Goal: Task Accomplishment & Management: Manage account settings

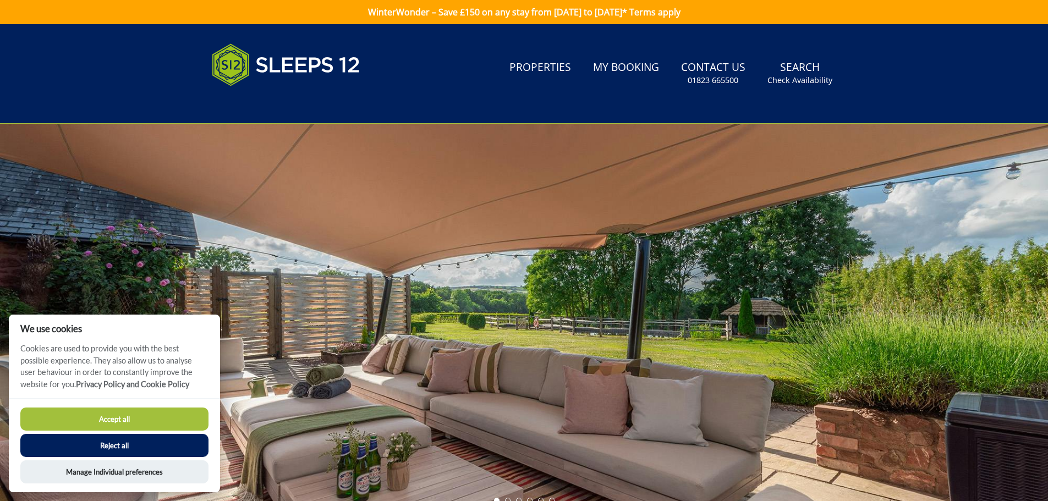
drag, startPoint x: 162, startPoint y: 421, endPoint x: 182, endPoint y: 409, distance: 24.0
click at [162, 421] on button "Accept all" at bounding box center [114, 419] width 188 height 23
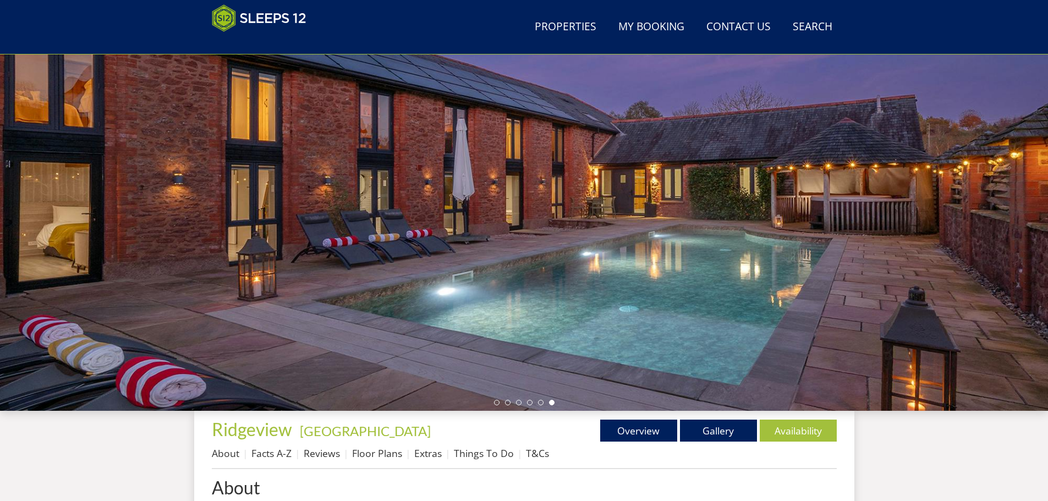
scroll to position [72, 0]
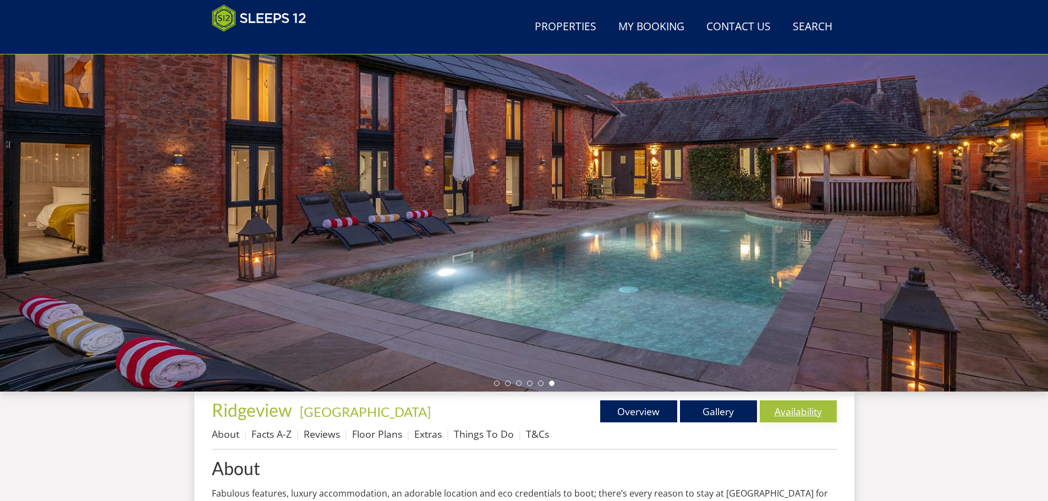
click at [808, 415] on link "Availability" at bounding box center [797, 411] width 77 height 22
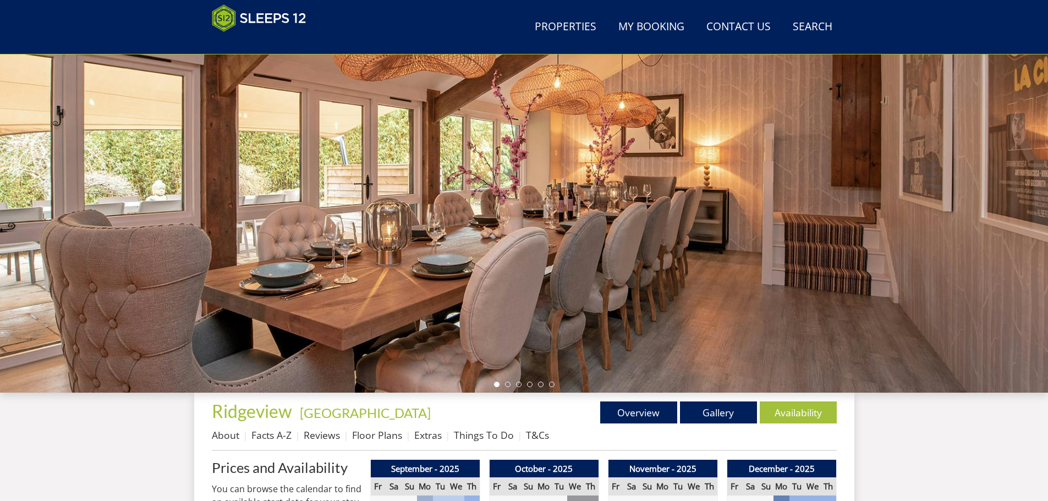
scroll to position [124, 0]
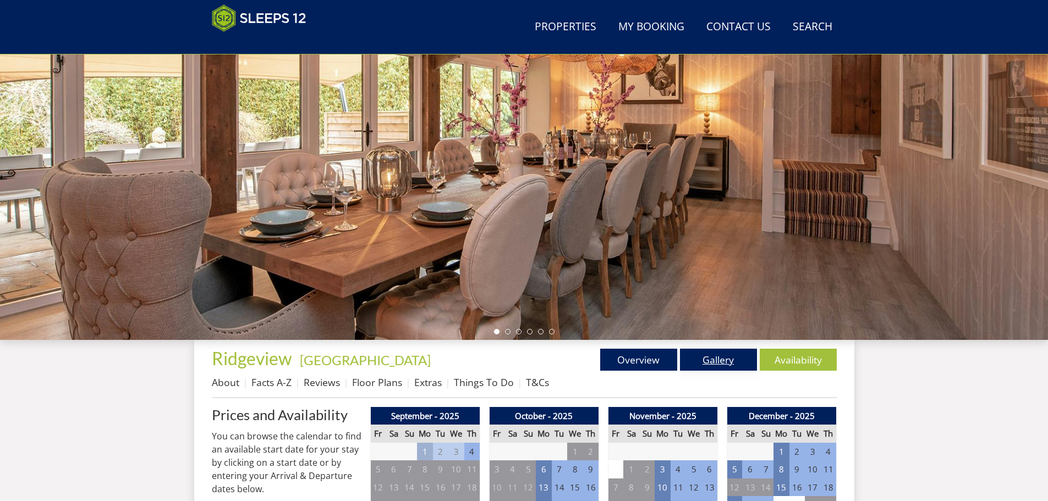
click at [716, 356] on link "Gallery" at bounding box center [718, 360] width 77 height 22
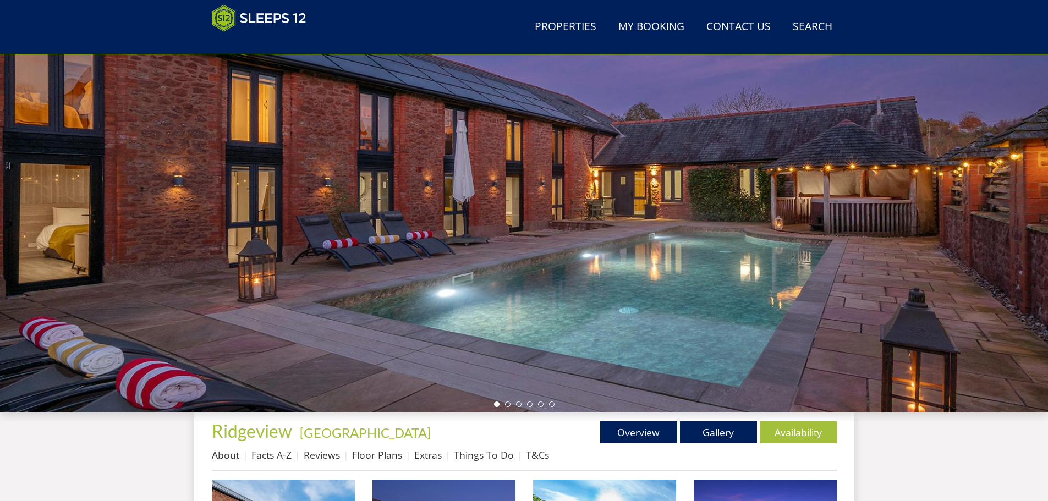
scroll to position [65, 0]
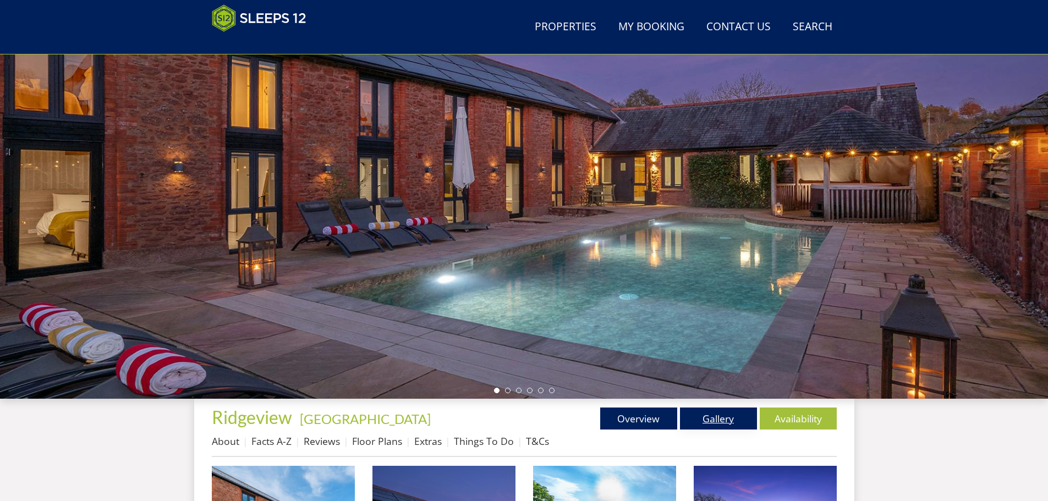
click at [712, 421] on link "Gallery" at bounding box center [718, 419] width 77 height 22
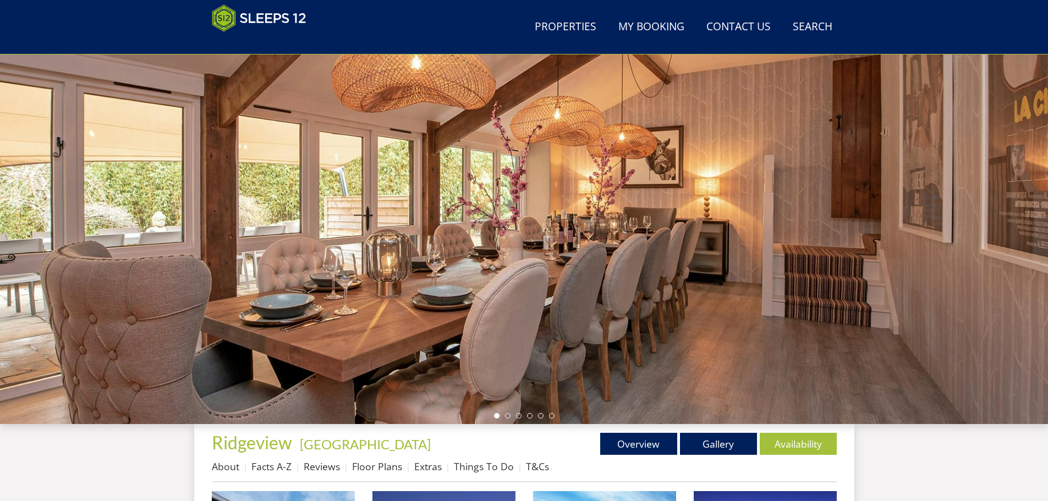
scroll to position [67, 0]
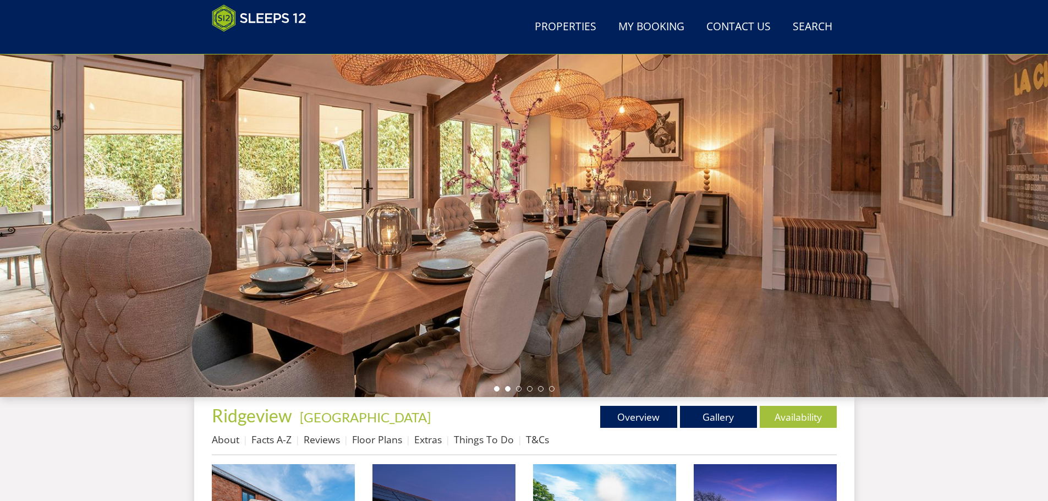
click at [508, 387] on li at bounding box center [507, 388] width 5 height 5
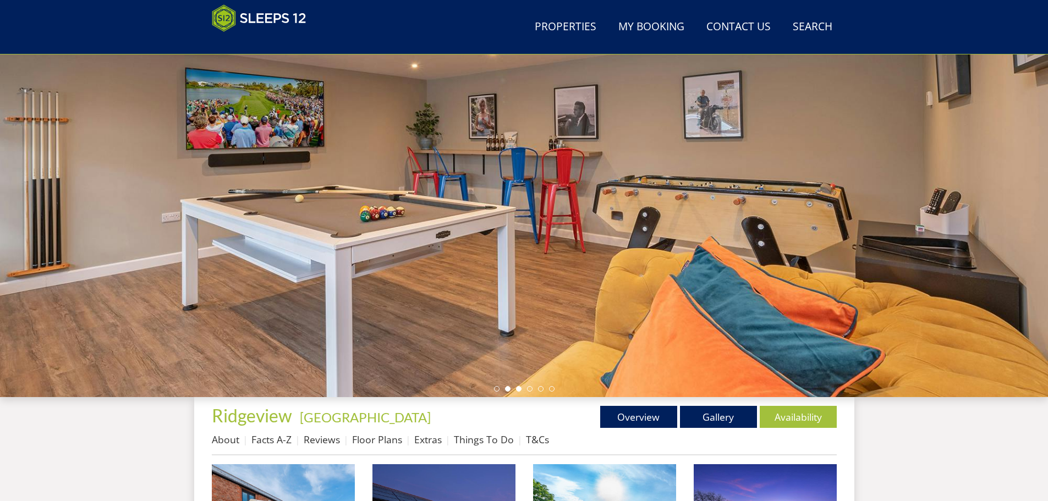
click at [516, 387] on li at bounding box center [518, 388] width 5 height 5
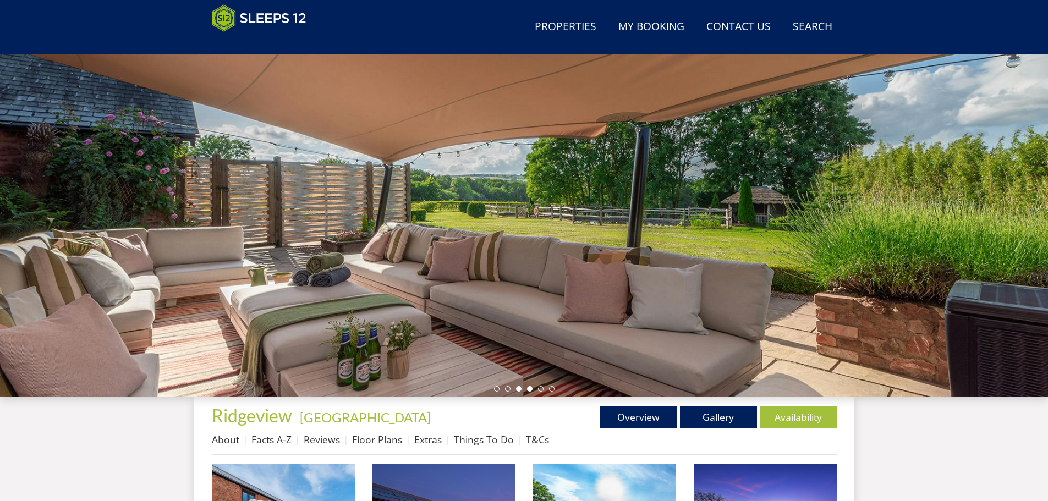
click at [531, 387] on li at bounding box center [529, 388] width 5 height 5
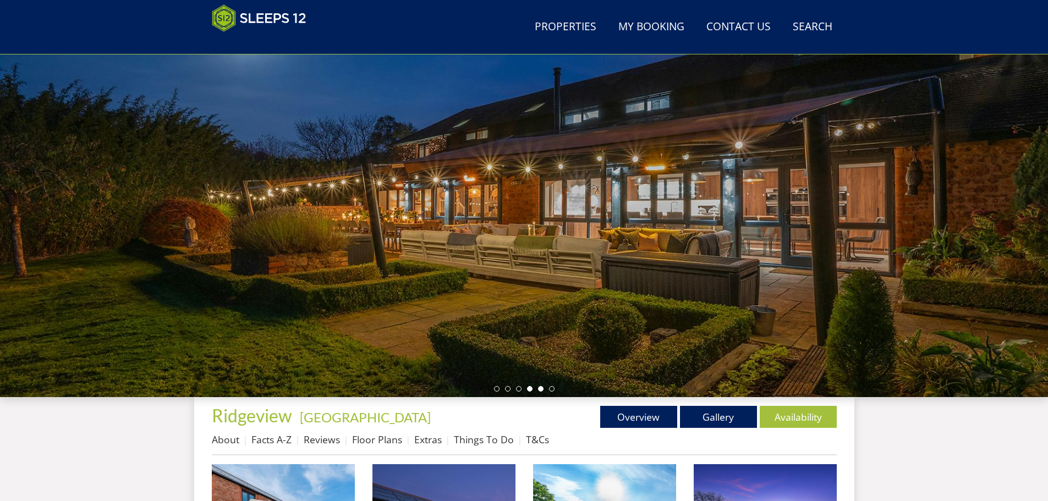
click at [538, 387] on li at bounding box center [540, 388] width 5 height 5
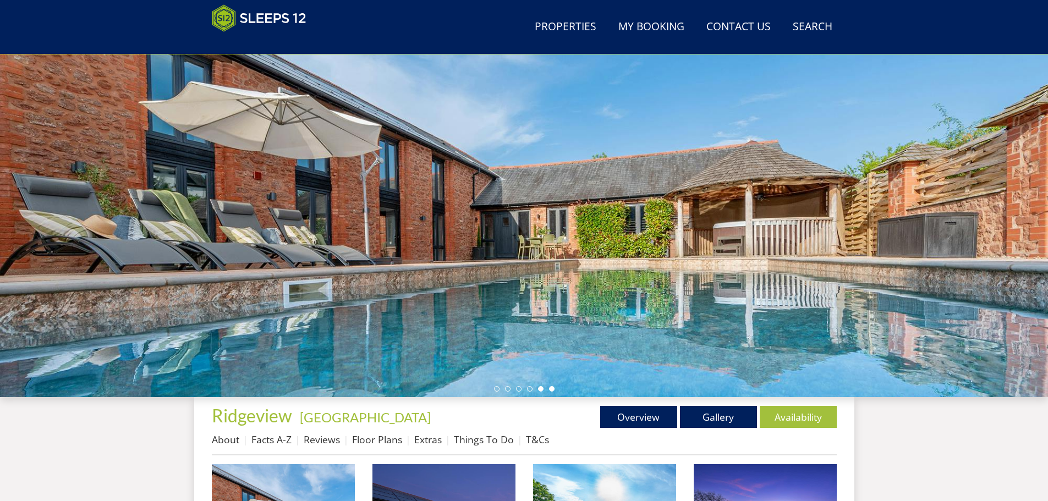
click at [552, 388] on li at bounding box center [551, 388] width 5 height 5
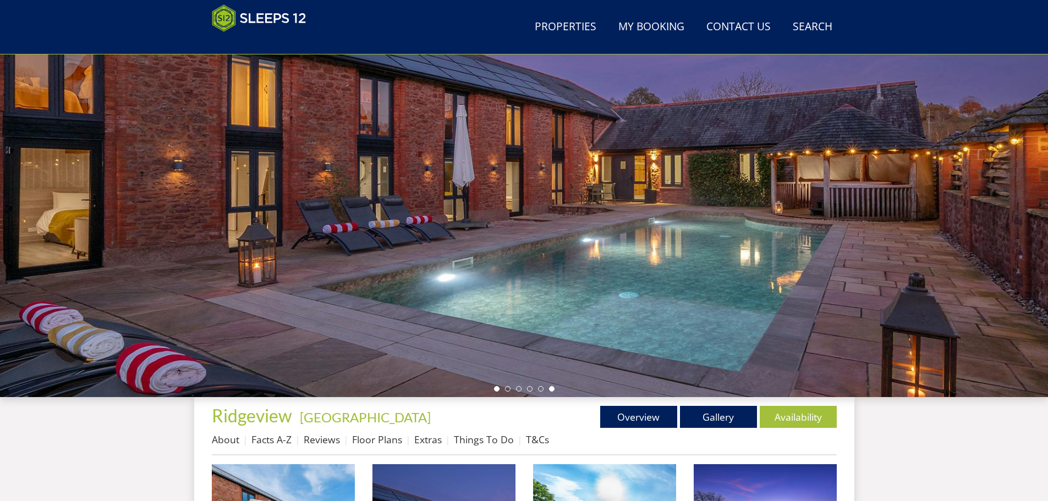
click at [496, 387] on li at bounding box center [496, 388] width 5 height 5
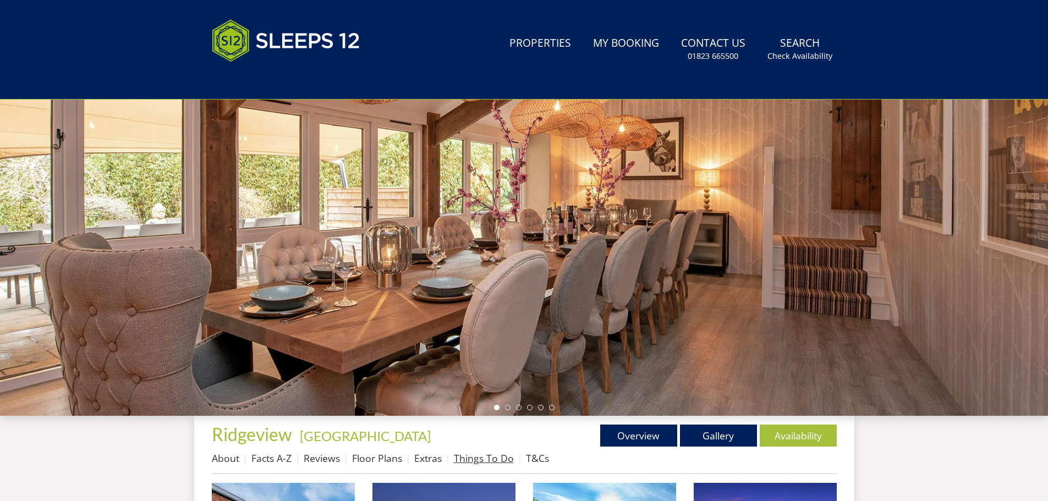
scroll to position [127, 0]
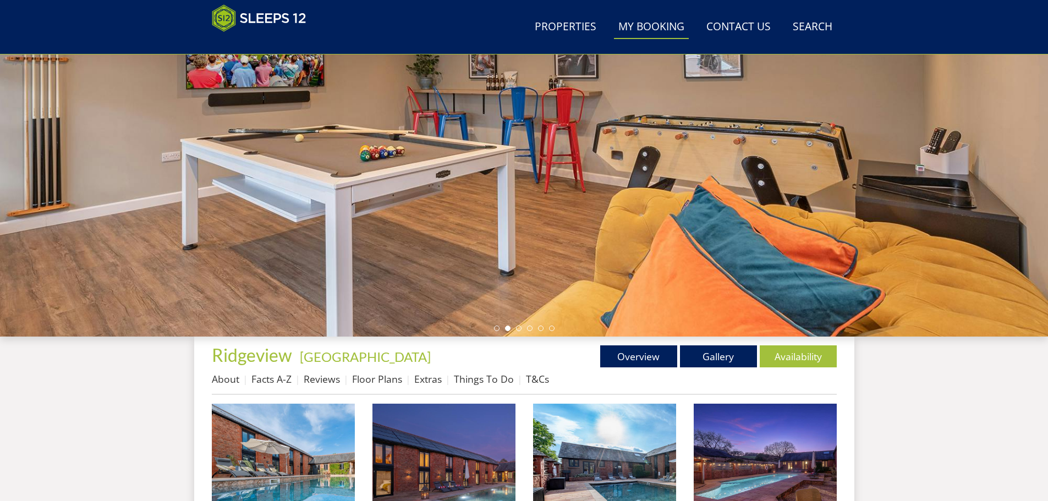
click at [651, 27] on link "My Booking" at bounding box center [651, 27] width 75 height 25
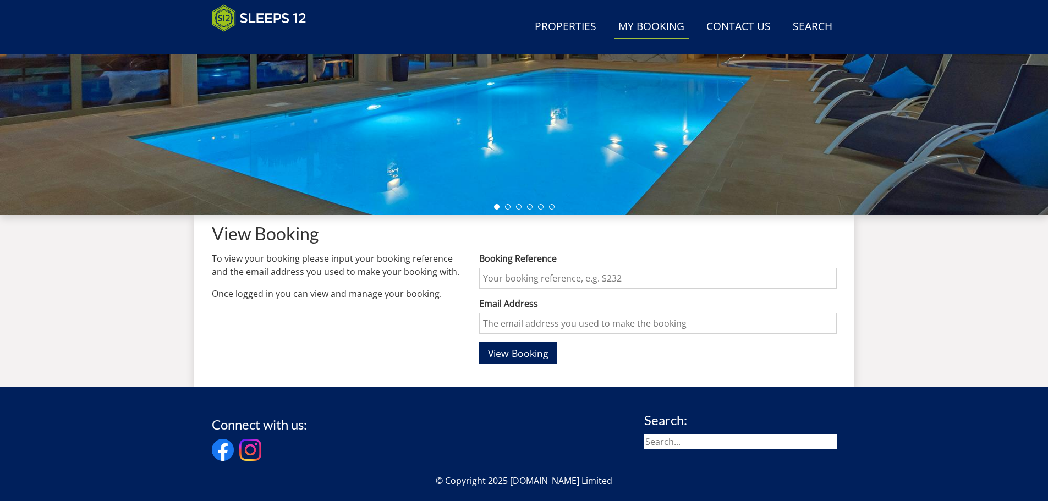
scroll to position [286, 0]
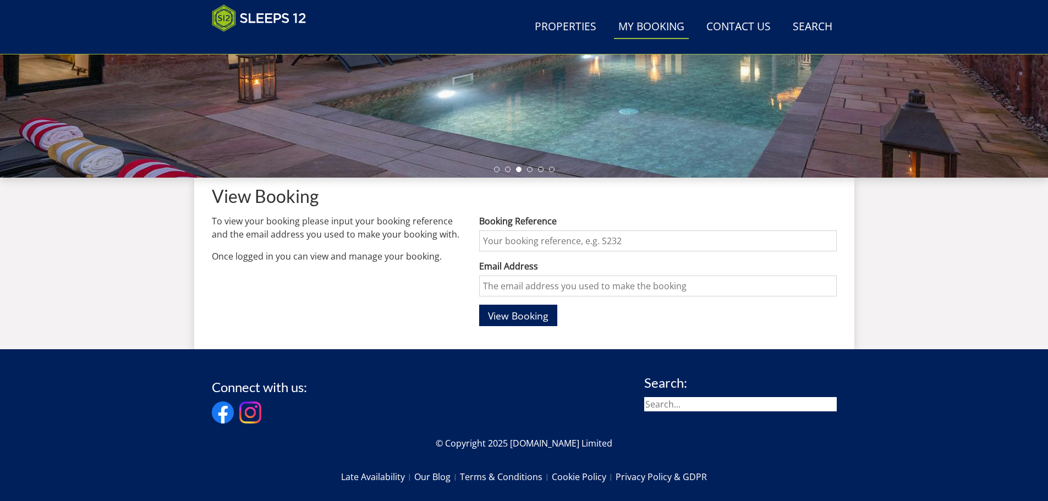
click at [573, 234] on input "Booking Reference" at bounding box center [657, 240] width 357 height 21
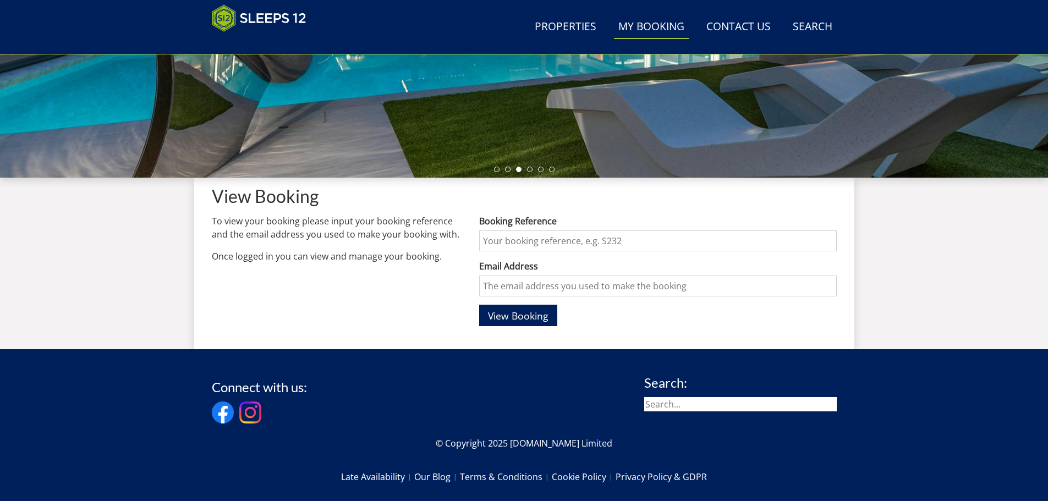
paste input "S47521"
type input "S47521"
click at [556, 285] on input "Email Address" at bounding box center [657, 286] width 357 height 21
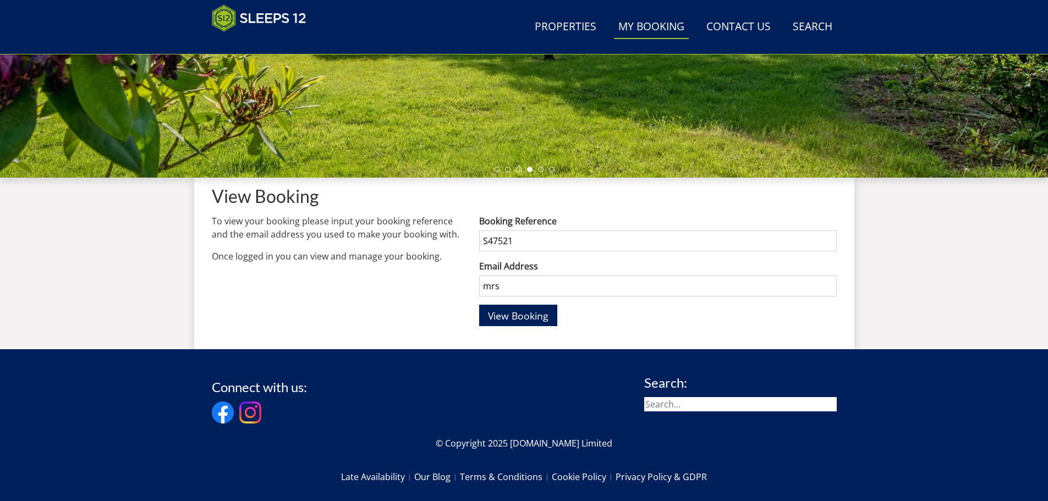
click at [514, 293] on input "mrs" at bounding box center [657, 286] width 357 height 21
type input "[EMAIL_ADDRESS][DOMAIN_NAME]"
click at [533, 317] on span "View Booking" at bounding box center [518, 315] width 60 height 13
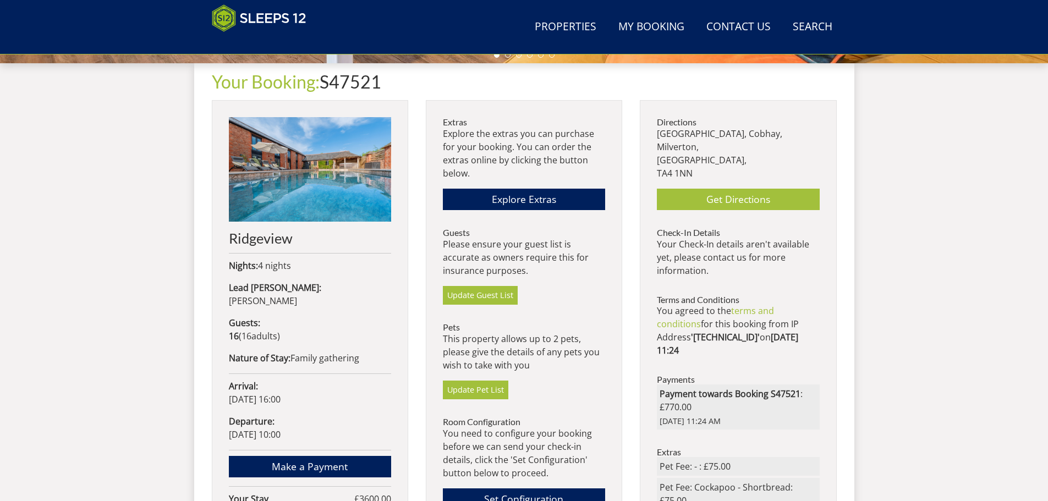
scroll to position [464, 0]
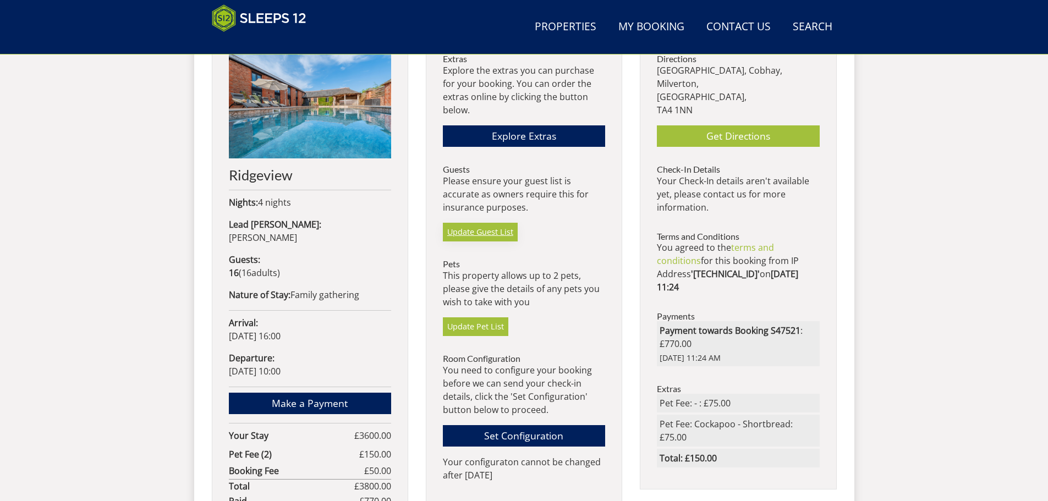
click at [486, 237] on link "Update Guest List" at bounding box center [480, 232] width 75 height 19
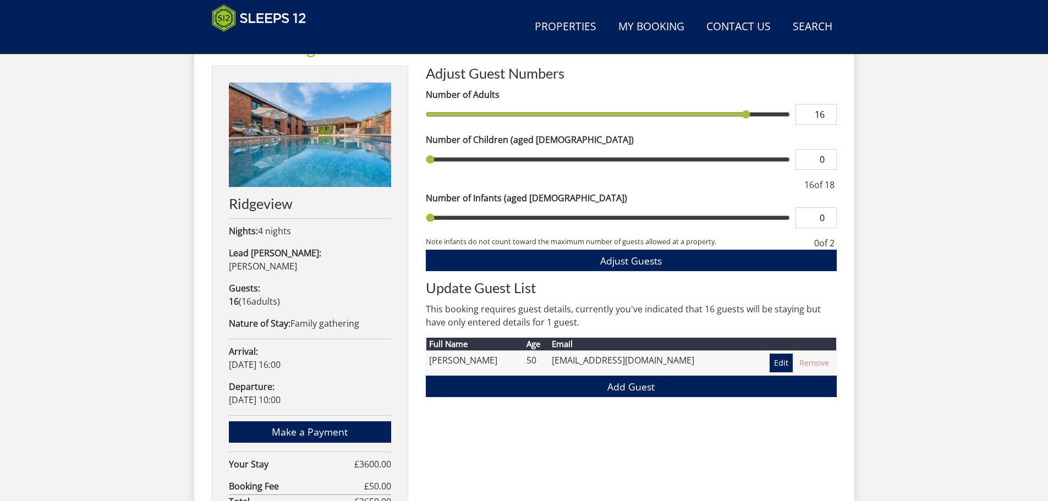
scroll to position [409, 0]
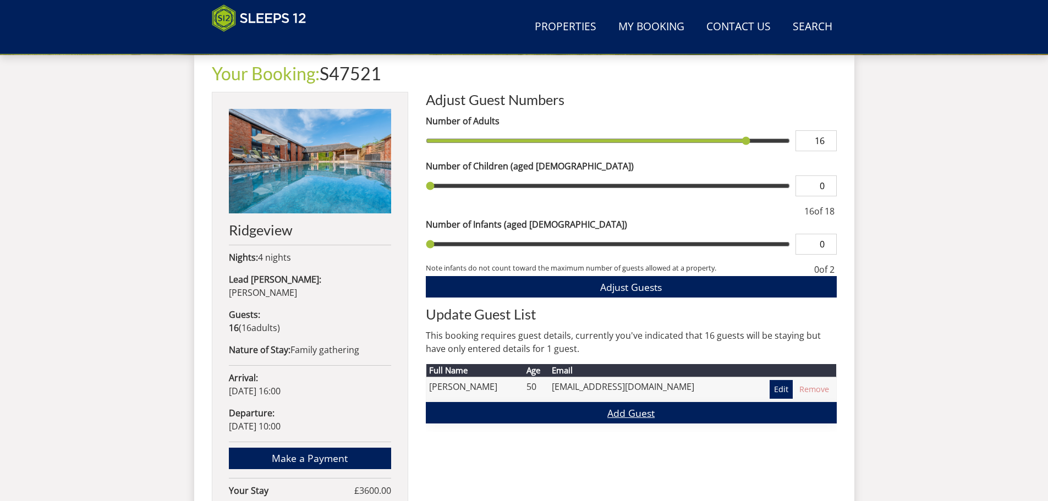
click at [643, 417] on link "Add Guest" at bounding box center [631, 412] width 411 height 21
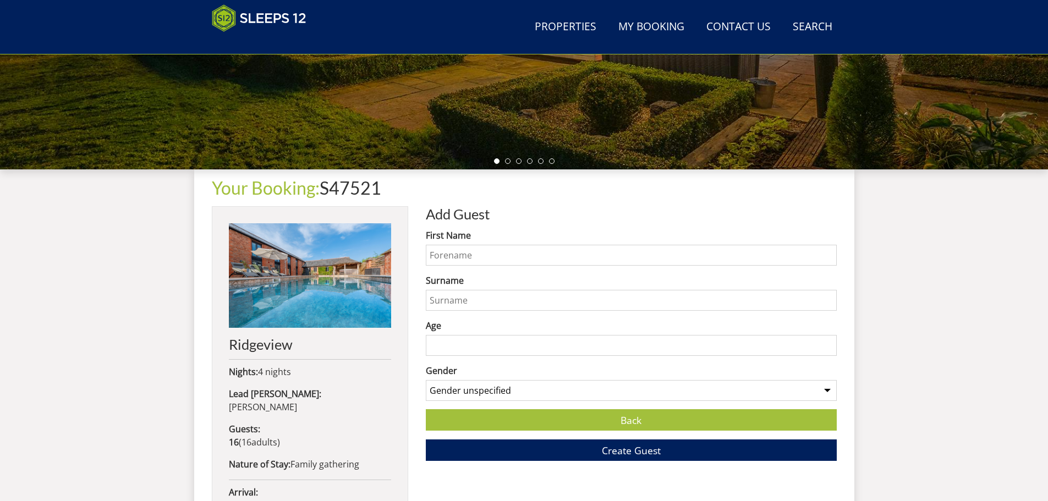
scroll to position [295, 0]
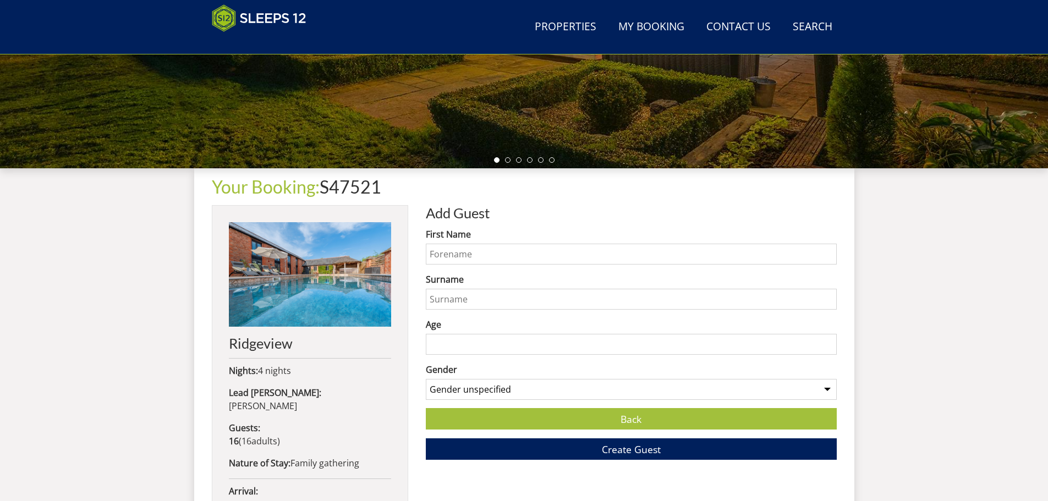
click at [507, 258] on input "First Name" at bounding box center [631, 254] width 411 height 21
type input "[PERSON_NAME]"
click at [488, 299] on input "Surname" at bounding box center [631, 299] width 411 height 21
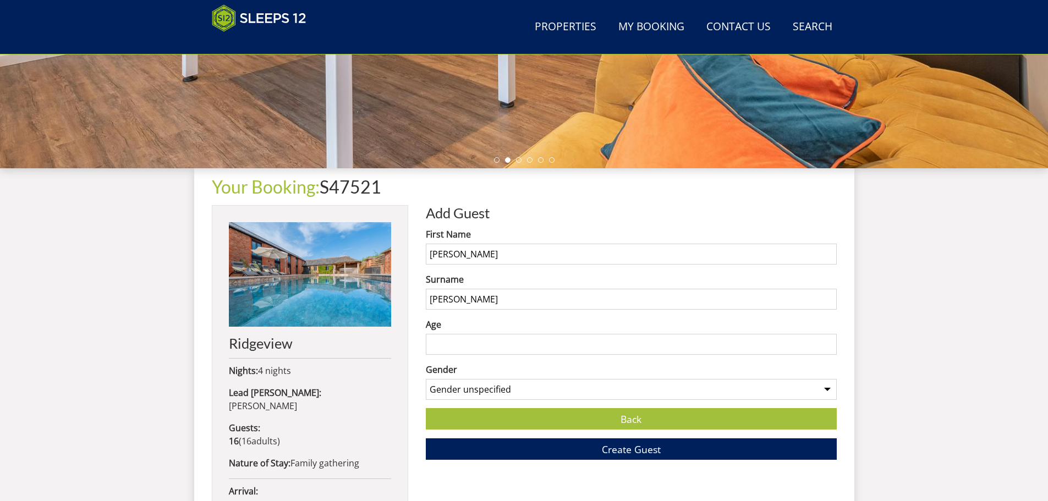
type input "[PERSON_NAME]"
click at [472, 339] on input "Age" at bounding box center [631, 344] width 411 height 21
click at [467, 344] on input "Age" at bounding box center [631, 344] width 411 height 21
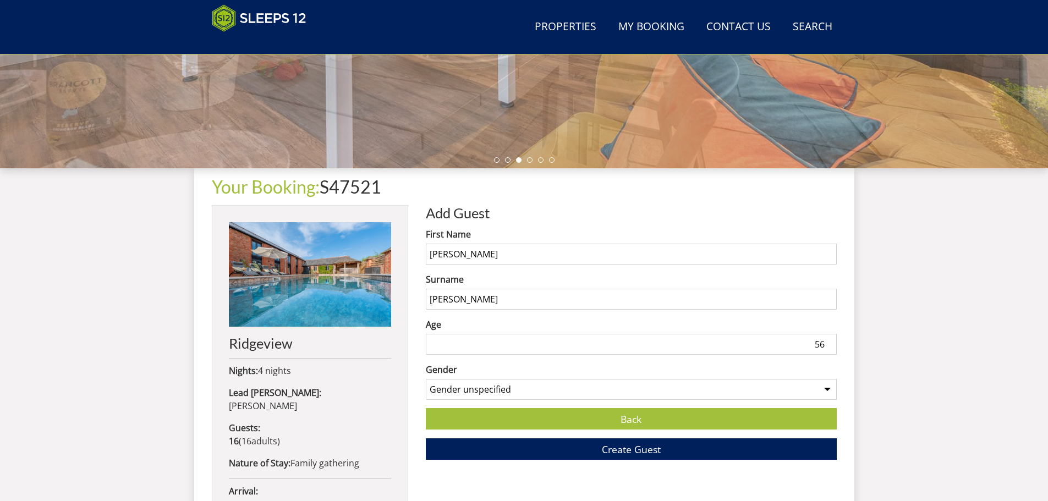
type input "56"
click at [580, 386] on select "Gender unspecified Gender [DEMOGRAPHIC_DATA] Gender [DEMOGRAPHIC_DATA]" at bounding box center [631, 389] width 411 height 21
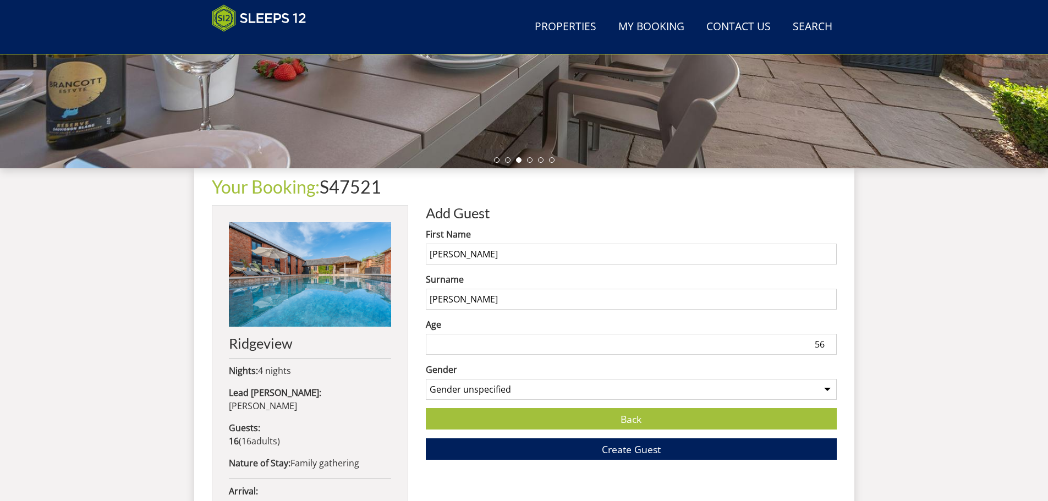
select select "gender_[DEMOGRAPHIC_DATA]"
click at [426, 379] on select "Gender unspecified Gender [DEMOGRAPHIC_DATA] Gender [DEMOGRAPHIC_DATA]" at bounding box center [631, 389] width 411 height 21
click at [593, 452] on button "Create Guest" at bounding box center [631, 448] width 411 height 21
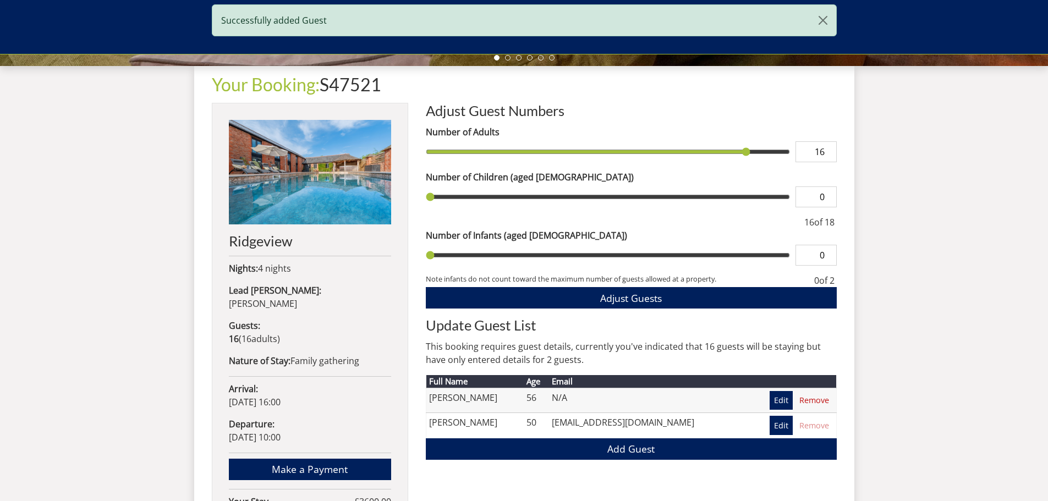
scroll to position [409, 0]
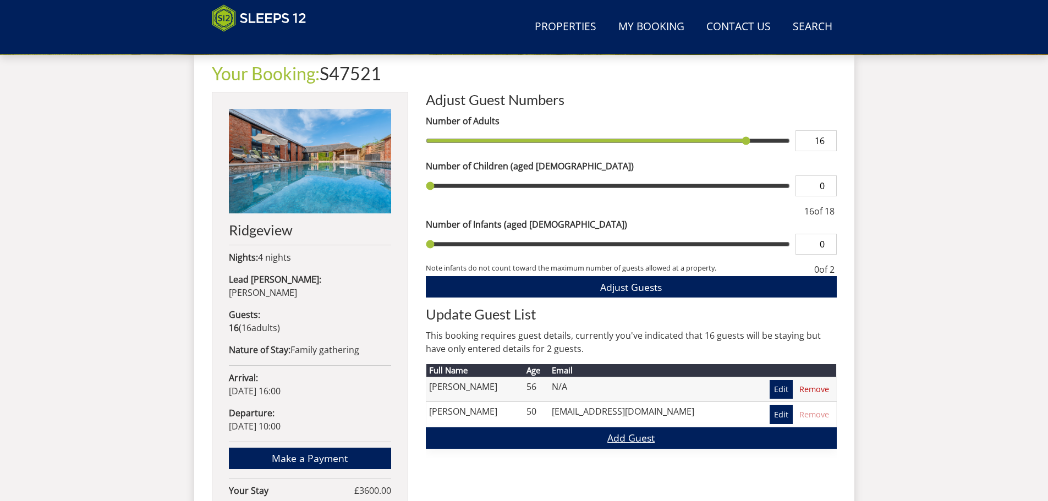
click at [638, 442] on link "Add Guest" at bounding box center [631, 437] width 411 height 21
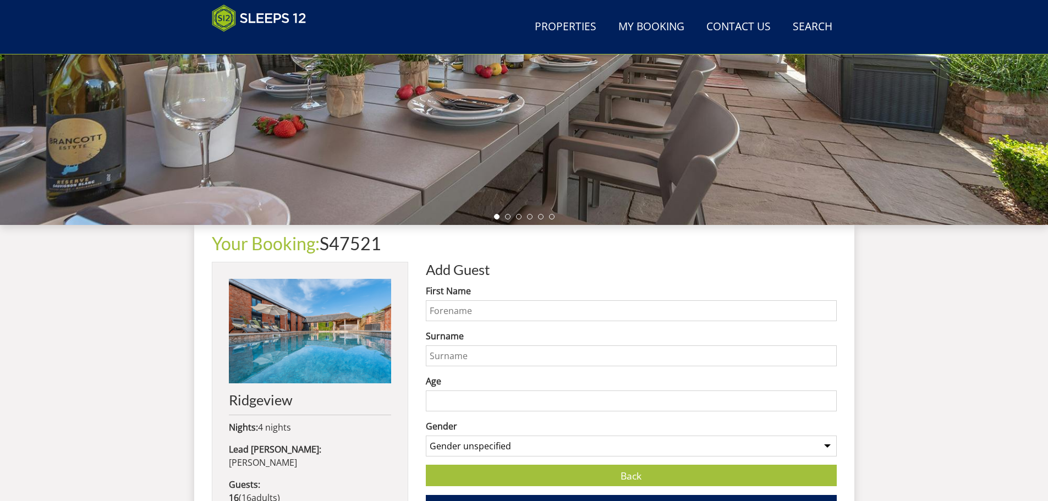
scroll to position [240, 0]
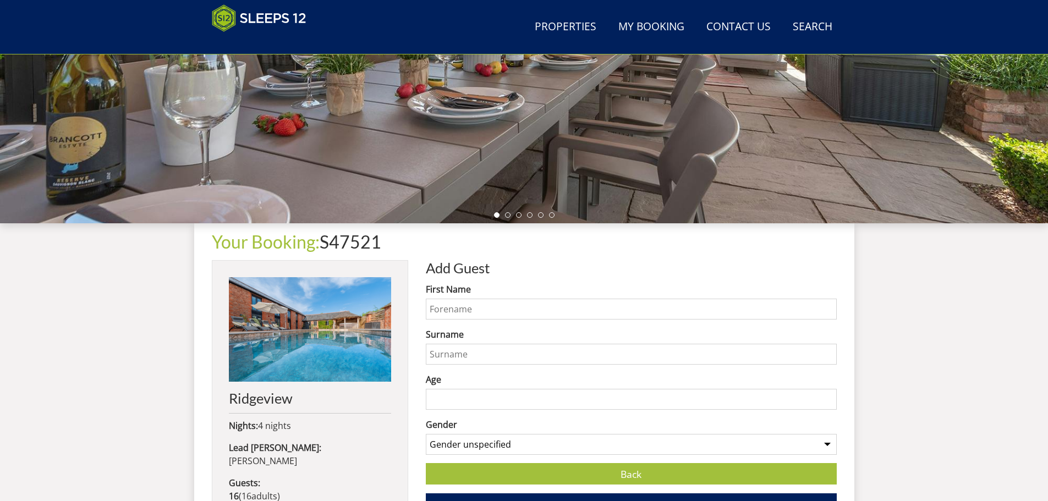
click at [491, 306] on input "First Name" at bounding box center [631, 309] width 411 height 21
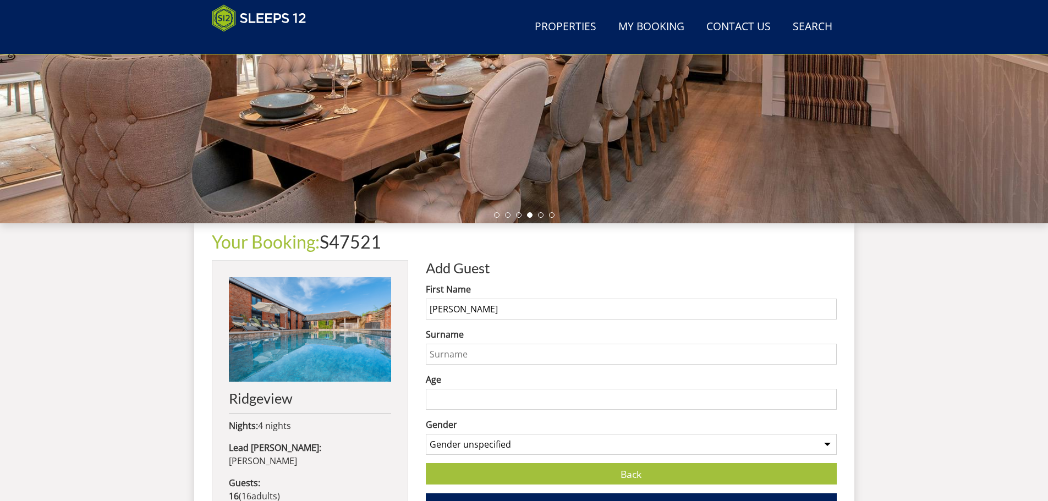
type input "[PERSON_NAME]"
click at [470, 350] on input "Surname" at bounding box center [631, 354] width 411 height 21
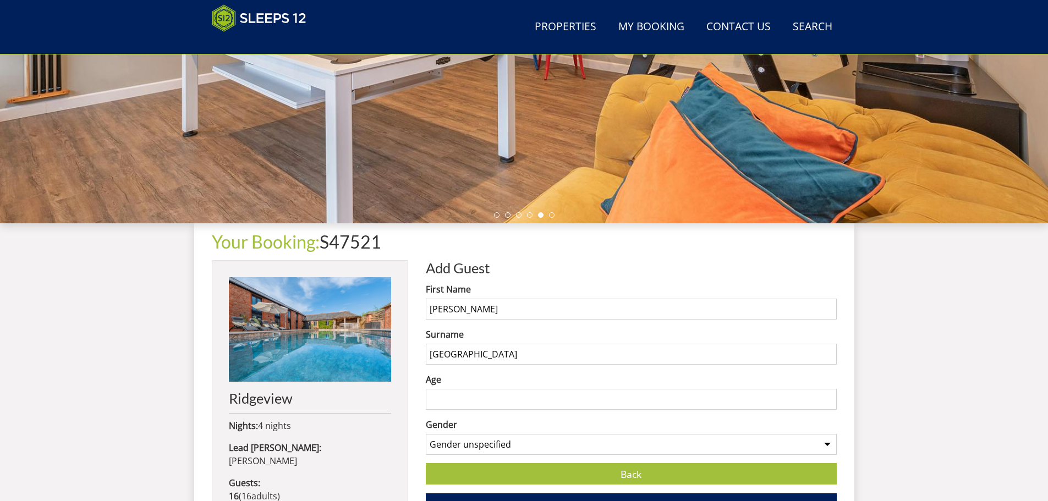
type input "[GEOGRAPHIC_DATA]"
click at [459, 396] on input "Age" at bounding box center [631, 399] width 411 height 21
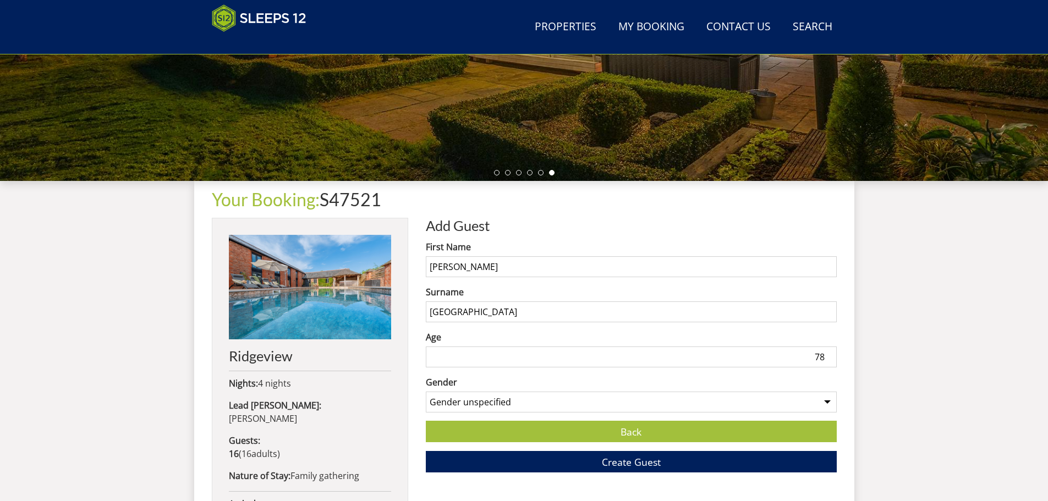
scroll to position [295, 0]
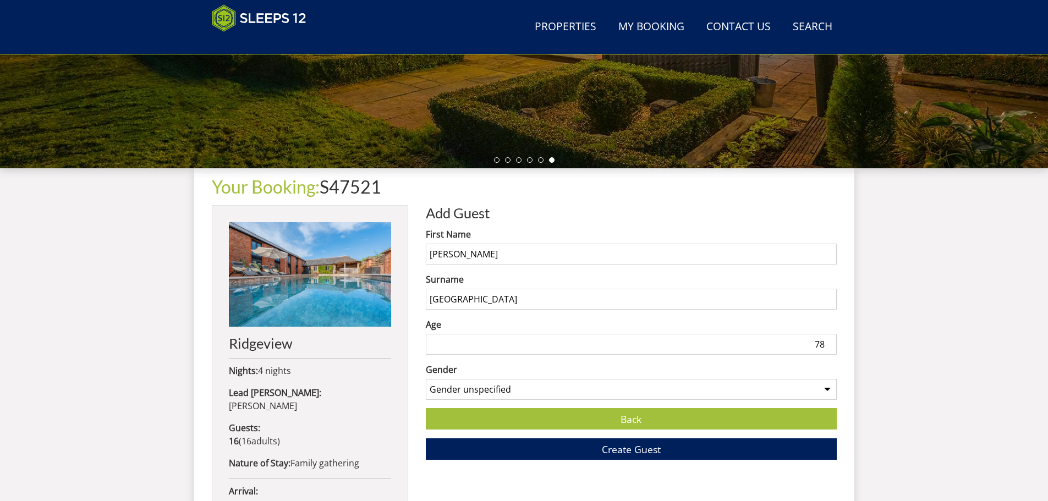
type input "78"
click at [458, 388] on select "Gender unspecified Gender [DEMOGRAPHIC_DATA] Gender [DEMOGRAPHIC_DATA]" at bounding box center [631, 389] width 411 height 21
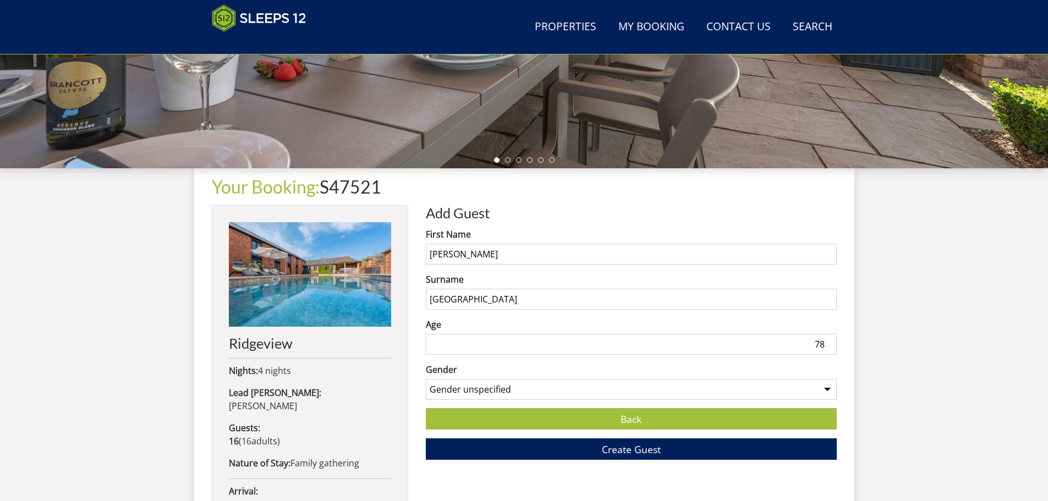
select select "gender_[DEMOGRAPHIC_DATA]"
click at [426, 379] on select "Gender unspecified Gender [DEMOGRAPHIC_DATA] Gender [DEMOGRAPHIC_DATA]" at bounding box center [631, 389] width 411 height 21
type input "79"
click at [829, 341] on input "79" at bounding box center [631, 344] width 411 height 21
click at [667, 449] on button "Create Guest" at bounding box center [631, 448] width 411 height 21
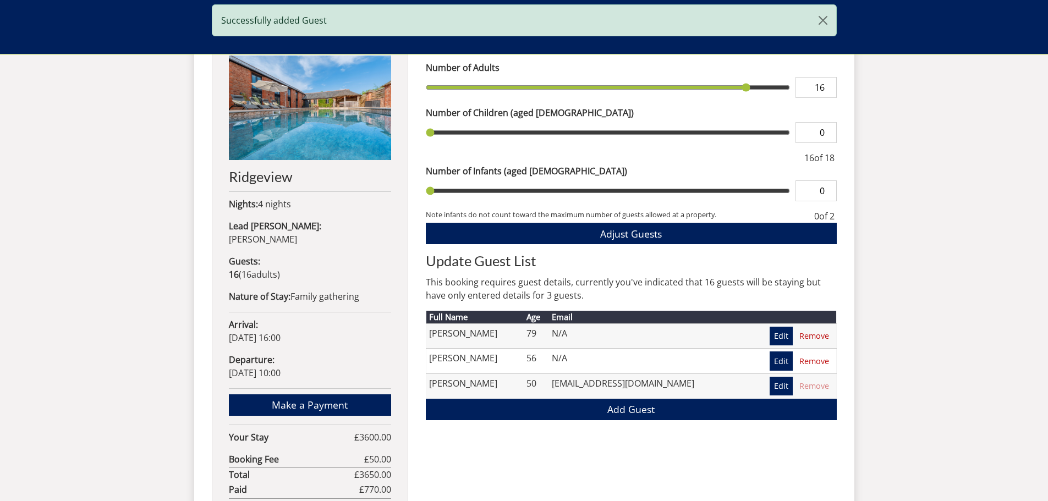
scroll to position [464, 0]
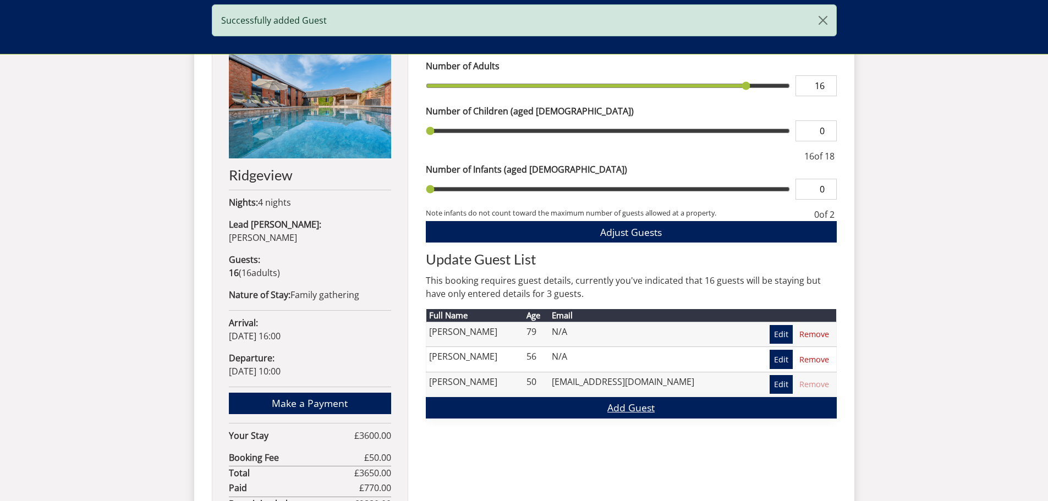
click at [608, 408] on link "Add Guest" at bounding box center [631, 407] width 411 height 21
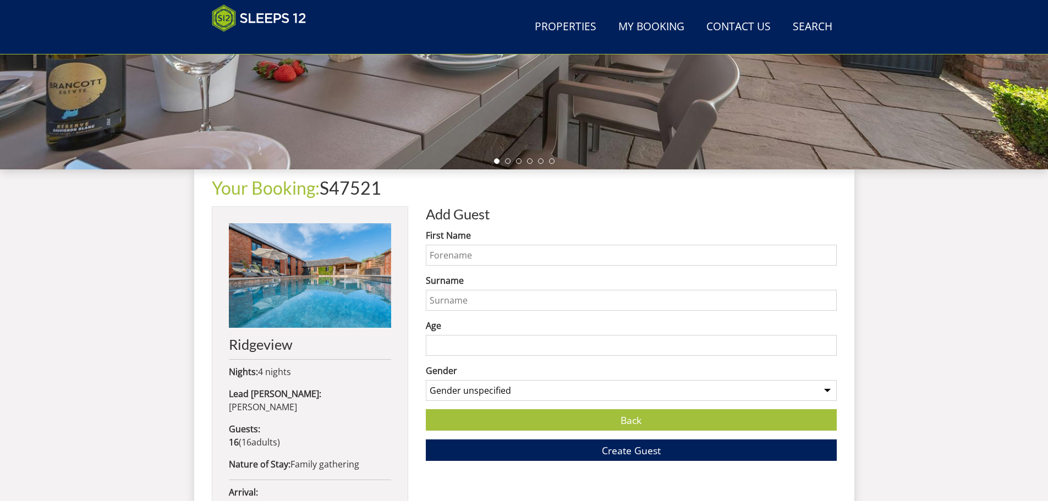
scroll to position [299, 0]
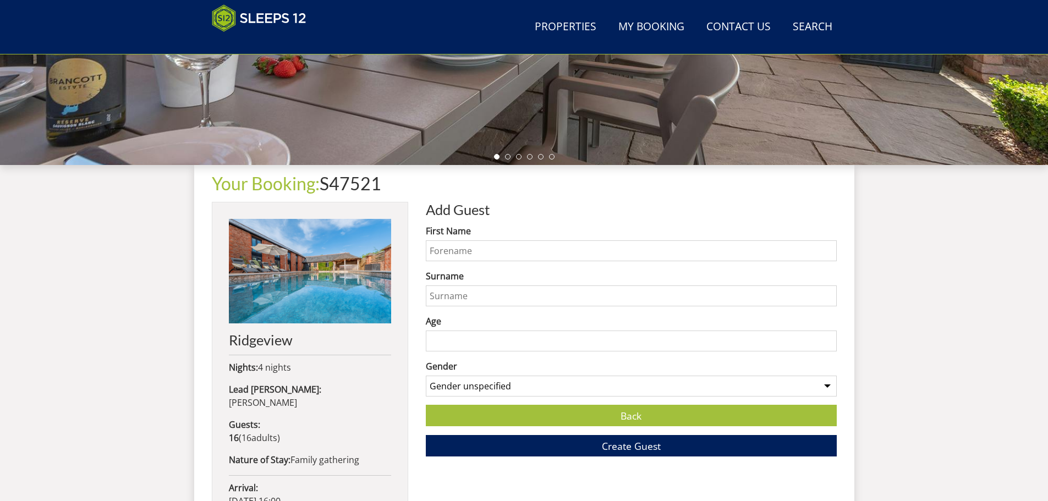
click at [475, 251] on input "First Name" at bounding box center [631, 250] width 411 height 21
type input "[PERSON_NAME]"
click at [464, 295] on input "Surname" at bounding box center [631, 295] width 411 height 21
type input "[PERSON_NAME]"
click at [465, 343] on input "Age" at bounding box center [631, 341] width 411 height 21
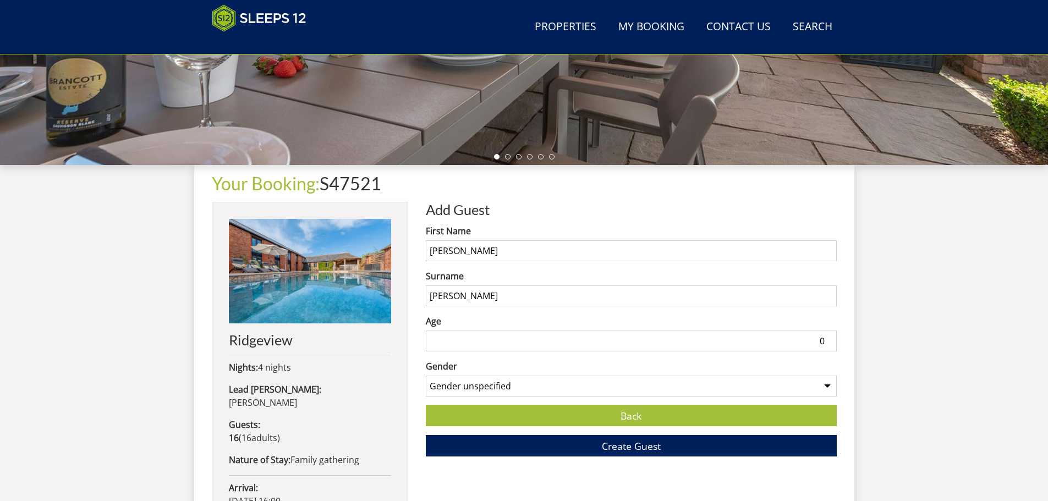
click at [828, 342] on input "0" at bounding box center [631, 341] width 411 height 21
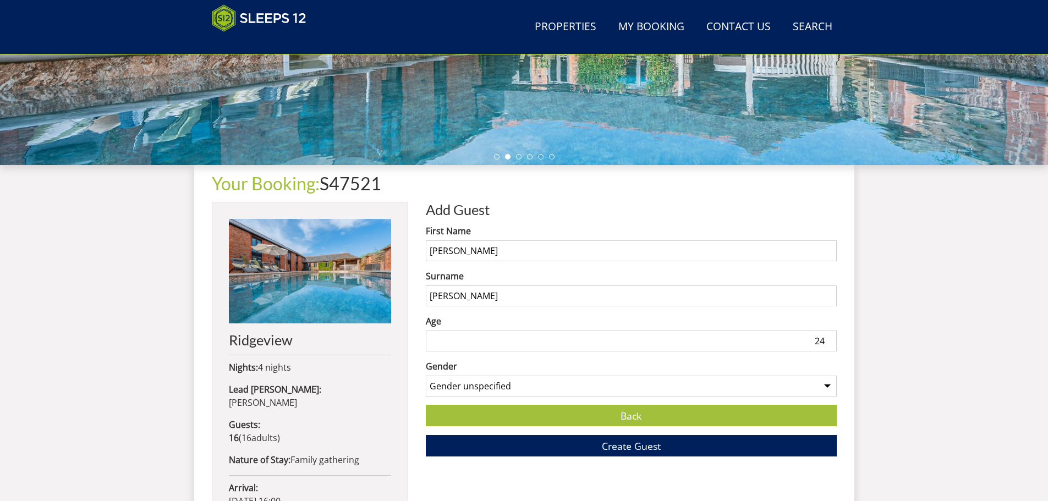
click at [827, 334] on input "24" at bounding box center [631, 341] width 411 height 21
click at [827, 334] on input "56" at bounding box center [631, 341] width 411 height 21
click at [827, 334] on input "66" at bounding box center [631, 341] width 411 height 21
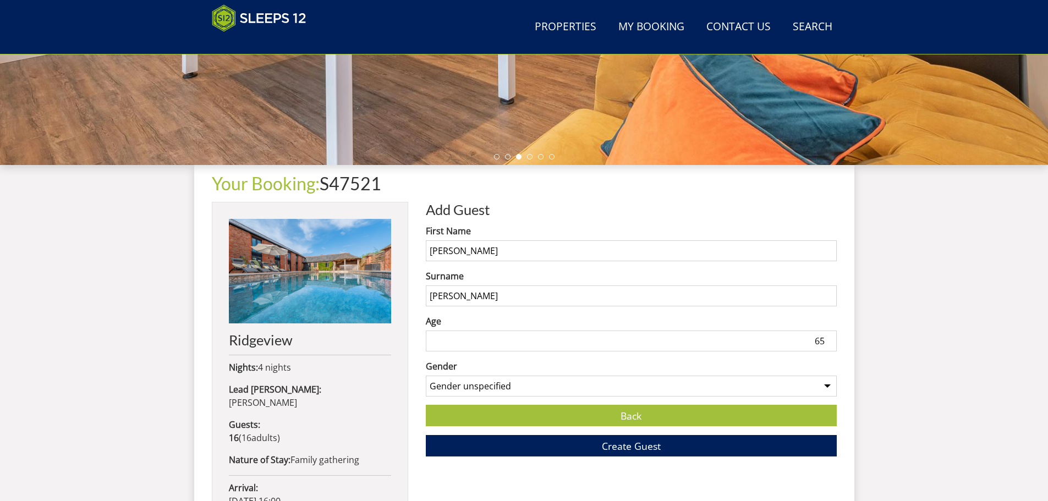
click at [829, 345] on input "65" at bounding box center [631, 341] width 411 height 21
type input "64"
click at [829, 345] on input "64" at bounding box center [631, 341] width 411 height 21
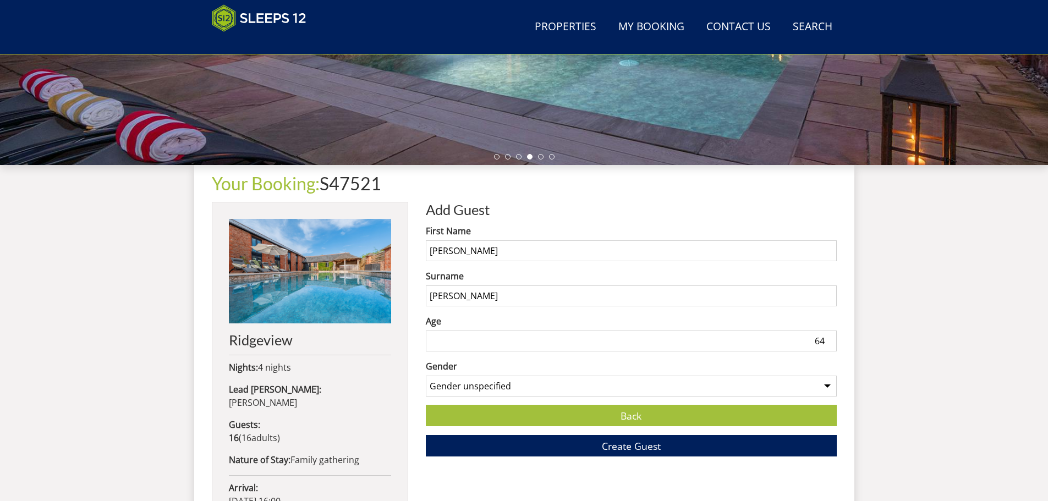
click at [616, 383] on select "Gender unspecified Gender [DEMOGRAPHIC_DATA] Gender [DEMOGRAPHIC_DATA]" at bounding box center [631, 386] width 411 height 21
select select "gender_[DEMOGRAPHIC_DATA]"
click at [426, 376] on select "Gender unspecified Gender [DEMOGRAPHIC_DATA] Gender [DEMOGRAPHIC_DATA]" at bounding box center [631, 386] width 411 height 21
click at [638, 449] on span "Create Guest" at bounding box center [631, 445] width 59 height 13
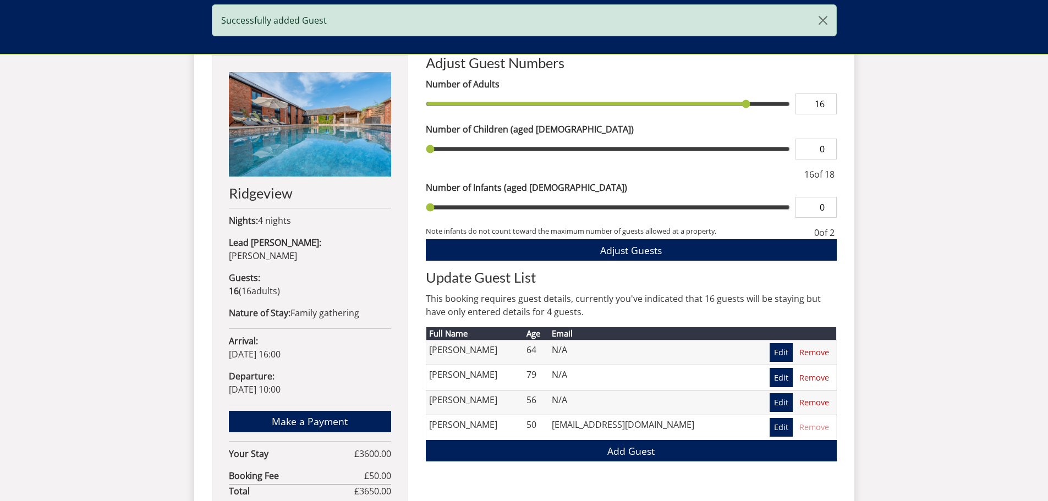
scroll to position [457, 0]
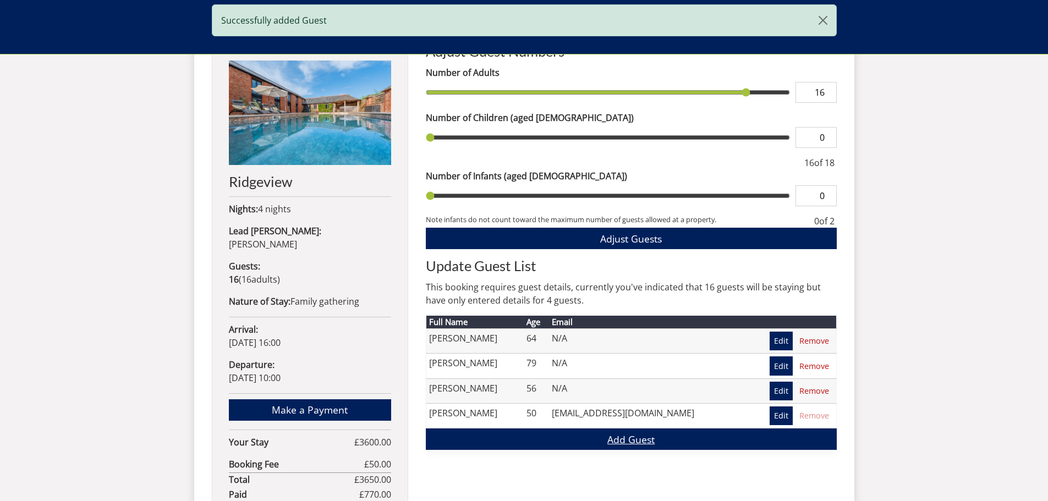
click at [622, 438] on link "Add Guest" at bounding box center [631, 438] width 411 height 21
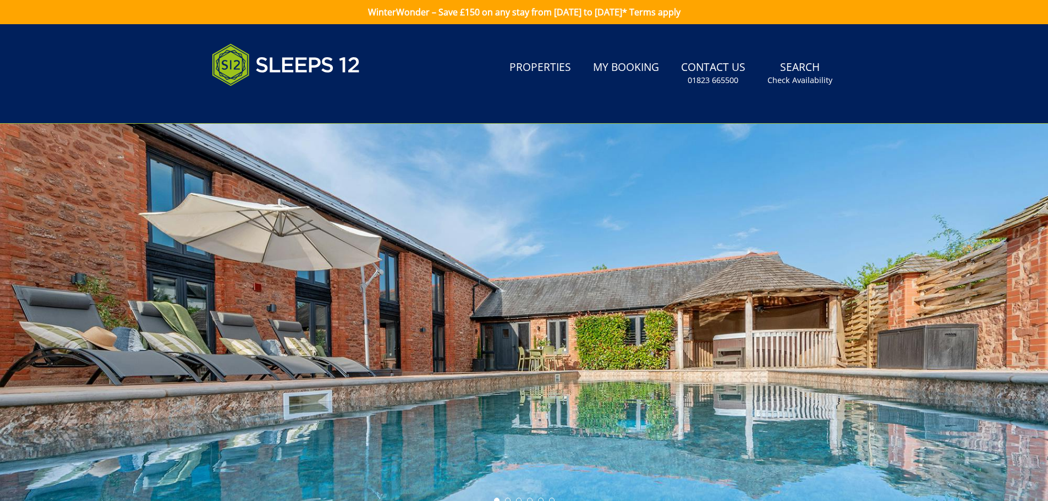
scroll to position [185, 0]
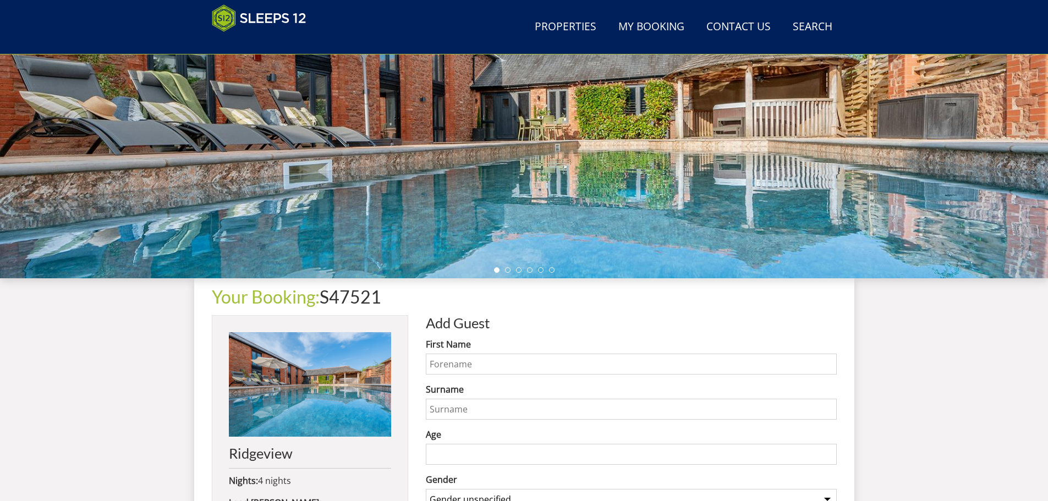
click at [554, 370] on input "First Name" at bounding box center [631, 364] width 411 height 21
type input "[PERSON_NAME]"
click at [491, 413] on input "Surname" at bounding box center [631, 409] width 411 height 21
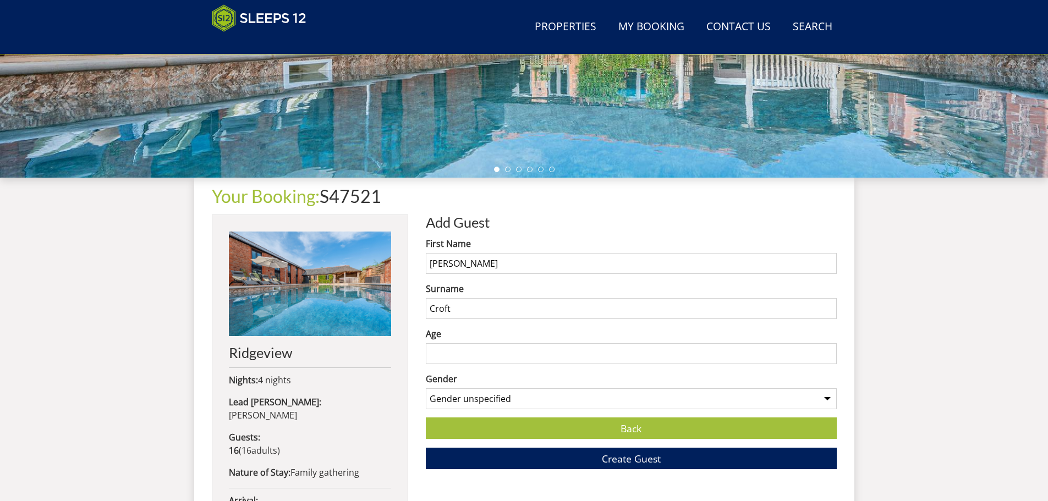
scroll to position [295, 0]
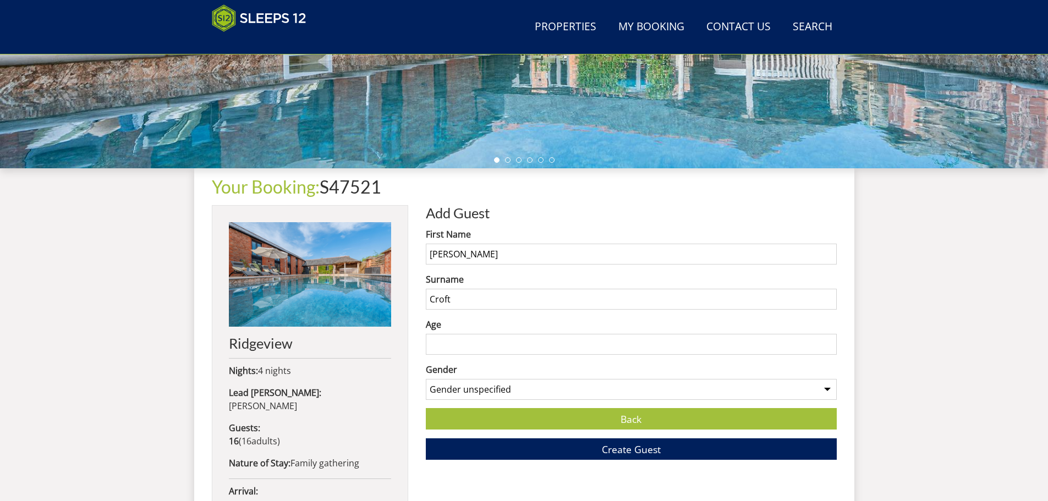
type input "Croft"
click at [443, 343] on input "Age" at bounding box center [631, 344] width 411 height 21
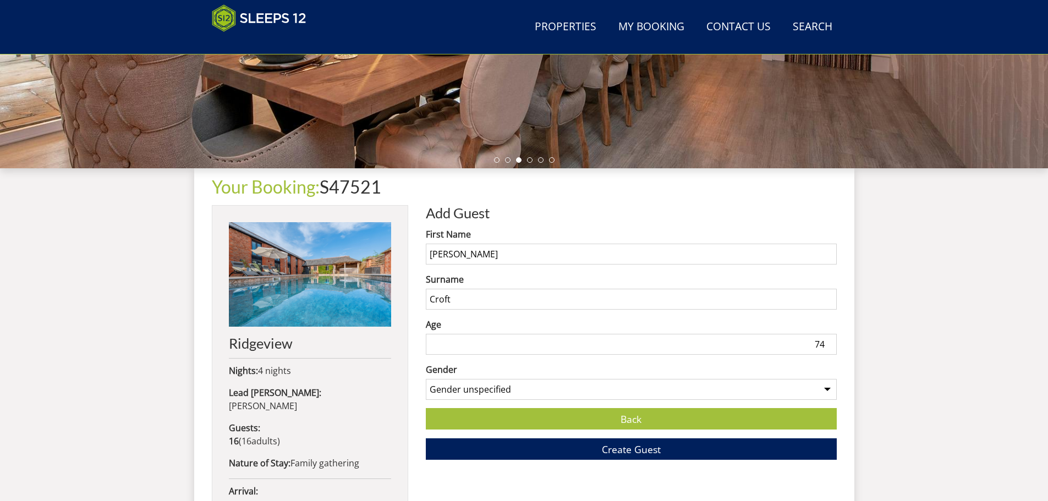
type input "74"
click at [633, 388] on select "Gender unspecified Gender [DEMOGRAPHIC_DATA] Gender [DEMOGRAPHIC_DATA]" at bounding box center [631, 389] width 411 height 21
select select "gender_[DEMOGRAPHIC_DATA]"
click at [426, 379] on select "Gender unspecified Gender [DEMOGRAPHIC_DATA] Gender [DEMOGRAPHIC_DATA]" at bounding box center [631, 389] width 411 height 21
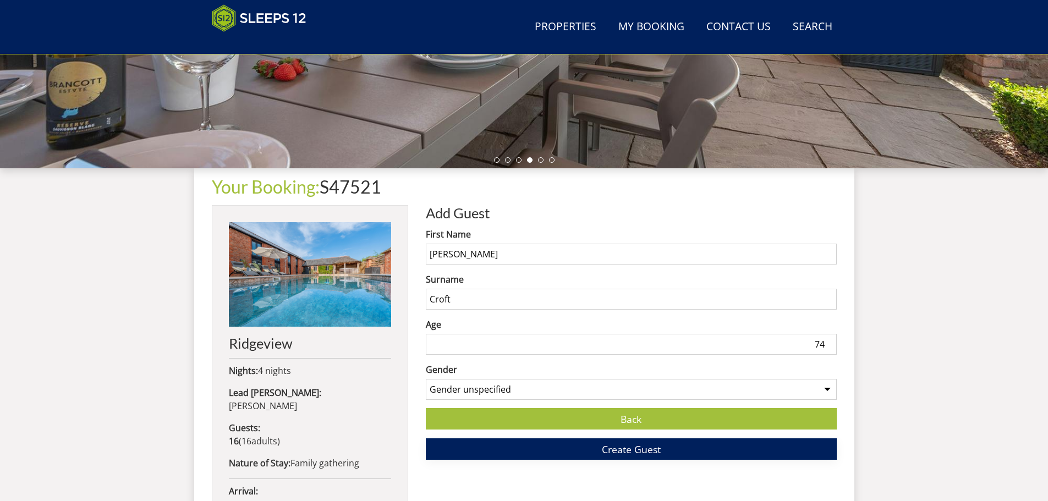
click at [635, 448] on span "Create Guest" at bounding box center [631, 449] width 59 height 13
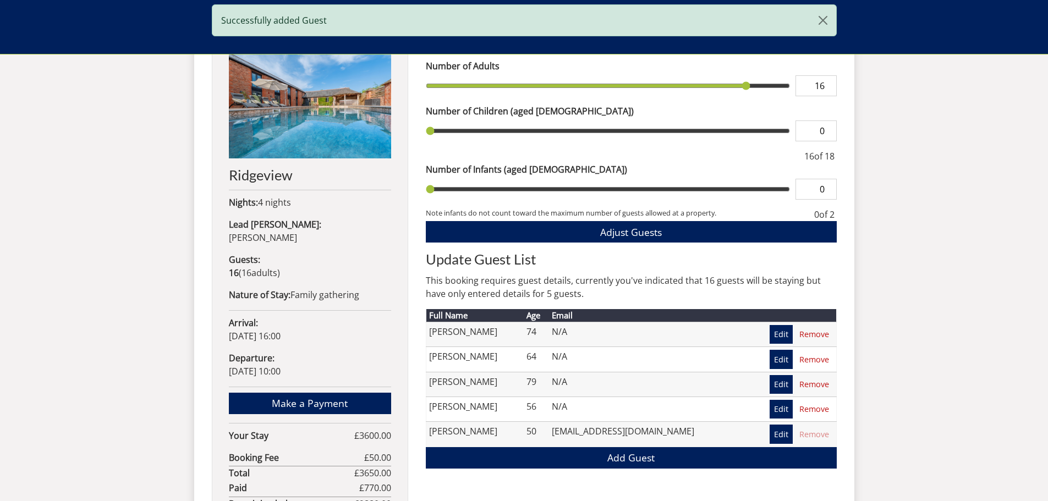
scroll to position [466, 0]
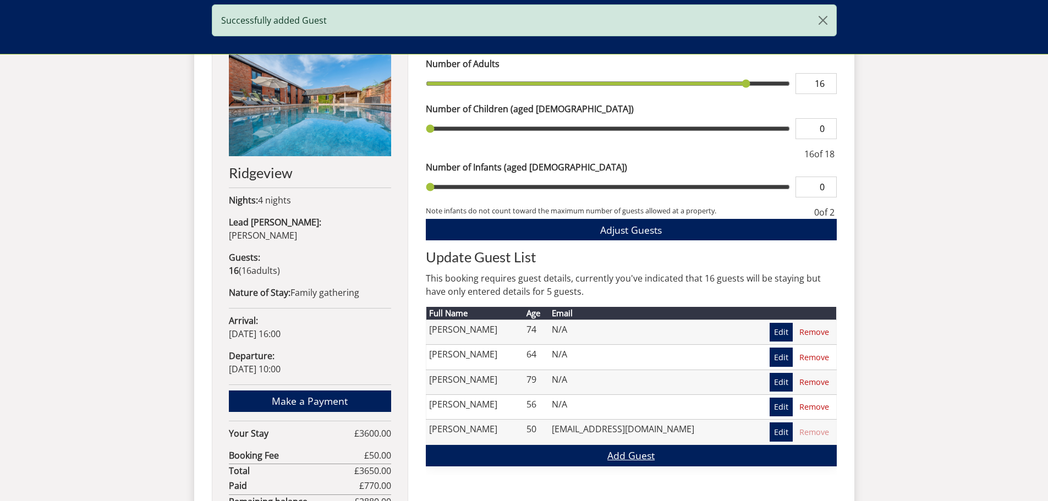
click at [606, 456] on link "Add Guest" at bounding box center [631, 455] width 411 height 21
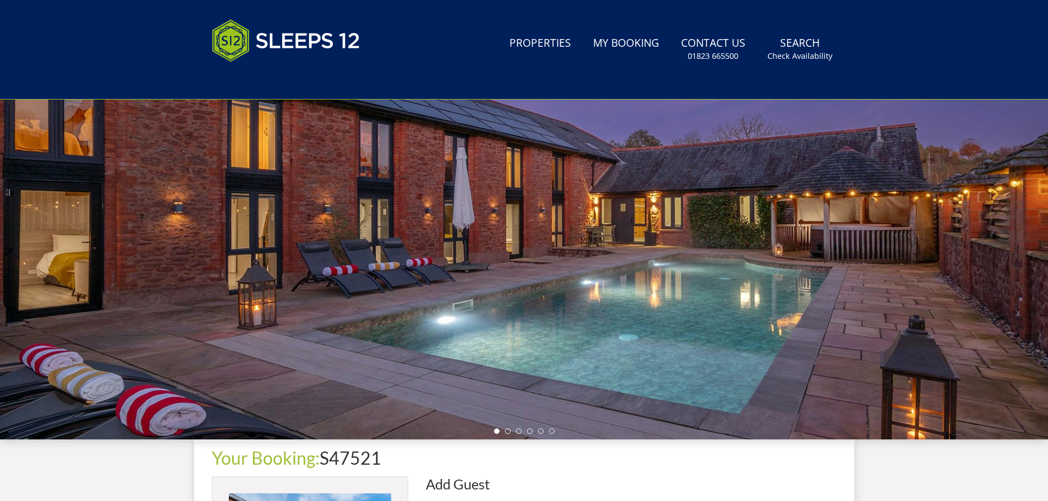
scroll to position [246, 0]
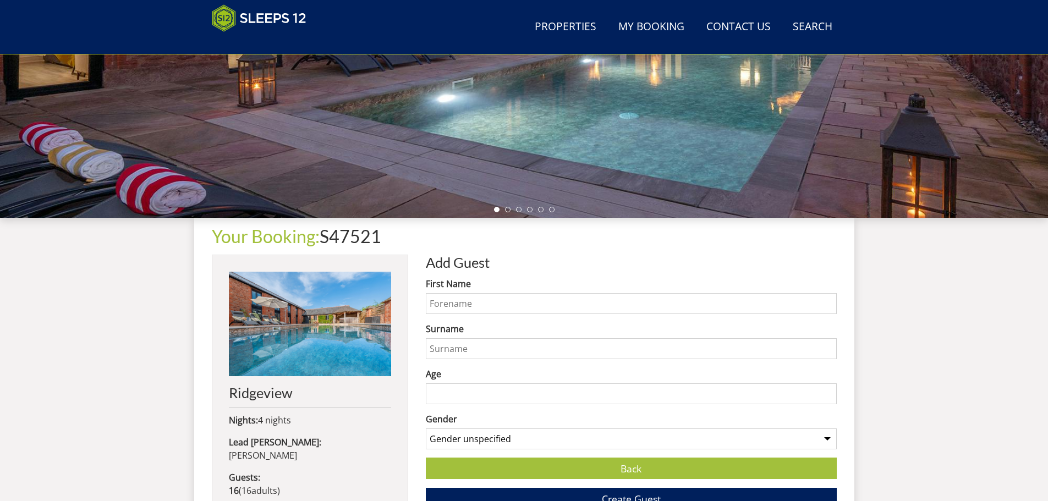
click at [480, 296] on input "First Name" at bounding box center [631, 303] width 411 height 21
type input "[PERSON_NAME]"
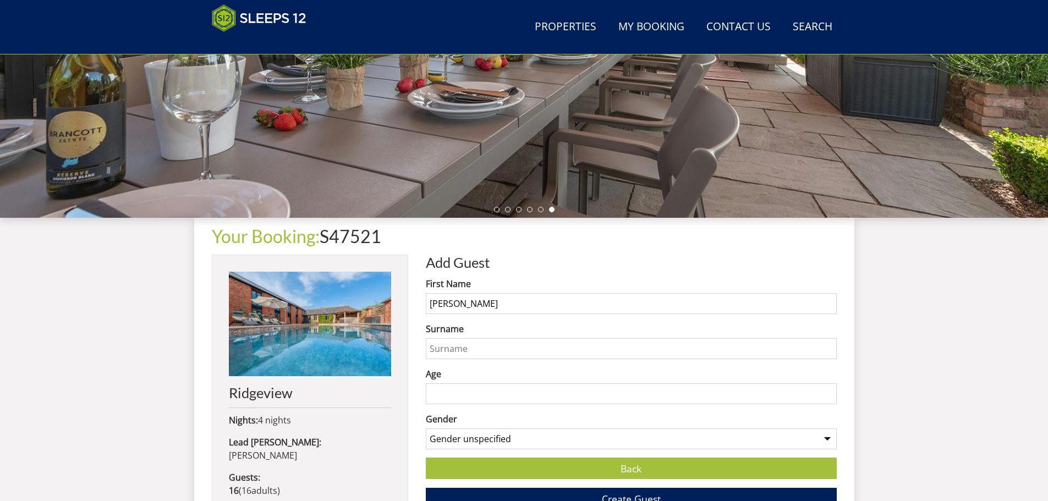
click at [473, 348] on input "Surname" at bounding box center [631, 348] width 411 height 21
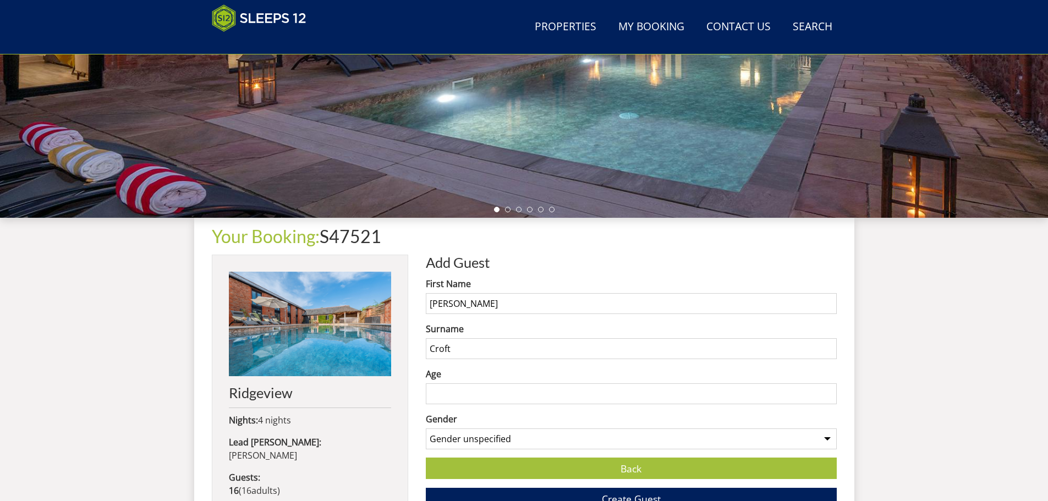
type input "Croft"
click at [476, 398] on input "Age" at bounding box center [631, 393] width 411 height 21
click at [472, 393] on input "Age" at bounding box center [631, 393] width 411 height 21
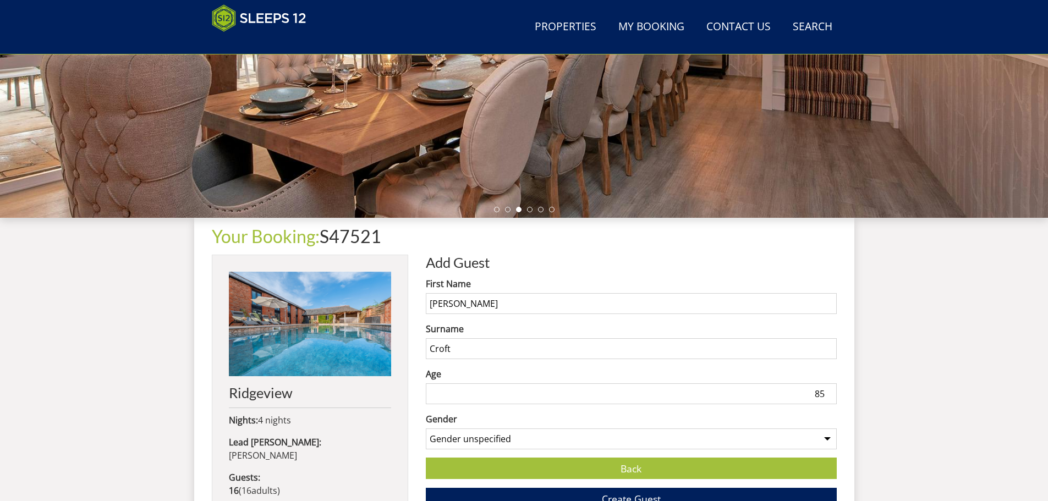
type input "85"
click at [523, 441] on select "Gender unspecified Gender [DEMOGRAPHIC_DATA] Gender [DEMOGRAPHIC_DATA]" at bounding box center [631, 438] width 411 height 21
select select "gender_[DEMOGRAPHIC_DATA]"
click at [426, 428] on select "Gender unspecified Gender [DEMOGRAPHIC_DATA] Gender [DEMOGRAPHIC_DATA]" at bounding box center [631, 438] width 411 height 21
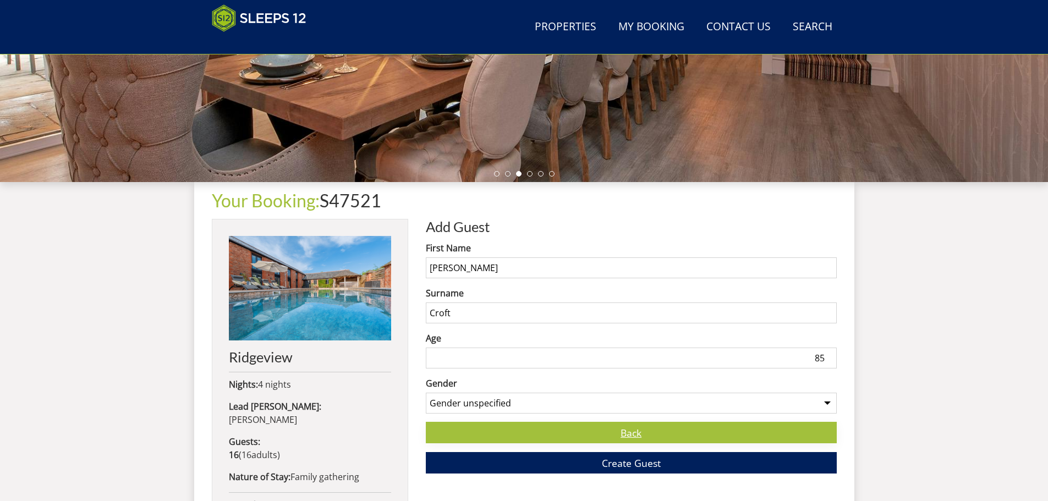
scroll to position [301, 0]
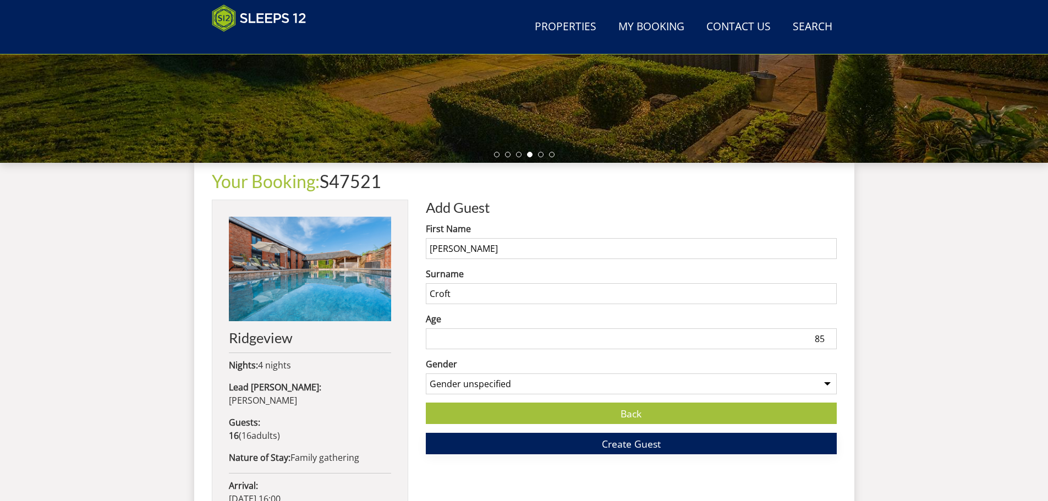
click at [637, 445] on span "Create Guest" at bounding box center [631, 443] width 59 height 13
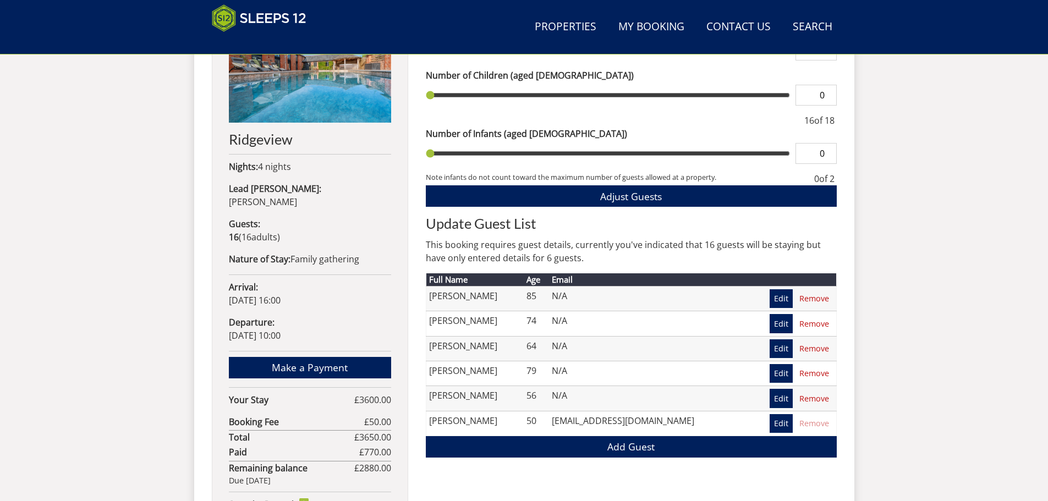
scroll to position [519, 0]
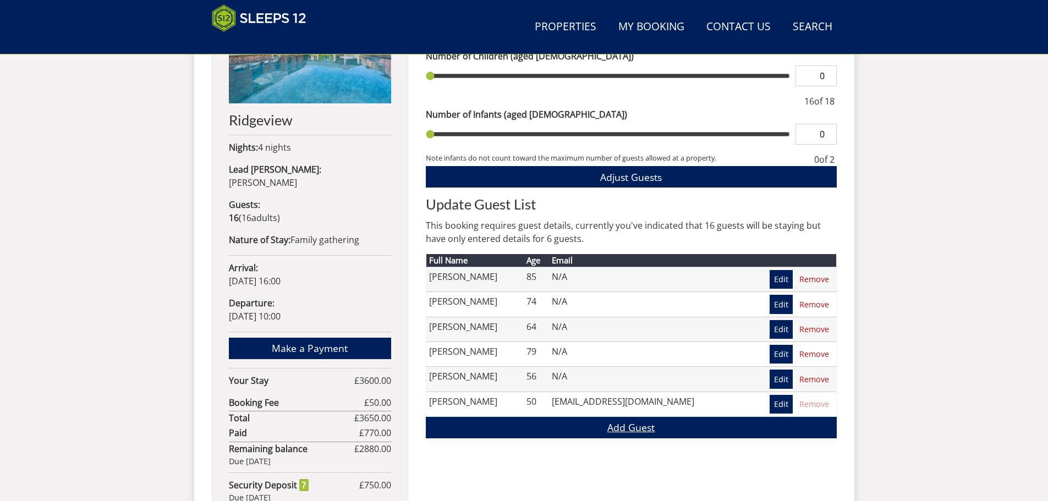
click at [620, 430] on link "Add Guest" at bounding box center [631, 427] width 411 height 21
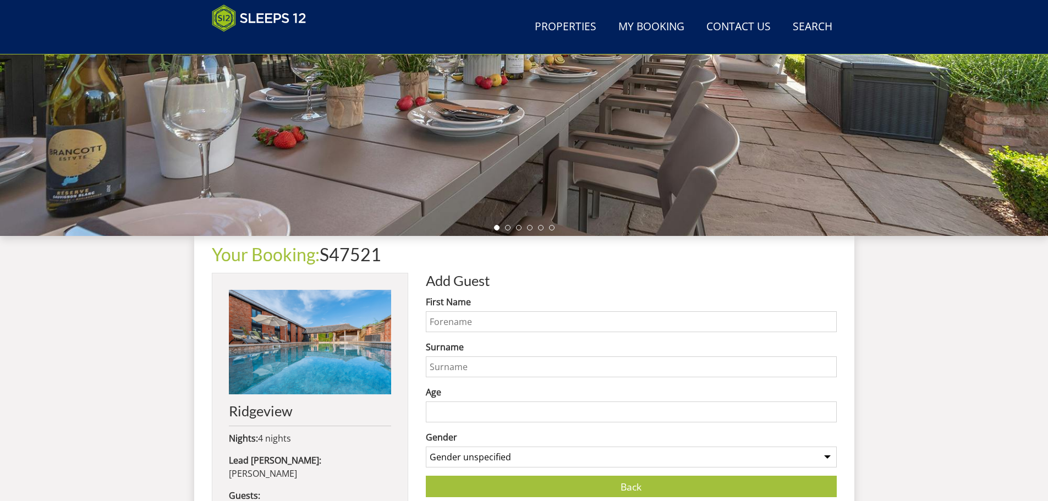
scroll to position [238, 0]
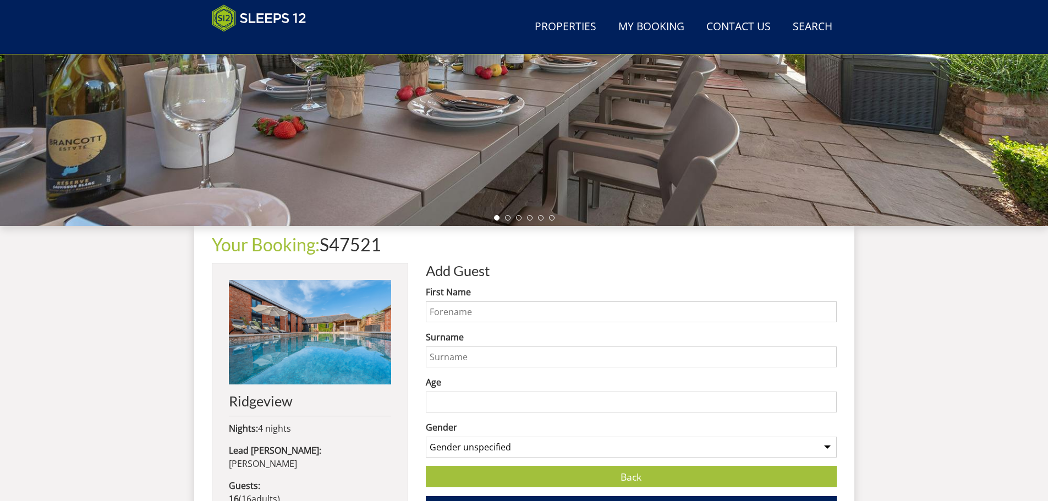
click at [493, 320] on input "First Name" at bounding box center [631, 311] width 411 height 21
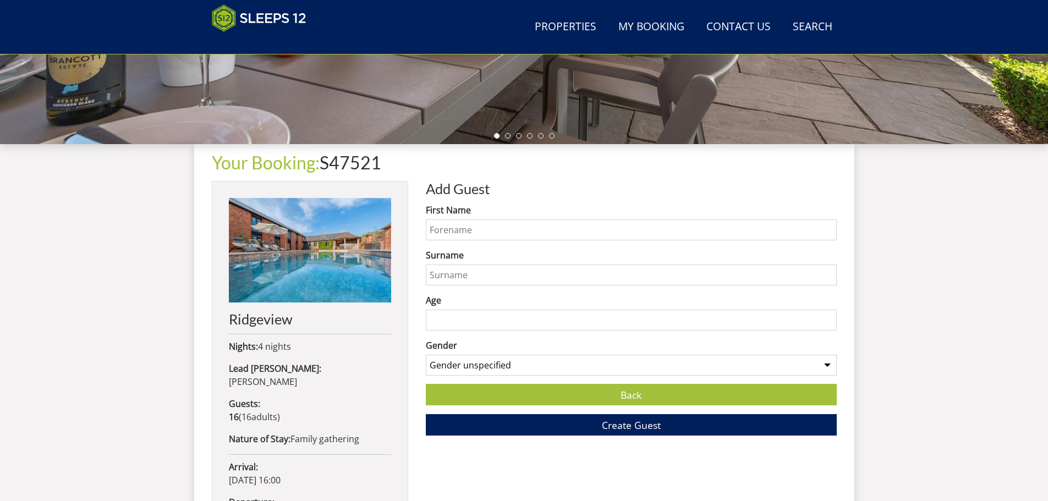
scroll to position [293, 0]
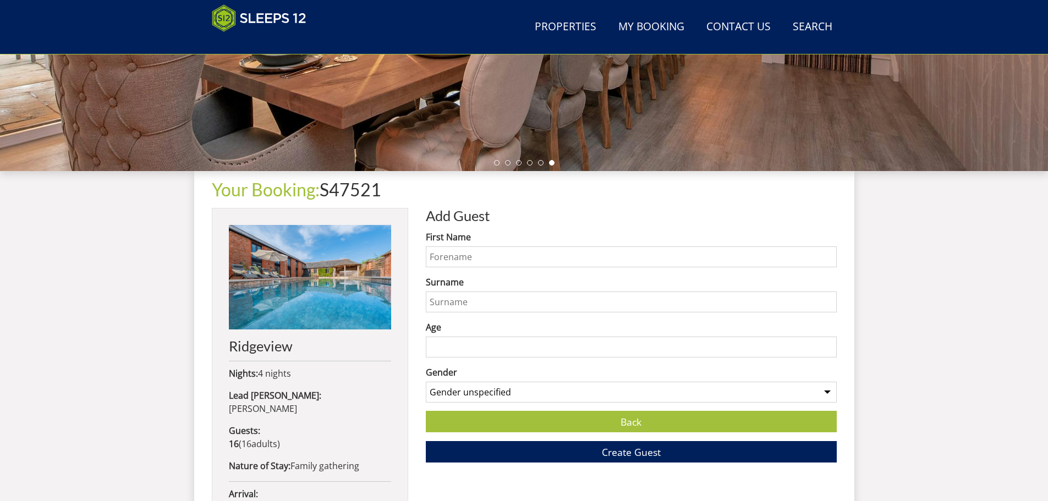
click at [446, 257] on input "First Name" at bounding box center [631, 256] width 411 height 21
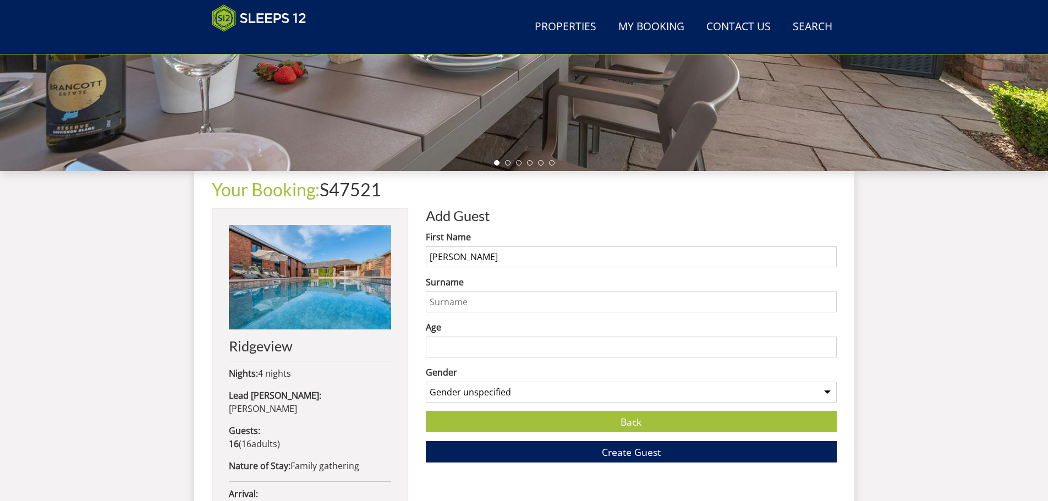
type input "[PERSON_NAME]"
click at [466, 305] on input "Surname" at bounding box center [631, 301] width 411 height 21
type input "Brown"
click at [480, 347] on input "Age" at bounding box center [631, 347] width 411 height 21
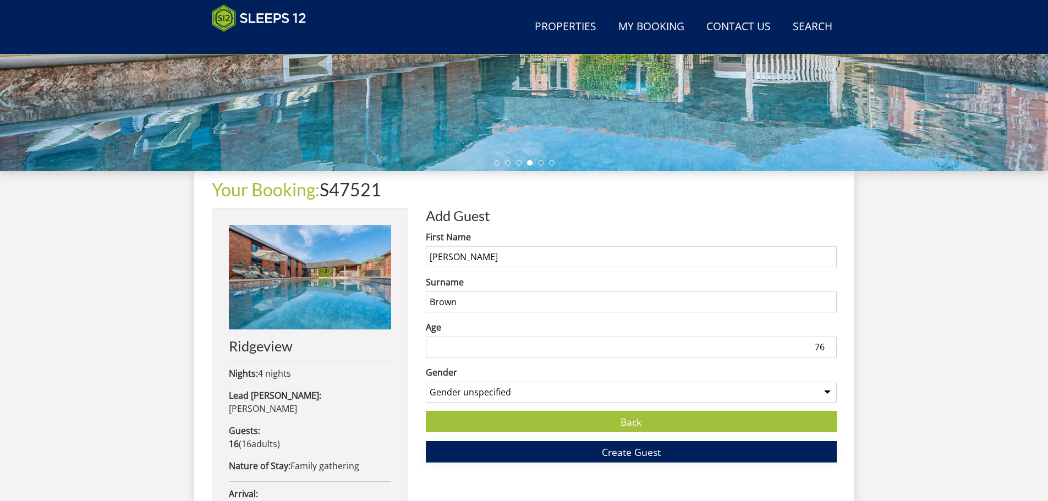
type input "76"
click at [632, 455] on span "Create Guest" at bounding box center [631, 451] width 59 height 13
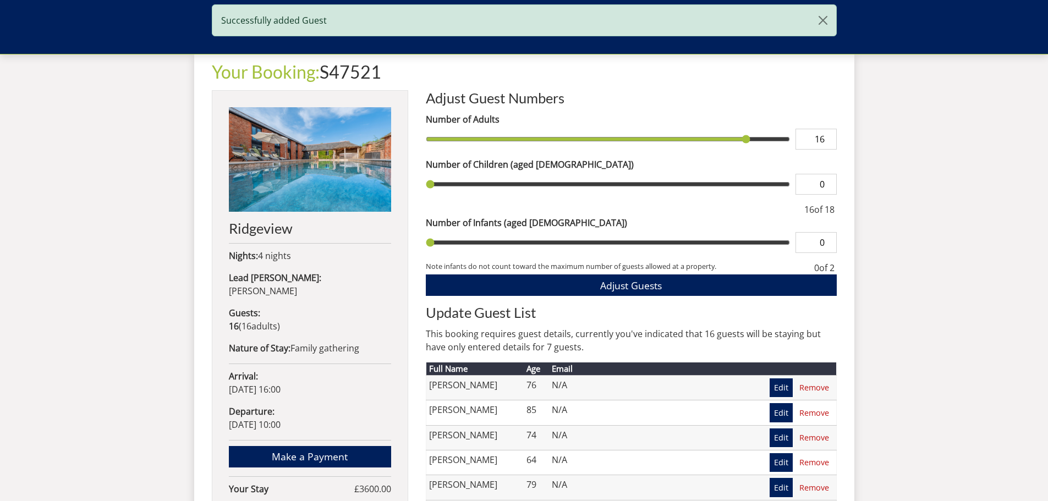
scroll to position [464, 0]
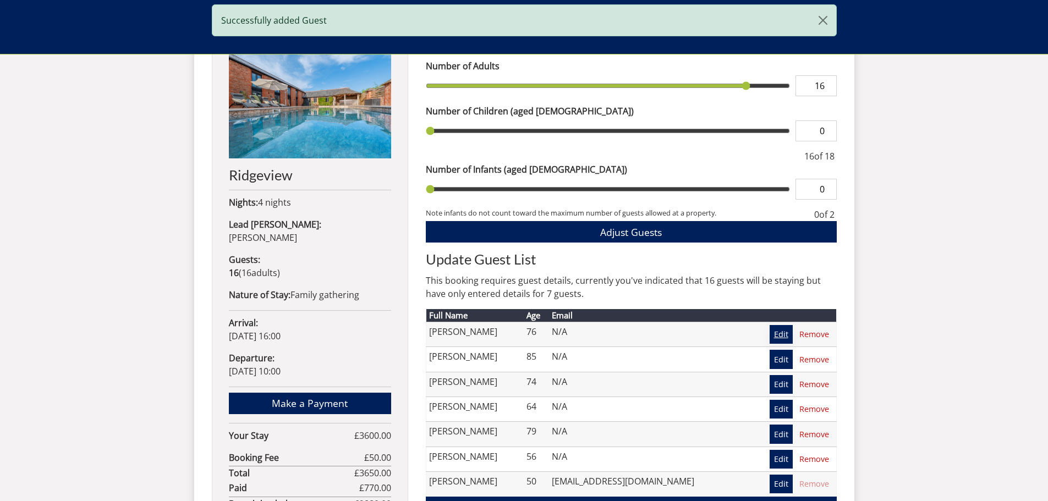
click at [783, 332] on link "Edit" at bounding box center [780, 334] width 23 height 19
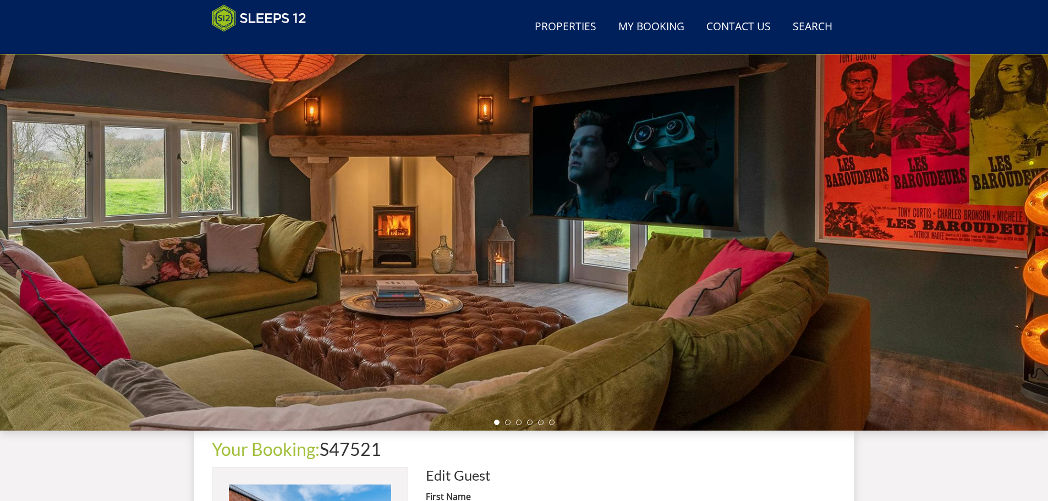
scroll to position [301, 0]
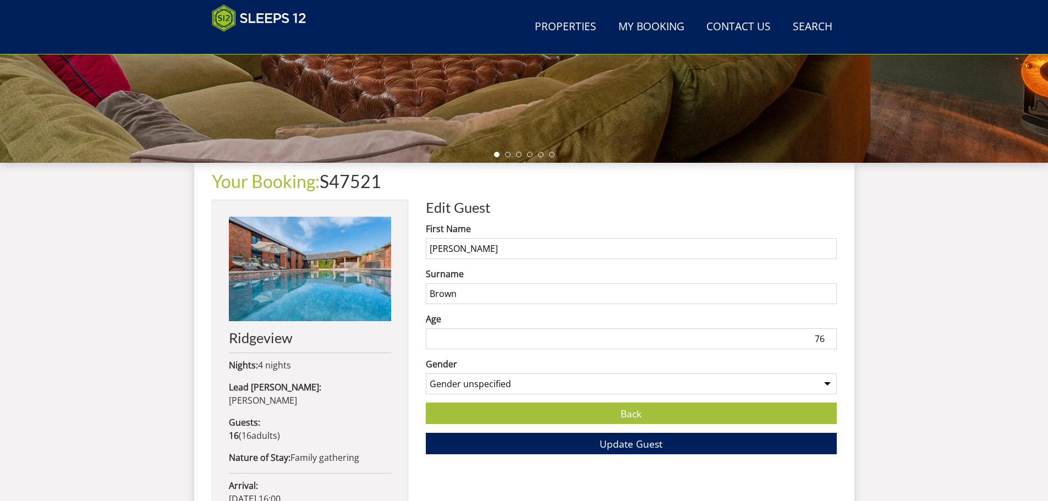
click at [529, 383] on select "Gender unspecified Gender [DEMOGRAPHIC_DATA] Gender [DEMOGRAPHIC_DATA]" at bounding box center [631, 383] width 411 height 21
select select "gender_[DEMOGRAPHIC_DATA]"
click at [426, 373] on select "Gender unspecified Gender [DEMOGRAPHIC_DATA] Gender [DEMOGRAPHIC_DATA]" at bounding box center [631, 383] width 411 height 21
click at [618, 443] on span "Update Guest" at bounding box center [630, 443] width 63 height 13
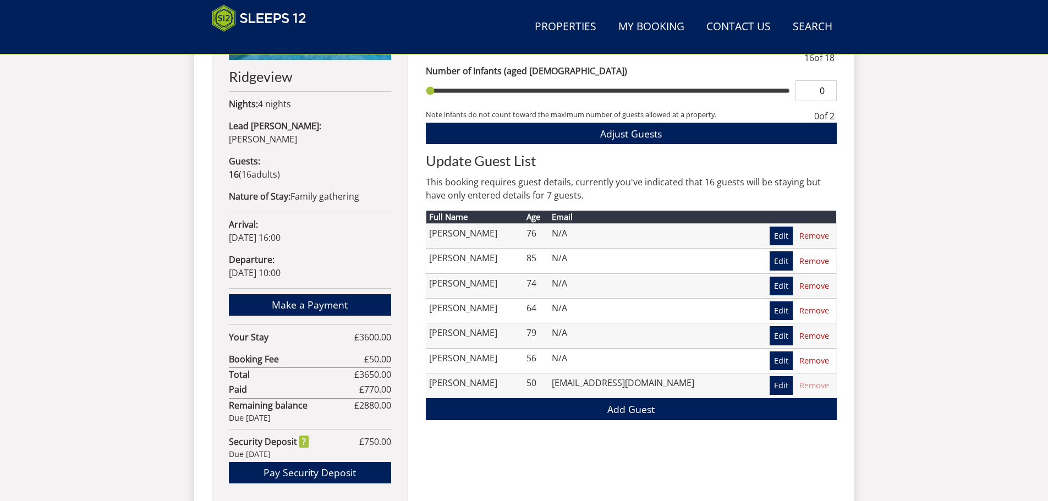
scroll to position [576, 0]
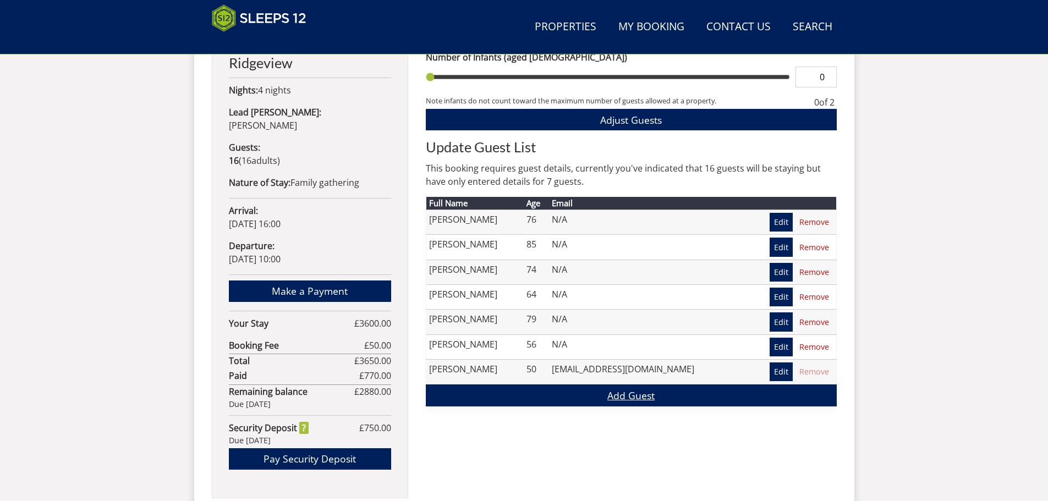
click at [607, 393] on link "Add Guest" at bounding box center [631, 394] width 411 height 21
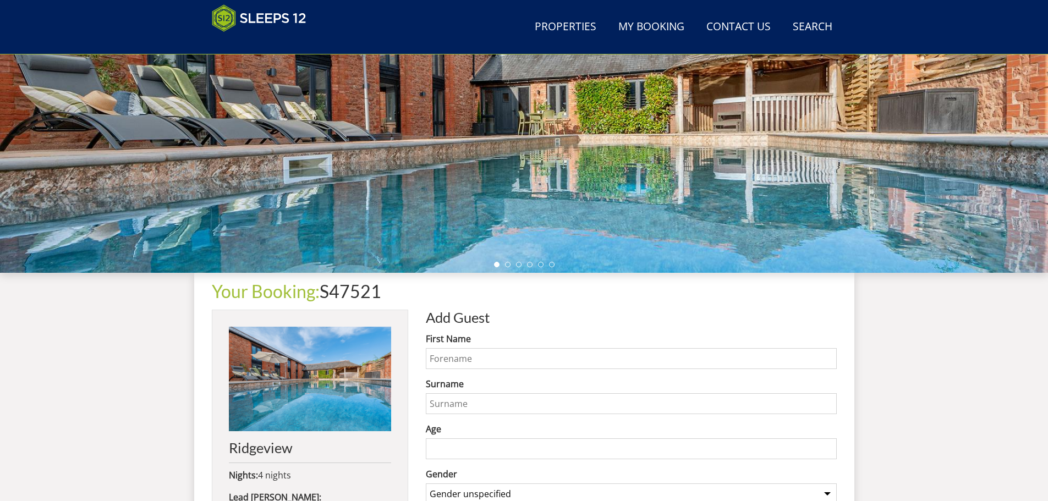
scroll to position [246, 0]
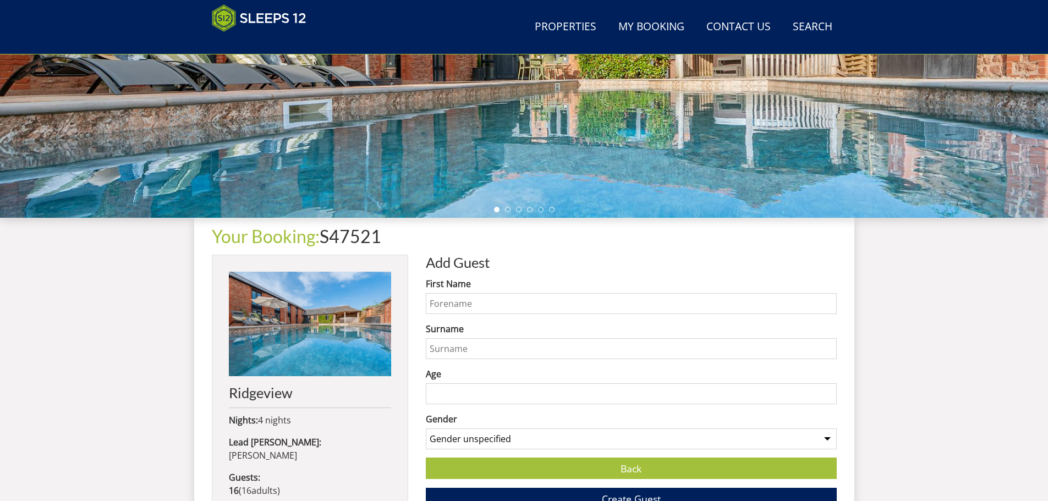
click at [485, 300] on input "First Name" at bounding box center [631, 303] width 411 height 21
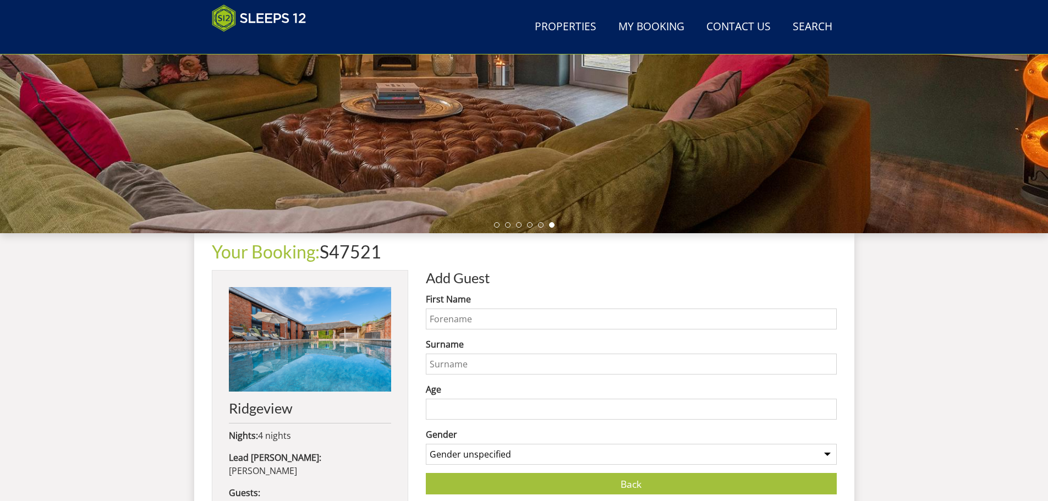
scroll to position [230, 0]
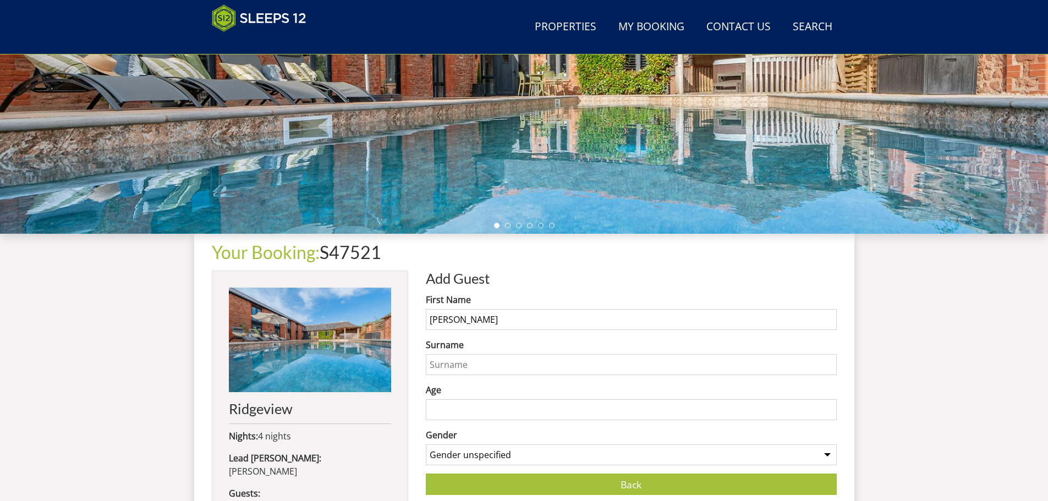
type input "[PERSON_NAME]"
click at [553, 358] on input "Surname" at bounding box center [631, 364] width 411 height 21
type input "Brown"
click at [506, 411] on input "Age" at bounding box center [631, 409] width 411 height 21
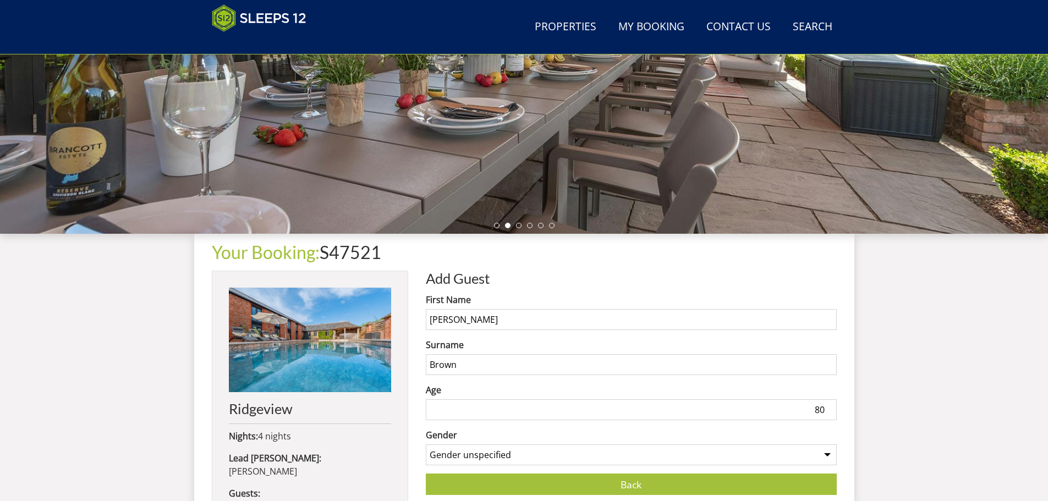
type input "80"
click at [514, 459] on select "Gender unspecified Gender [DEMOGRAPHIC_DATA] Gender [DEMOGRAPHIC_DATA]" at bounding box center [631, 454] width 411 height 21
select select "gender_[DEMOGRAPHIC_DATA]"
click at [426, 444] on select "Gender unspecified Gender [DEMOGRAPHIC_DATA] Gender [DEMOGRAPHIC_DATA]" at bounding box center [631, 454] width 411 height 21
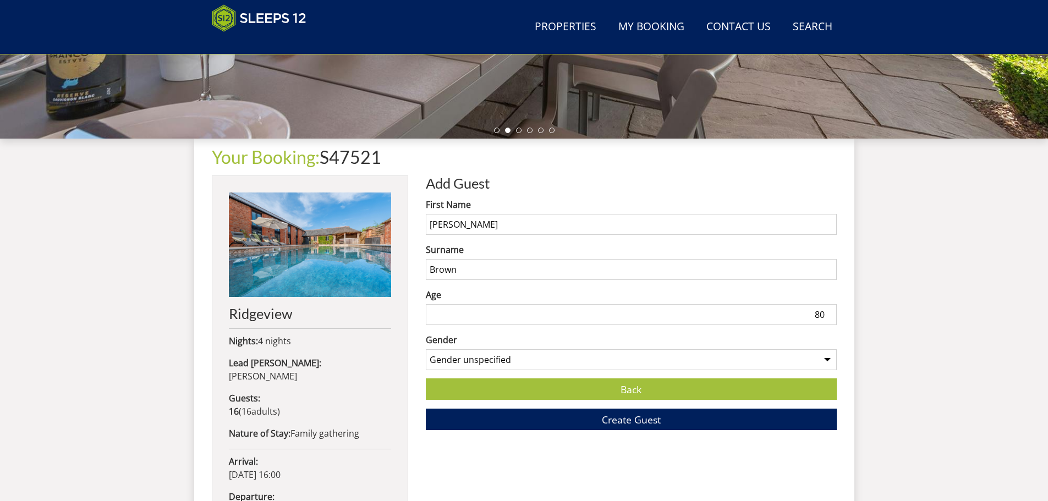
scroll to position [340, 0]
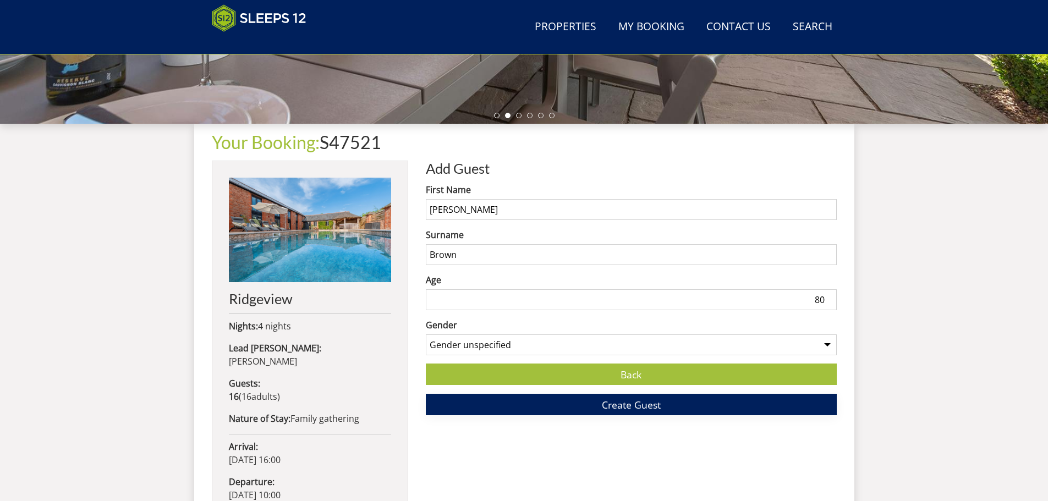
click at [608, 408] on span "Create Guest" at bounding box center [631, 404] width 59 height 13
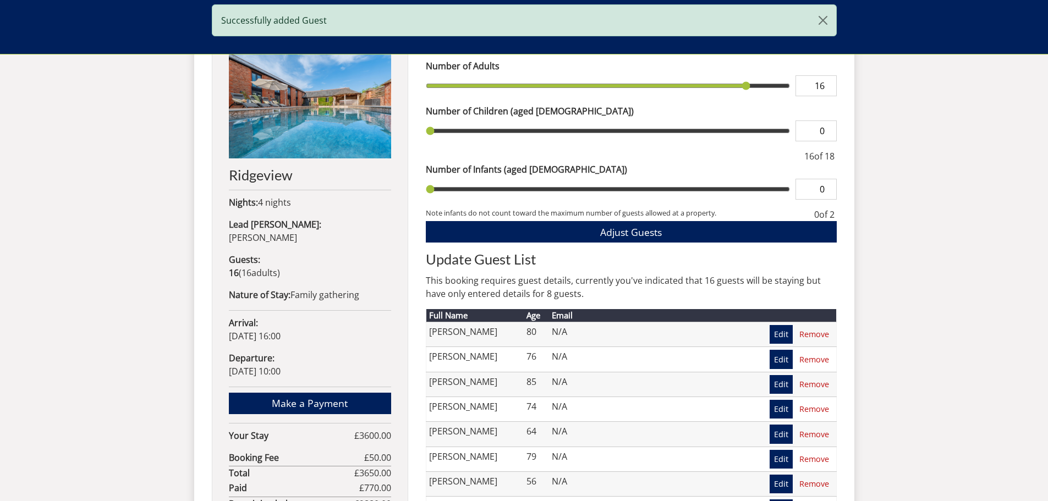
scroll to position [519, 0]
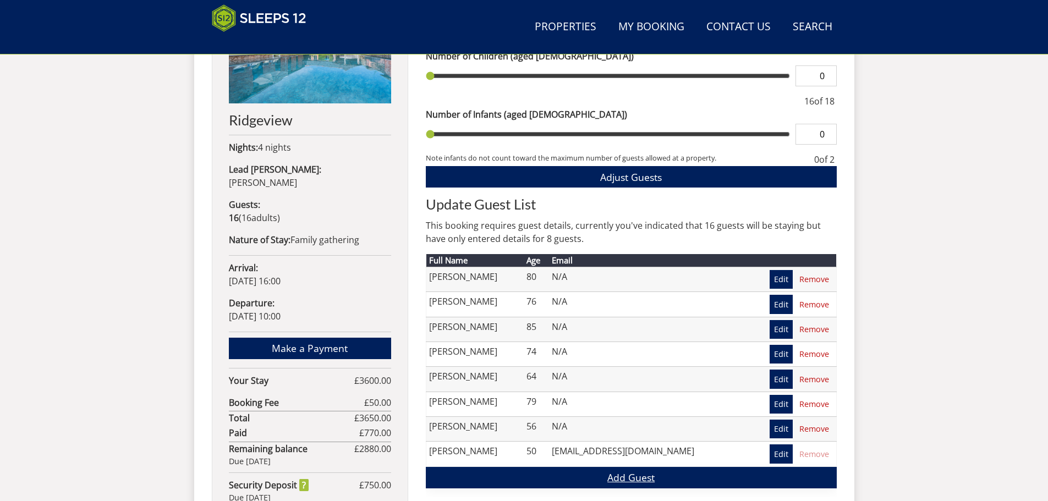
click at [641, 480] on link "Add Guest" at bounding box center [631, 477] width 411 height 21
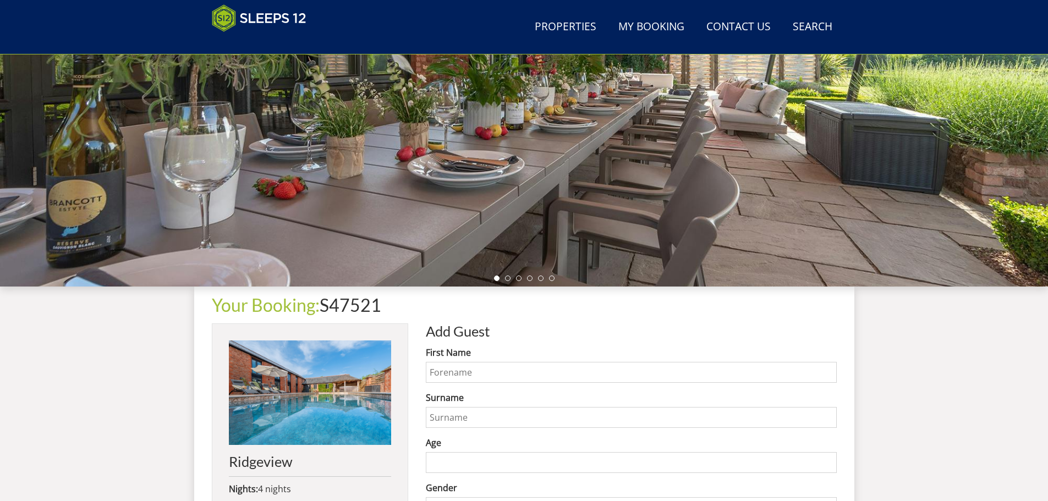
scroll to position [182, 0]
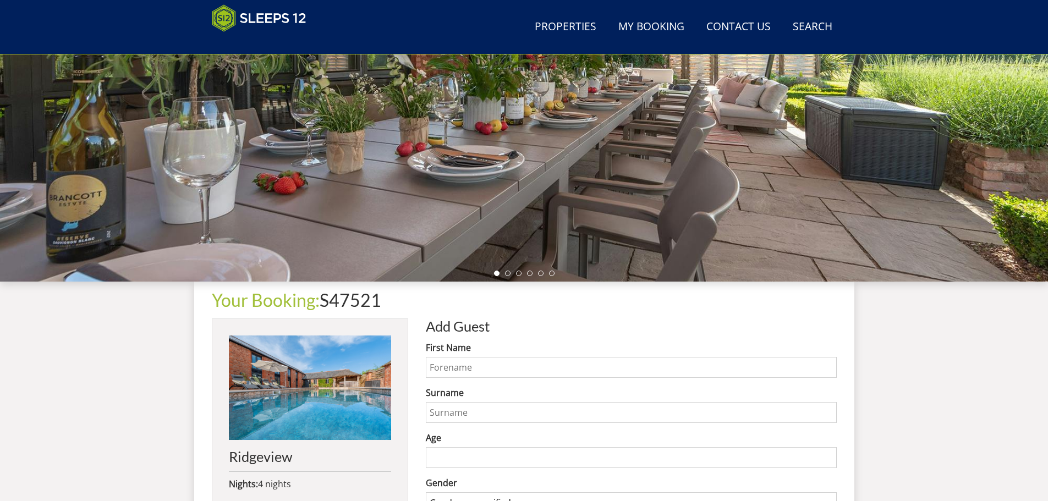
click at [553, 370] on input "First Name" at bounding box center [631, 367] width 411 height 21
type input "[PERSON_NAME]"
click at [499, 454] on input "Age" at bounding box center [631, 457] width 411 height 21
click at [499, 456] on input "Age" at bounding box center [631, 457] width 411 height 21
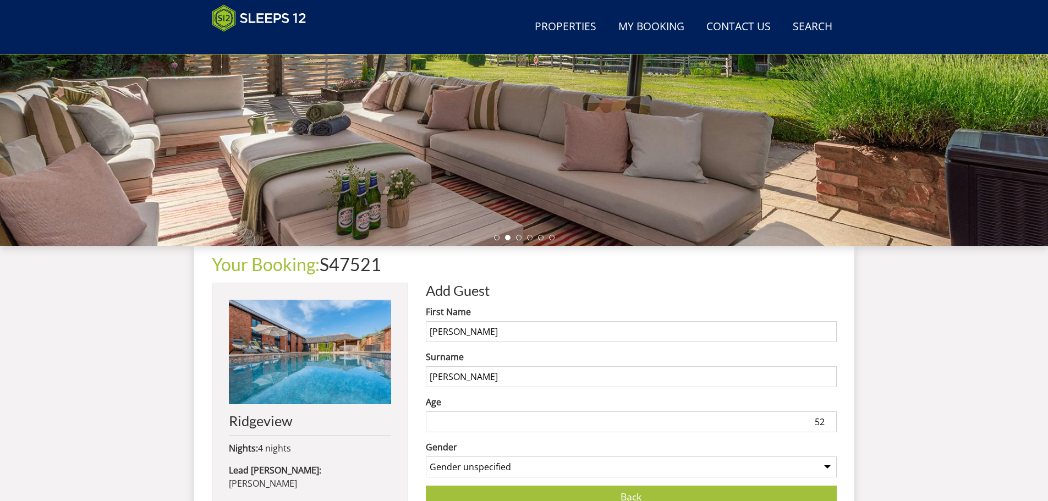
scroll to position [237, 0]
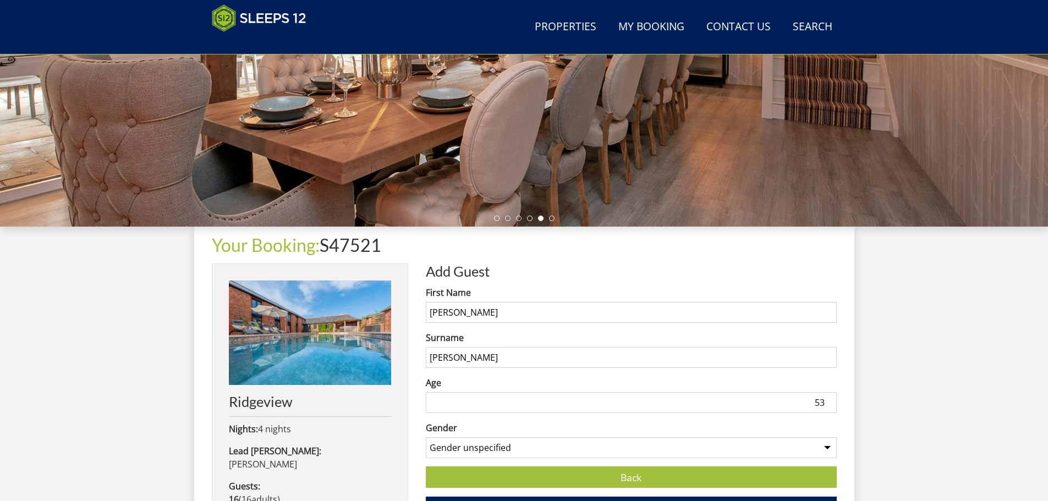
type input "53"
click at [507, 448] on select "Gender unspecified Gender [DEMOGRAPHIC_DATA] Gender [DEMOGRAPHIC_DATA]" at bounding box center [631, 447] width 411 height 21
select select "gender_[DEMOGRAPHIC_DATA]"
click at [426, 437] on select "Gender unspecified Gender [DEMOGRAPHIC_DATA] Gender [DEMOGRAPHIC_DATA]" at bounding box center [631, 447] width 411 height 21
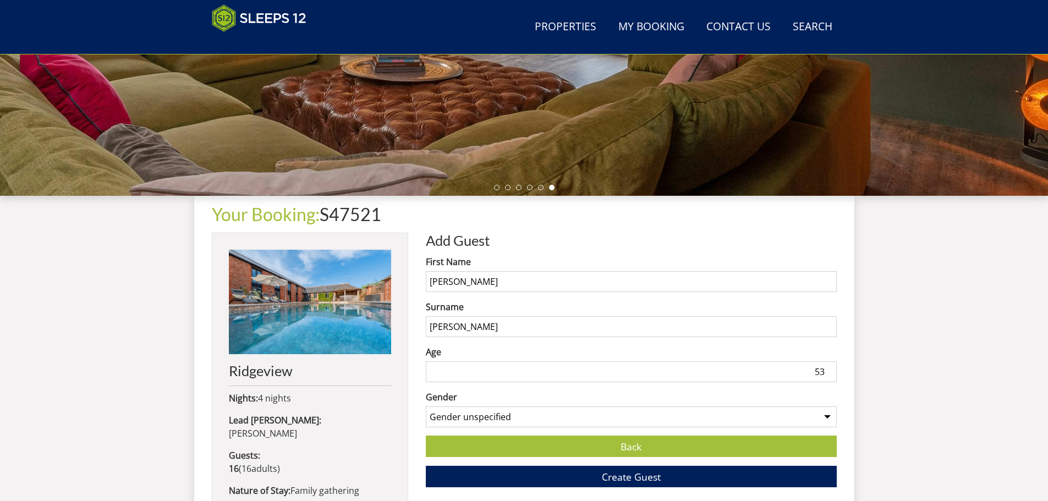
scroll to position [292, 0]
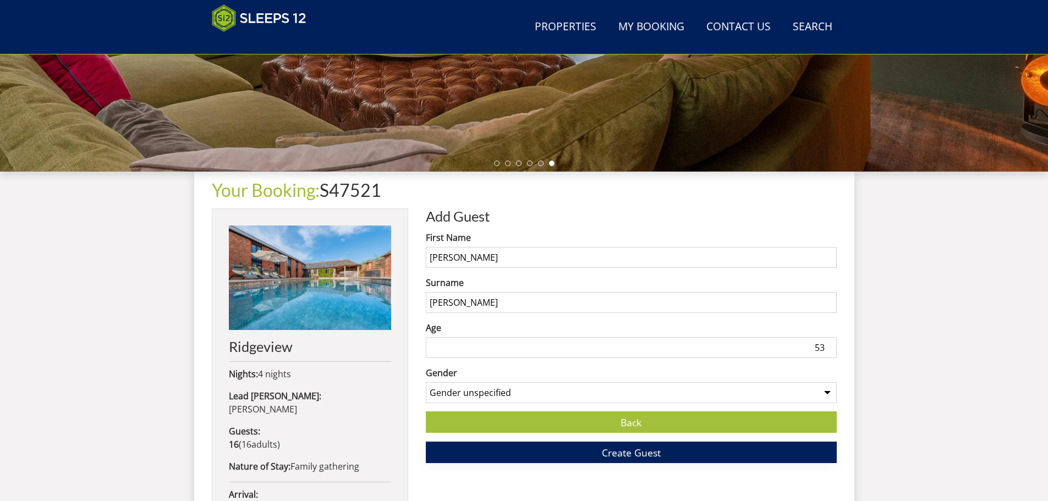
click at [601, 459] on button "Create Guest" at bounding box center [631, 452] width 411 height 21
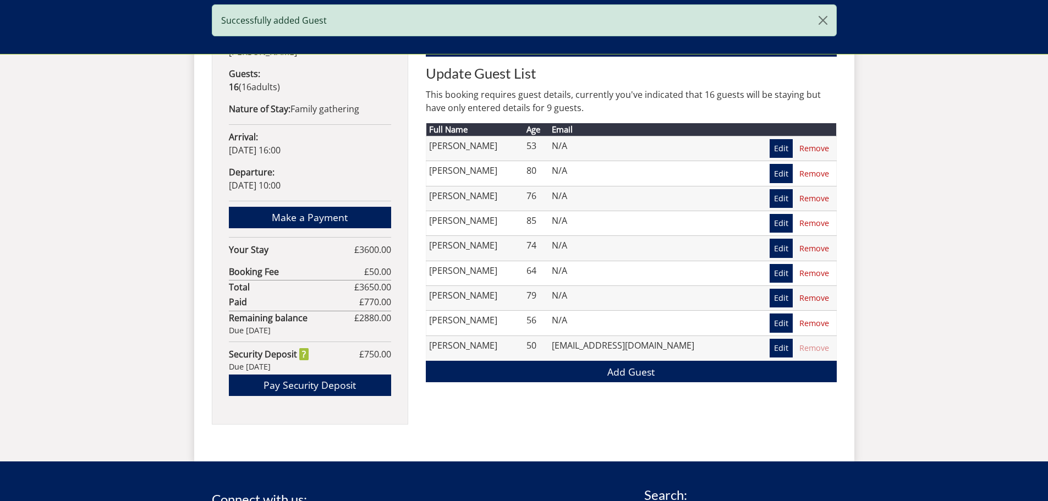
scroll to position [680, 0]
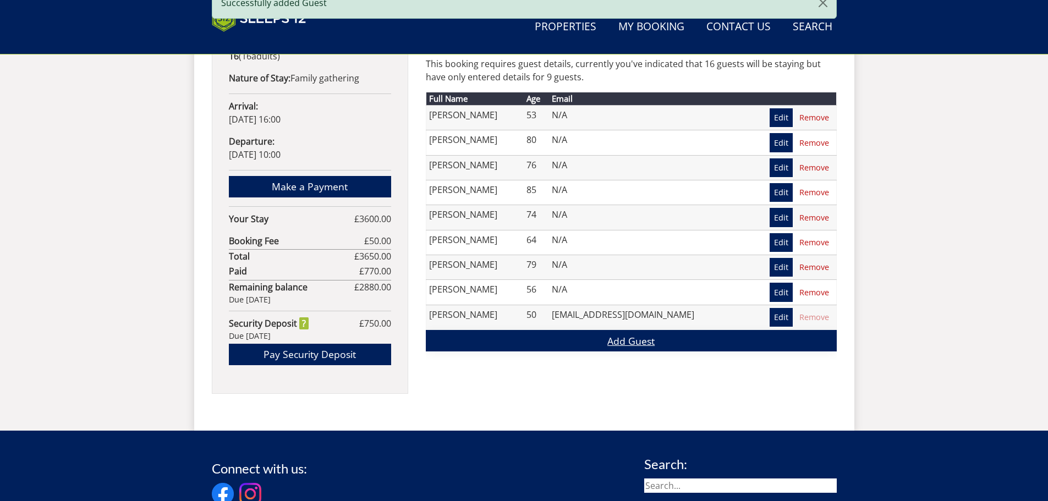
click at [592, 349] on link "Add Guest" at bounding box center [631, 340] width 411 height 21
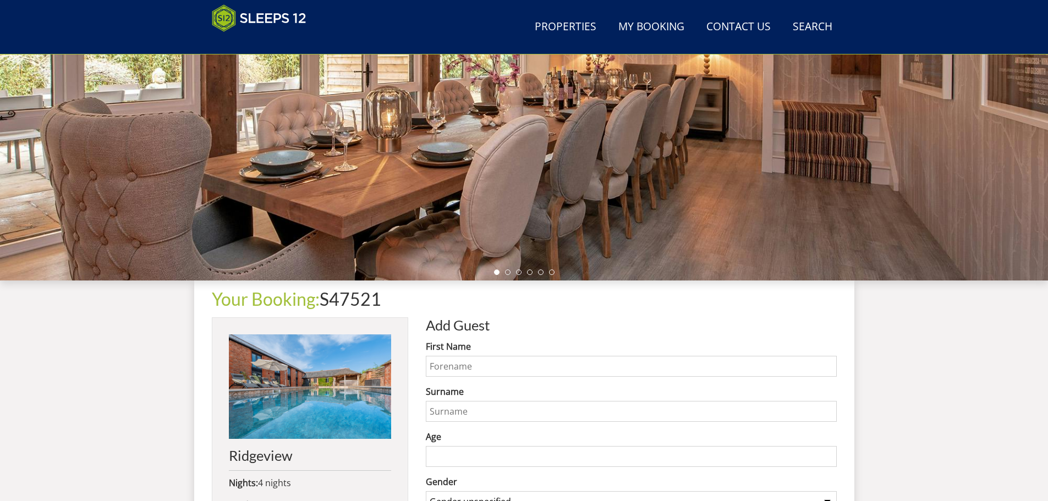
scroll to position [185, 0]
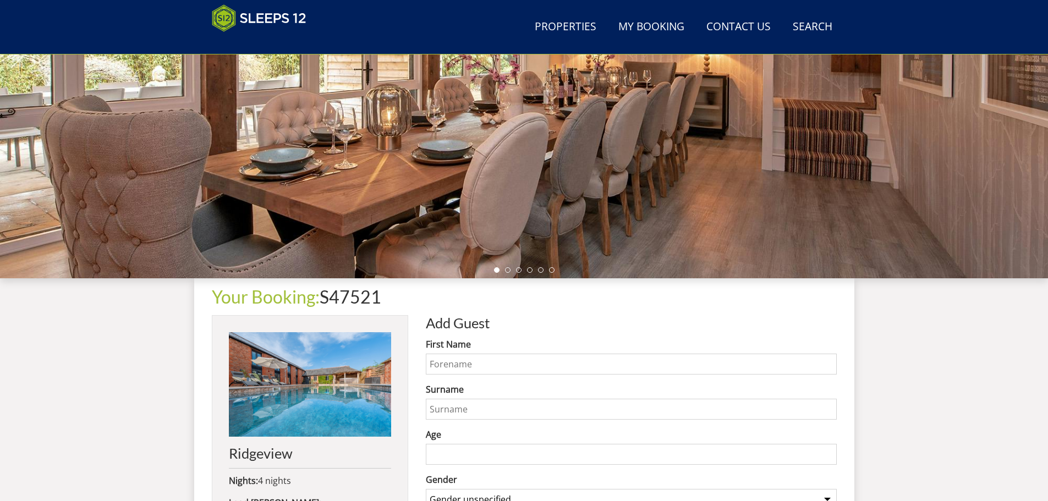
click at [483, 361] on input "First Name" at bounding box center [631, 364] width 411 height 21
type input "[PERSON_NAME]"
click at [459, 403] on input "Surname" at bounding box center [631, 409] width 411 height 21
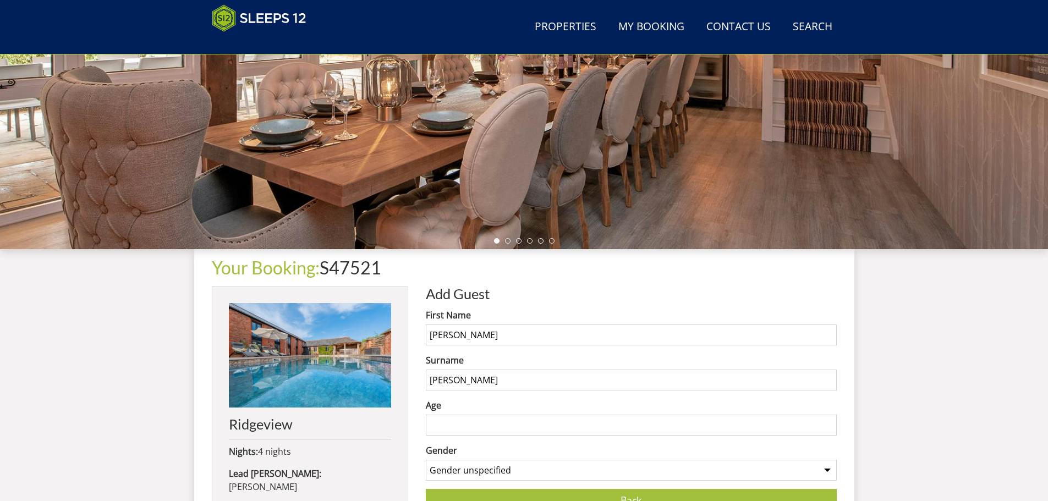
scroll to position [240, 0]
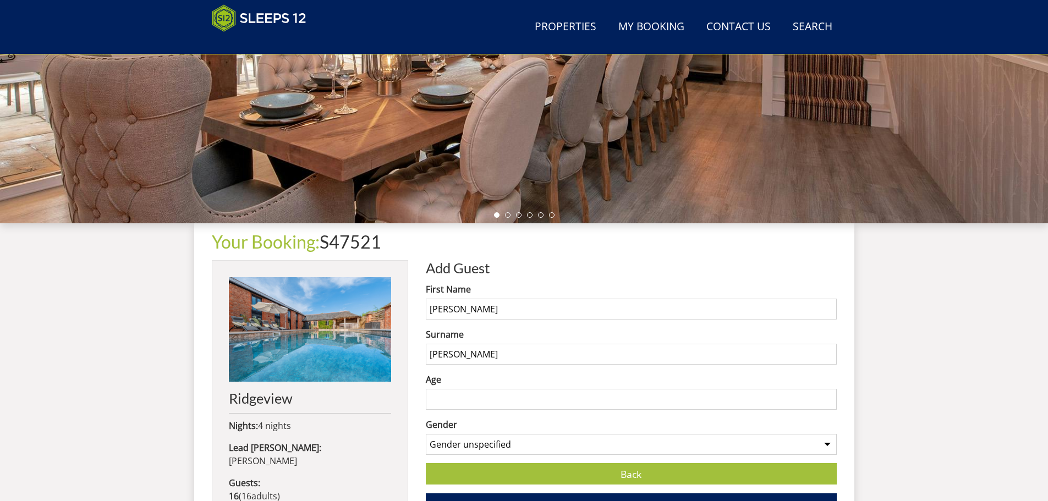
type input "[PERSON_NAME]"
click at [456, 396] on input "Age" at bounding box center [631, 399] width 411 height 21
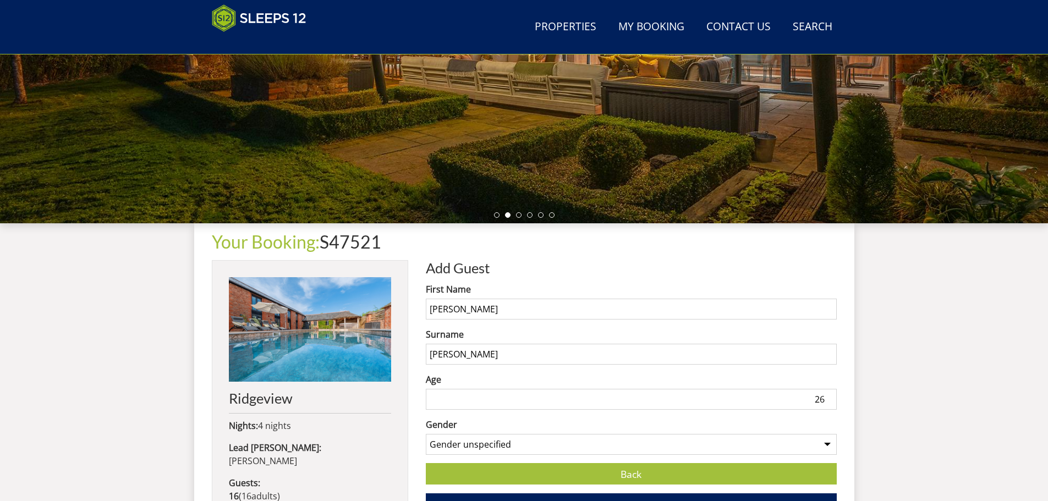
type input "26"
click at [488, 447] on select "Gender unspecified Gender [DEMOGRAPHIC_DATA] Gender [DEMOGRAPHIC_DATA]" at bounding box center [631, 444] width 411 height 21
select select "gender_[DEMOGRAPHIC_DATA]"
click at [426, 434] on select "Gender unspecified Gender [DEMOGRAPHIC_DATA] Gender [DEMOGRAPHIC_DATA]" at bounding box center [631, 444] width 411 height 21
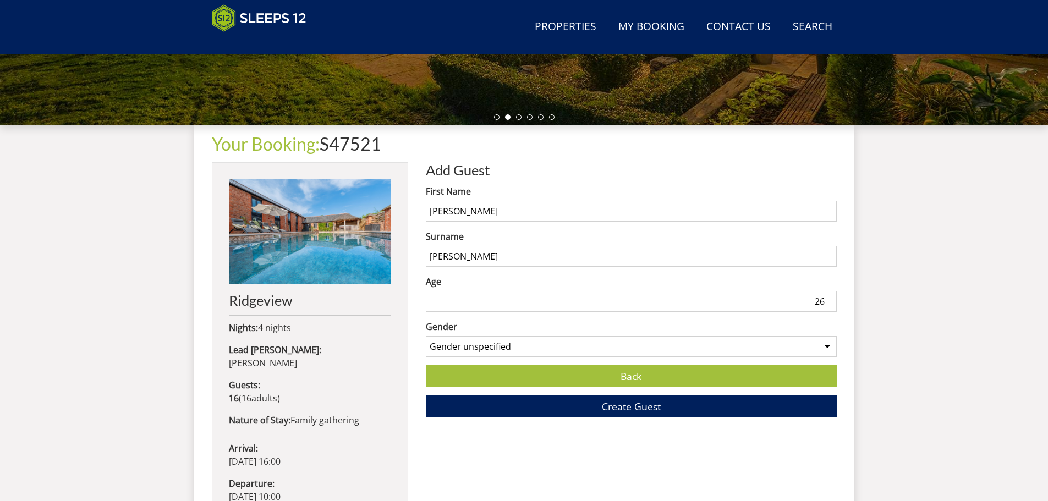
scroll to position [350, 0]
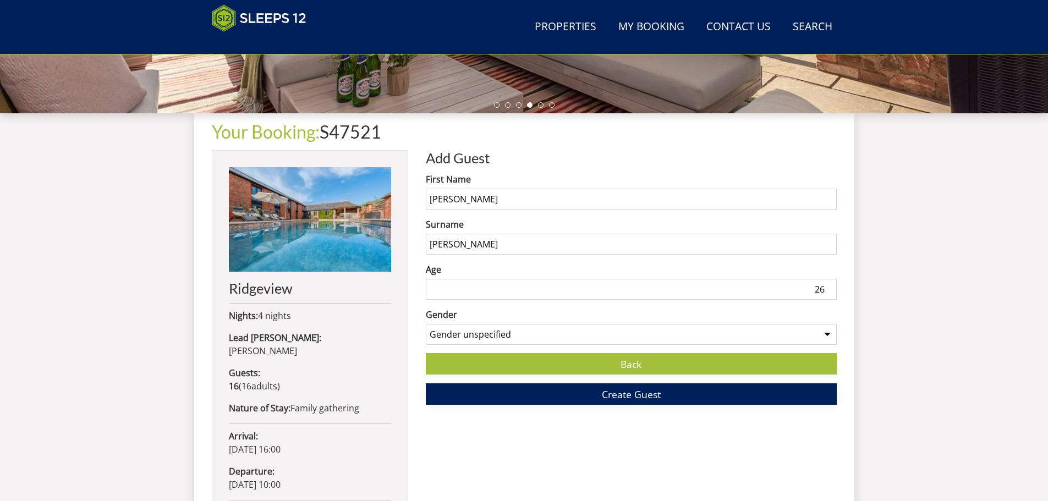
click at [667, 395] on button "Create Guest" at bounding box center [631, 393] width 411 height 21
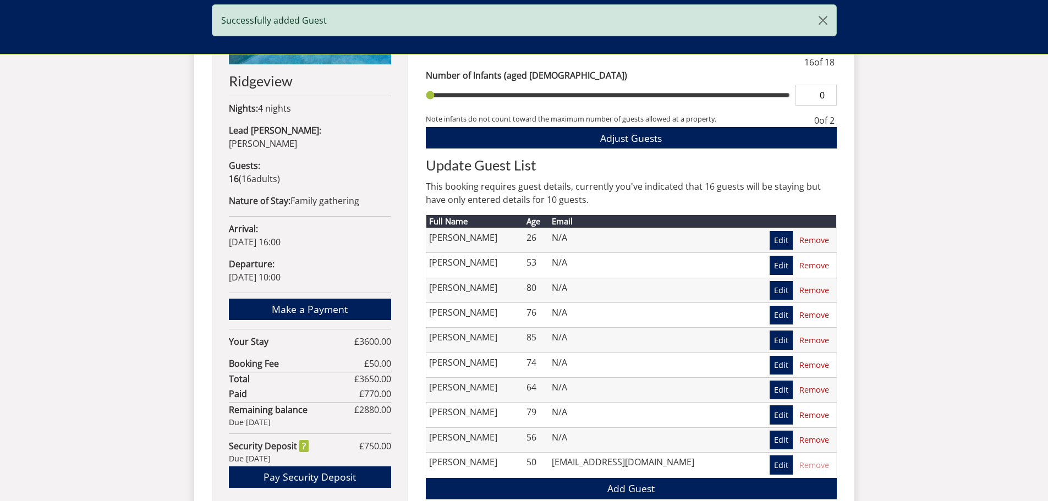
scroll to position [574, 0]
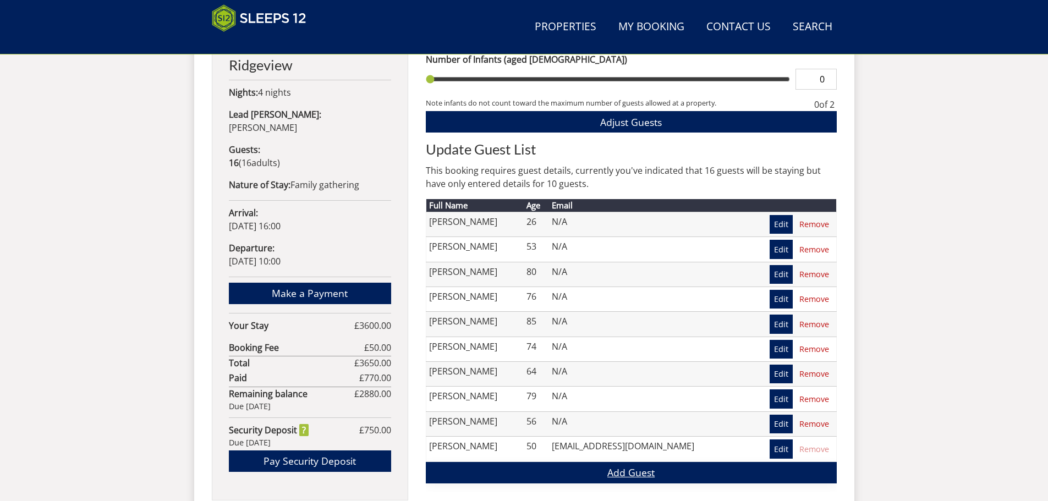
click at [651, 472] on link "Add Guest" at bounding box center [631, 472] width 411 height 21
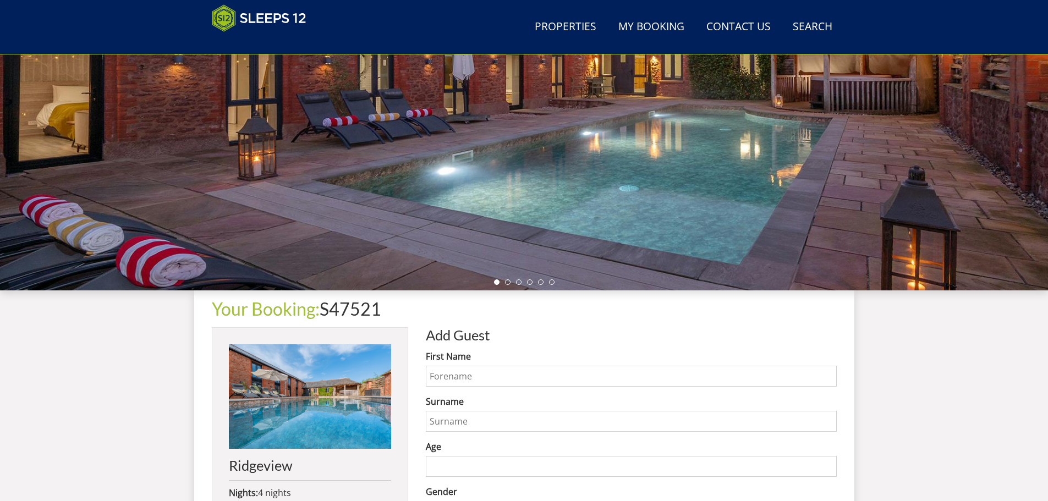
scroll to position [185, 0]
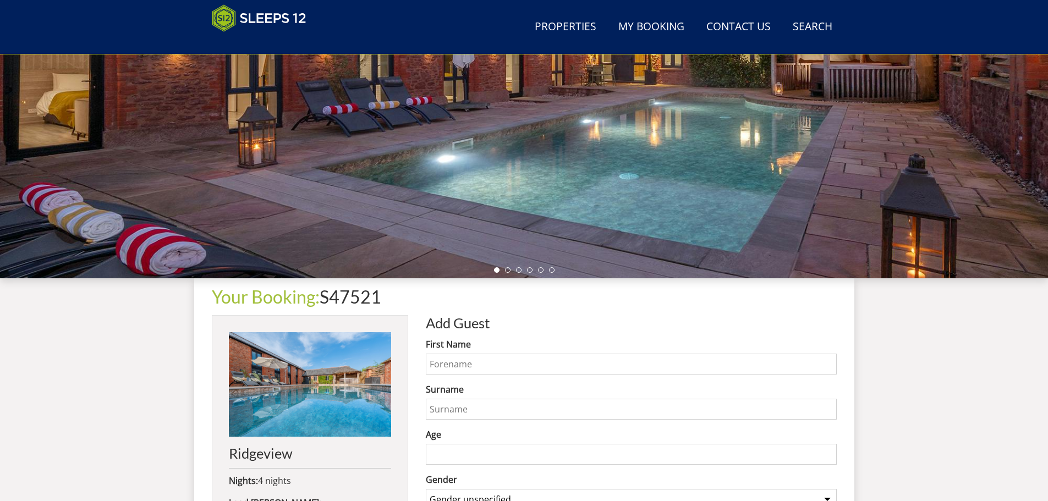
click at [521, 361] on input "First Name" at bounding box center [631, 364] width 411 height 21
type input "Senan"
click at [498, 408] on input "Surname" at bounding box center [631, 409] width 411 height 21
type input "[GEOGRAPHIC_DATA]"
click at [475, 453] on input "Age" at bounding box center [631, 454] width 411 height 21
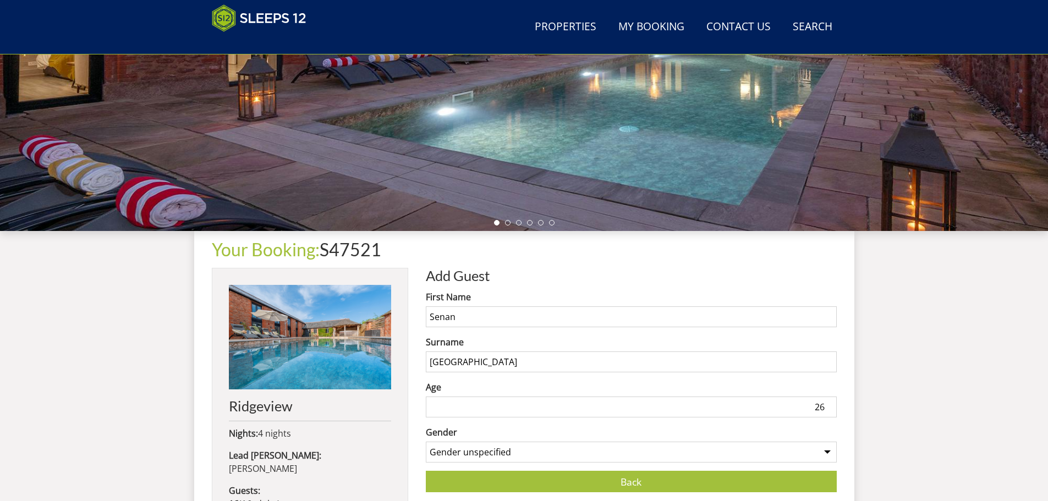
scroll to position [295, 0]
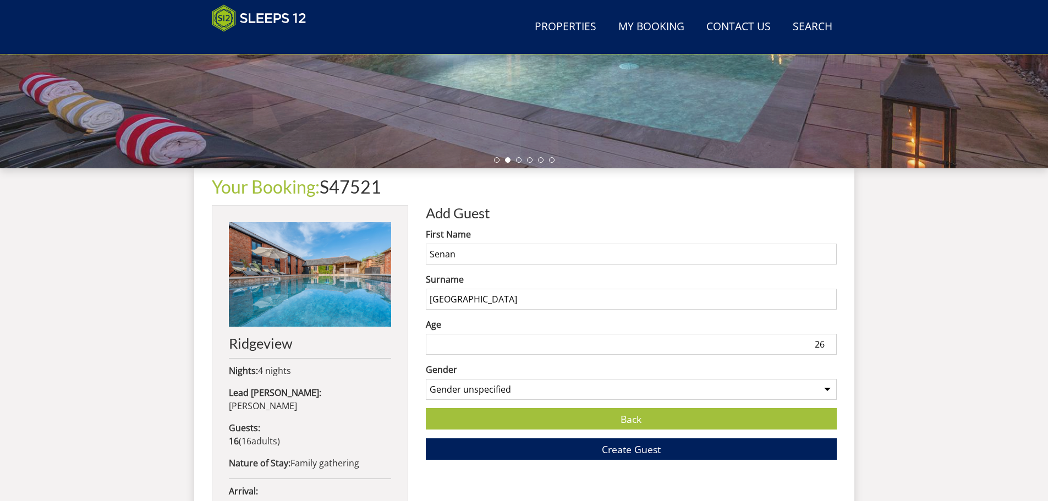
type input "26"
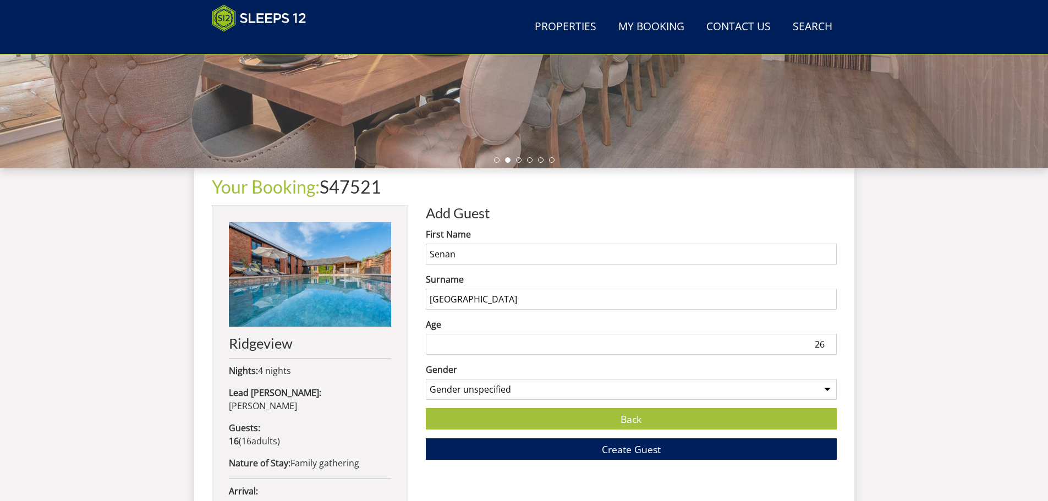
click at [474, 391] on select "Gender unspecified Gender [DEMOGRAPHIC_DATA] Gender [DEMOGRAPHIC_DATA]" at bounding box center [631, 389] width 411 height 21
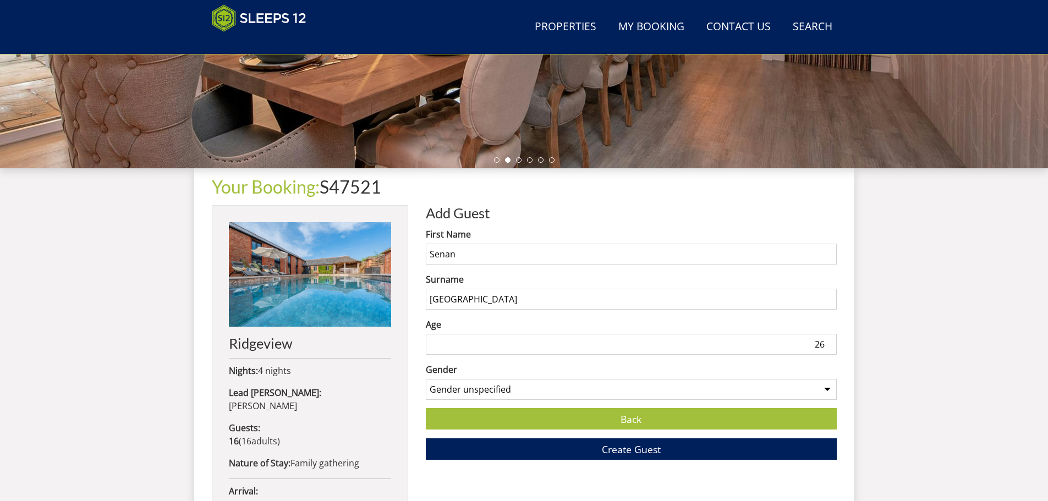
select select "gender_[DEMOGRAPHIC_DATA]"
click at [426, 379] on select "Gender unspecified Gender [DEMOGRAPHIC_DATA] Gender [DEMOGRAPHIC_DATA]" at bounding box center [631, 389] width 411 height 21
click at [586, 452] on button "Create Guest" at bounding box center [631, 448] width 411 height 21
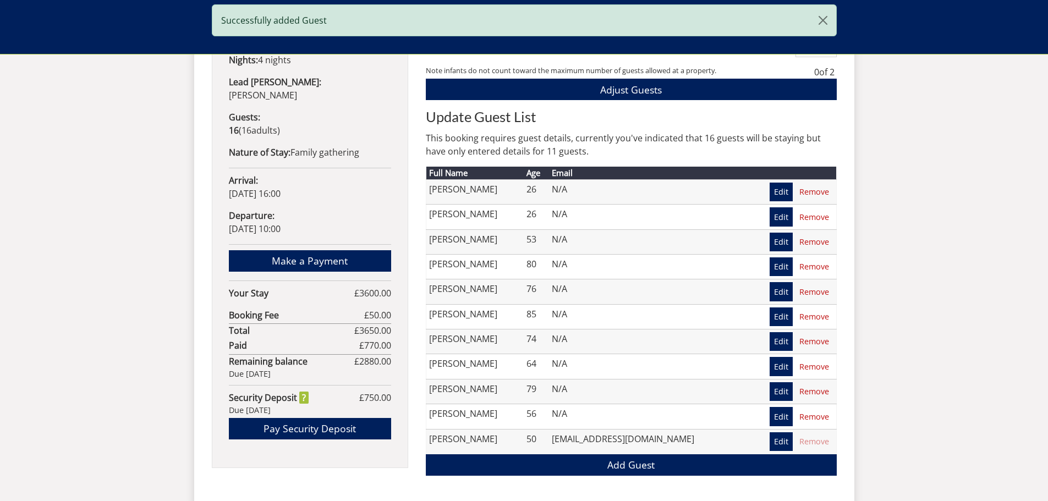
scroll to position [625, 0]
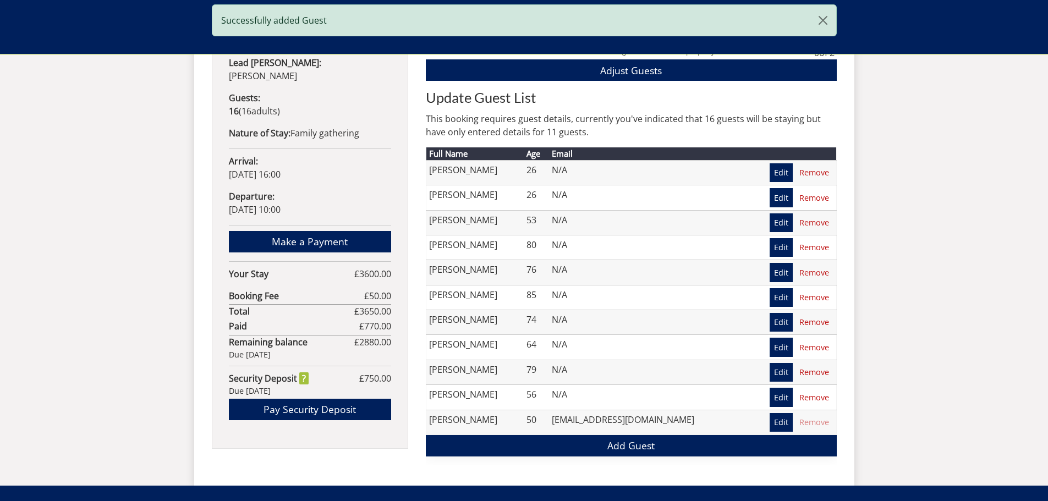
click at [582, 450] on link "Add Guest" at bounding box center [631, 445] width 411 height 21
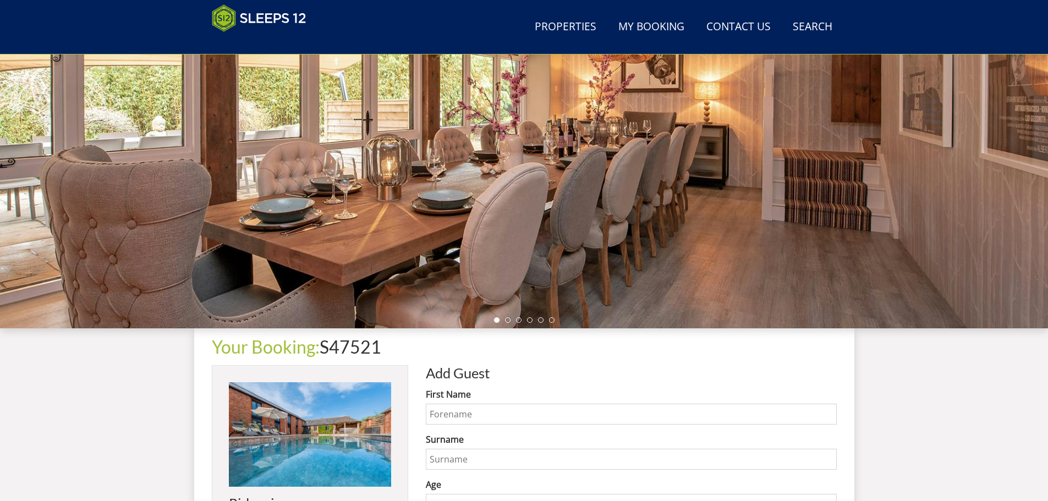
scroll to position [182, 0]
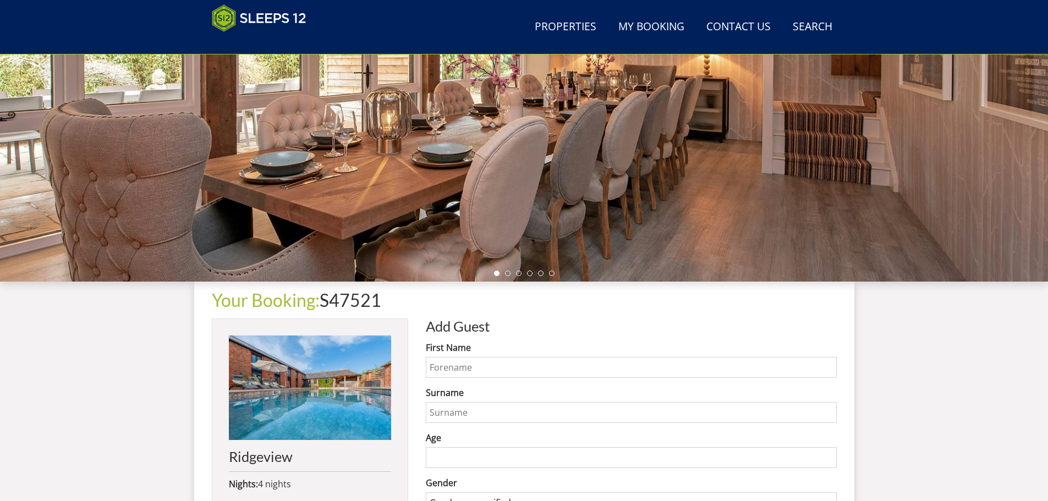
click at [487, 366] on input "First Name" at bounding box center [631, 367] width 411 height 21
type input "Chelsea"
click at [467, 414] on input "Surname" at bounding box center [631, 412] width 411 height 21
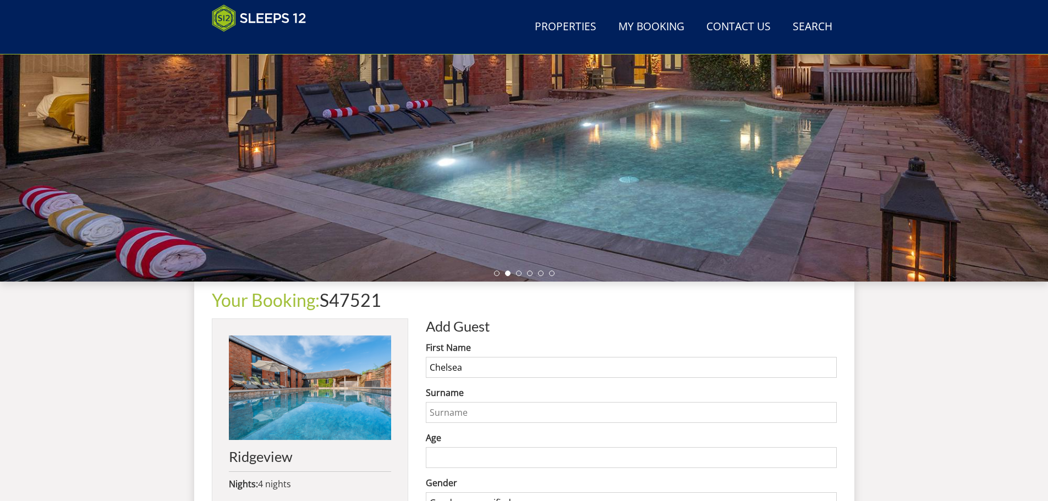
click at [472, 415] on input "Surname" at bounding box center [631, 412] width 411 height 21
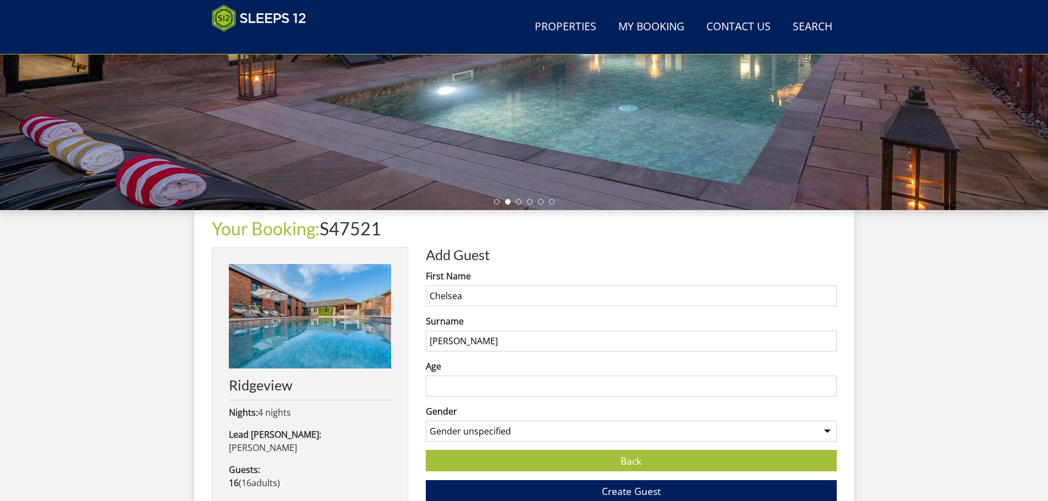
scroll to position [292, 0]
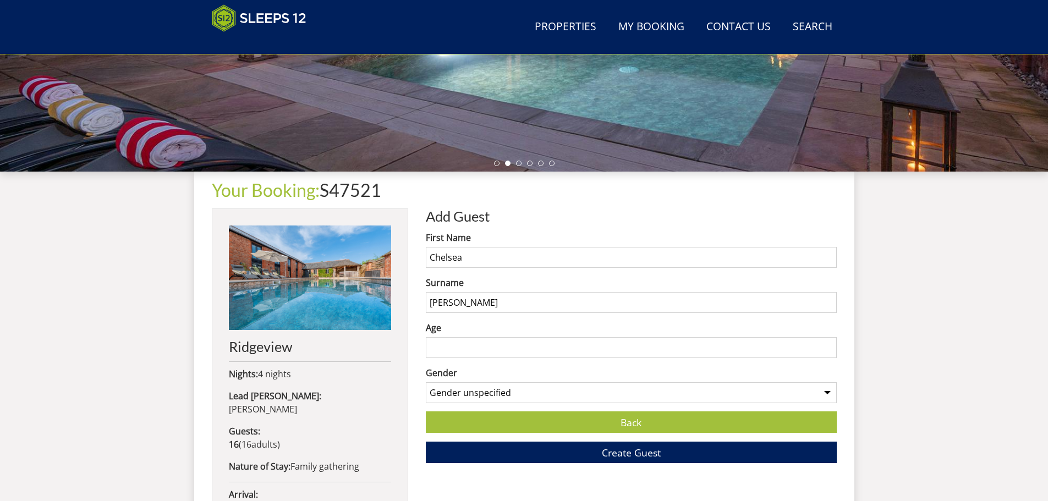
type input "[PERSON_NAME]"
click at [449, 342] on input "Age" at bounding box center [631, 347] width 411 height 21
type input "29"
click at [456, 388] on select "Gender unspecified Gender [DEMOGRAPHIC_DATA] Gender [DEMOGRAPHIC_DATA]" at bounding box center [631, 392] width 411 height 21
select select "gender_[DEMOGRAPHIC_DATA]"
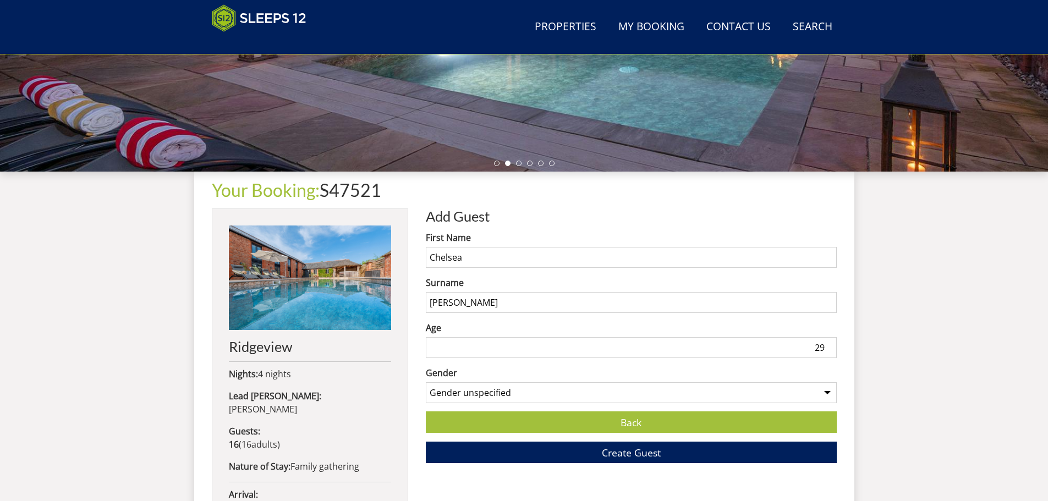
click at [426, 382] on select "Gender unspecified Gender [DEMOGRAPHIC_DATA] Gender [DEMOGRAPHIC_DATA]" at bounding box center [631, 392] width 411 height 21
click at [582, 453] on button "Create Guest" at bounding box center [631, 452] width 411 height 21
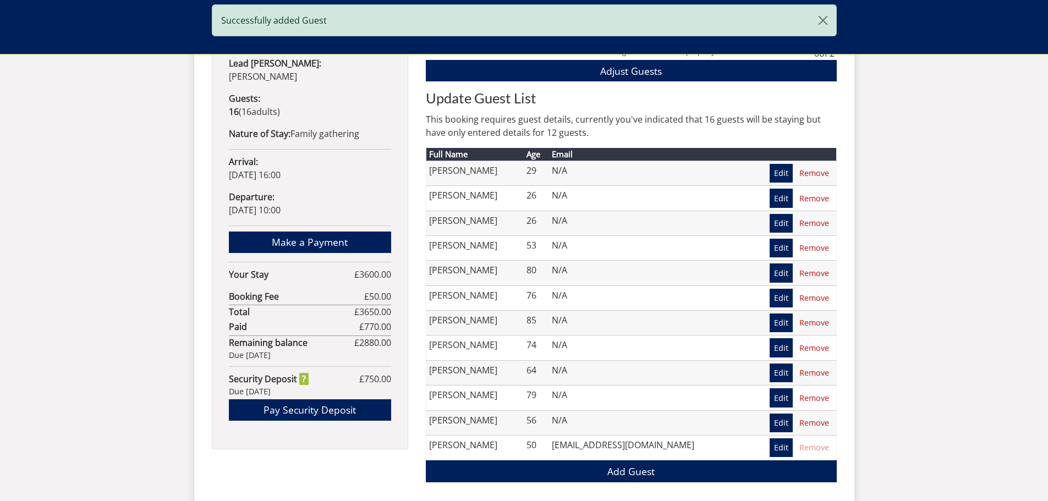
scroll to position [625, 0]
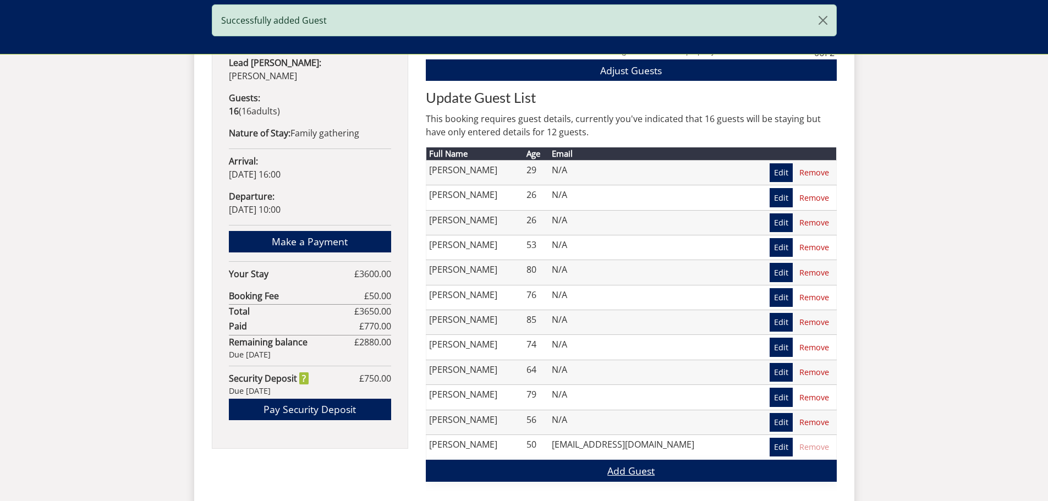
click at [568, 468] on link "Add Guest" at bounding box center [631, 470] width 411 height 21
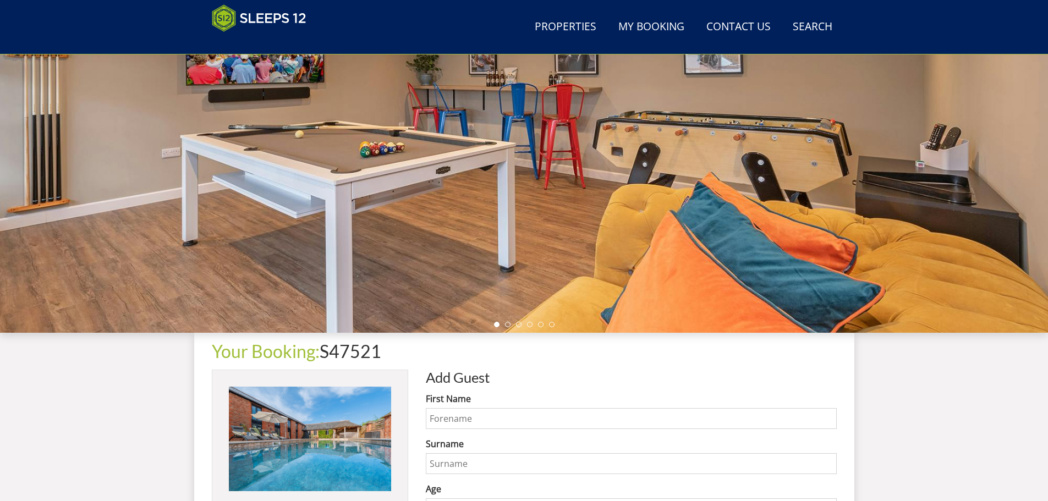
scroll to position [185, 0]
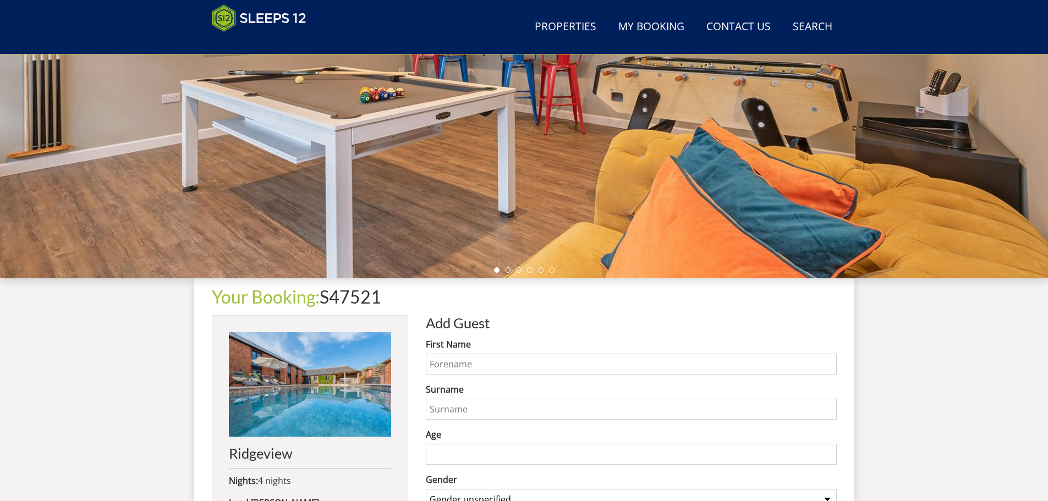
click at [453, 365] on input "First Name" at bounding box center [631, 364] width 411 height 21
type input "[PERSON_NAME]"
click at [465, 407] on input "Surname" at bounding box center [631, 409] width 411 height 21
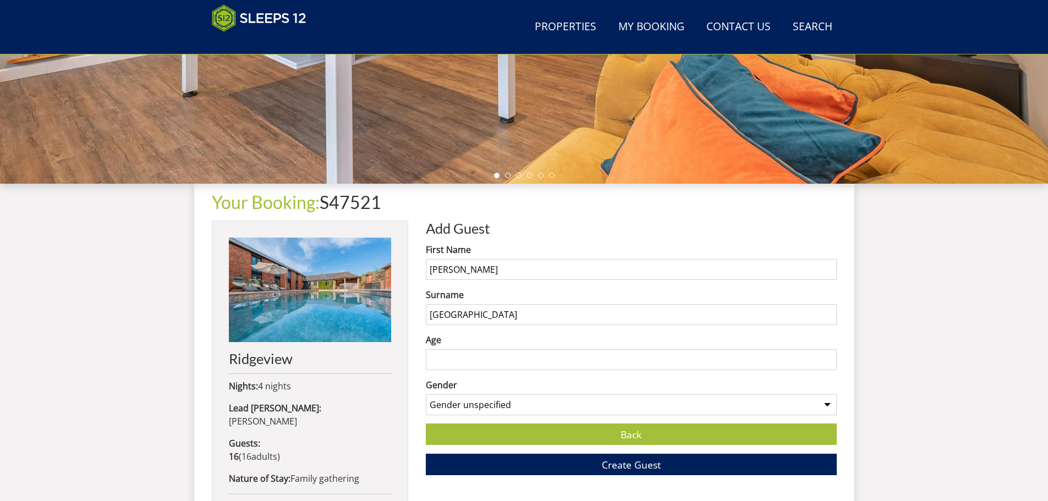
scroll to position [295, 0]
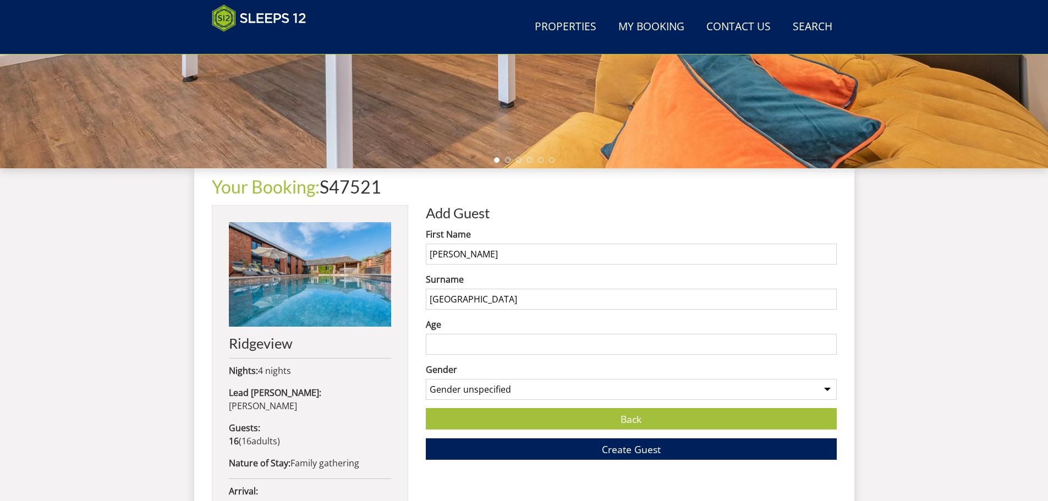
type input "[GEOGRAPHIC_DATA]"
click at [447, 340] on input "Age" at bounding box center [631, 344] width 411 height 21
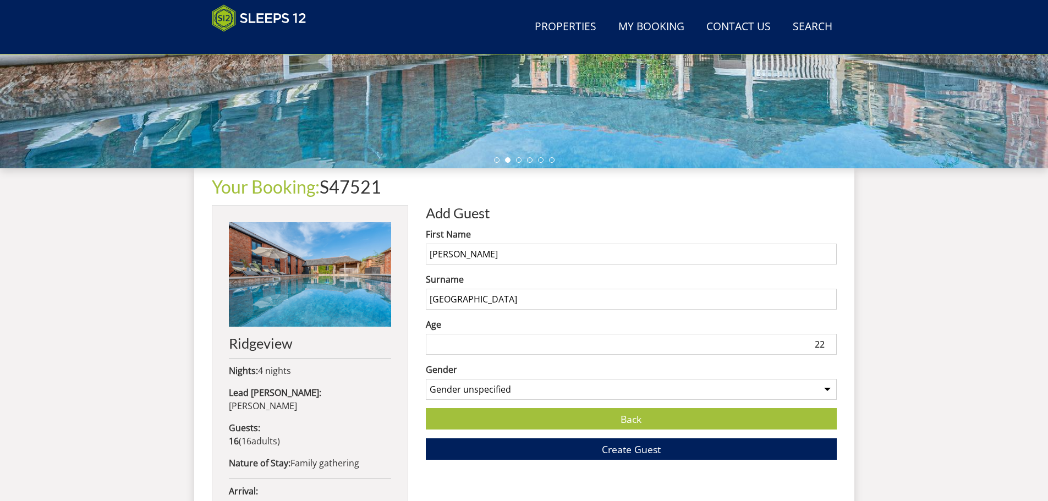
type input "22"
click at [459, 392] on select "Gender unspecified Gender [DEMOGRAPHIC_DATA] Gender [DEMOGRAPHIC_DATA]" at bounding box center [631, 389] width 411 height 21
select select "gender_[DEMOGRAPHIC_DATA]"
click at [426, 379] on select "Gender unspecified Gender [DEMOGRAPHIC_DATA] Gender [DEMOGRAPHIC_DATA]" at bounding box center [631, 389] width 411 height 21
click at [569, 444] on button "Create Guest" at bounding box center [631, 448] width 411 height 21
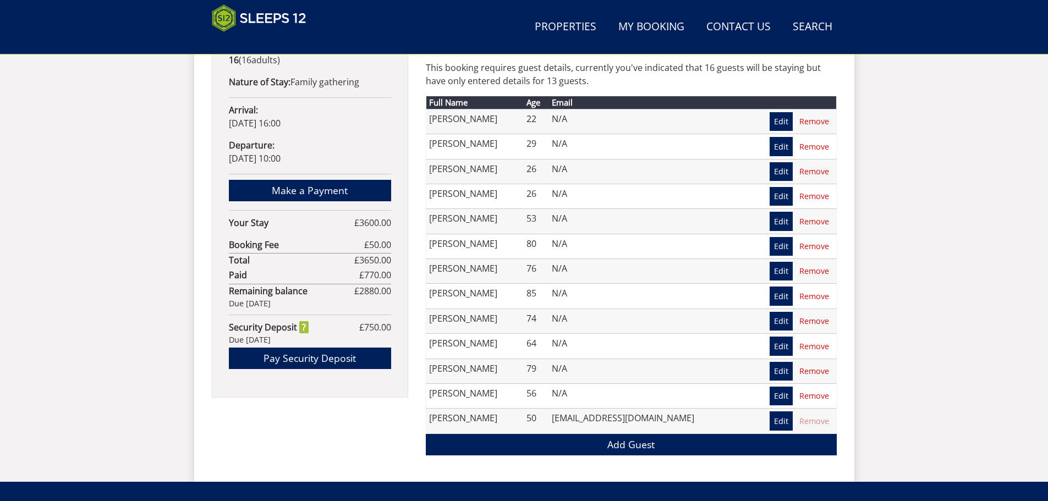
scroll to position [739, 0]
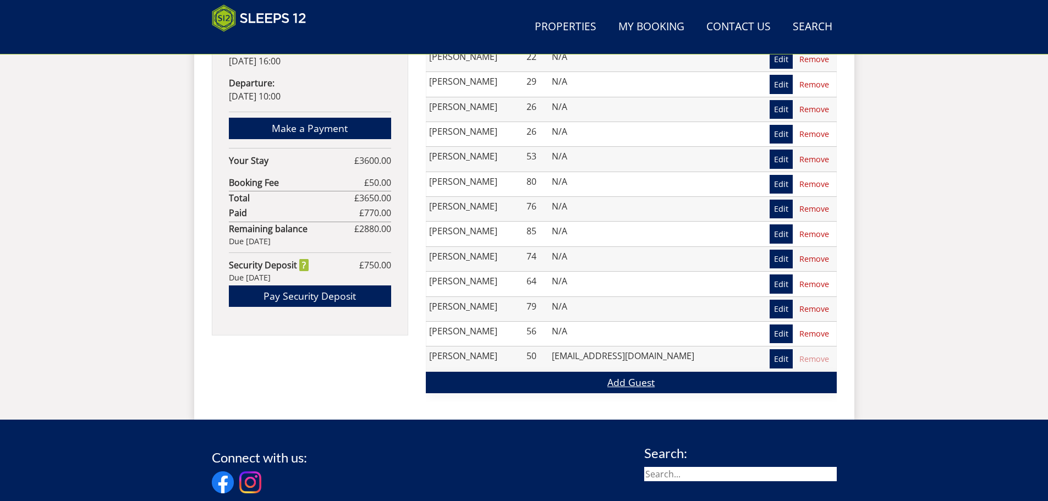
click at [620, 389] on link "Add Guest" at bounding box center [631, 382] width 411 height 21
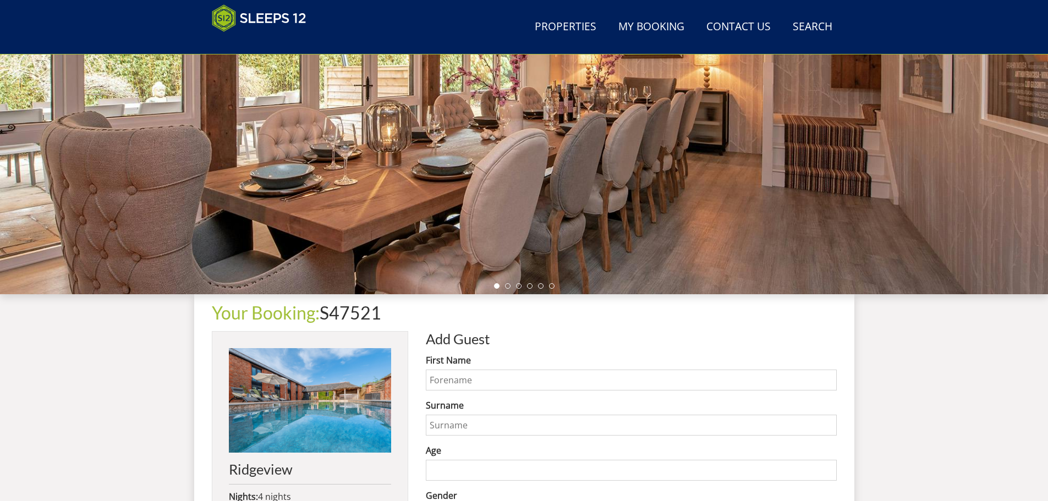
scroll to position [244, 0]
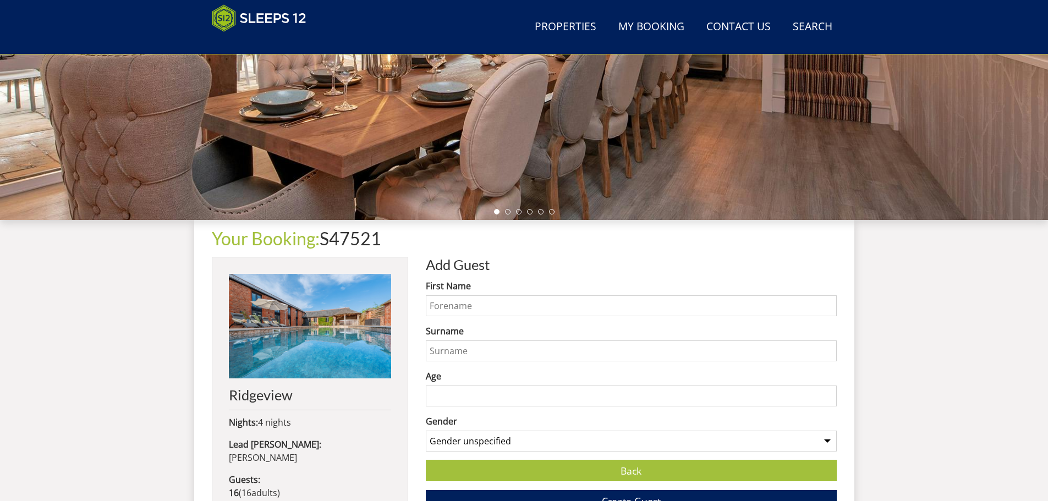
click at [491, 310] on input "First Name" at bounding box center [631, 305] width 411 height 21
type input "[PERSON_NAME]"
click at [470, 350] on input "Surname" at bounding box center [631, 350] width 411 height 21
type input "Lavous"
click at [470, 389] on input "Age" at bounding box center [631, 396] width 411 height 21
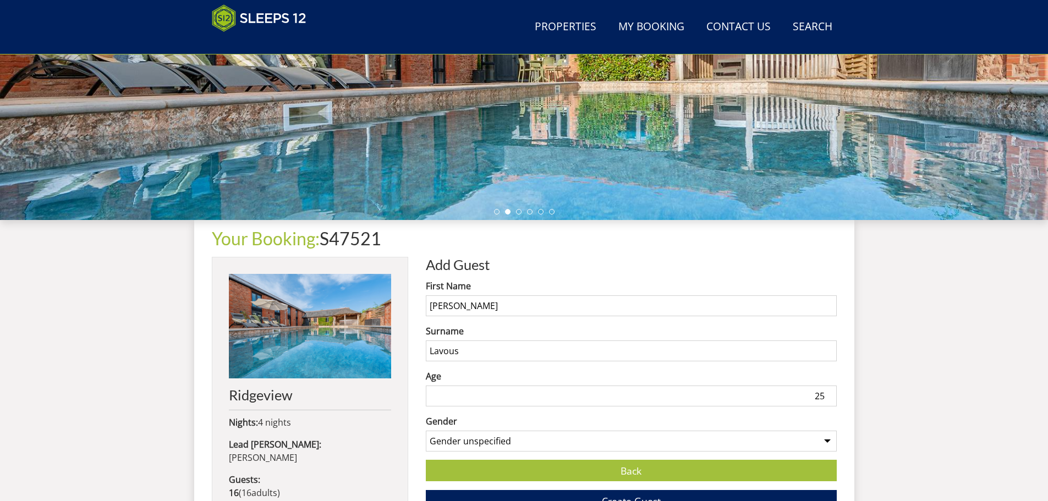
type input "25"
click at [514, 441] on select "Gender unspecified Gender [DEMOGRAPHIC_DATA] Gender [DEMOGRAPHIC_DATA]" at bounding box center [631, 441] width 411 height 21
select select "gender_[DEMOGRAPHIC_DATA]"
click at [426, 431] on select "Gender unspecified Gender [DEMOGRAPHIC_DATA] Gender [DEMOGRAPHIC_DATA]" at bounding box center [631, 441] width 411 height 21
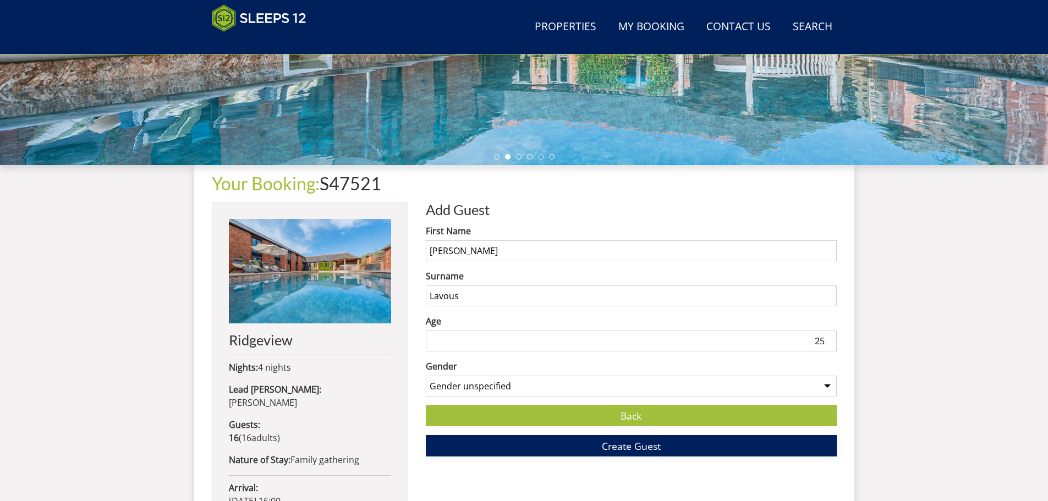
click at [597, 449] on button "Create Guest" at bounding box center [631, 445] width 411 height 21
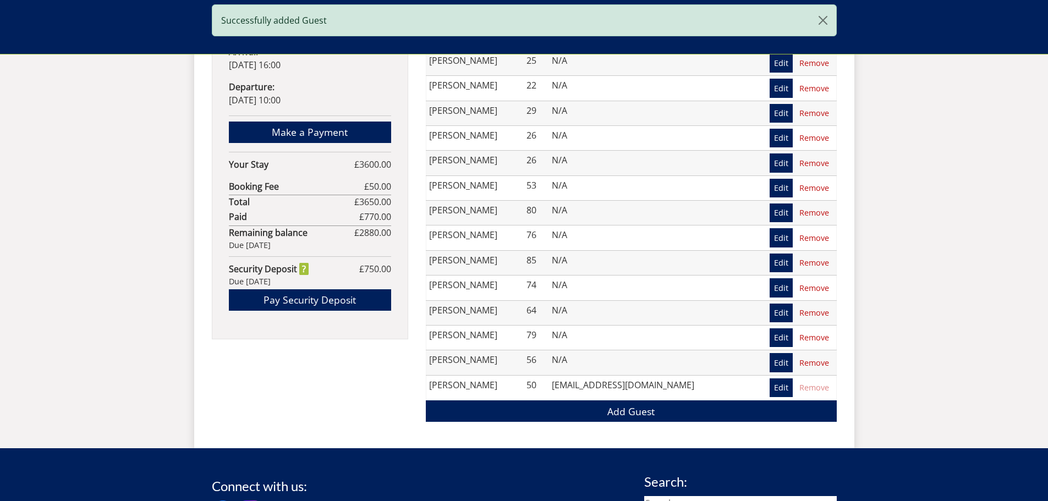
scroll to position [735, 0]
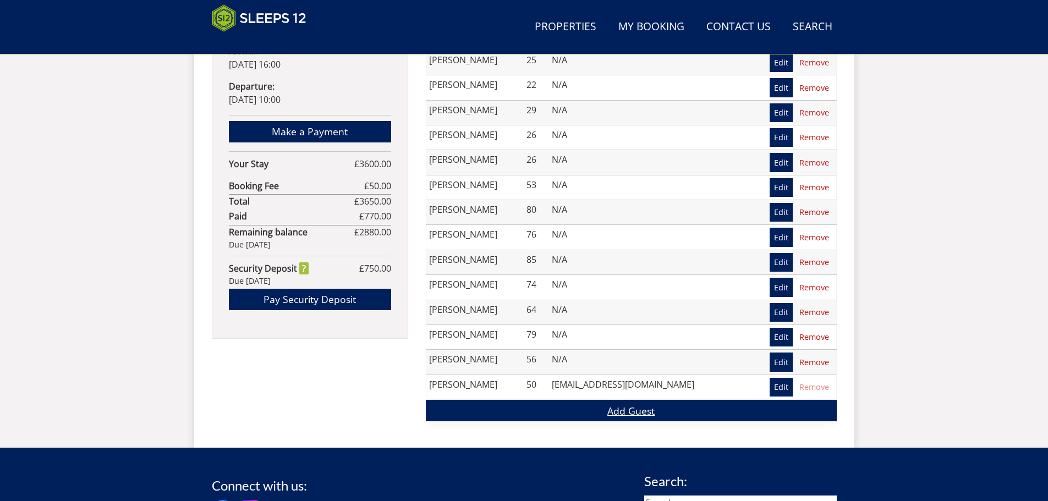
click at [613, 411] on link "Add Guest" at bounding box center [631, 410] width 411 height 21
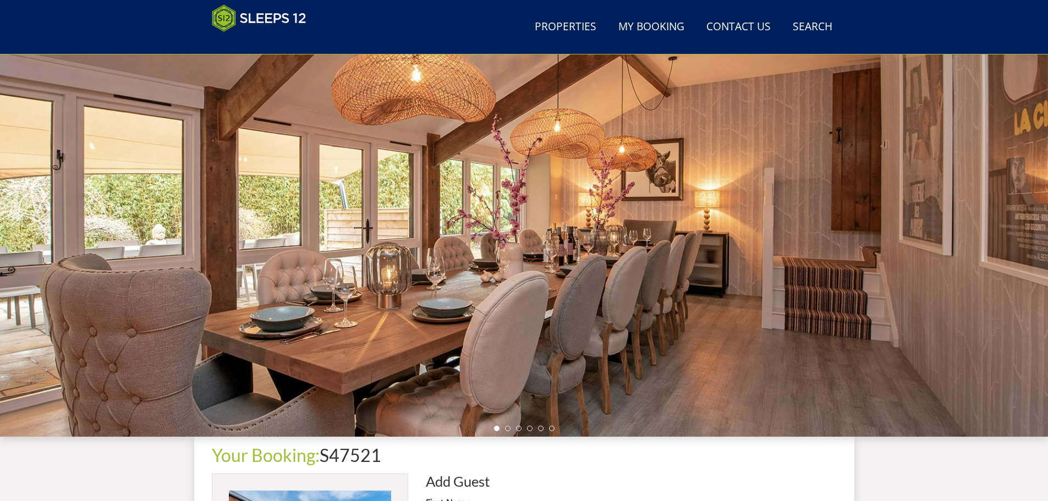
scroll to position [189, 0]
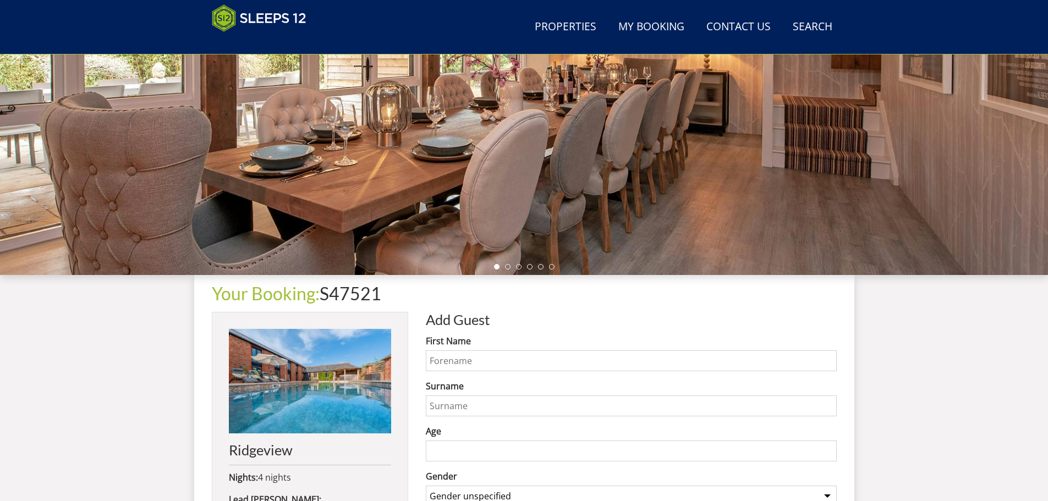
click at [516, 359] on input "First Name" at bounding box center [631, 360] width 411 height 21
type input "Aoife"
click at [508, 398] on input "Surname" at bounding box center [631, 405] width 411 height 21
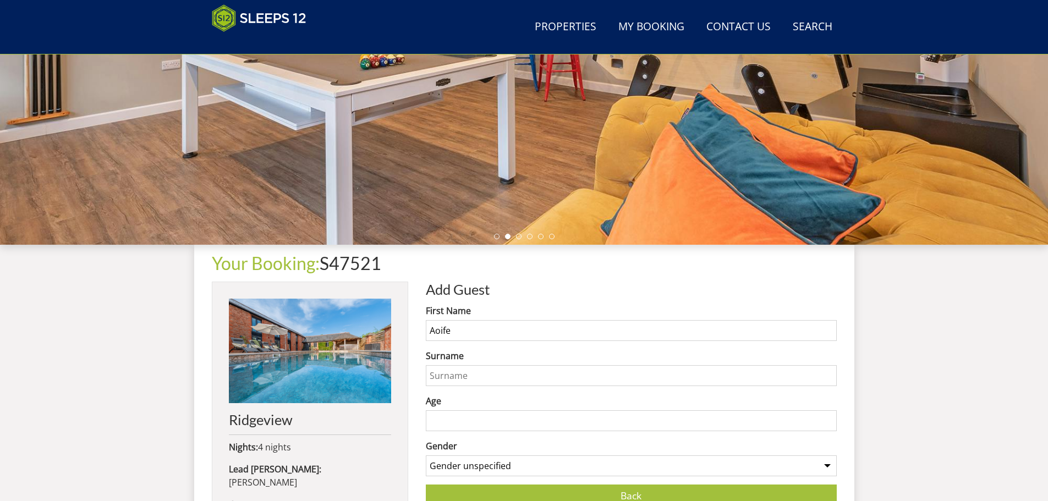
scroll to position [244, 0]
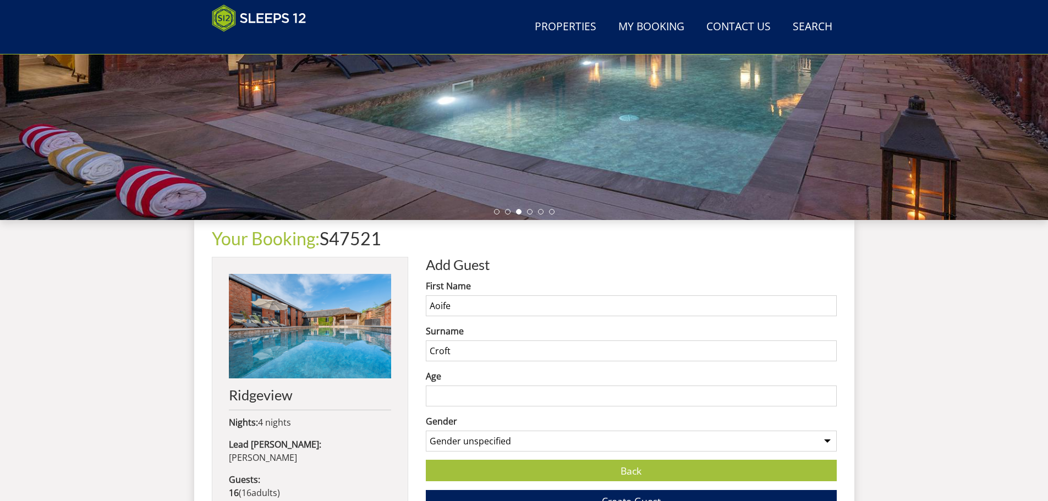
type input "Croft"
click at [507, 398] on input "Age" at bounding box center [631, 396] width 411 height 21
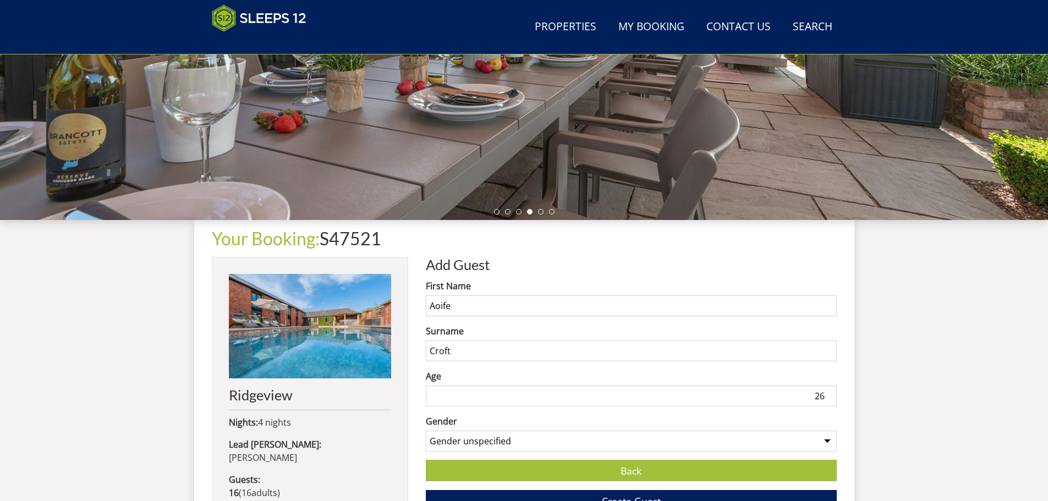
type input "26"
click at [516, 439] on select "Gender unspecified Gender [DEMOGRAPHIC_DATA] Gender [DEMOGRAPHIC_DATA]" at bounding box center [631, 441] width 411 height 21
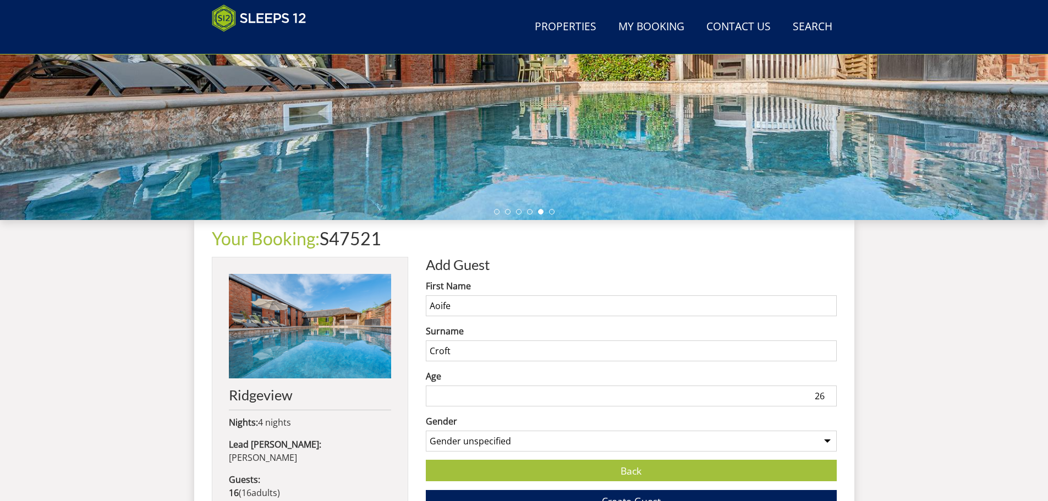
select select "gender_[DEMOGRAPHIC_DATA]"
click at [426, 431] on select "Gender unspecified Gender [DEMOGRAPHIC_DATA] Gender [DEMOGRAPHIC_DATA]" at bounding box center [631, 441] width 411 height 21
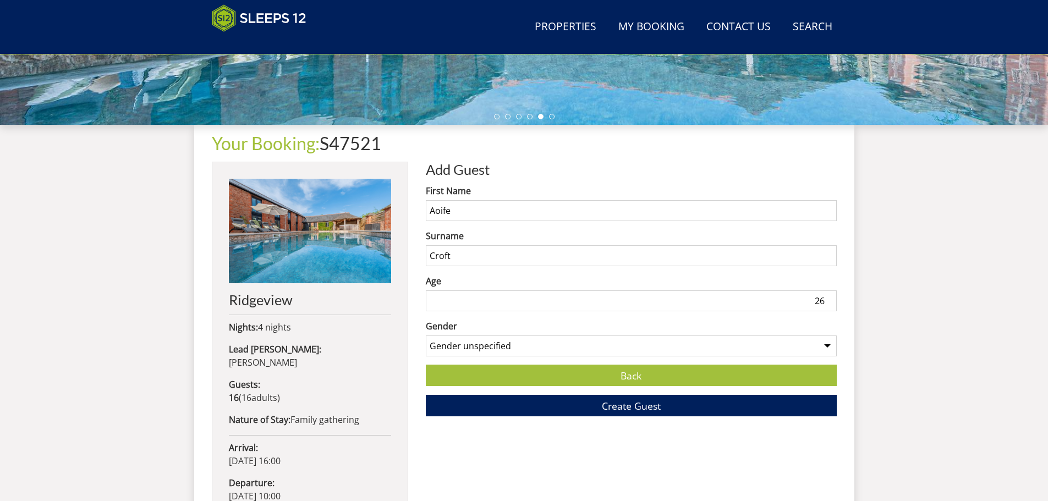
scroll to position [354, 0]
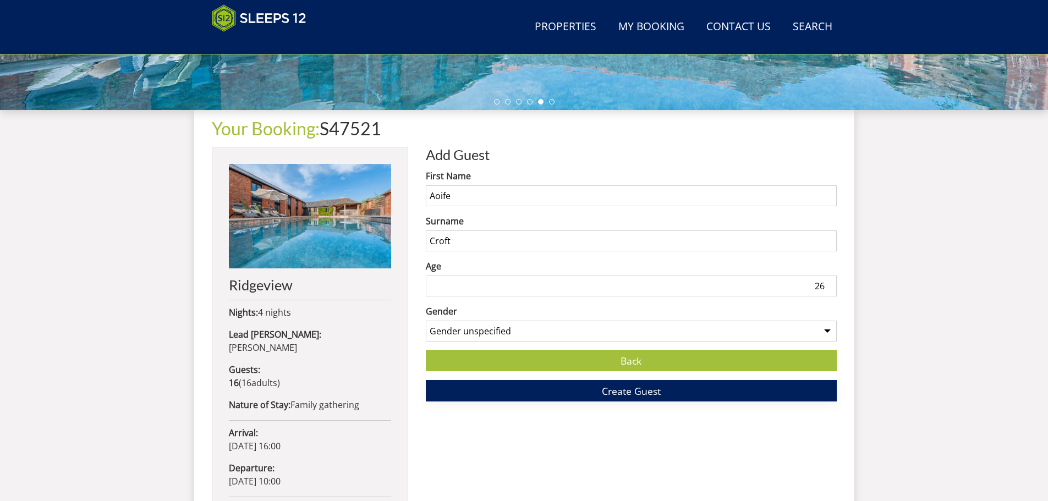
click at [626, 389] on span "Create Guest" at bounding box center [631, 390] width 59 height 13
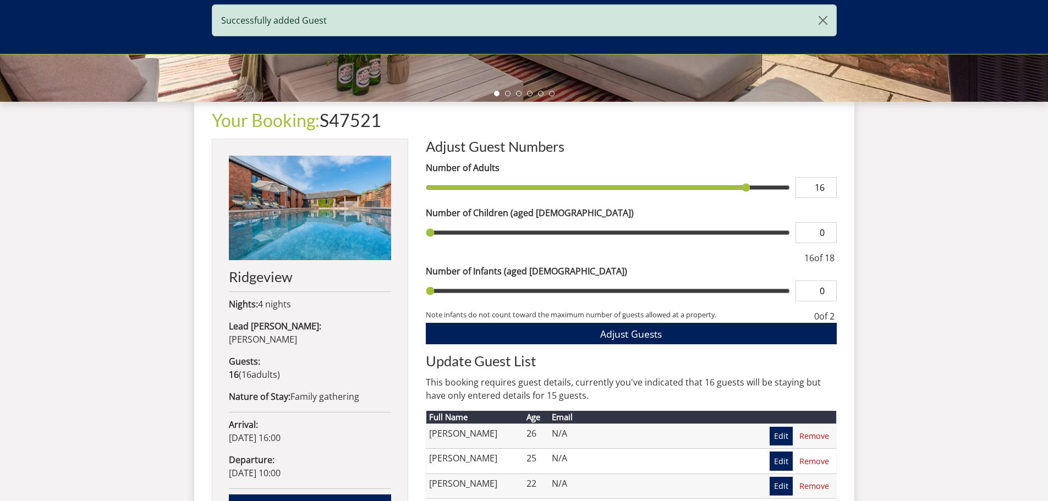
scroll to position [356, 0]
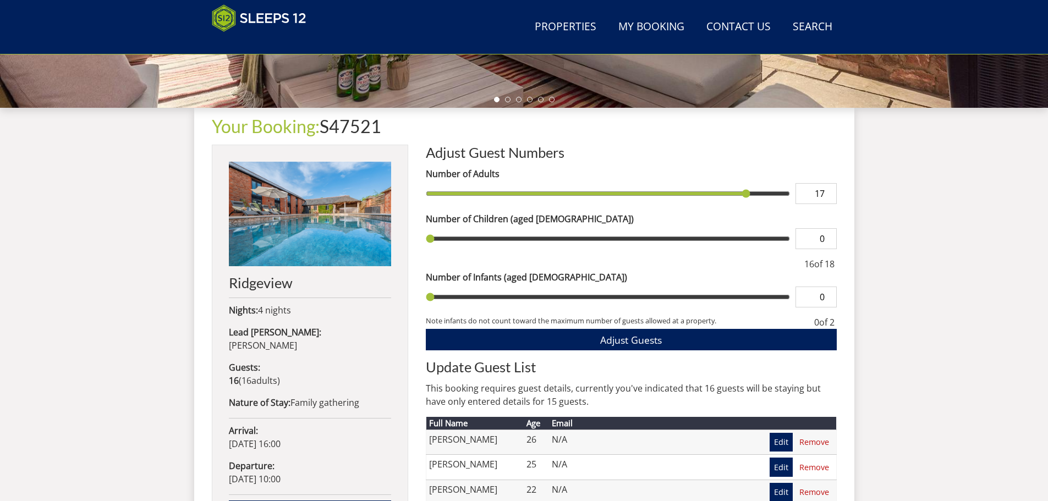
type input "17"
click at [828, 190] on input "17" at bounding box center [815, 193] width 41 height 21
type input "17"
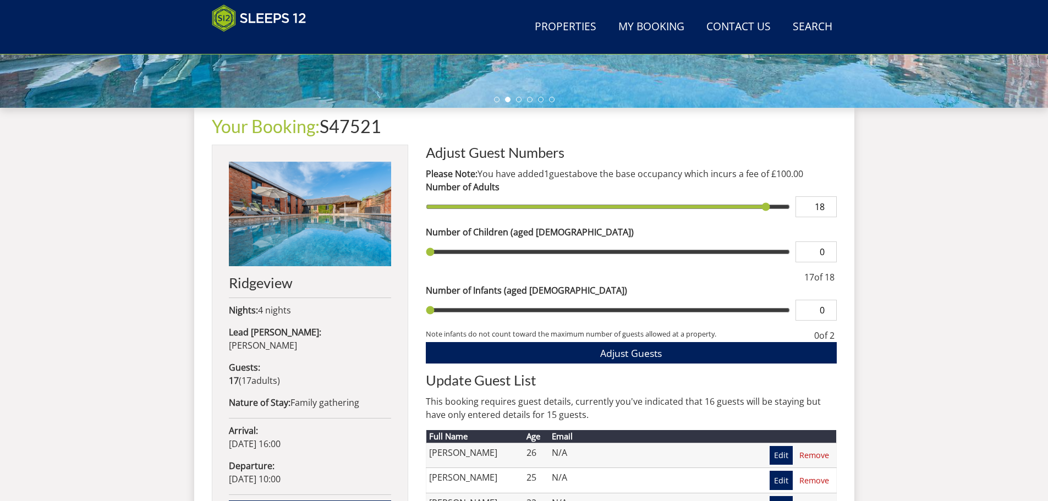
type input "18"
click at [828, 202] on input "18" at bounding box center [815, 206] width 41 height 21
type input "18"
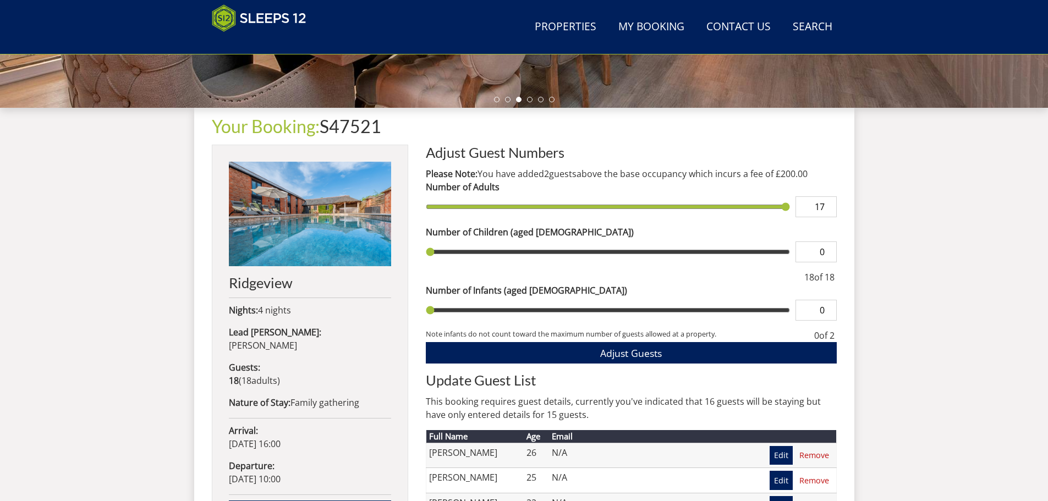
type input "17"
click at [829, 211] on input "17" at bounding box center [815, 206] width 41 height 21
type input "17"
type input "16"
click at [829, 211] on input "16" at bounding box center [815, 206] width 41 height 21
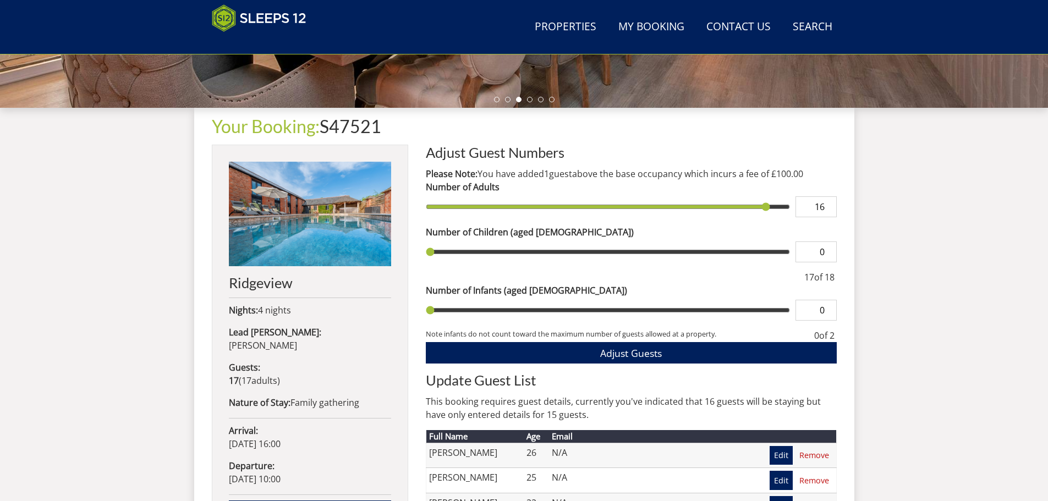
type input "16"
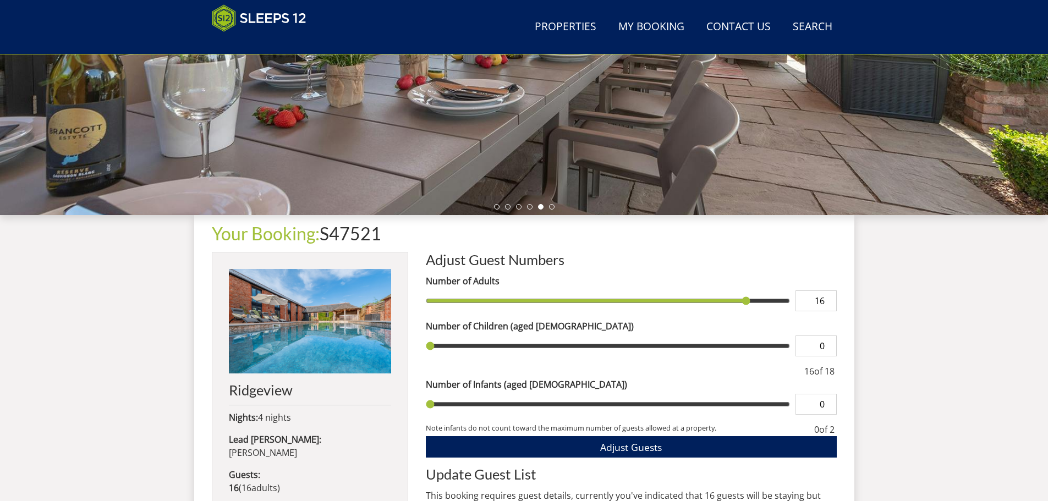
scroll to position [246, 0]
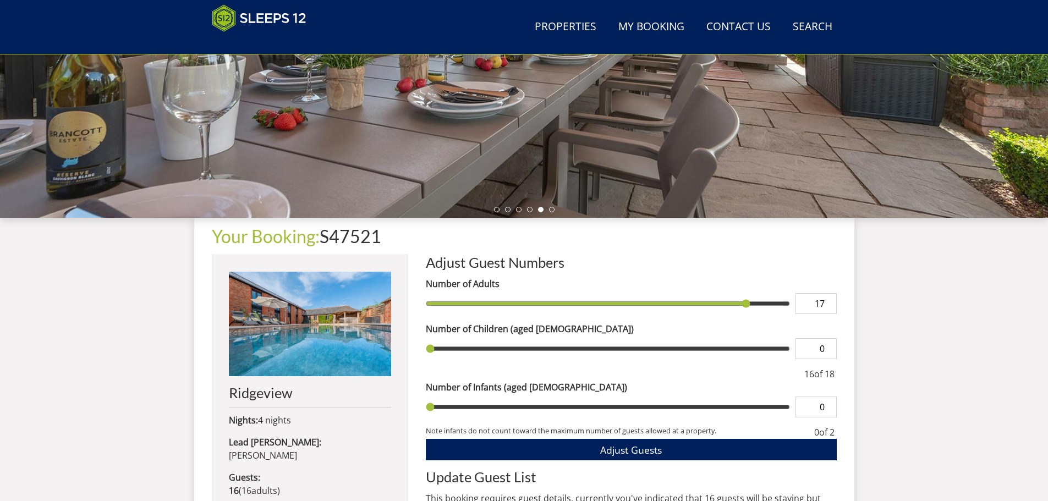
type input "17"
click at [829, 298] on input "17" at bounding box center [815, 303] width 41 height 21
type input "17"
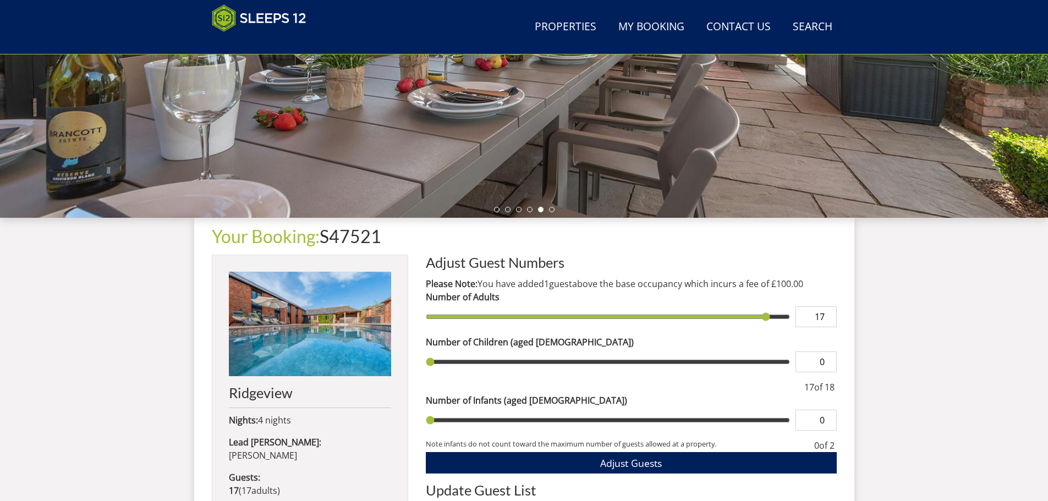
click at [829, 298] on label "Number of Adults" at bounding box center [631, 296] width 411 height 13
click at [829, 306] on input "17" at bounding box center [815, 316] width 41 height 21
type input "18"
click at [829, 310] on input "18" at bounding box center [815, 316] width 41 height 21
type input "18"
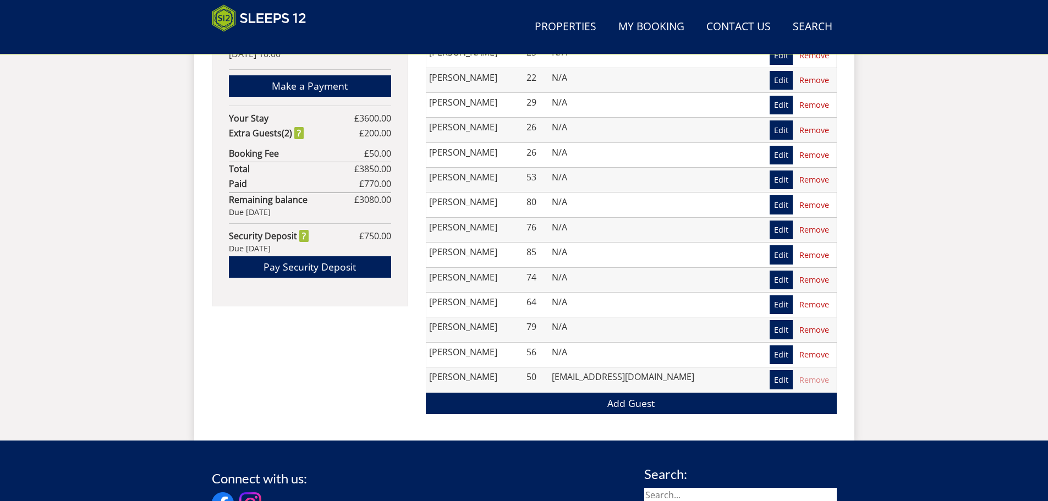
scroll to position [796, 0]
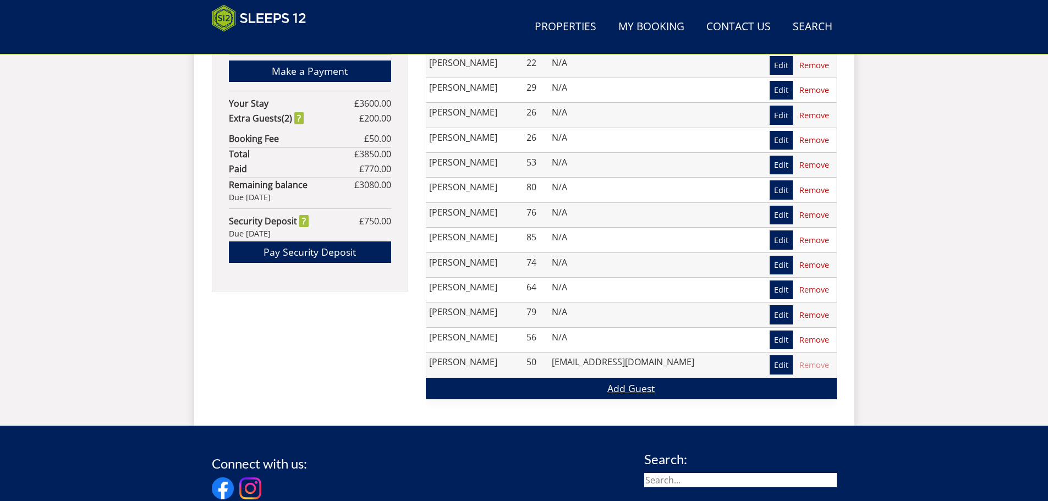
click at [654, 386] on link "Add Guest" at bounding box center [631, 388] width 411 height 21
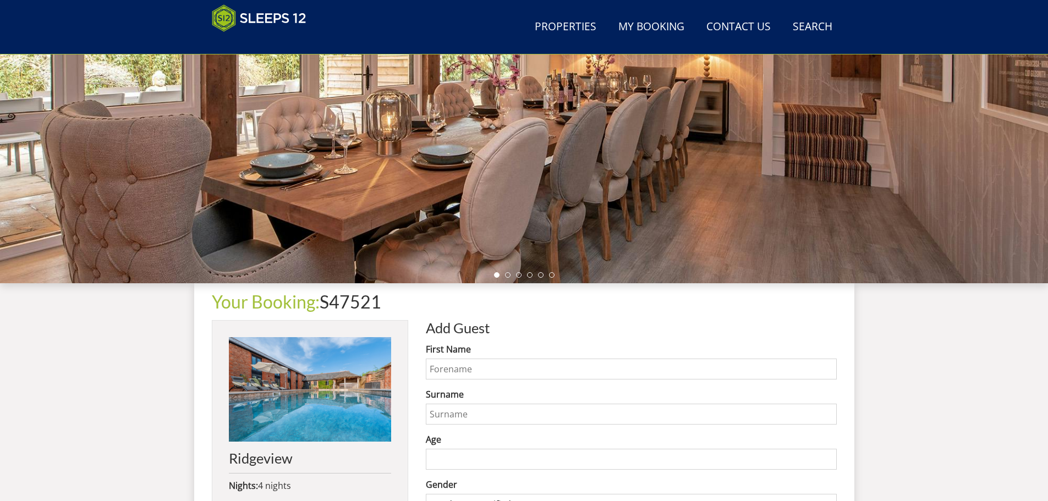
scroll to position [191, 0]
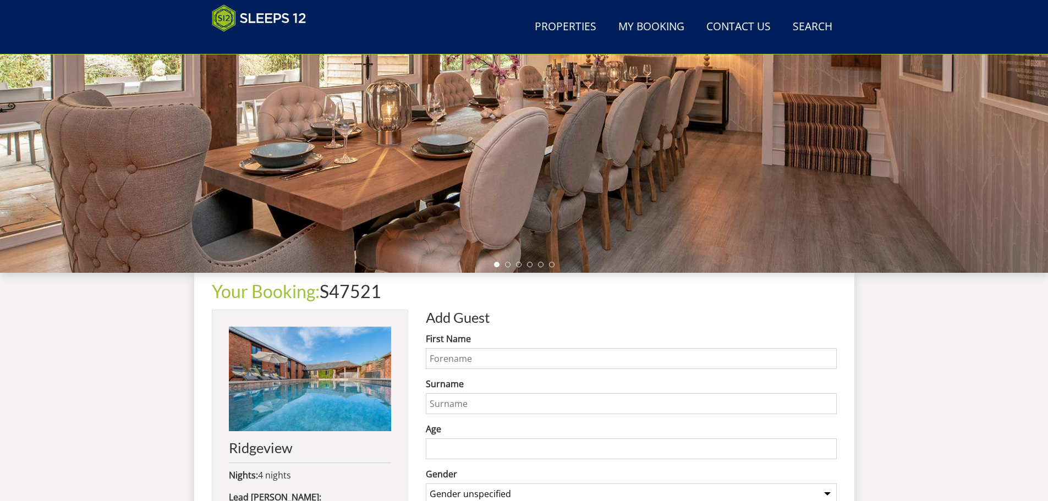
click at [551, 354] on input "First Name" at bounding box center [631, 358] width 411 height 21
type input "[PERSON_NAME]"
click at [499, 403] on input "Surname" at bounding box center [631, 403] width 411 height 21
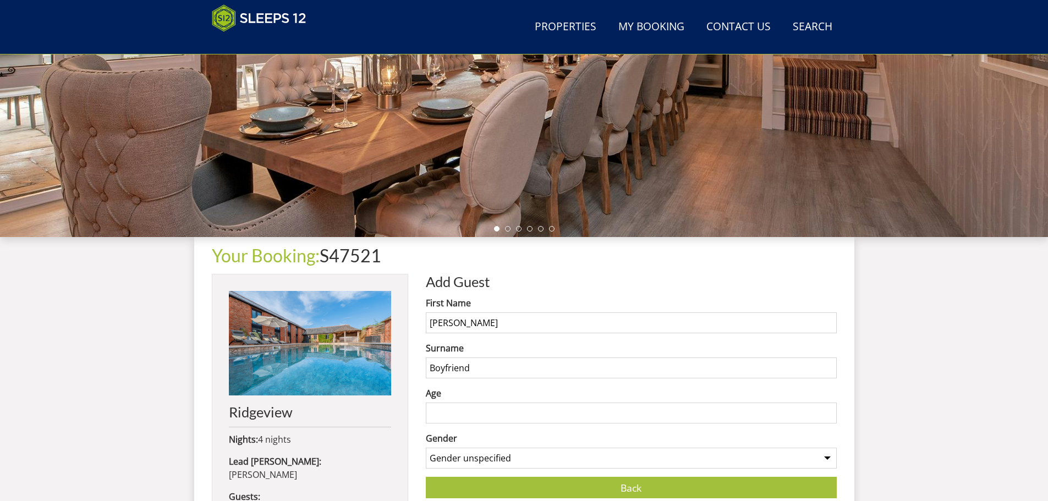
scroll to position [246, 0]
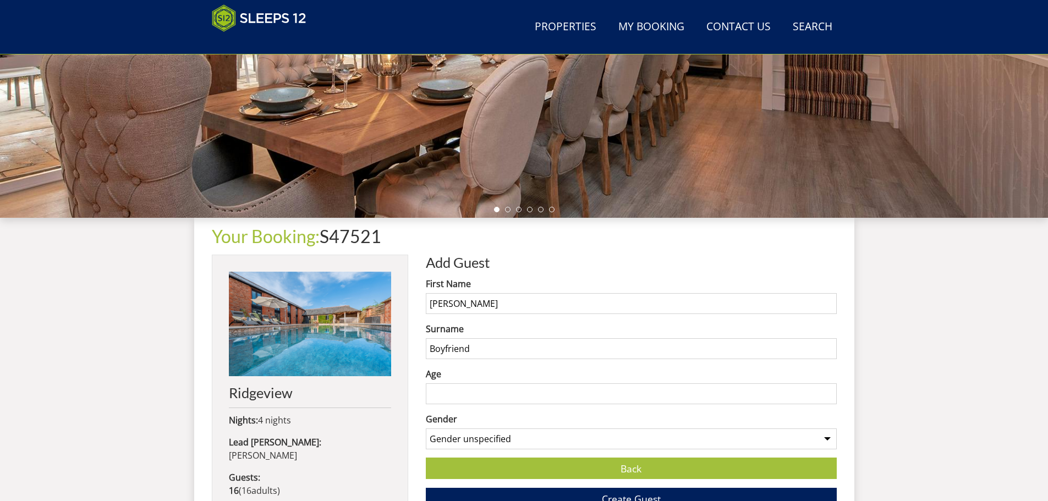
type input "Boyfriend"
click at [481, 395] on input "Age" at bounding box center [631, 393] width 411 height 21
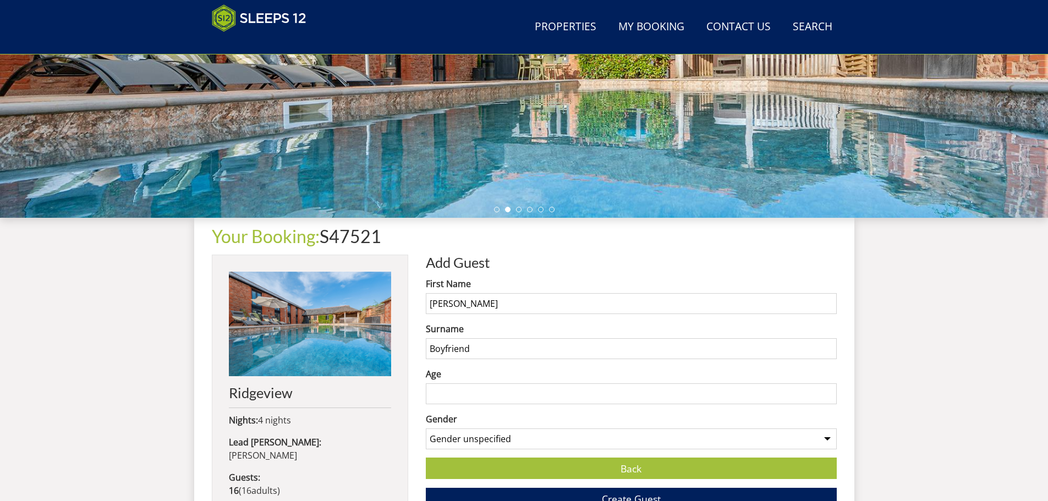
click at [481, 392] on input "Age" at bounding box center [631, 393] width 411 height 21
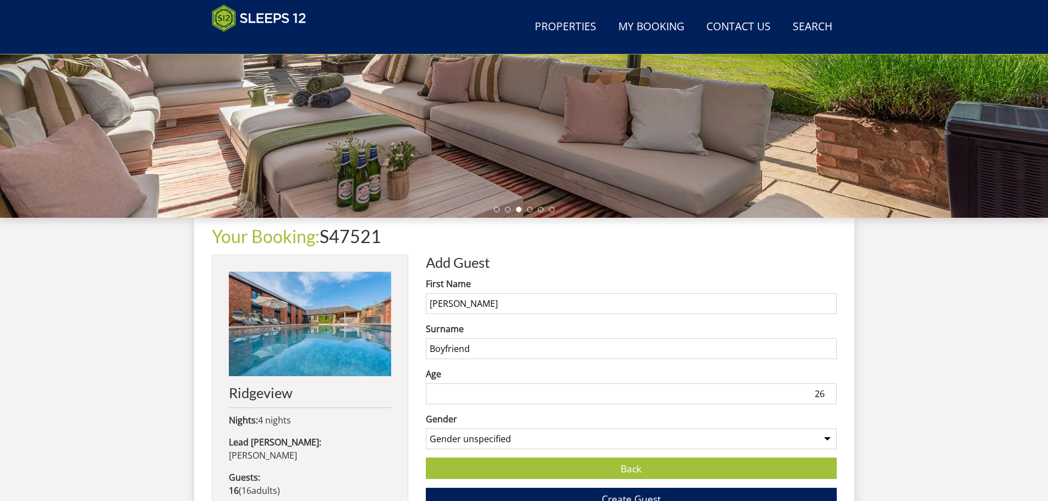
type input "26"
click at [505, 437] on select "Gender unspecified Gender [DEMOGRAPHIC_DATA] Gender [DEMOGRAPHIC_DATA]" at bounding box center [631, 438] width 411 height 21
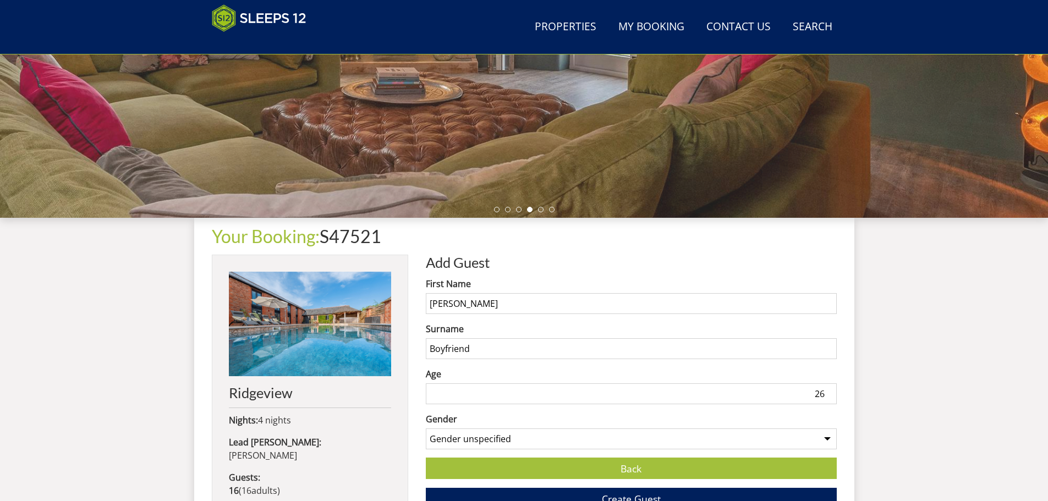
select select "gender_[DEMOGRAPHIC_DATA]"
click at [426, 428] on select "Gender unspecified Gender [DEMOGRAPHIC_DATA] Gender [DEMOGRAPHIC_DATA]" at bounding box center [631, 438] width 411 height 21
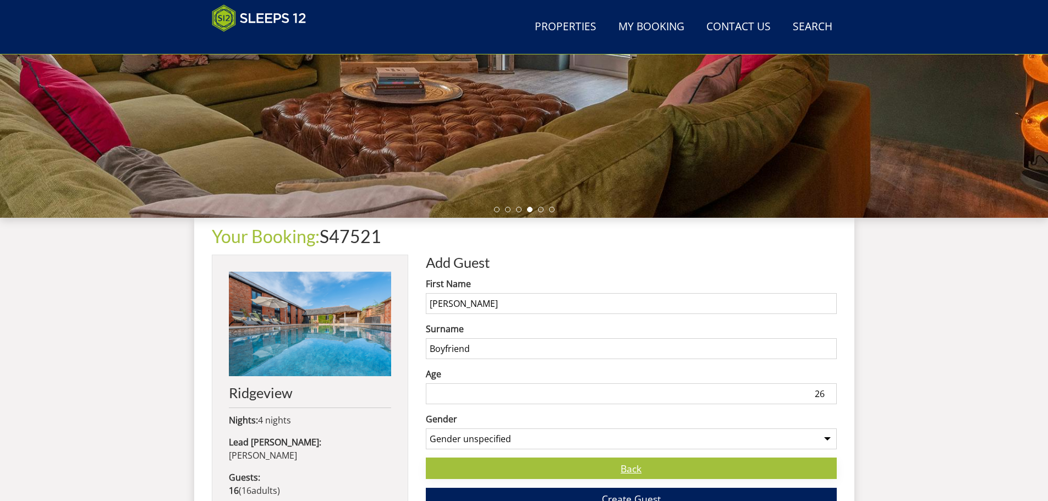
scroll to position [301, 0]
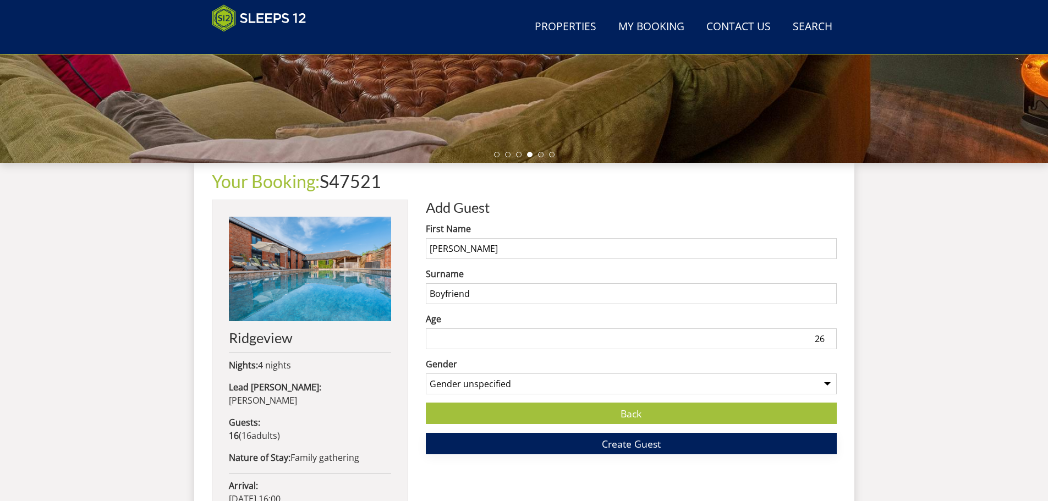
click at [560, 445] on button "Create Guest" at bounding box center [631, 443] width 411 height 21
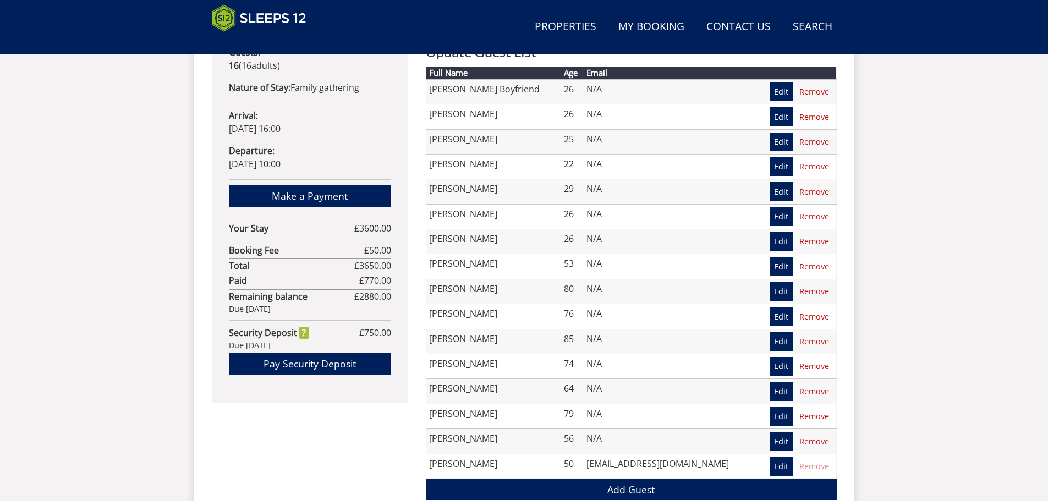
scroll to position [684, 0]
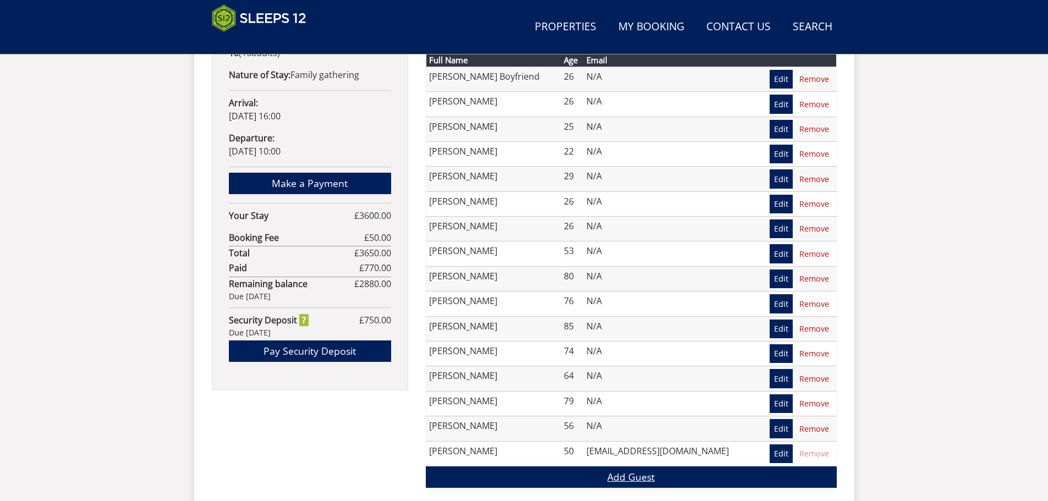
click at [599, 475] on link "Add Guest" at bounding box center [631, 476] width 411 height 21
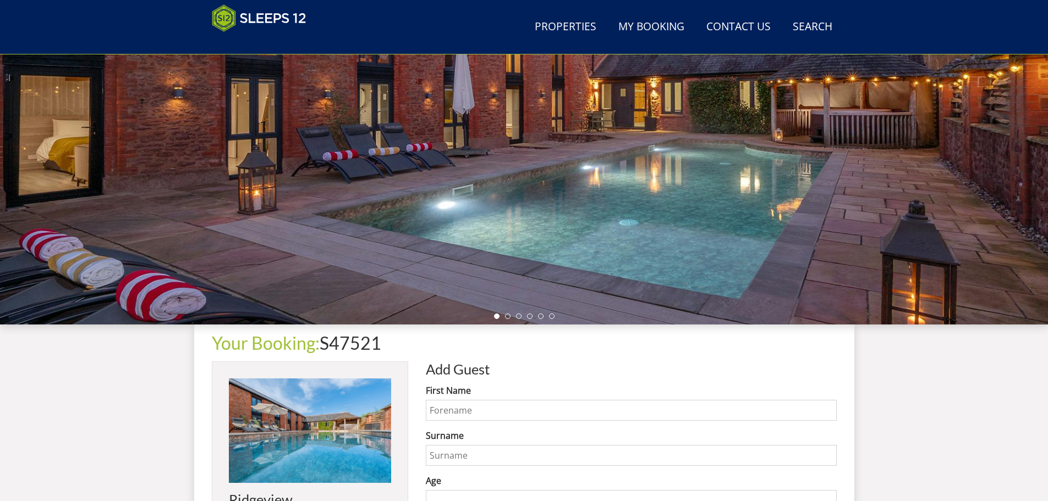
scroll to position [244, 0]
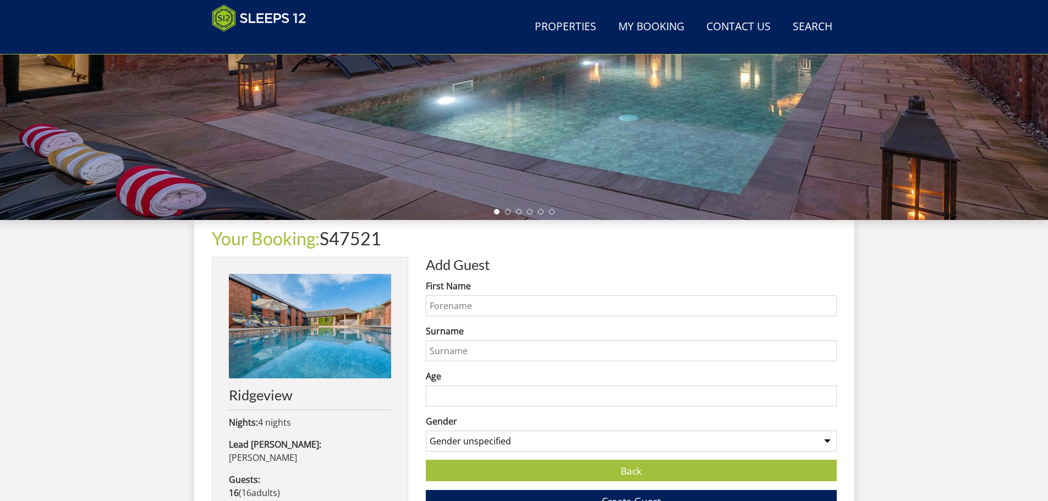
click at [474, 307] on input "First Name" at bounding box center [631, 305] width 411 height 21
type input "Charlotta"
click at [464, 347] on input "Surname" at bounding box center [631, 350] width 411 height 21
type input "[GEOGRAPHIC_DATA]"
click at [476, 400] on input "Age" at bounding box center [631, 396] width 411 height 21
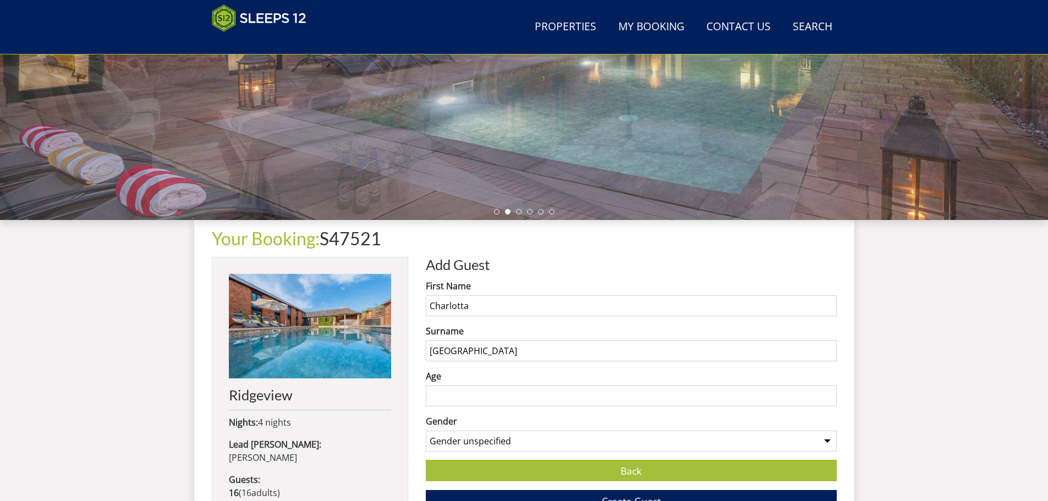
click at [472, 393] on input "Age" at bounding box center [631, 396] width 411 height 21
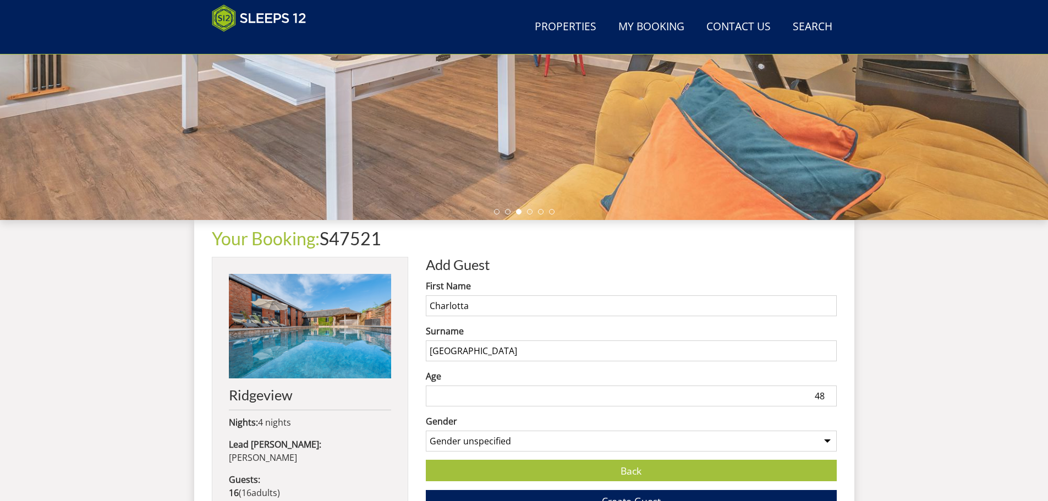
type input "48"
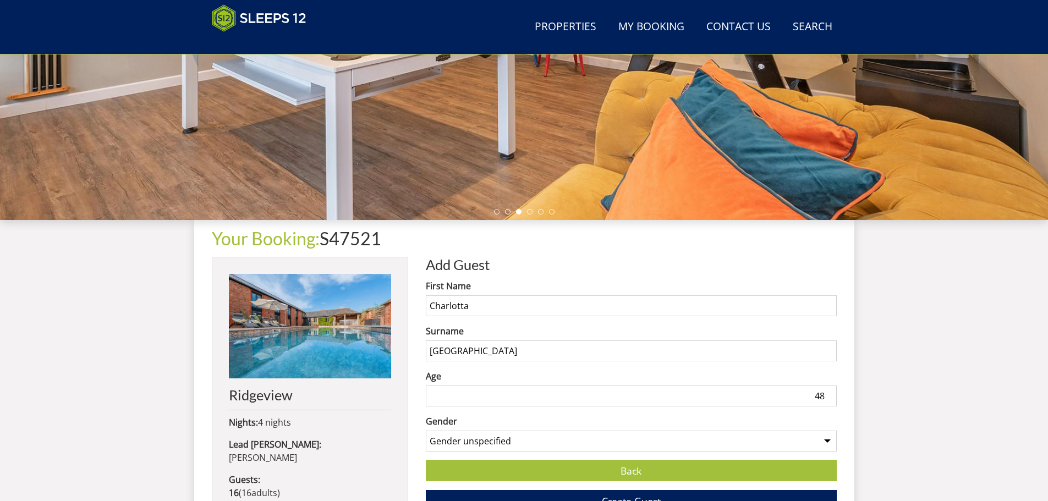
click at [509, 441] on select "Gender unspecified Gender [DEMOGRAPHIC_DATA] Gender [DEMOGRAPHIC_DATA]" at bounding box center [631, 441] width 411 height 21
select select "gender_[DEMOGRAPHIC_DATA]"
click at [426, 431] on select "Gender unspecified Gender [DEMOGRAPHIC_DATA] Gender [DEMOGRAPHIC_DATA]" at bounding box center [631, 441] width 411 height 21
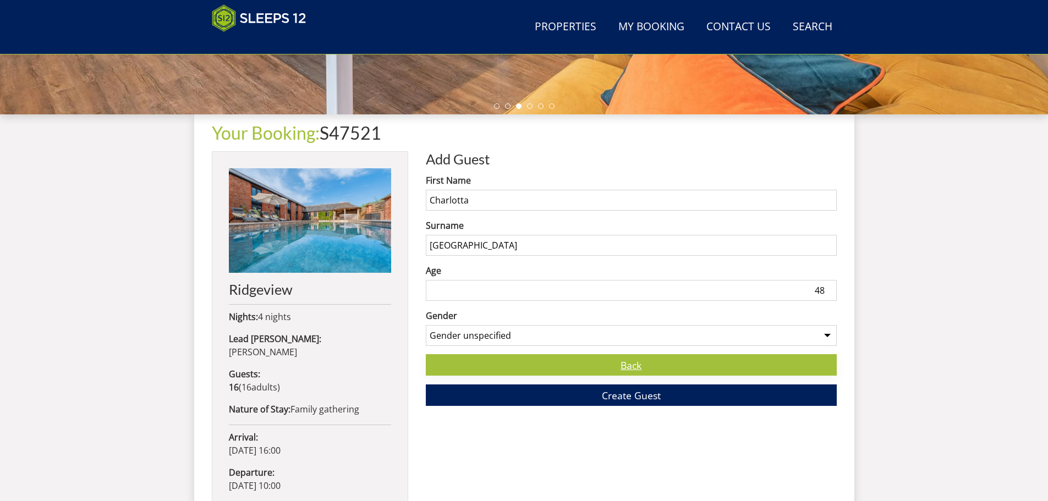
scroll to position [354, 0]
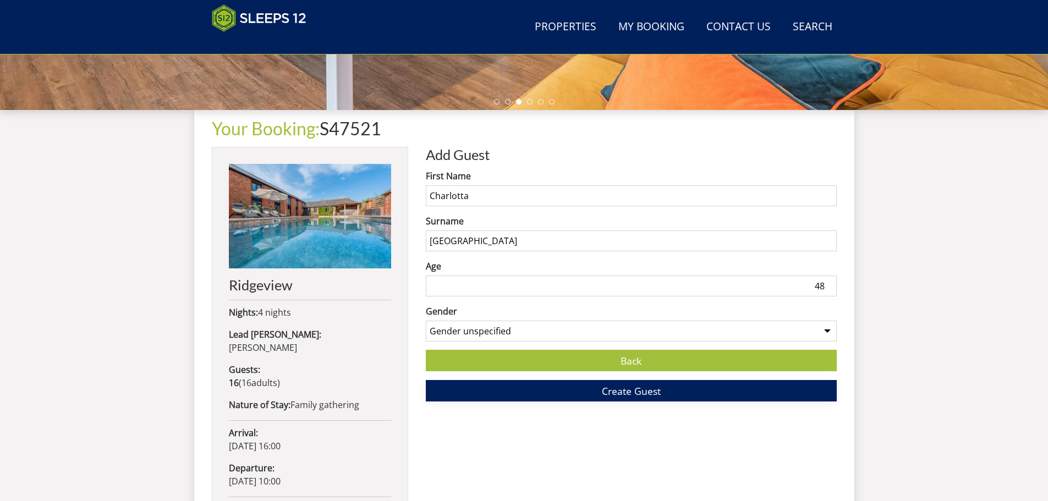
click at [615, 390] on span "Create Guest" at bounding box center [631, 390] width 59 height 13
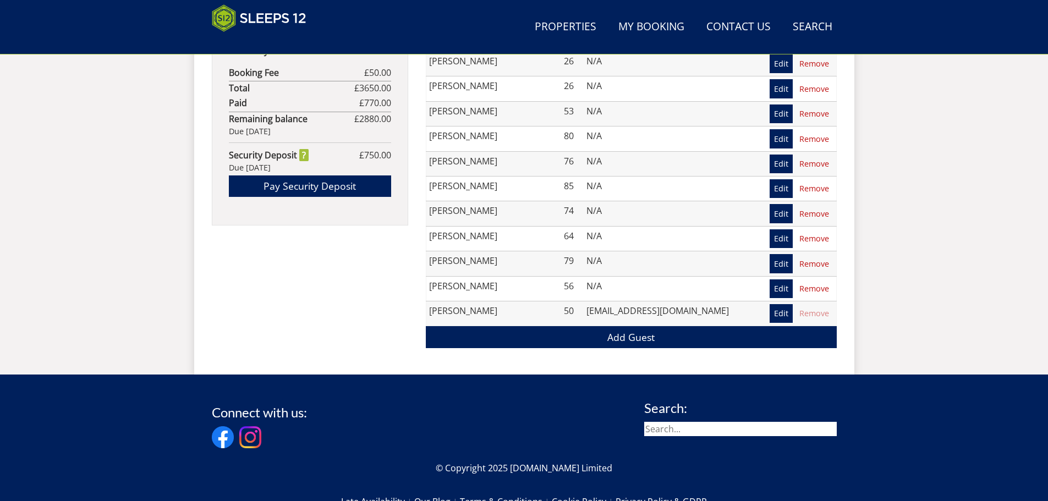
scroll to position [794, 0]
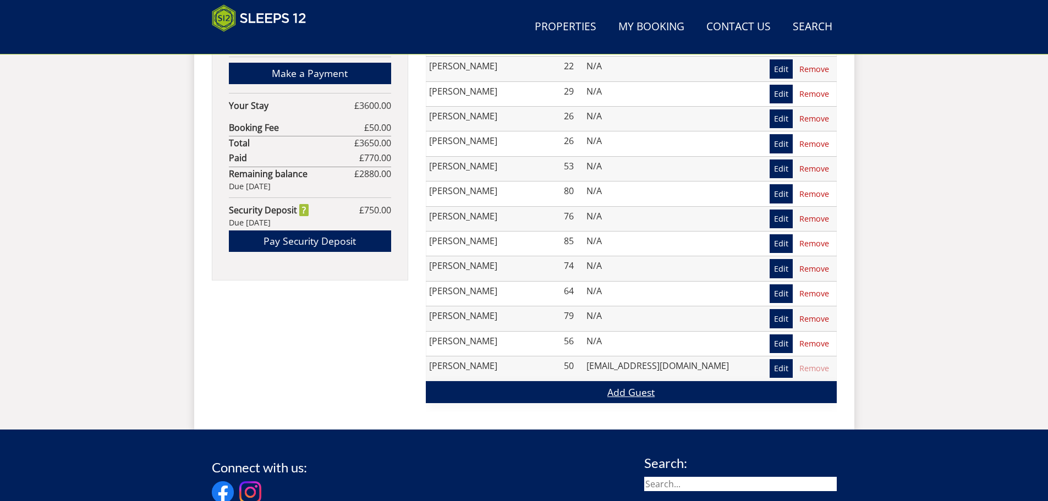
click at [601, 387] on link "Add Guest" at bounding box center [631, 391] width 411 height 21
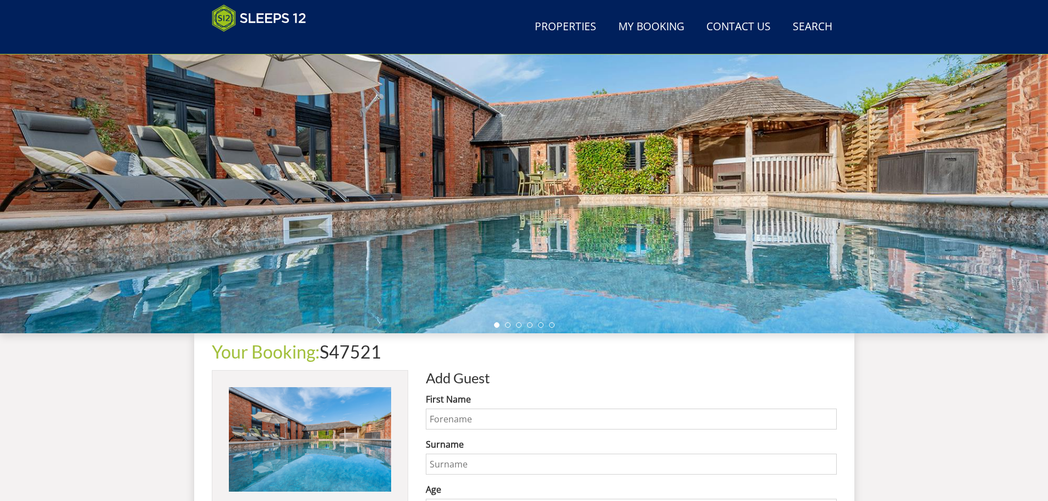
scroll to position [185, 0]
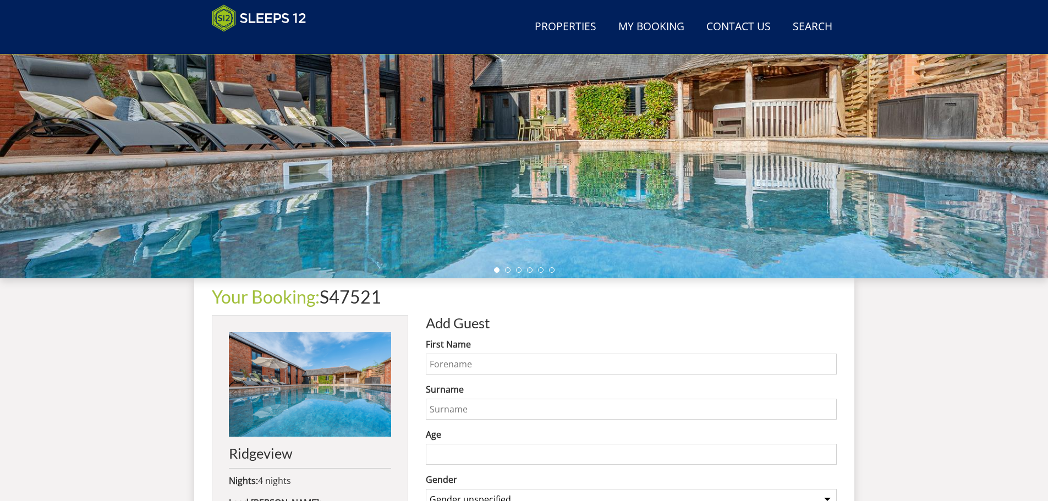
click at [559, 364] on input "First Name" at bounding box center [631, 364] width 411 height 21
type input "[PERSON_NAME]"
click at [503, 406] on input "Surname" at bounding box center [631, 409] width 411 height 21
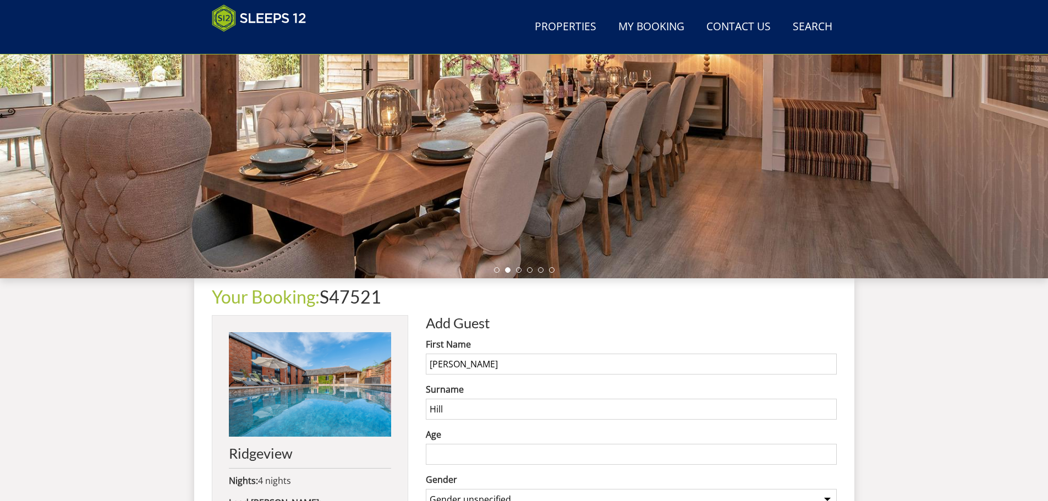
type input "Hill"
click at [488, 448] on input "Age" at bounding box center [631, 454] width 411 height 21
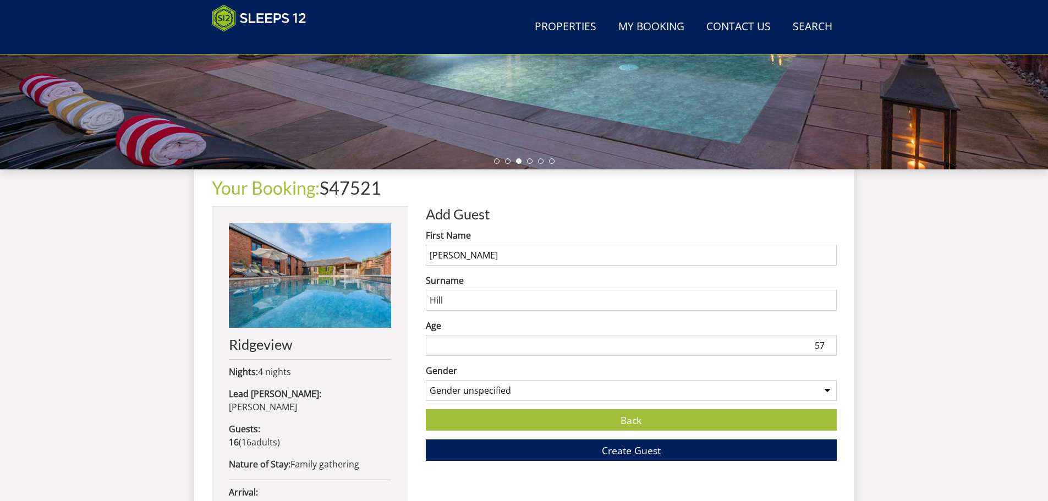
scroll to position [295, 0]
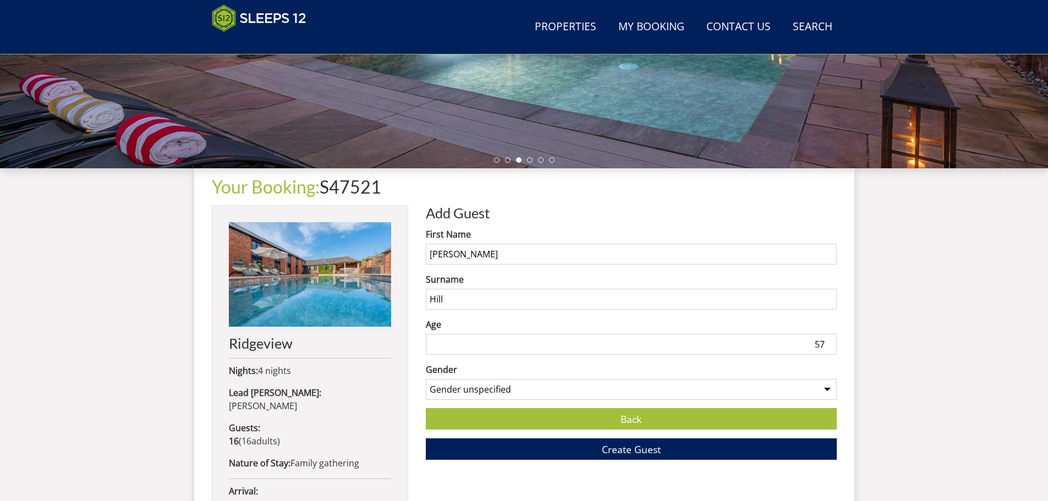
type input "57"
click at [497, 386] on select "Gender unspecified Gender [DEMOGRAPHIC_DATA] Gender [DEMOGRAPHIC_DATA]" at bounding box center [631, 389] width 411 height 21
select select "gender_[DEMOGRAPHIC_DATA]"
click at [426, 379] on select "Gender unspecified Gender [DEMOGRAPHIC_DATA] Gender [DEMOGRAPHIC_DATA]" at bounding box center [631, 389] width 411 height 21
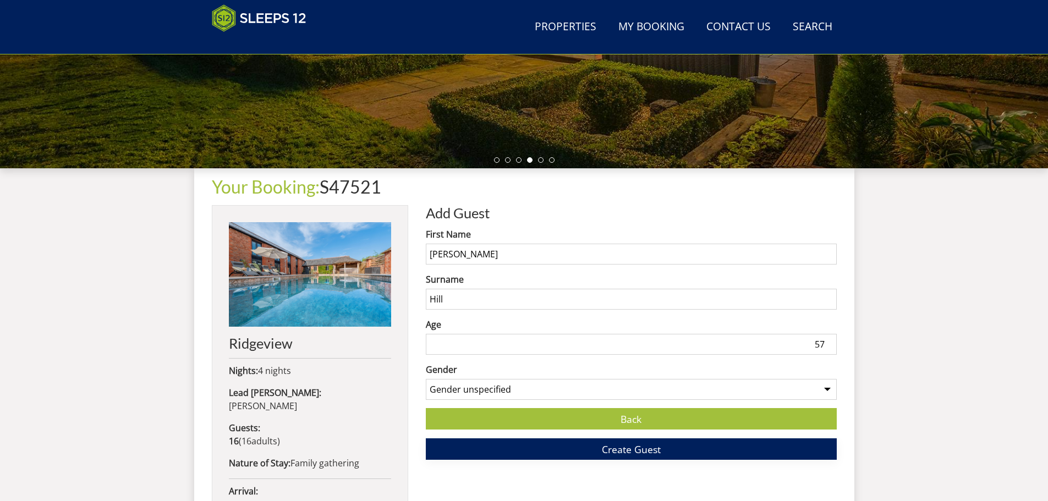
click at [560, 450] on button "Create Guest" at bounding box center [631, 448] width 411 height 21
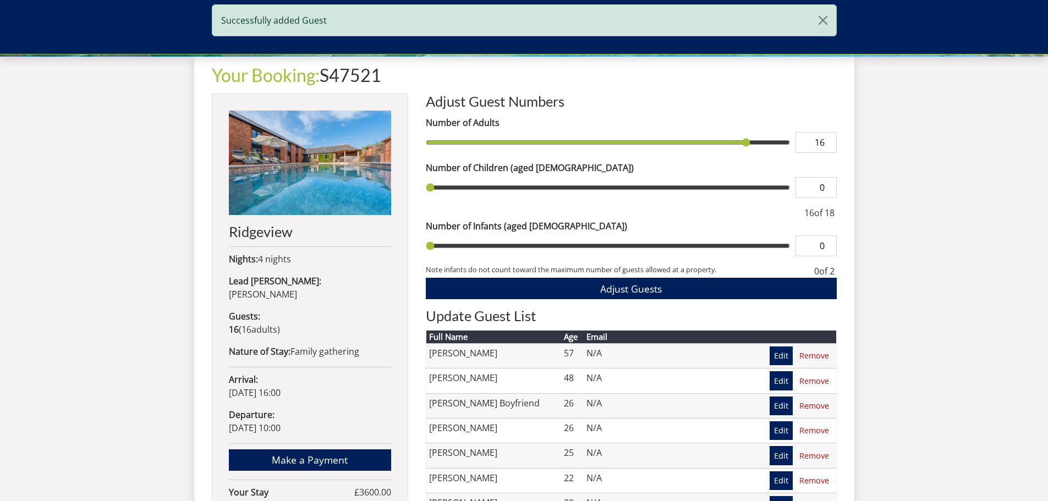
scroll to position [410, 0]
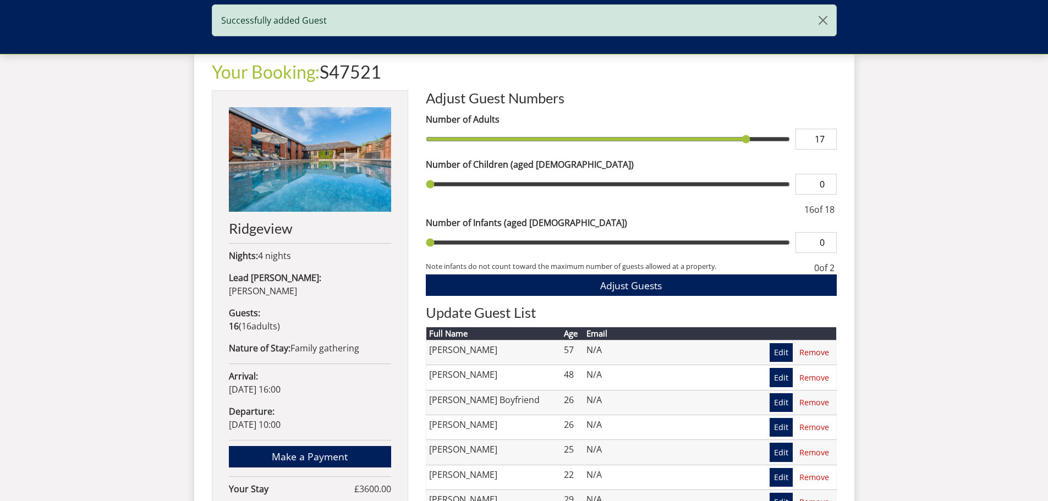
type input "17"
click at [828, 137] on input "17" at bounding box center [815, 139] width 41 height 21
type input "17"
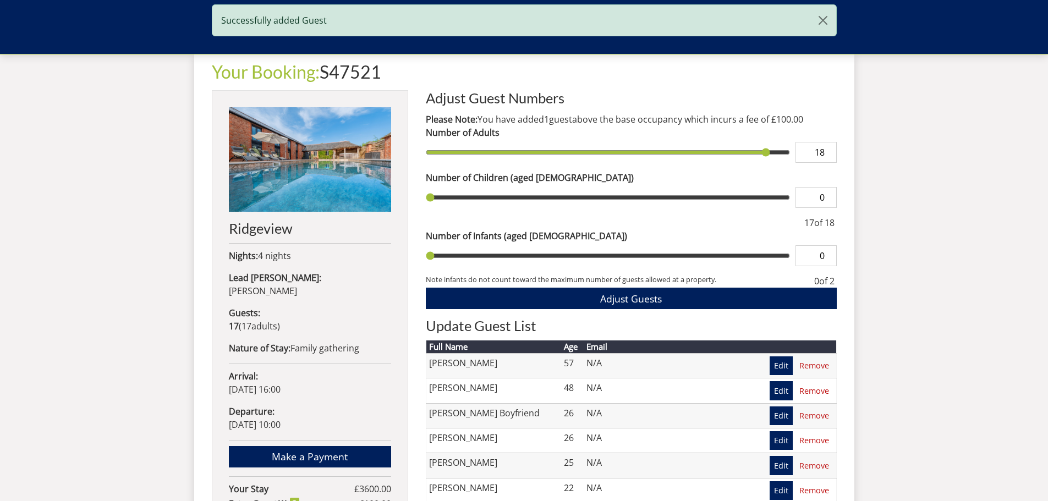
type input "18"
click at [829, 148] on input "18" at bounding box center [815, 152] width 41 height 21
type input "18"
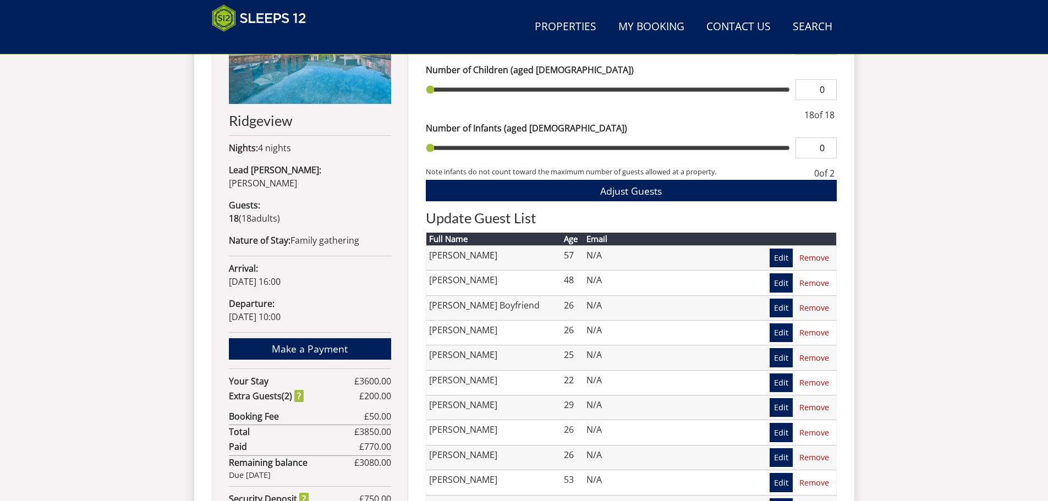
scroll to position [575, 0]
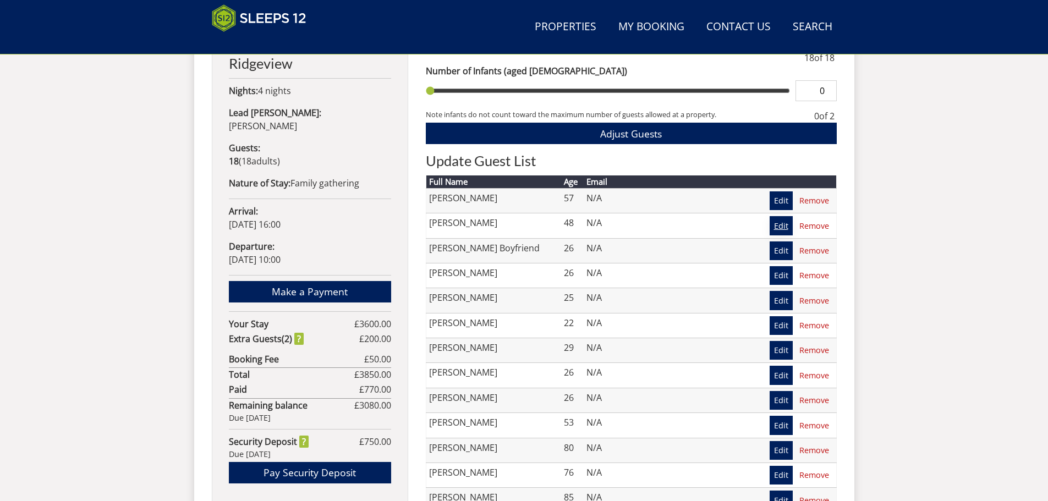
click at [776, 229] on link "Edit" at bounding box center [780, 225] width 23 height 19
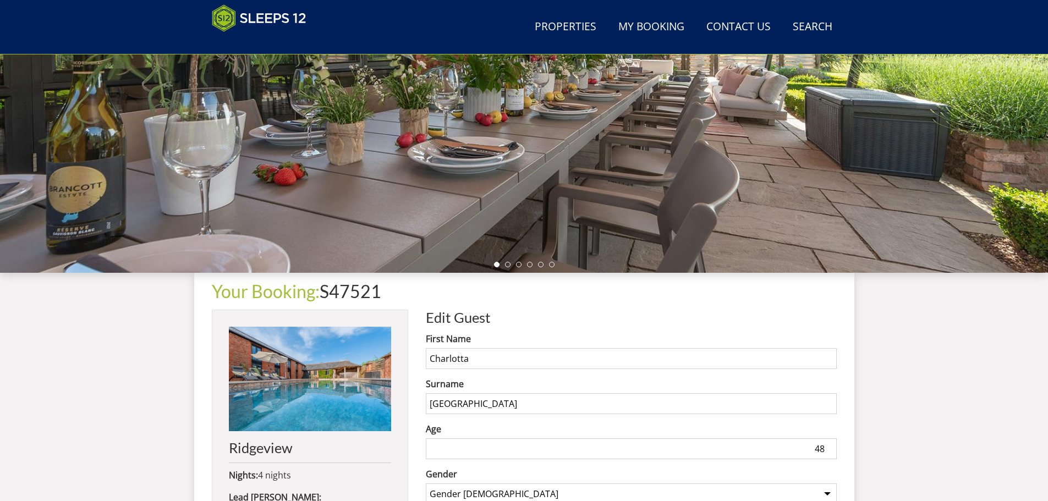
scroll to position [240, 0]
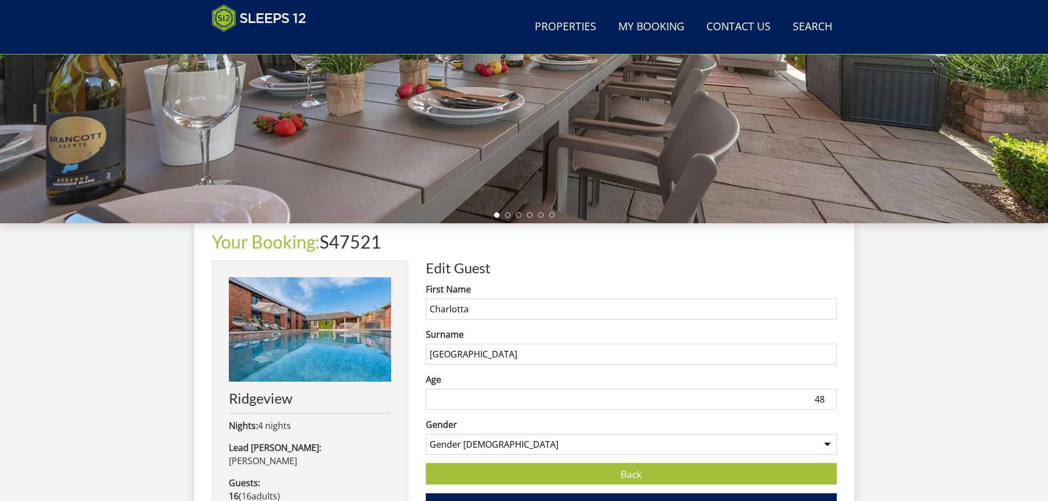
drag, startPoint x: 487, startPoint y: 351, endPoint x: 403, endPoint y: 350, distance: 84.7
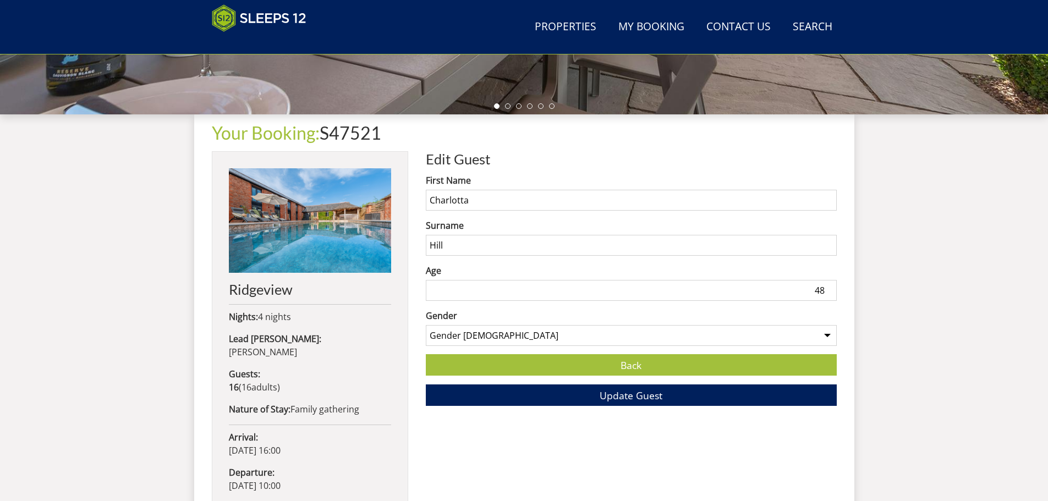
scroll to position [350, 0]
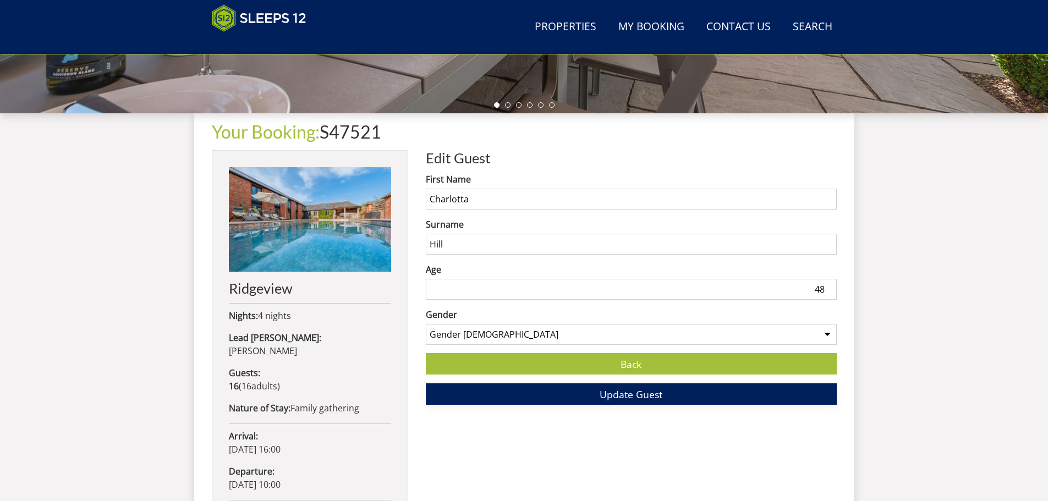
type input "Hill"
click at [641, 400] on span "Update Guest" at bounding box center [630, 394] width 63 height 13
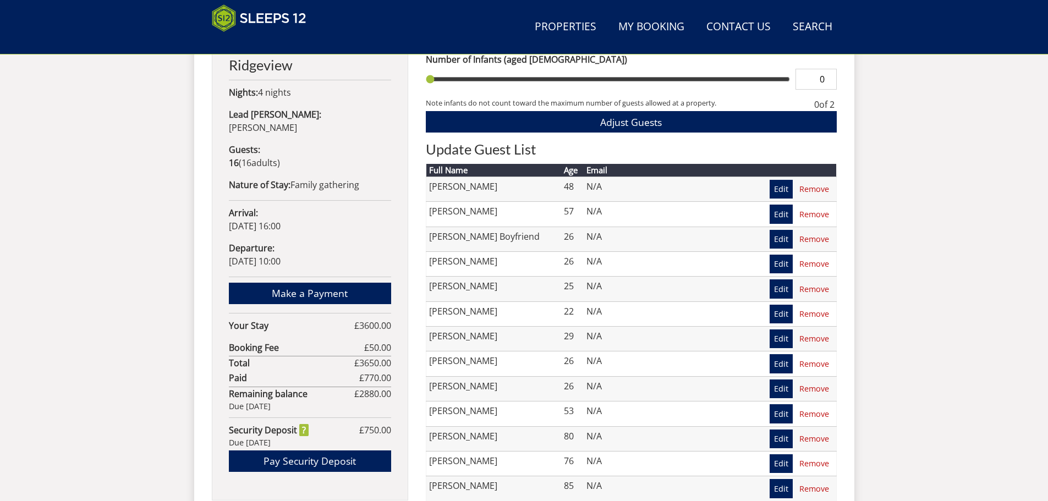
scroll to position [299, 0]
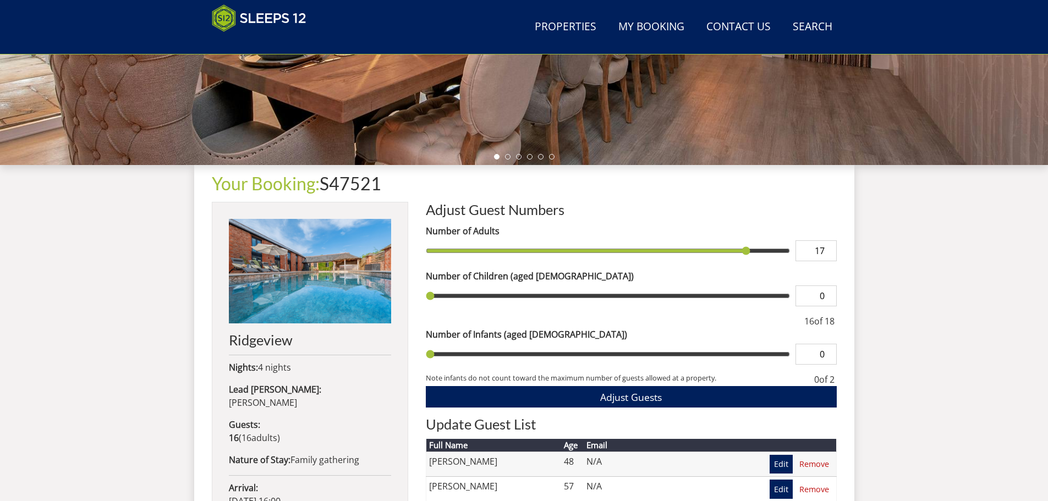
type input "17"
click at [827, 247] on input "17" at bounding box center [815, 250] width 41 height 21
type input "17"
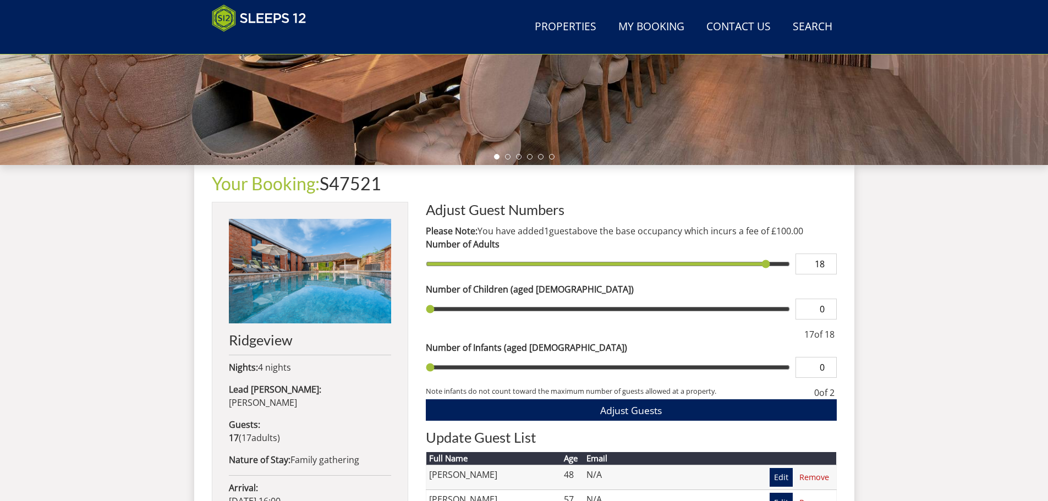
type input "18"
click at [829, 258] on input "18" at bounding box center [815, 264] width 41 height 21
type input "18"
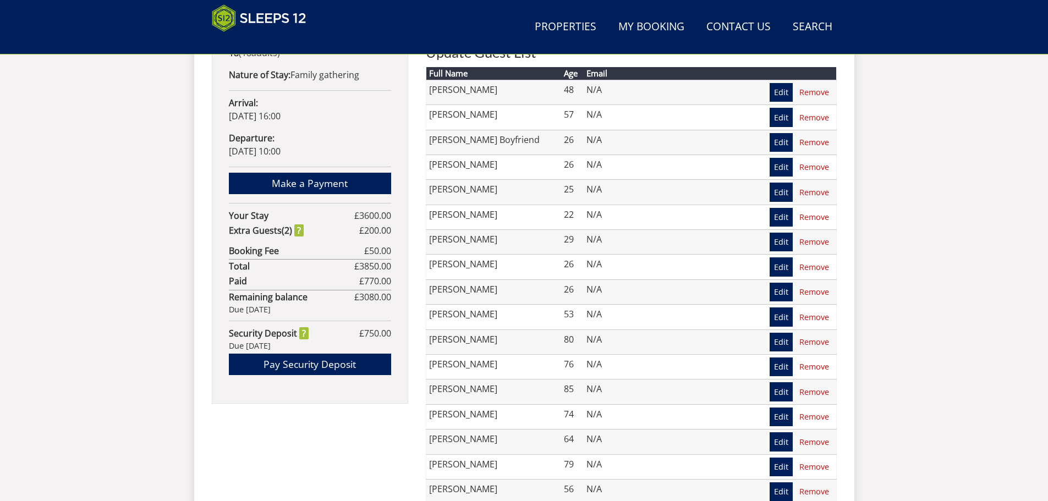
scroll to position [409, 0]
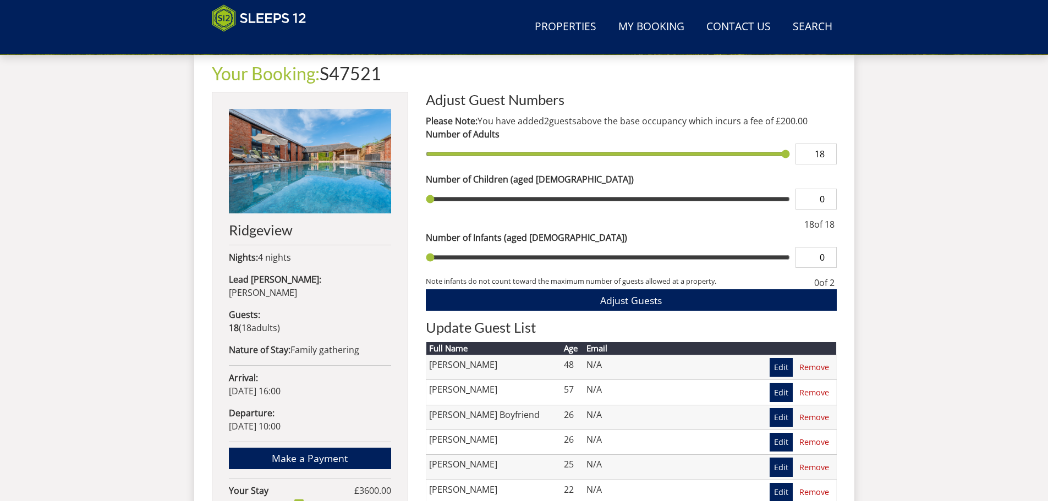
click at [731, 230] on div at bounding box center [614, 224] width 376 height 13
click at [650, 304] on span "Adjust Guests" at bounding box center [631, 300] width 62 height 13
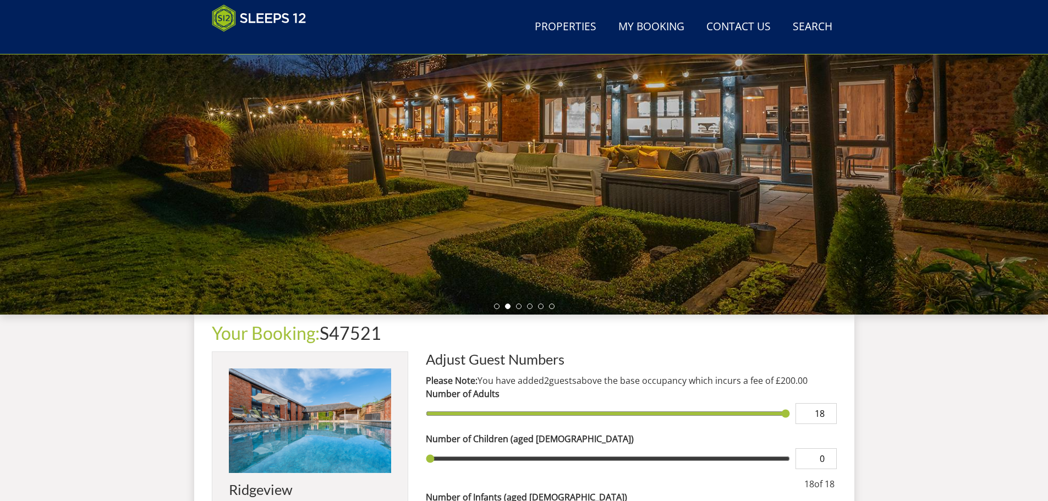
scroll to position [130, 0]
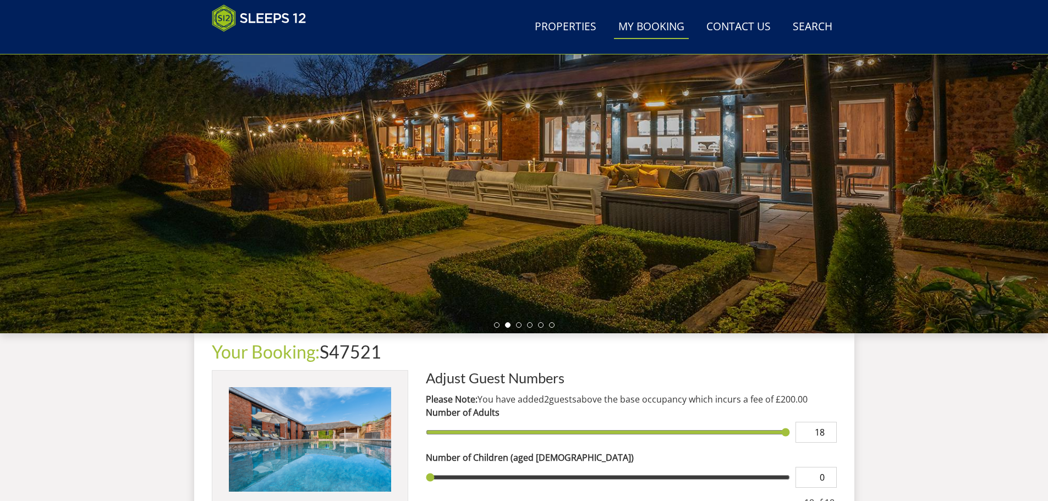
click at [659, 21] on link "My Booking" at bounding box center [651, 27] width 75 height 25
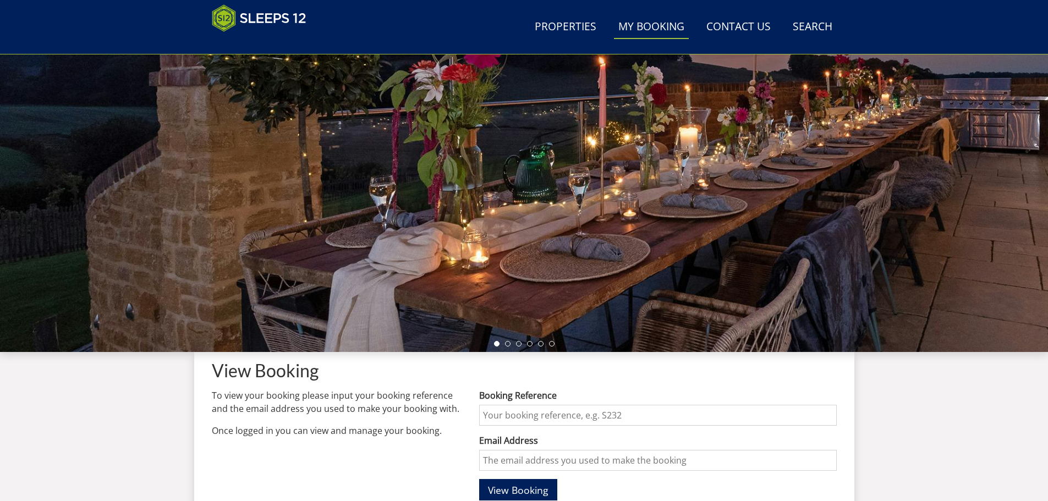
scroll to position [239, 0]
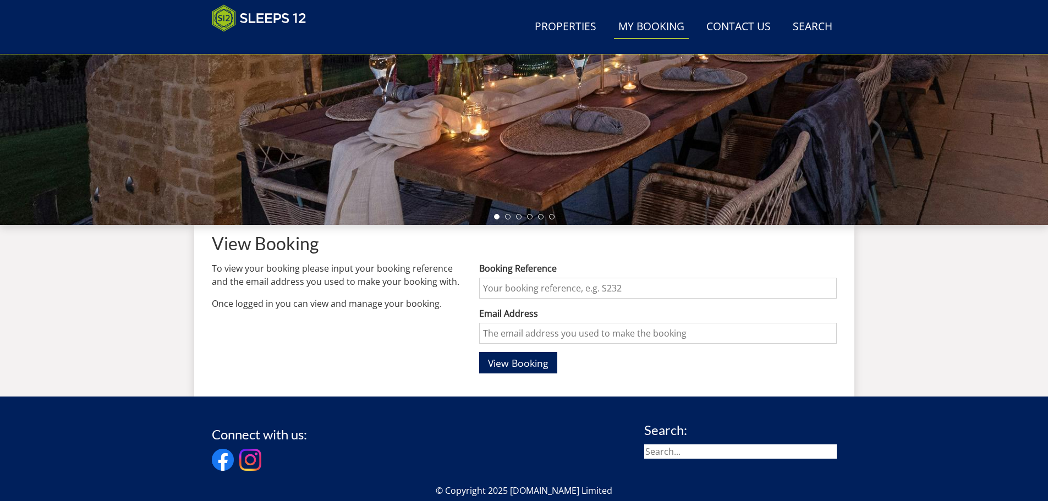
click at [553, 284] on input "Booking Reference" at bounding box center [657, 288] width 357 height 21
paste input "S47521"
type input "S47521"
click at [521, 335] on input "Email Address" at bounding box center [657, 333] width 357 height 21
type input "[EMAIL_ADDRESS][DOMAIN_NAME]"
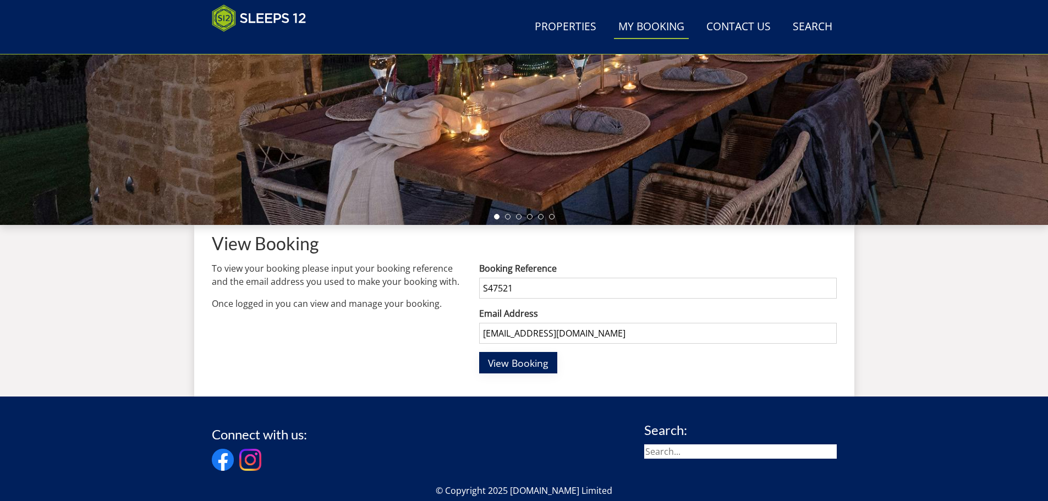
click at [527, 356] on span "View Booking" at bounding box center [518, 362] width 60 height 13
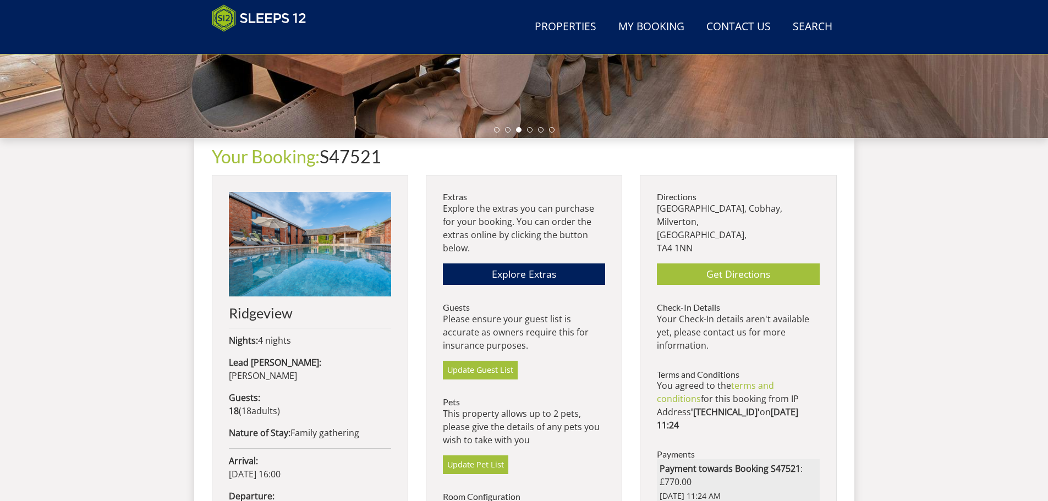
scroll to position [299, 0]
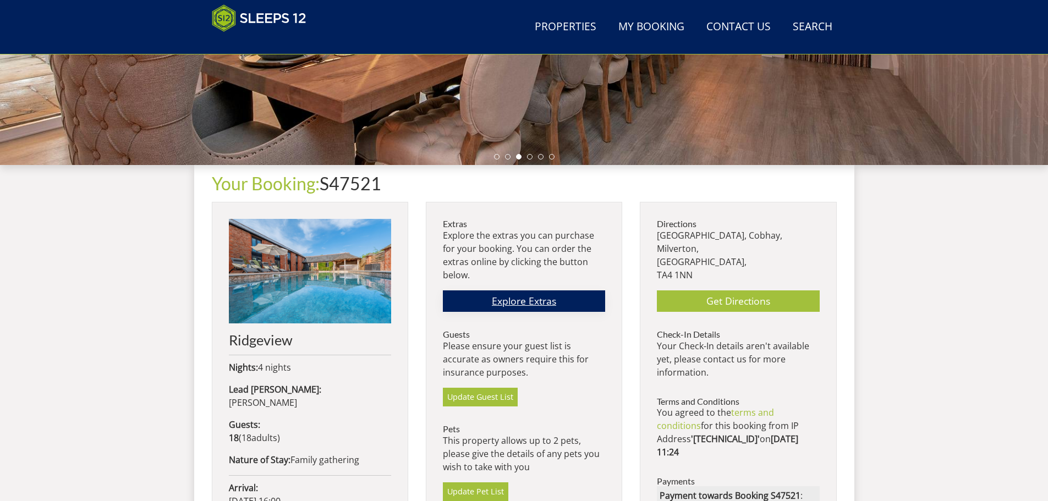
click at [517, 298] on link "Explore Extras" at bounding box center [524, 300] width 162 height 21
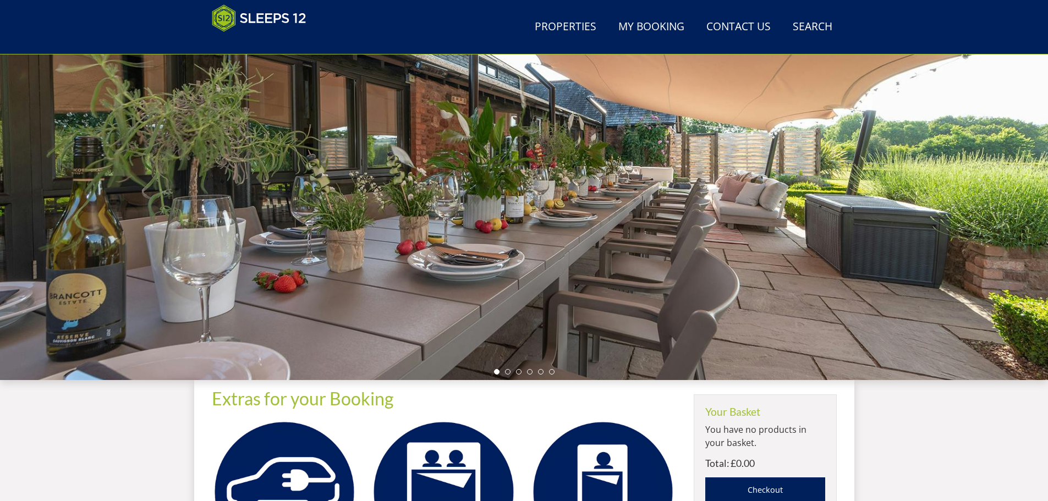
scroll to position [81, 0]
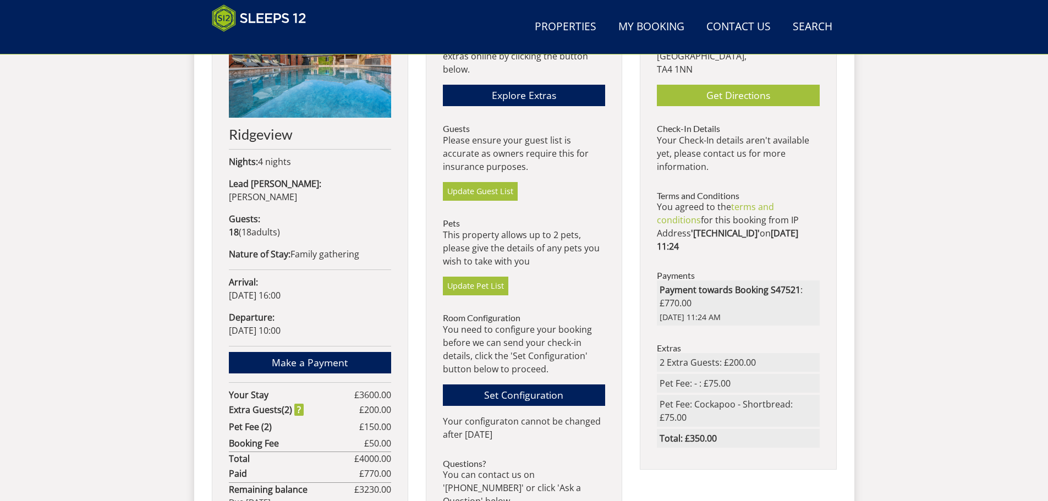
scroll to position [519, 0]
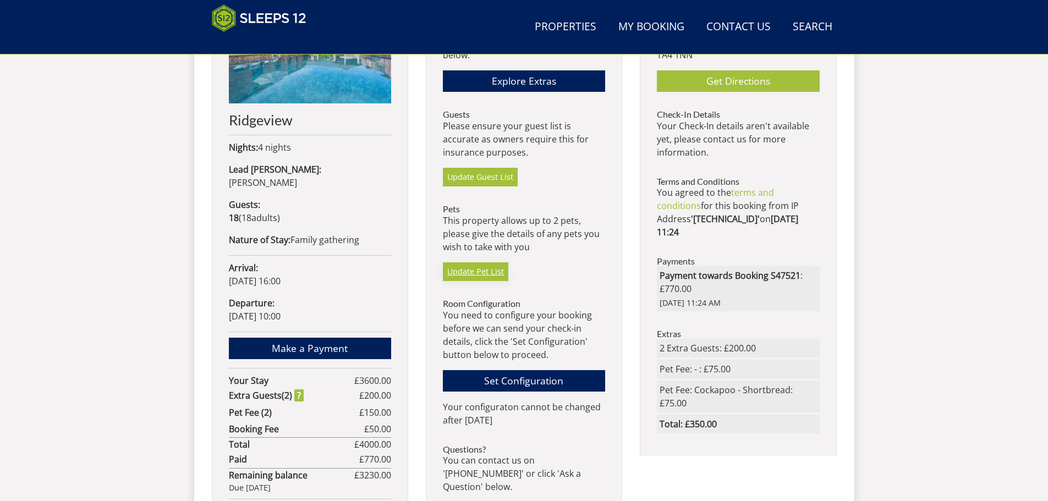
click at [496, 271] on link "Update Pet List" at bounding box center [475, 271] width 65 height 19
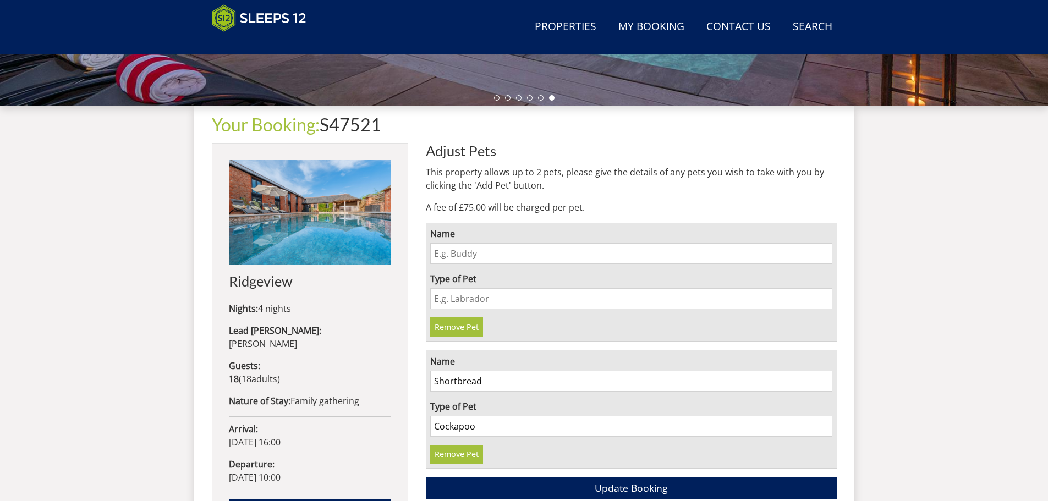
scroll to position [354, 0]
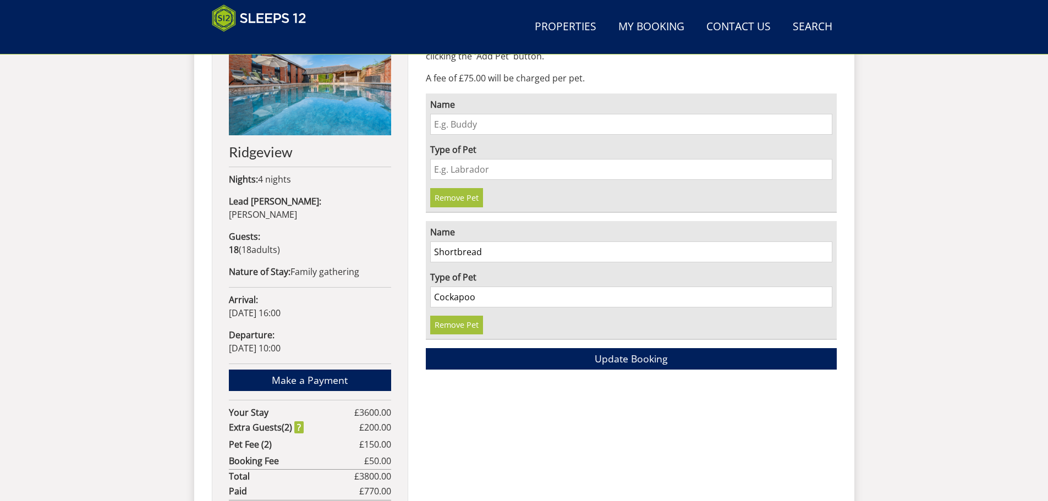
scroll to position [519, 0]
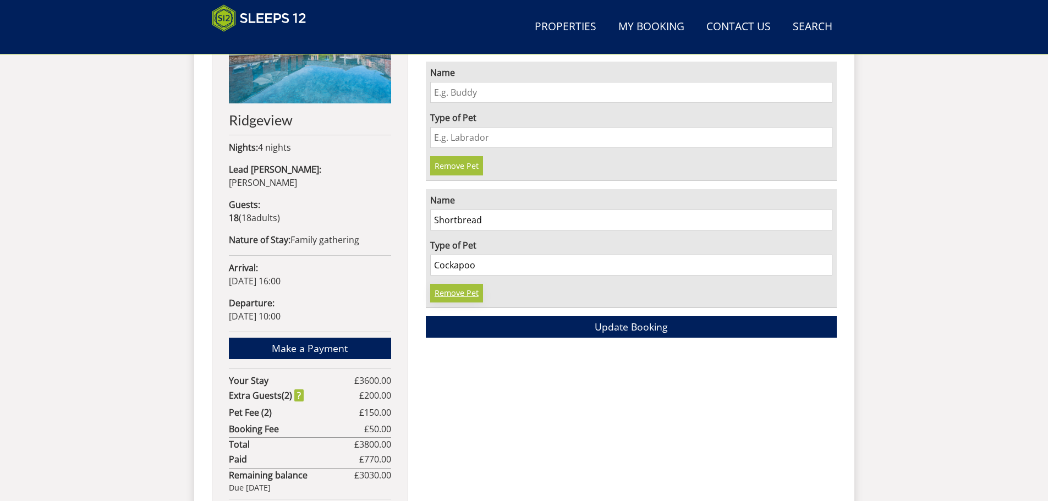
drag, startPoint x: 476, startPoint y: 292, endPoint x: 453, endPoint y: 291, distance: 23.1
click at [453, 291] on link "Remove Pet" at bounding box center [456, 293] width 53 height 19
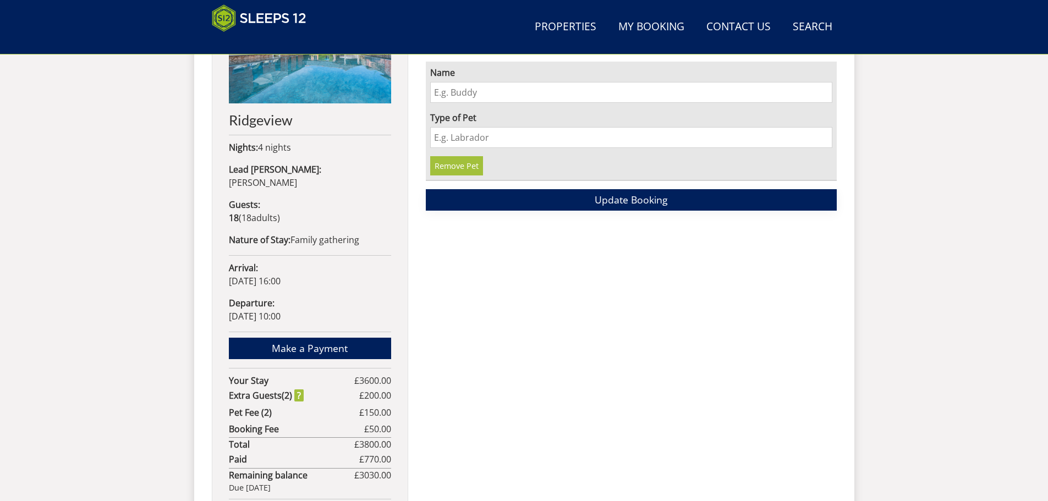
click at [602, 194] on span "Update Booking" at bounding box center [630, 199] width 73 height 13
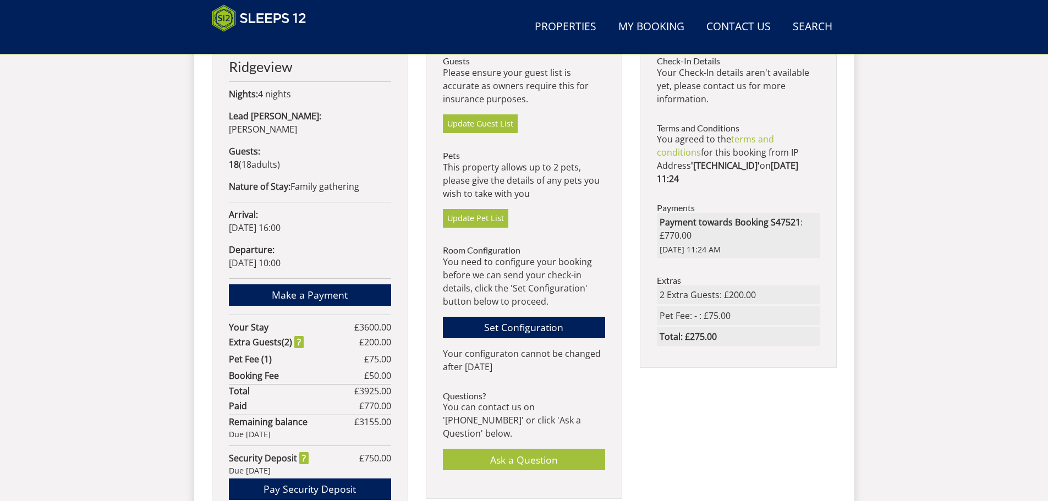
scroll to position [625, 0]
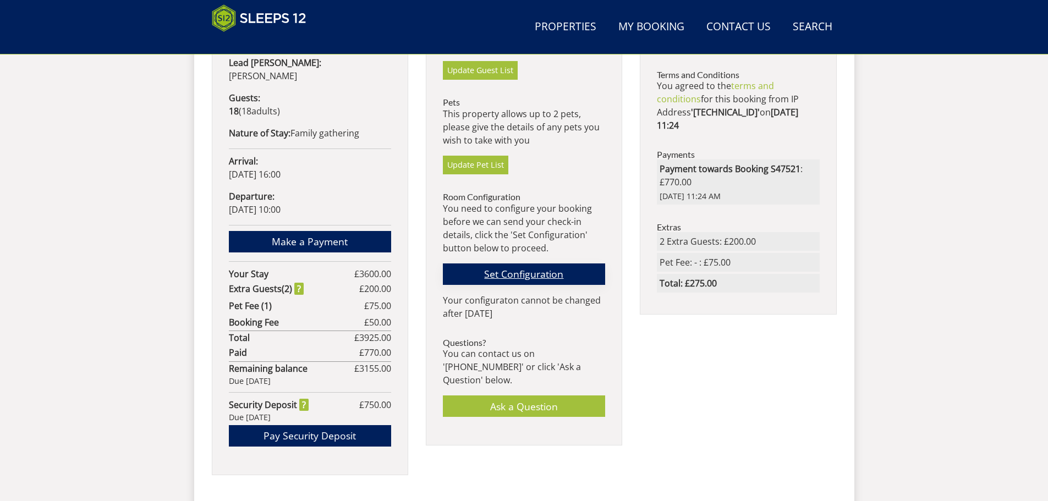
click at [550, 273] on link "Set Configuration" at bounding box center [524, 273] width 162 height 21
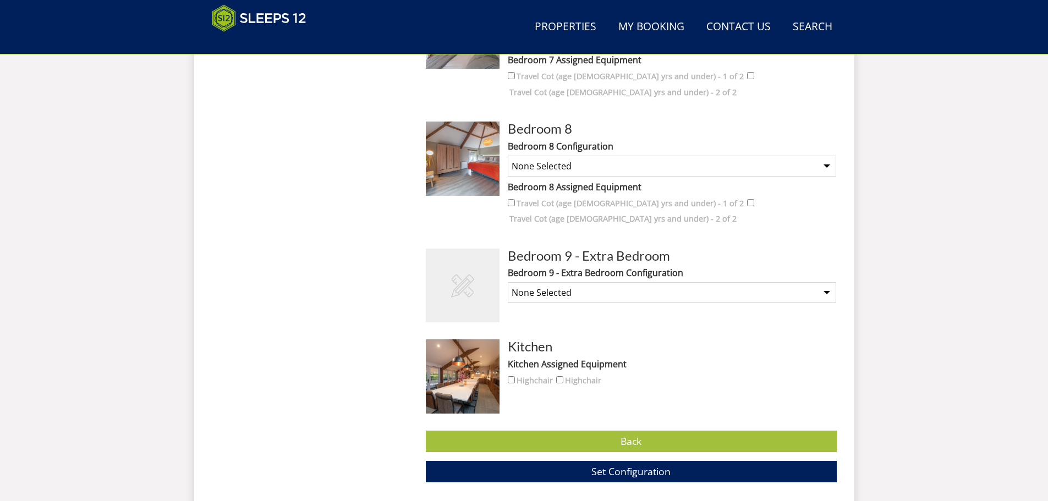
scroll to position [1290, 0]
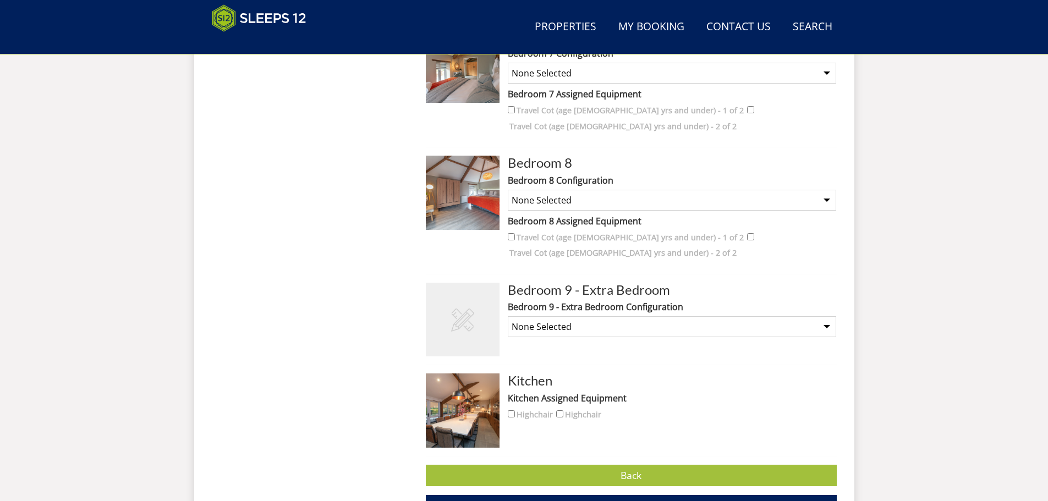
click at [654, 316] on select "None Selected Not Required Superking (payment may be required) Twin Beds (payme…" at bounding box center [672, 326] width 328 height 21
select select "2685"
click at [508, 316] on select "None Selected Not Required Superking (payment may be required) Twin Beds (payme…" at bounding box center [672, 326] width 328 height 21
click at [674, 316] on select "None Selected Not Required Superking (payment may be required) Twin Beds (payme…" at bounding box center [672, 326] width 328 height 21
select select
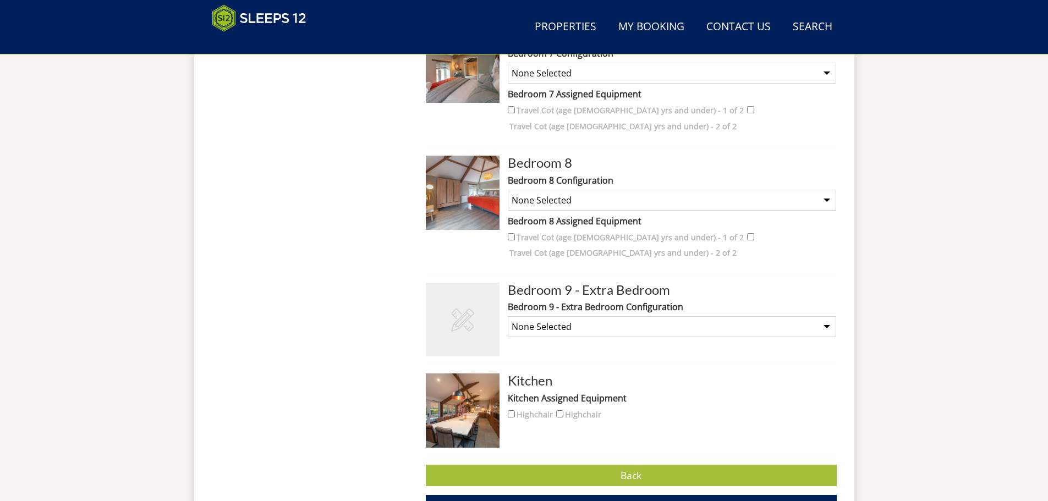
click at [508, 316] on select "None Selected Not Required Superking (payment may be required) Twin Beds (payme…" at bounding box center [672, 326] width 328 height 21
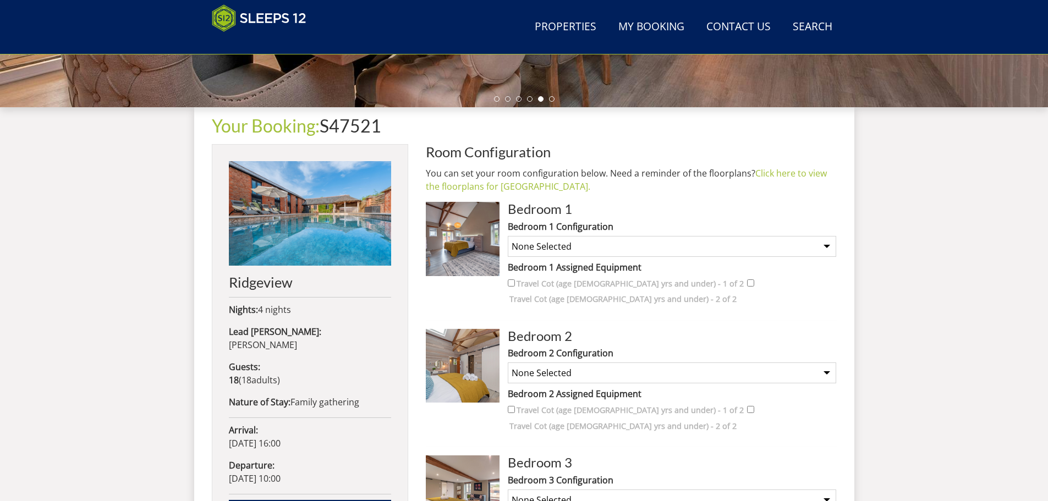
scroll to position [355, 0]
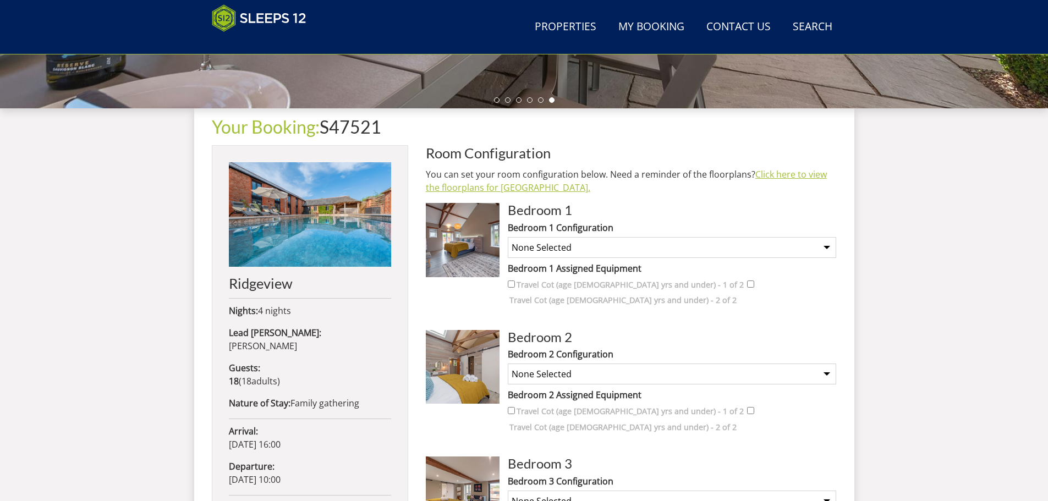
click at [796, 173] on link "Click here to view the floorplans for [GEOGRAPHIC_DATA]." at bounding box center [626, 180] width 401 height 25
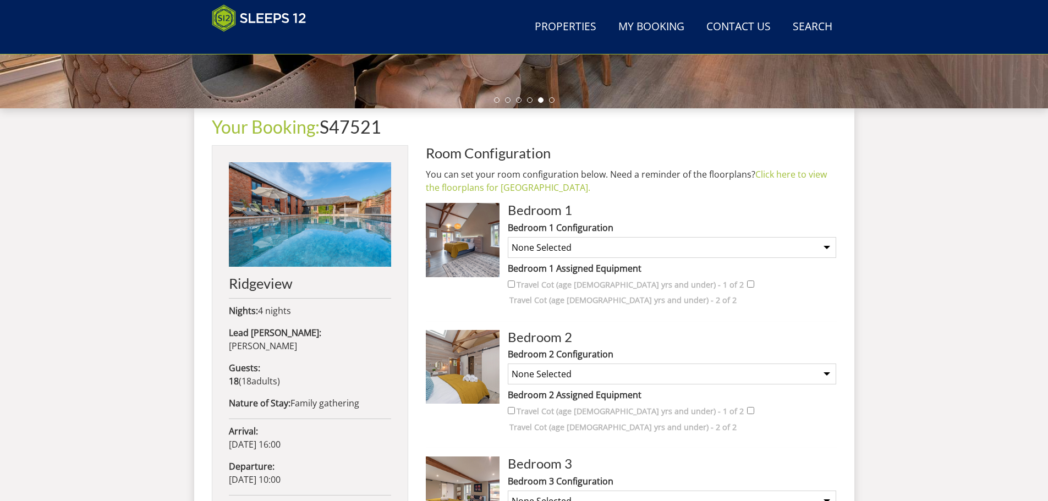
click at [555, 249] on select "None Selected Super King Twins" at bounding box center [672, 247] width 328 height 21
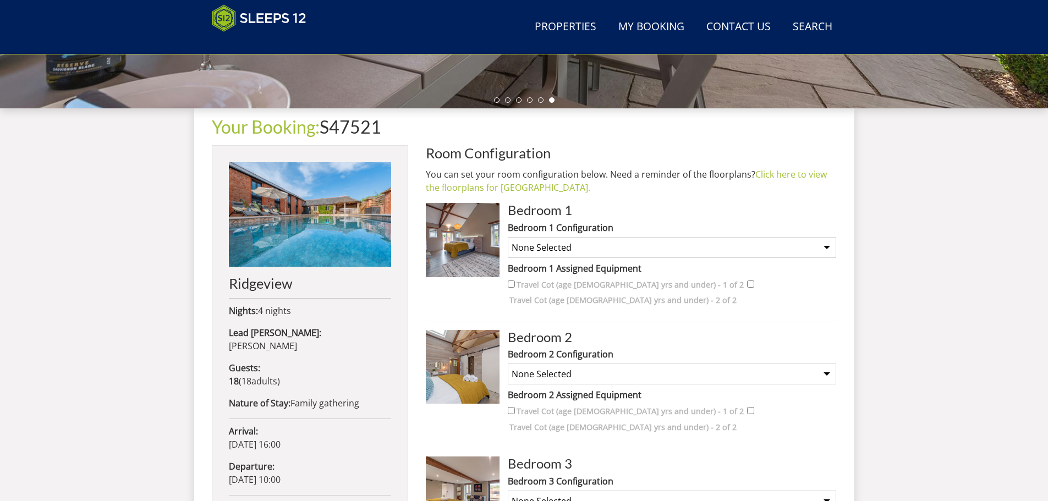
select select "2442"
click at [508, 237] on select "None Selected Super King Twins" at bounding box center [672, 247] width 328 height 21
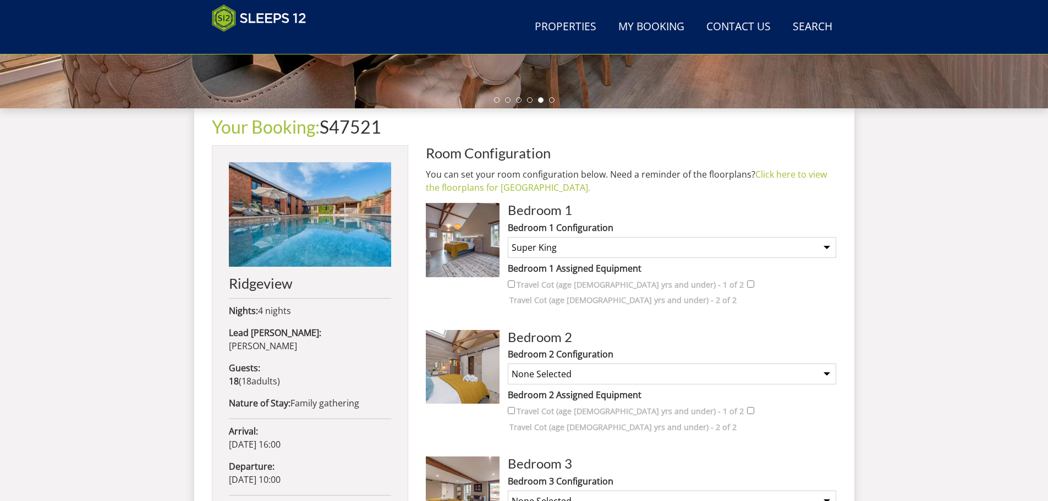
click at [643, 364] on select "None Selected Super King Twins" at bounding box center [672, 374] width 328 height 21
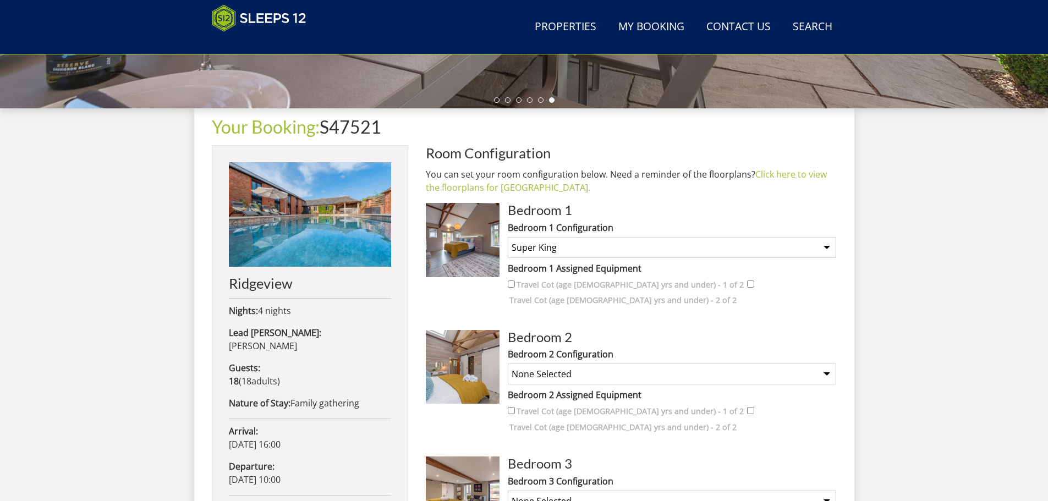
select select "2444"
click at [508, 364] on select "None Selected Super King Twins" at bounding box center [672, 374] width 328 height 21
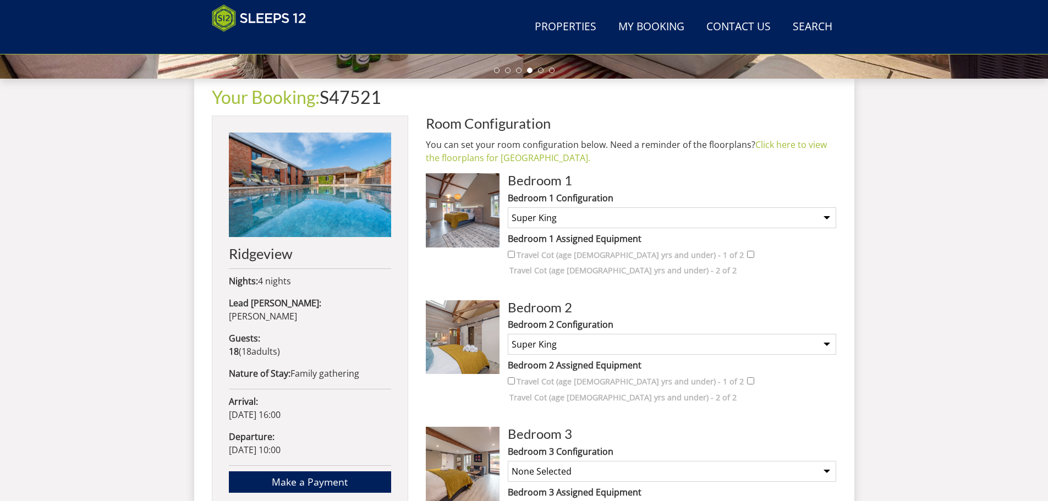
scroll to position [410, 0]
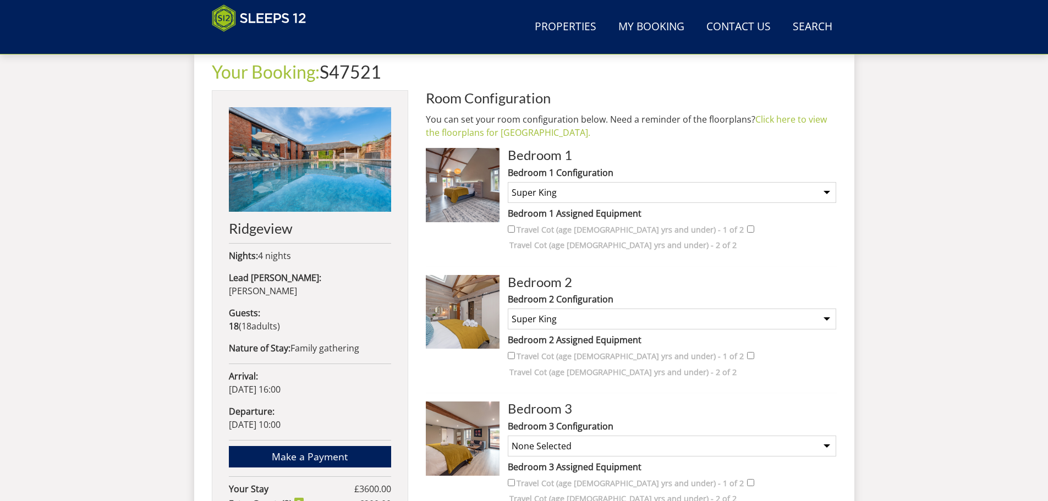
click at [599, 436] on select "None Selected Super King Twins" at bounding box center [672, 446] width 328 height 21
select select "2446"
click at [508, 436] on select "None Selected Super King Twins" at bounding box center [672, 446] width 328 height 21
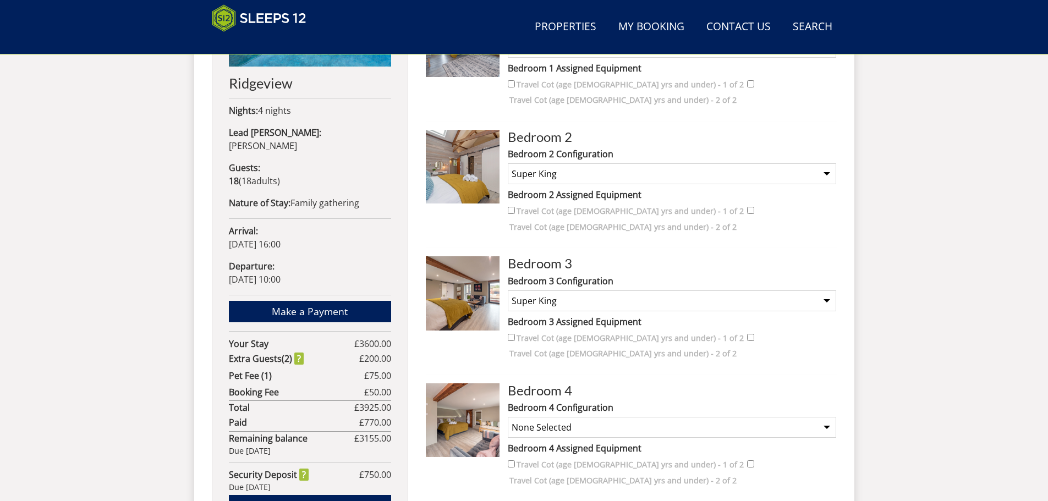
scroll to position [575, 0]
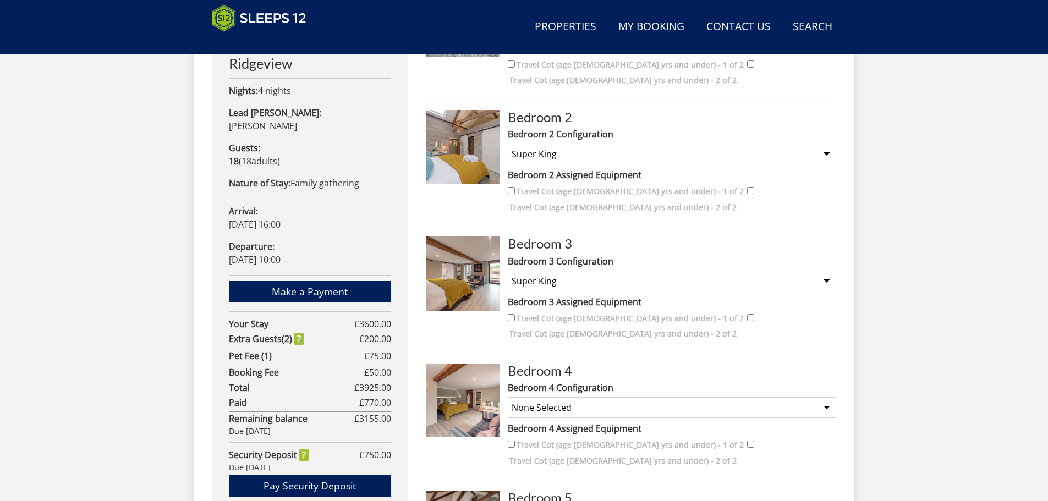
click at [619, 397] on select "None Selected Super King Twins" at bounding box center [672, 407] width 328 height 21
select select "2449"
click at [508, 397] on select "None Selected Super King Twins" at bounding box center [672, 407] width 328 height 21
click at [605, 271] on select "None Selected Super King Twins" at bounding box center [672, 281] width 328 height 21
click at [508, 271] on select "None Selected Super King Twins" at bounding box center [672, 281] width 328 height 21
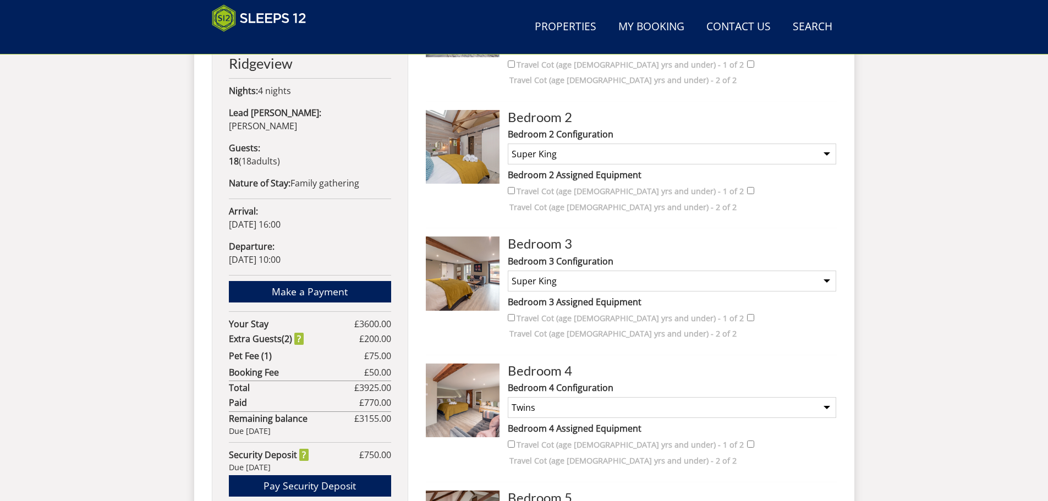
click at [453, 364] on img at bounding box center [463, 401] width 74 height 74
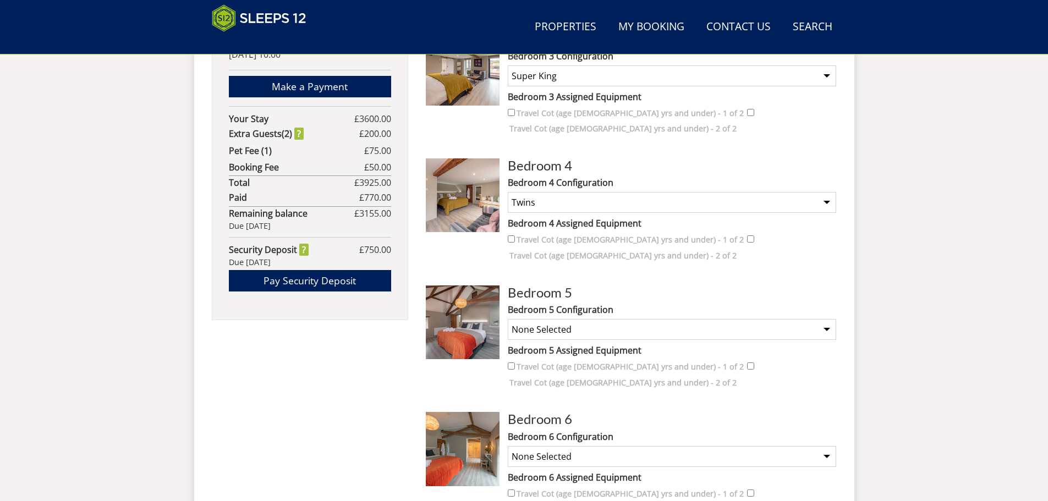
scroll to position [795, 0]
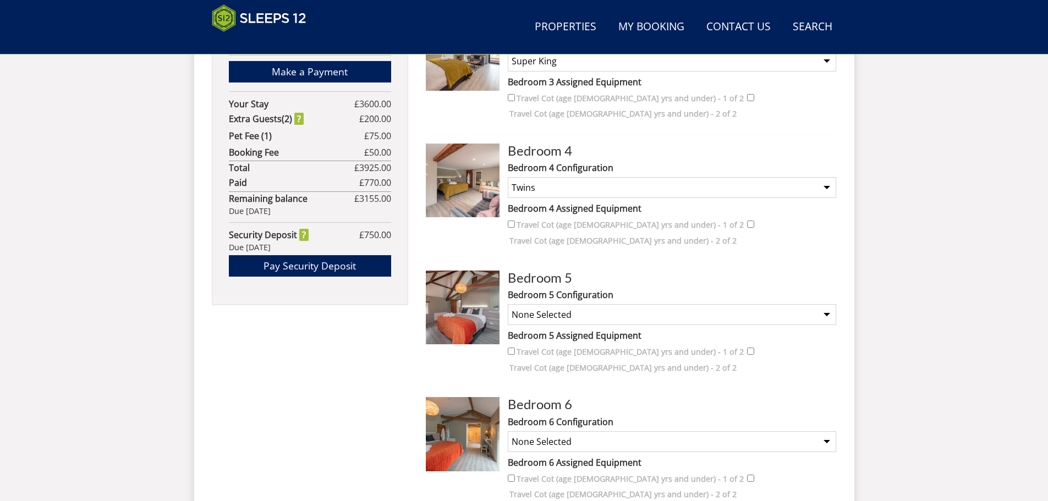
click at [729, 304] on select "None Selected Super King Twins" at bounding box center [672, 314] width 328 height 21
select select "2450"
click at [508, 304] on select "None Selected Super King Twins" at bounding box center [672, 314] width 328 height 21
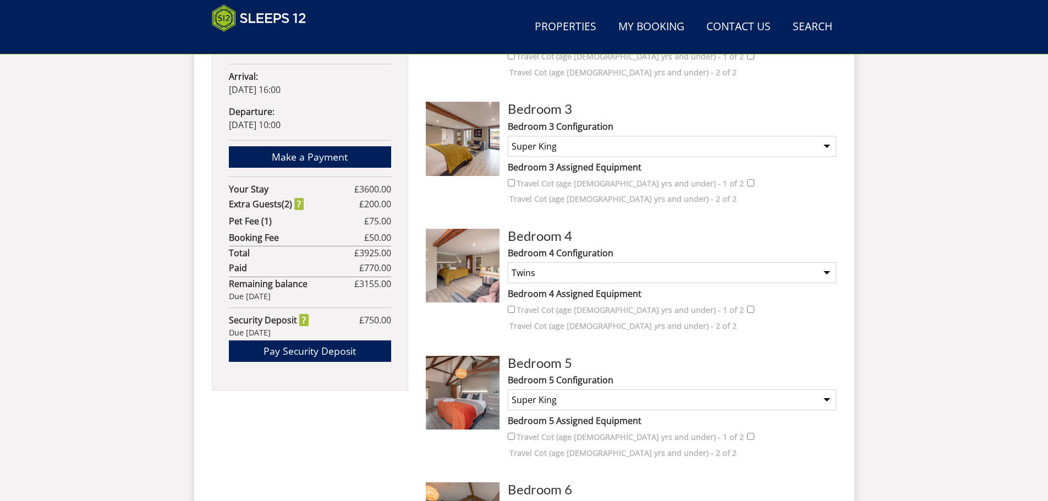
scroll to position [685, 0]
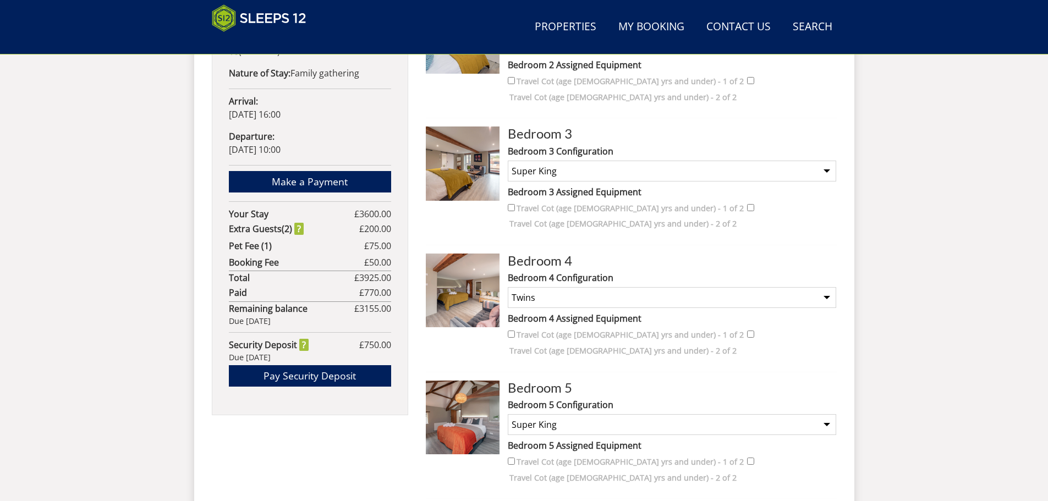
click at [587, 161] on select "None Selected Super King Twins" at bounding box center [672, 171] width 328 height 21
select select "2447"
click at [508, 161] on select "None Selected Super King Twins" at bounding box center [672, 171] width 328 height 21
click at [609, 287] on select "None Selected Super King Twins" at bounding box center [672, 297] width 328 height 21
select select "2448"
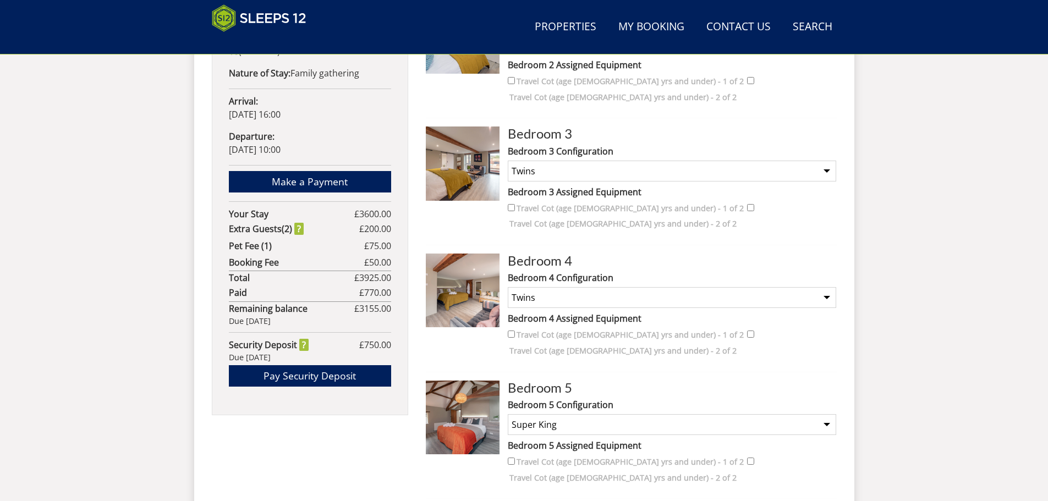
click at [508, 287] on select "None Selected Super King Twins" at bounding box center [672, 297] width 328 height 21
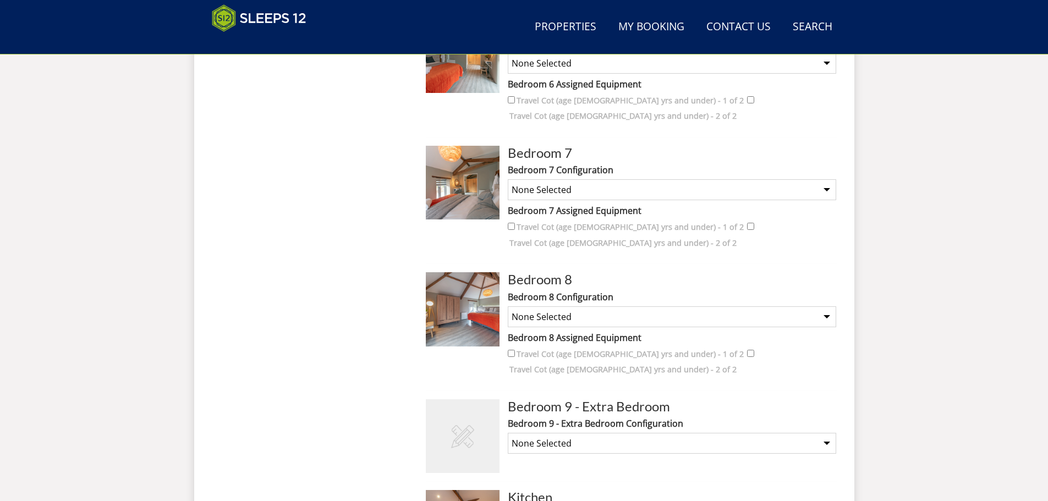
scroll to position [1180, 0]
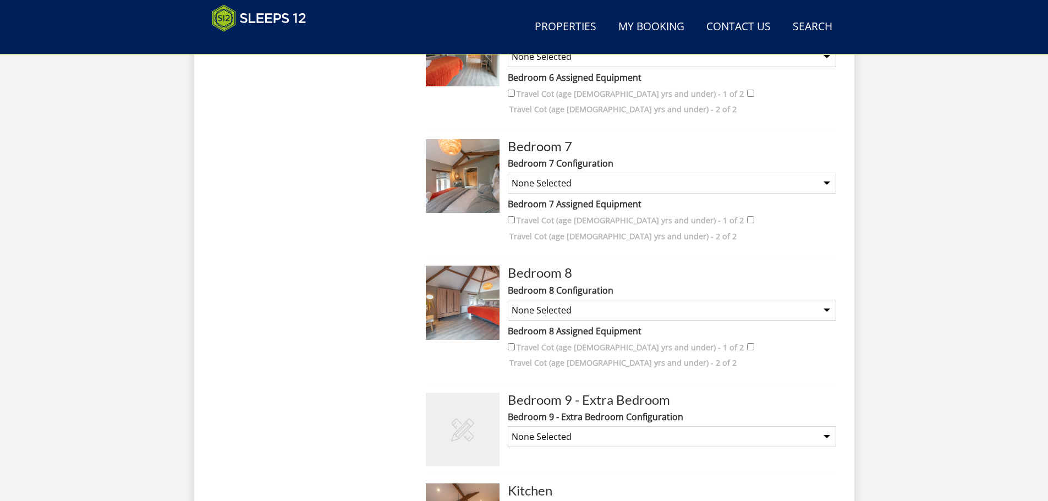
click at [623, 426] on select "None Selected Not Required Superking (payment may be required) Twin Beds (payme…" at bounding box center [672, 436] width 328 height 21
select select "2685"
click at [508, 426] on select "None Selected Not Required Superking (payment may be required) Twin Beds (payme…" at bounding box center [672, 436] width 328 height 21
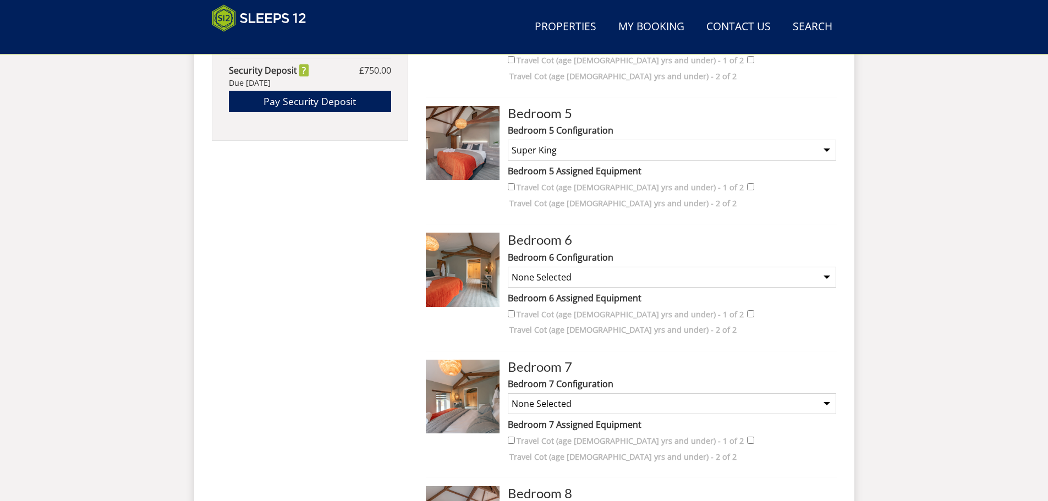
scroll to position [960, 0]
select select "2456"
click at [740, 393] on select "None Selected Super King Twins" at bounding box center [672, 403] width 328 height 21
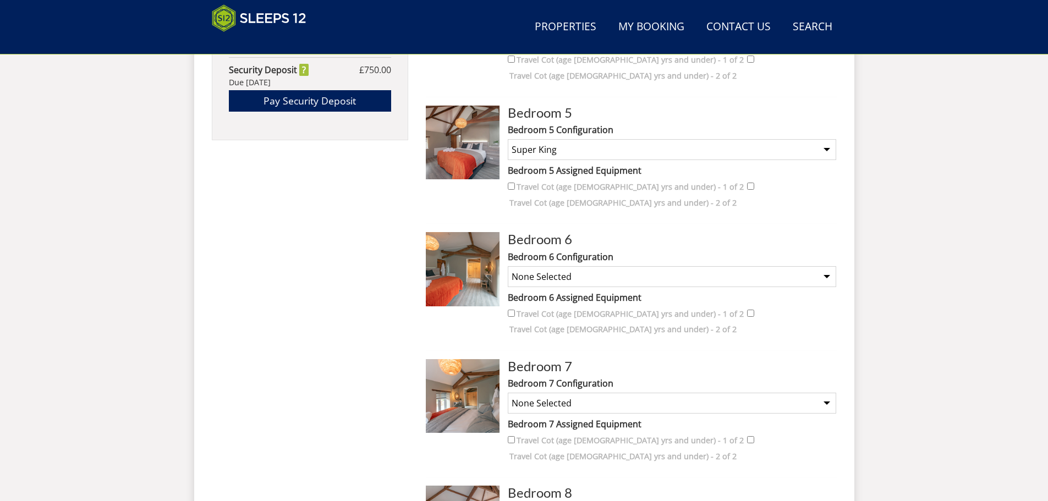
select select "2454"
click at [508, 393] on select "None Selected Super King Twins" at bounding box center [672, 403] width 328 height 21
click at [670, 266] on select "None Selected Super King Twins" at bounding box center [672, 276] width 328 height 21
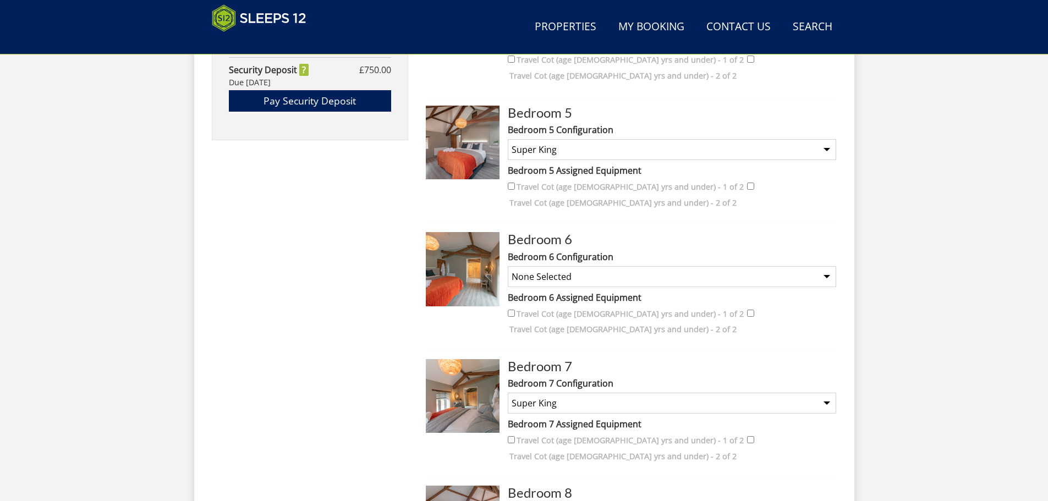
select select "2452"
click at [508, 266] on select "None Selected Super King Twins" at bounding box center [672, 276] width 328 height 21
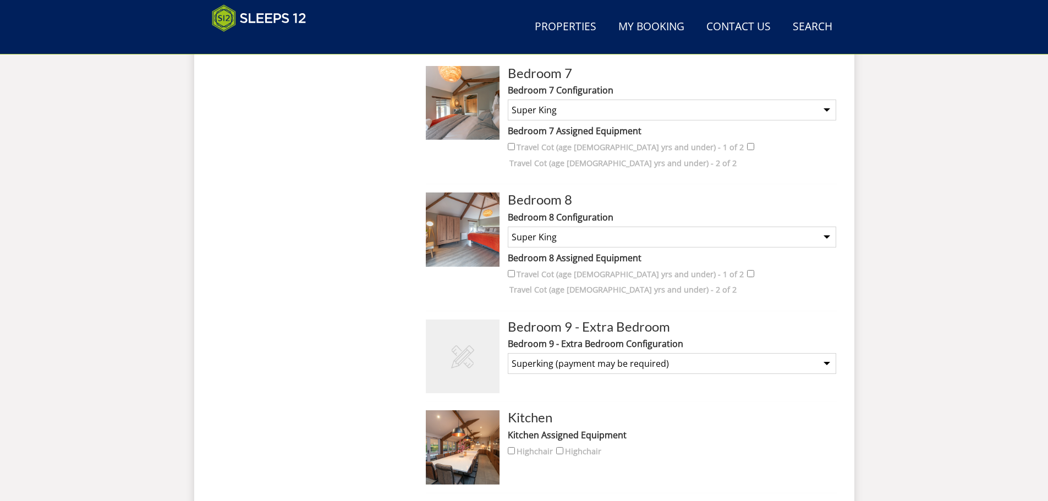
scroll to position [1290, 0]
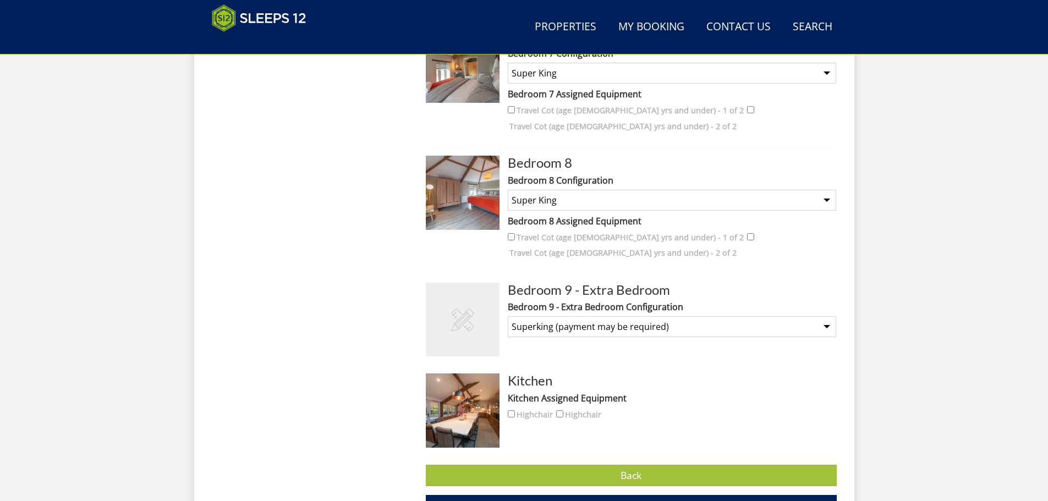
click at [630, 499] on span "Set Configuration" at bounding box center [630, 505] width 79 height 13
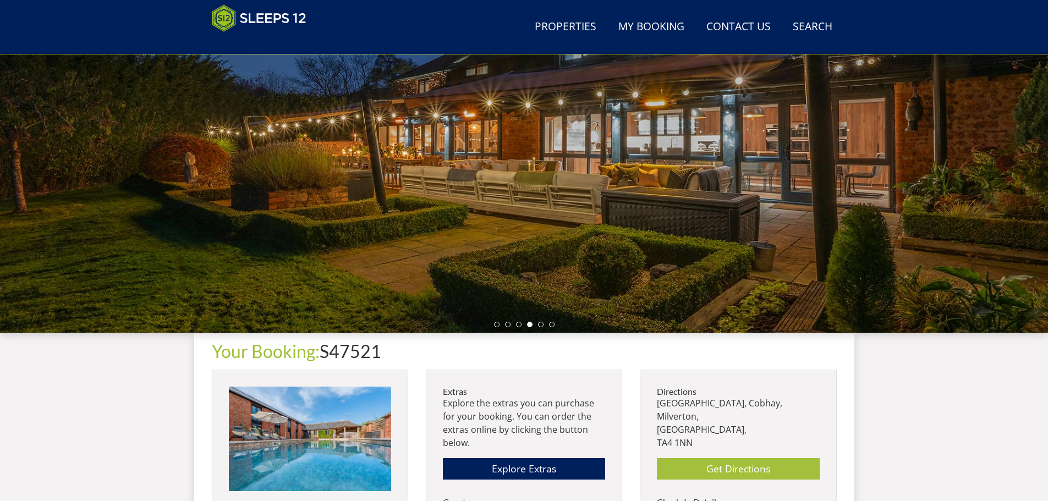
scroll to position [292, 0]
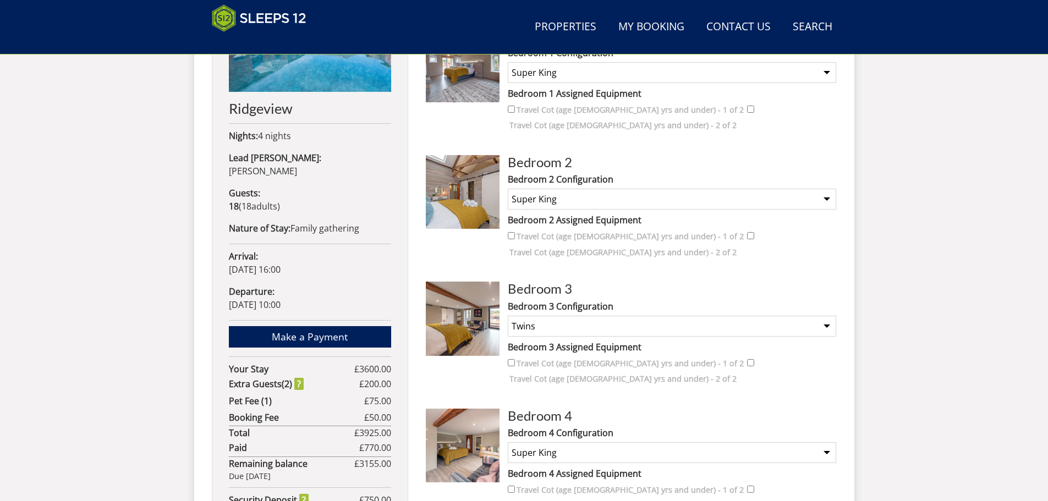
scroll to position [255, 0]
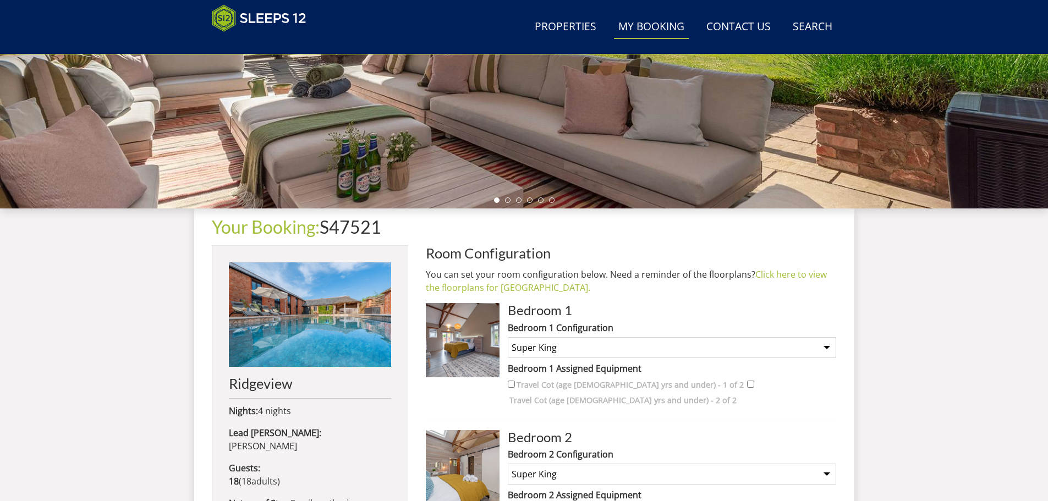
click at [664, 21] on link "My Booking" at bounding box center [651, 27] width 75 height 25
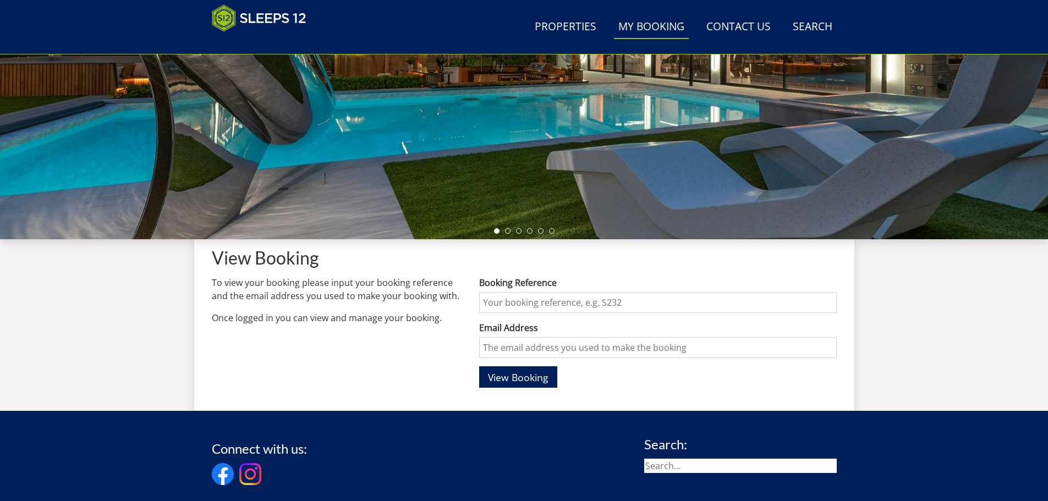
scroll to position [244, 0]
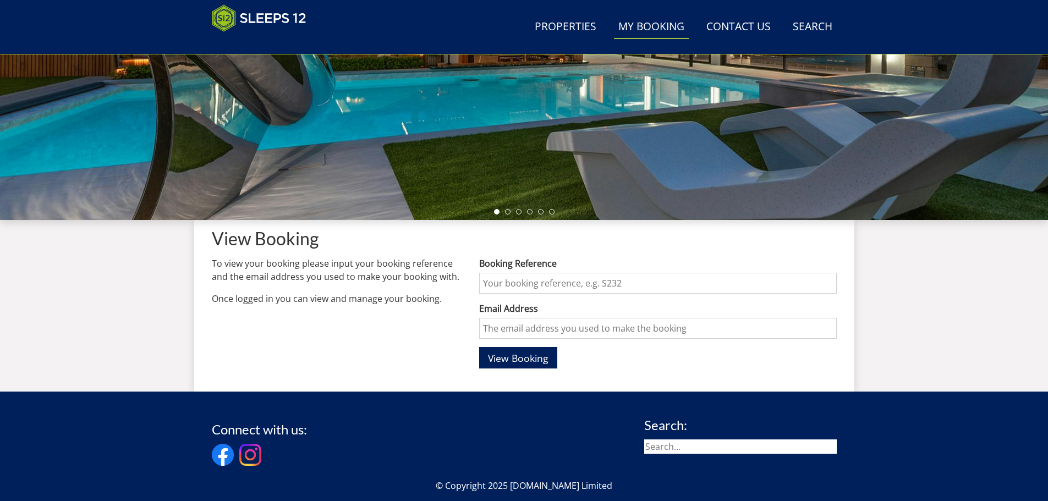
click at [525, 279] on input "Booking Reference" at bounding box center [657, 283] width 357 height 21
paste input "S47521"
type input "S47521"
click at [554, 327] on input "Email Address" at bounding box center [657, 328] width 357 height 21
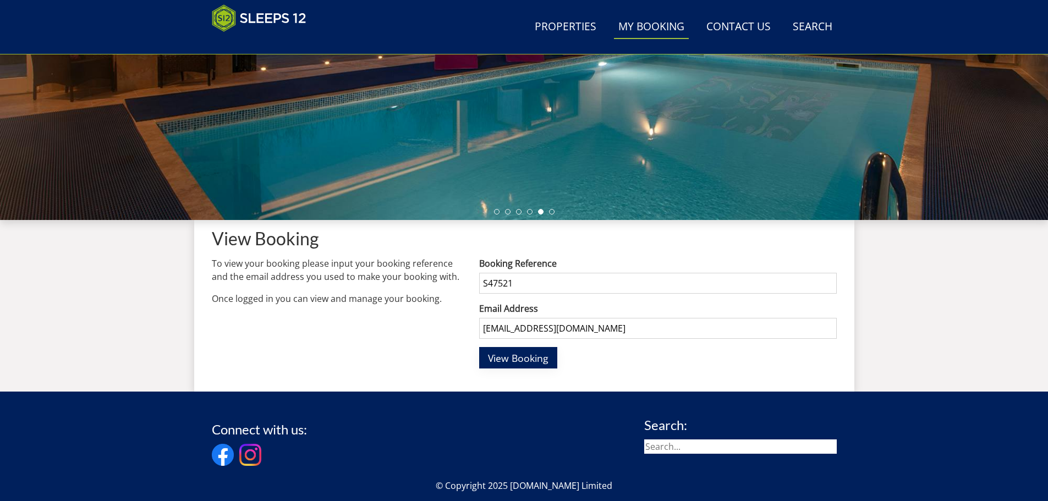
type input "[EMAIL_ADDRESS][DOMAIN_NAME]"
click at [514, 356] on span "View Booking" at bounding box center [518, 357] width 60 height 13
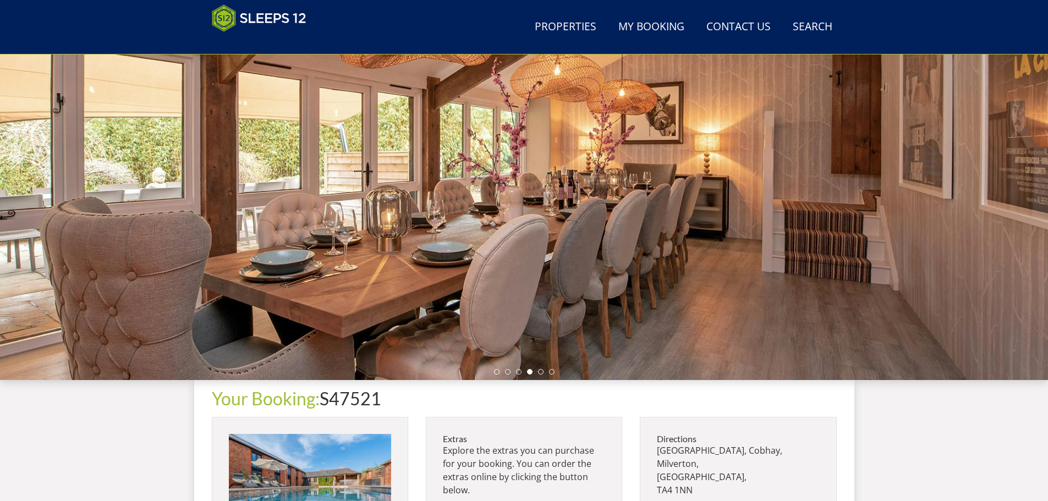
scroll to position [73, 0]
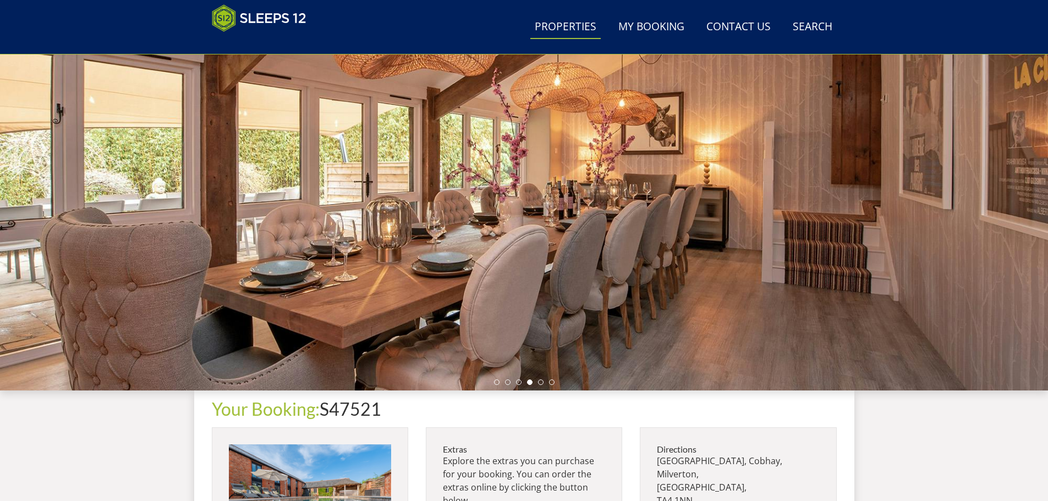
click at [558, 19] on link "Properties" at bounding box center [565, 27] width 70 height 25
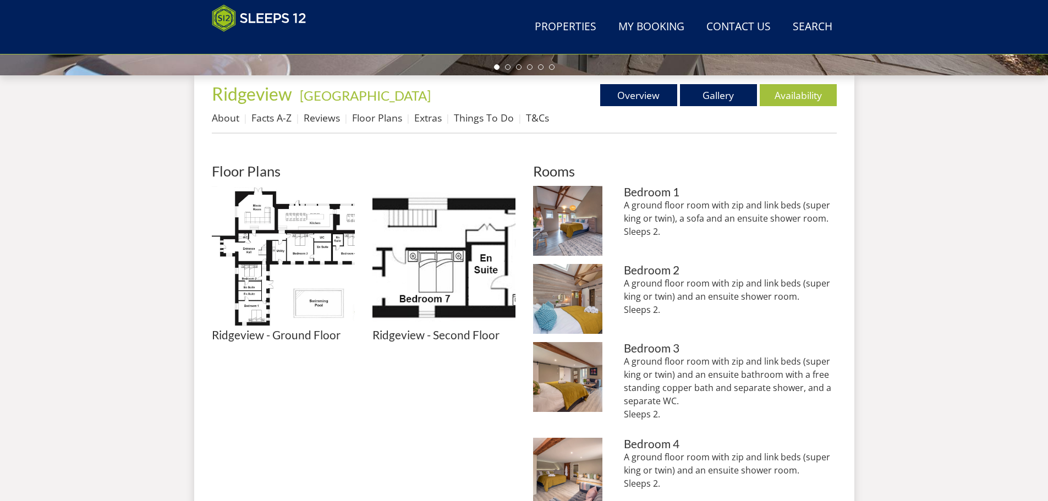
scroll to position [395, 0]
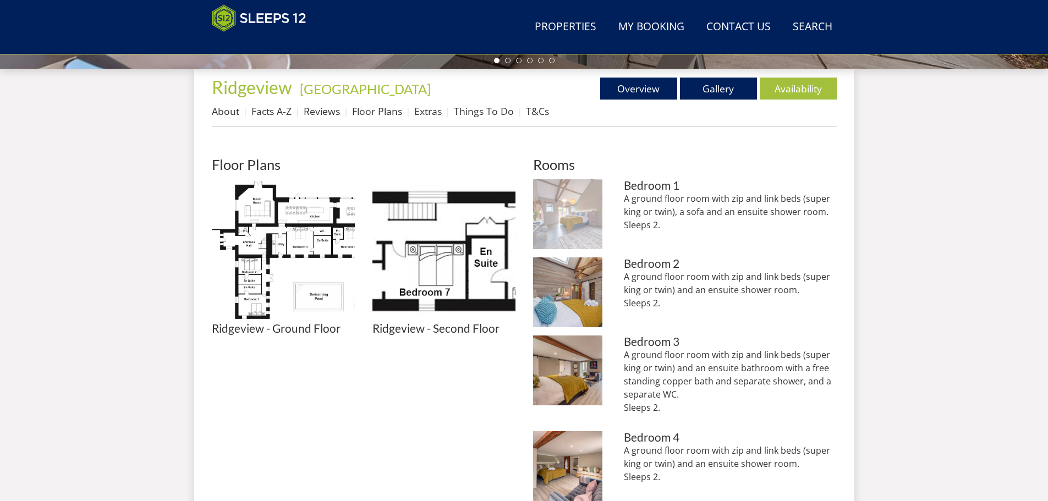
click at [576, 201] on img at bounding box center [568, 214] width 70 height 70
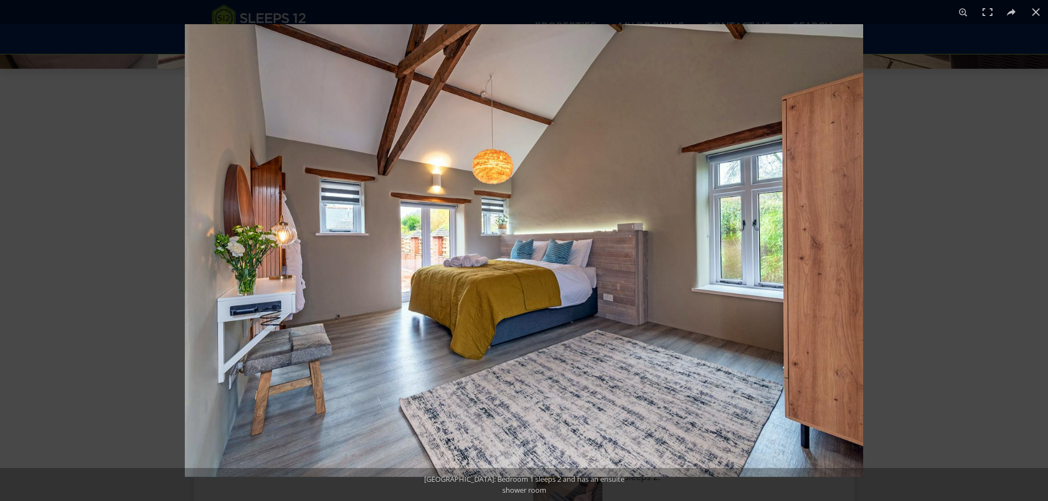
click at [794, 233] on img at bounding box center [524, 250] width 678 height 453
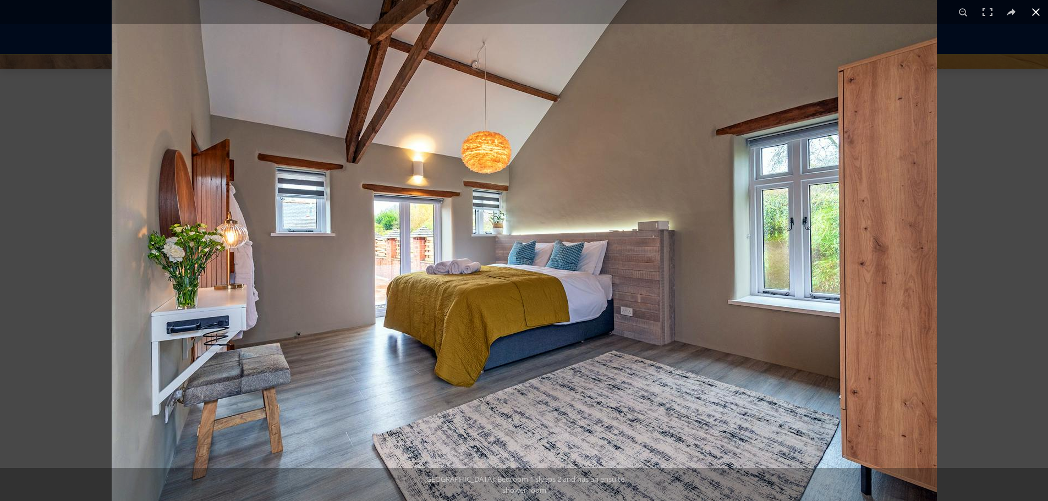
click at [977, 225] on div at bounding box center [636, 229] width 1048 height 501
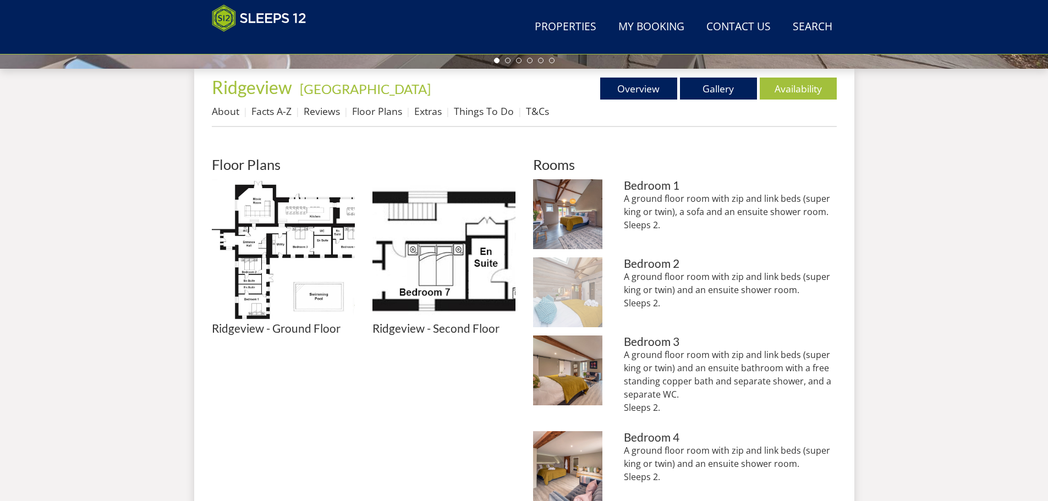
click at [580, 279] on img at bounding box center [568, 292] width 70 height 70
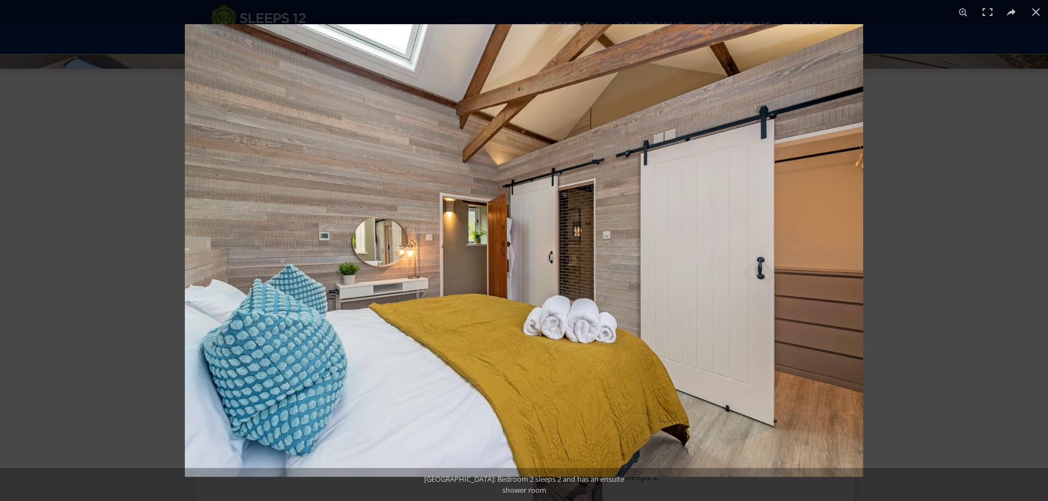
click at [791, 308] on img at bounding box center [524, 250] width 678 height 453
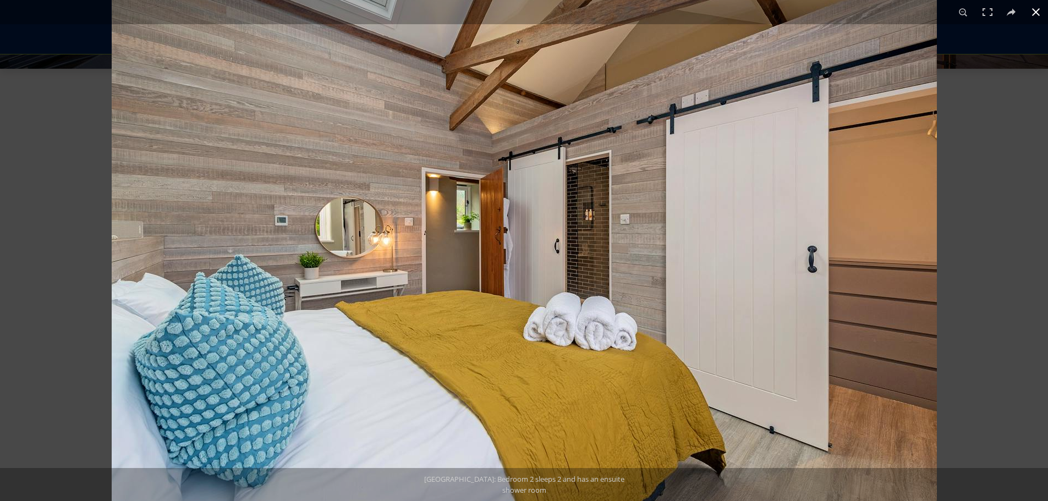
click at [109, 59] on div at bounding box center [524, 250] width 1048 height 501
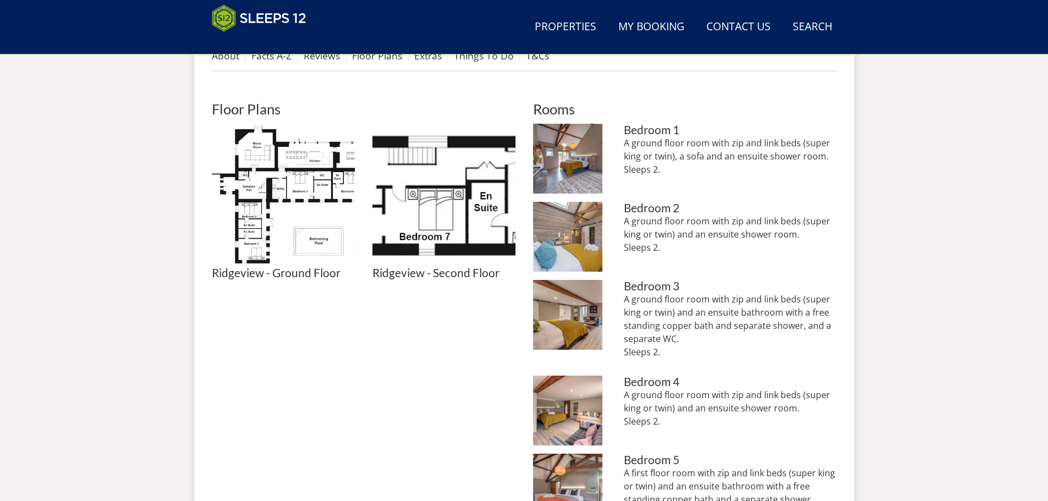
scroll to position [450, 0]
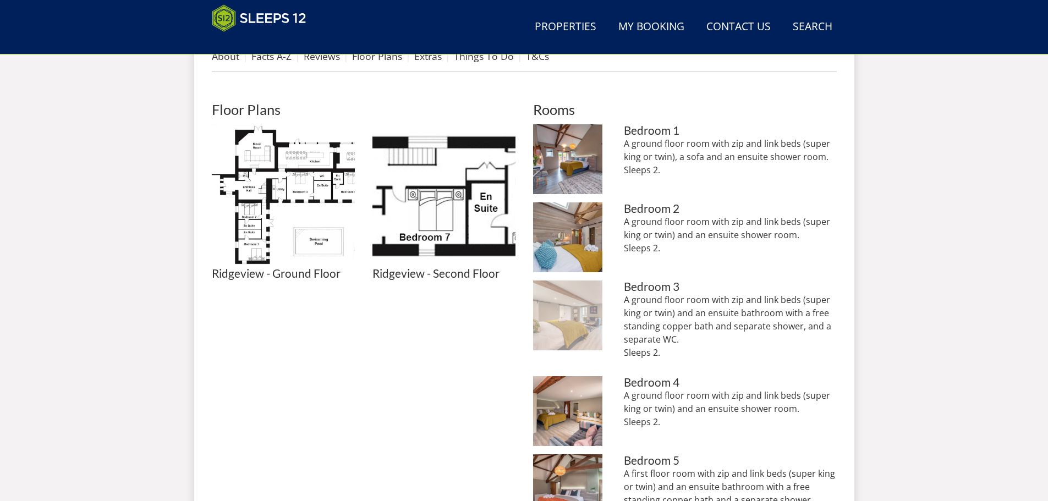
click at [584, 299] on img at bounding box center [568, 315] width 70 height 70
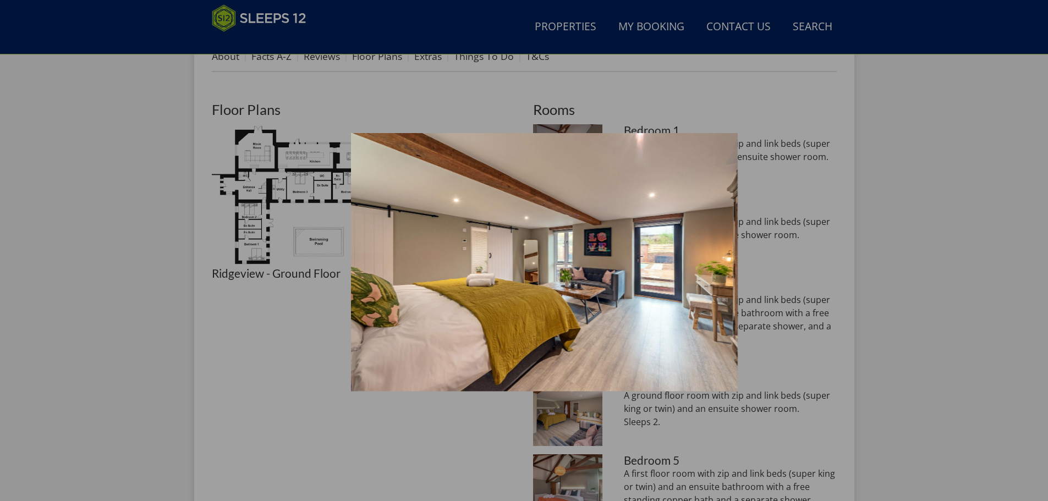
scroll to position [505, 0]
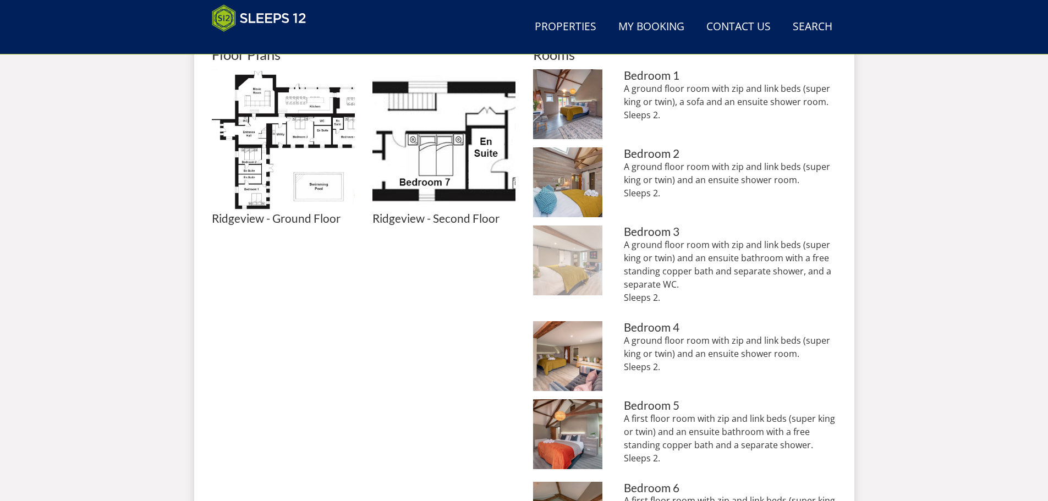
click at [567, 264] on img at bounding box center [568, 260] width 70 height 70
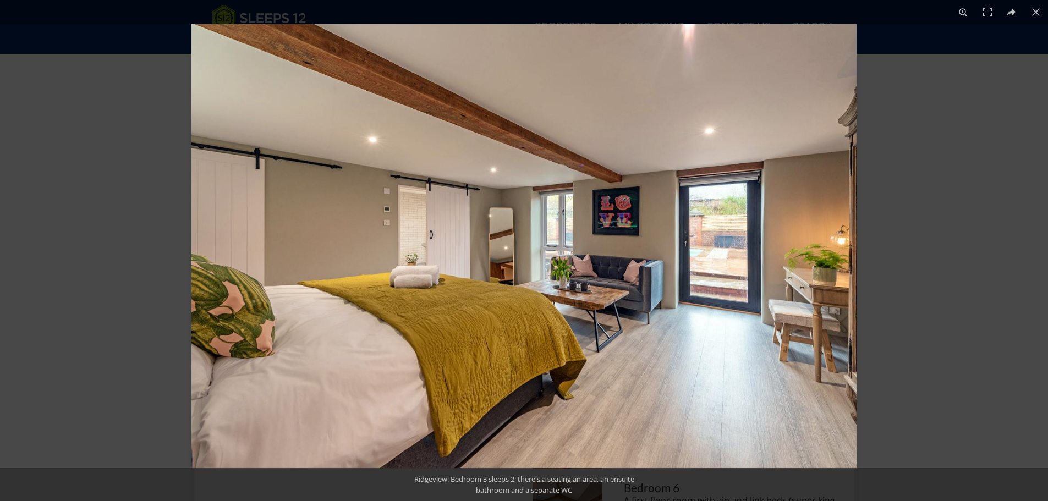
drag, startPoint x: 659, startPoint y: 270, endPoint x: 577, endPoint y: 250, distance: 84.3
click at [577, 250] on img at bounding box center [523, 246] width 665 height 444
click at [926, 106] on div at bounding box center [715, 274] width 1048 height 501
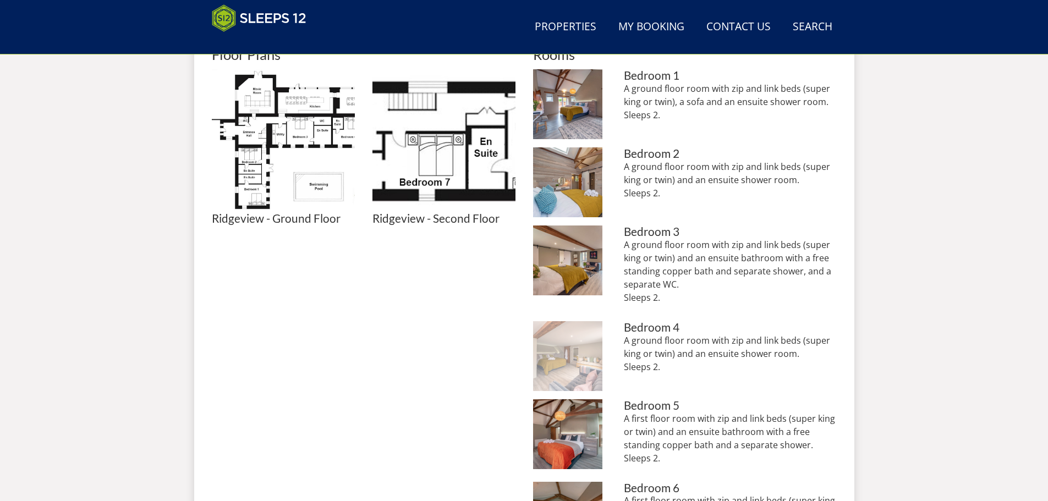
click at [568, 340] on img at bounding box center [568, 356] width 70 height 70
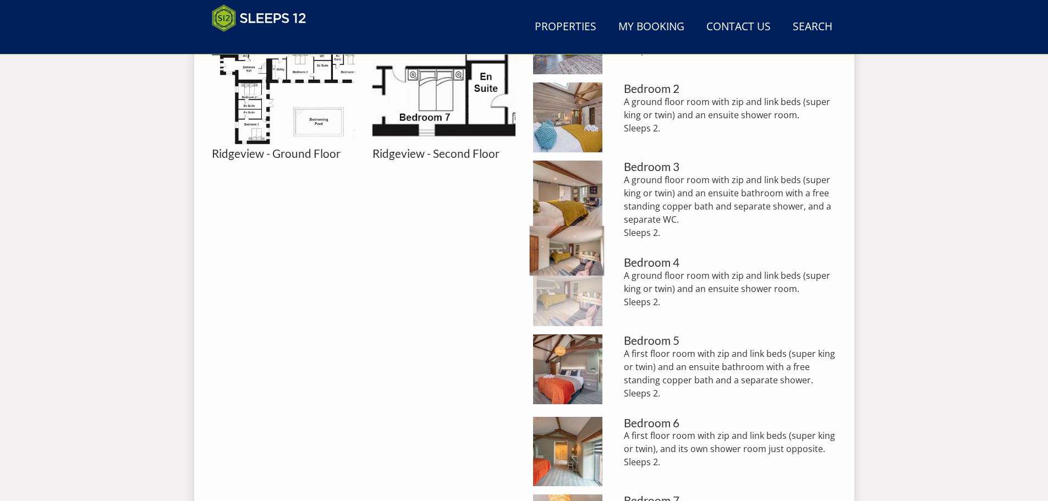
scroll to position [615, 0]
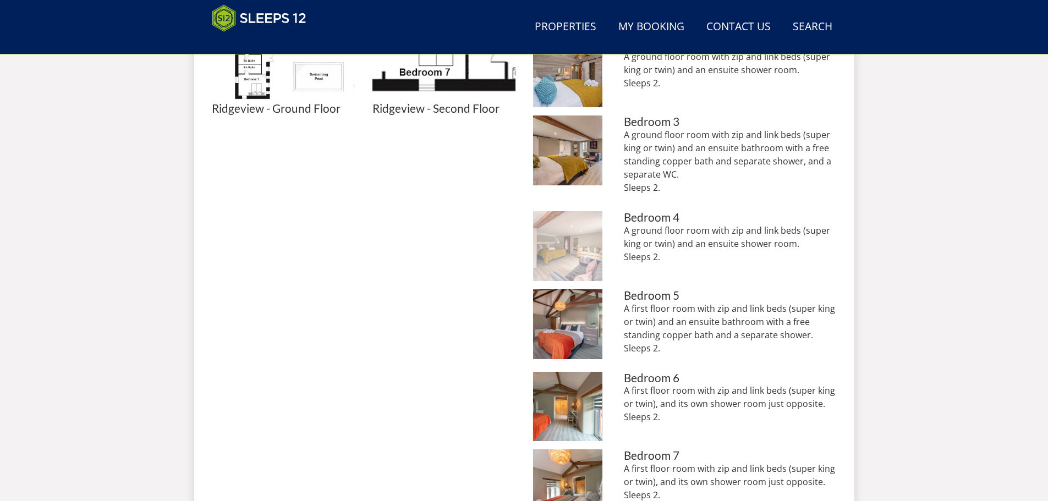
click at [568, 248] on img at bounding box center [568, 246] width 70 height 70
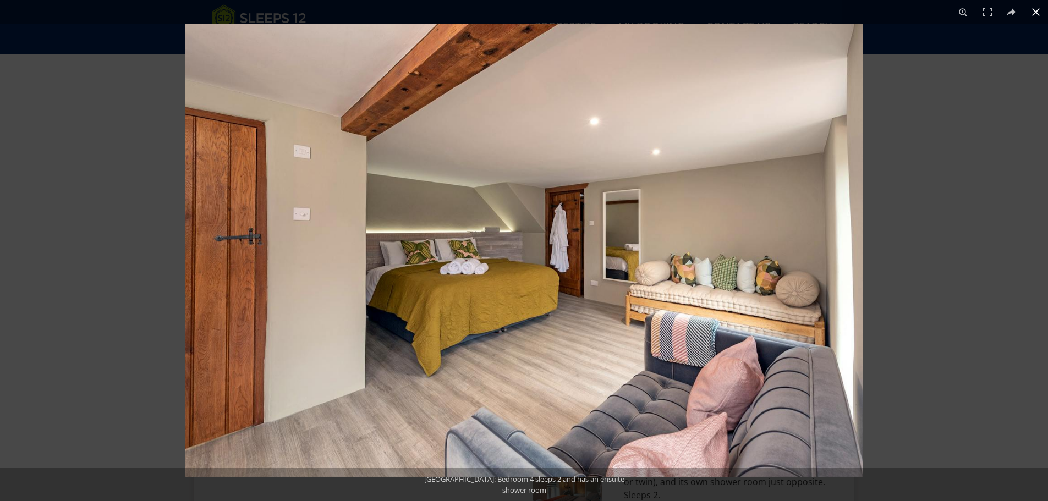
click at [1041, 14] on button at bounding box center [1035, 12] width 24 height 24
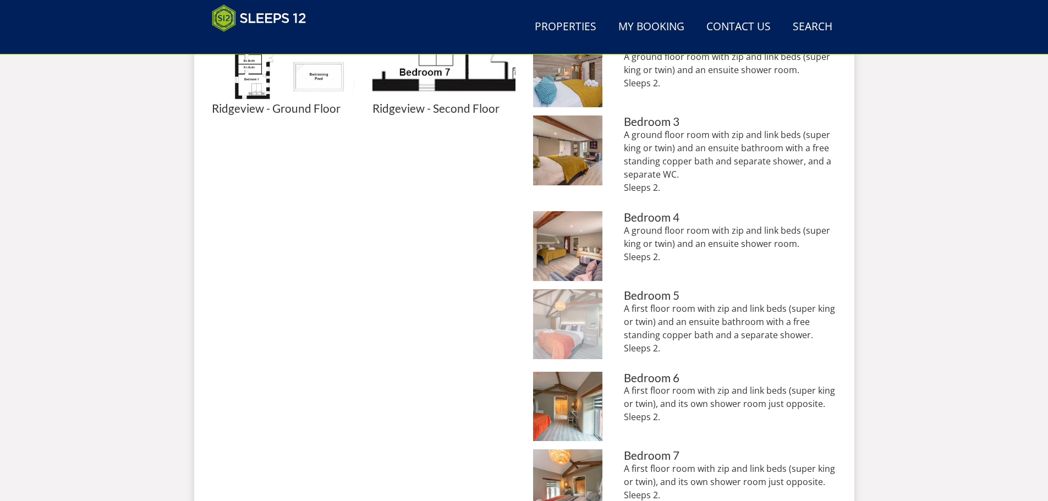
click at [580, 307] on img at bounding box center [568, 324] width 70 height 70
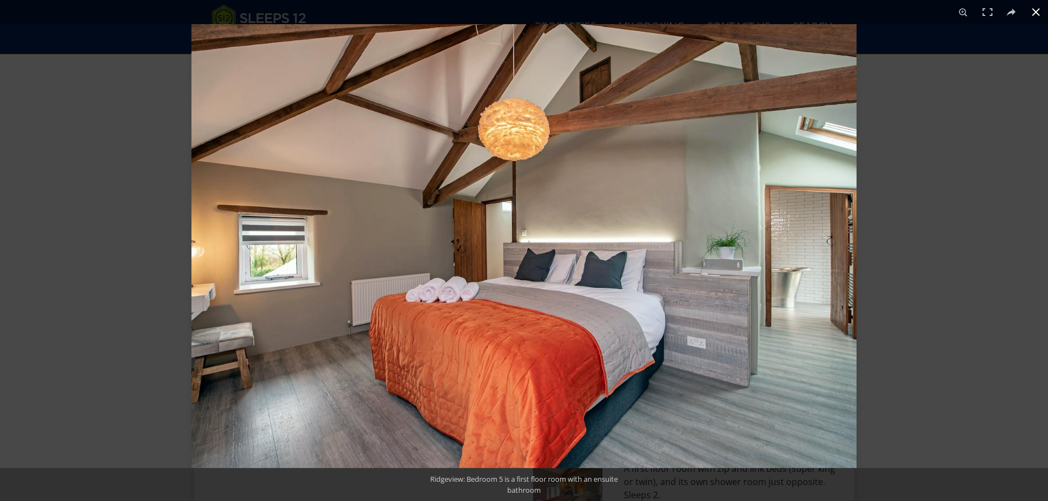
click at [1039, 12] on button at bounding box center [1035, 12] width 24 height 24
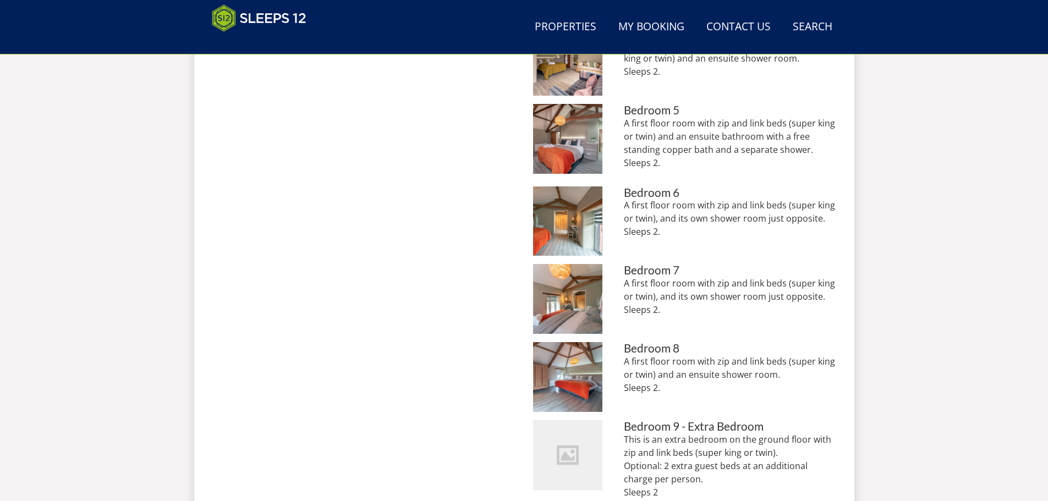
scroll to position [835, 0]
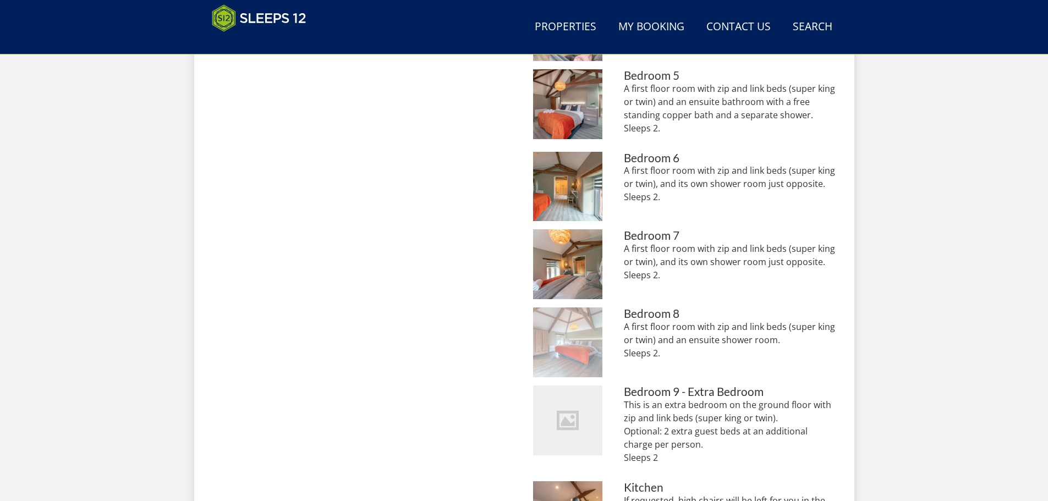
click at [568, 328] on img at bounding box center [568, 342] width 70 height 70
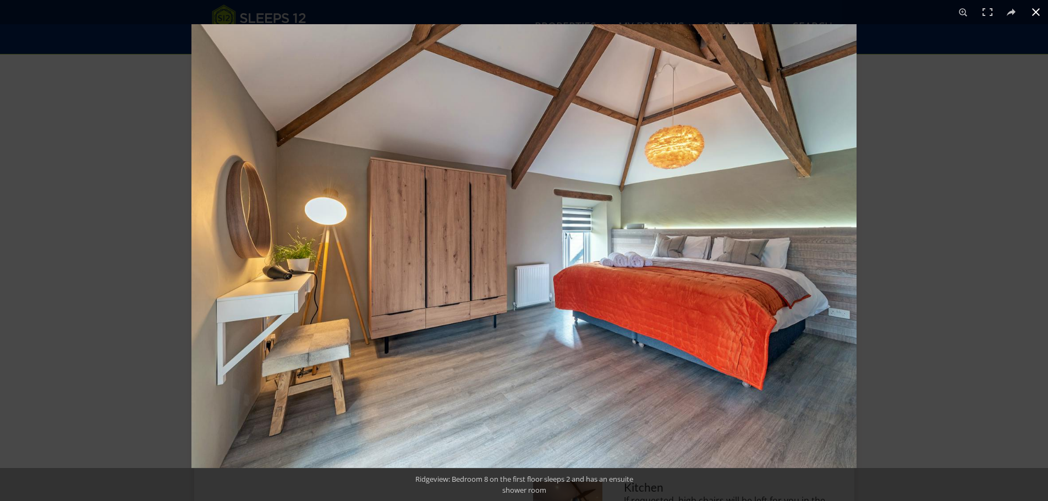
click at [1035, 12] on button at bounding box center [1035, 12] width 24 height 24
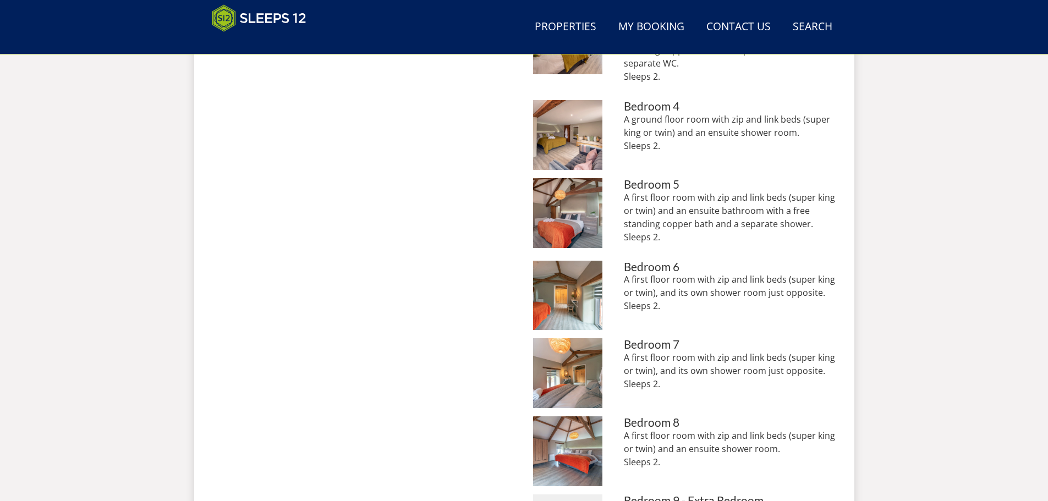
scroll to position [725, 0]
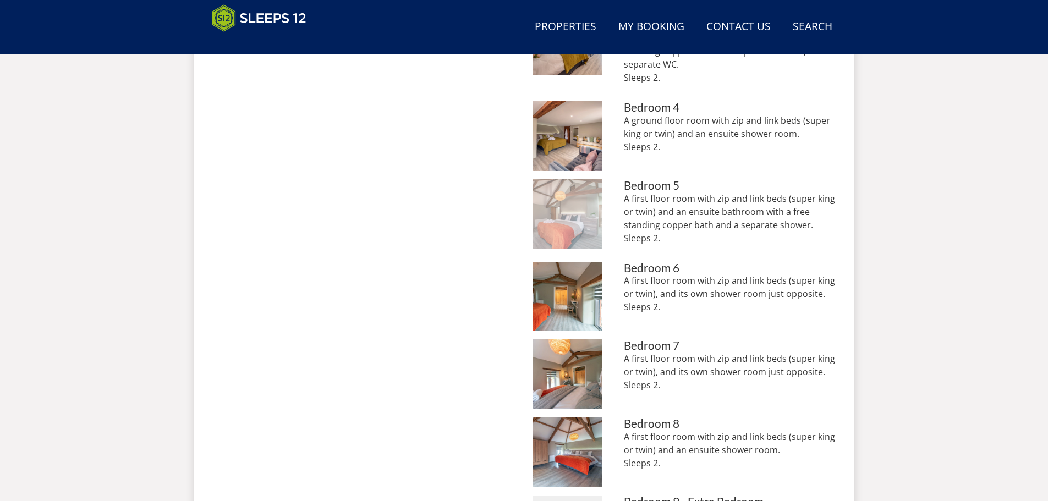
click at [581, 210] on img at bounding box center [568, 214] width 70 height 70
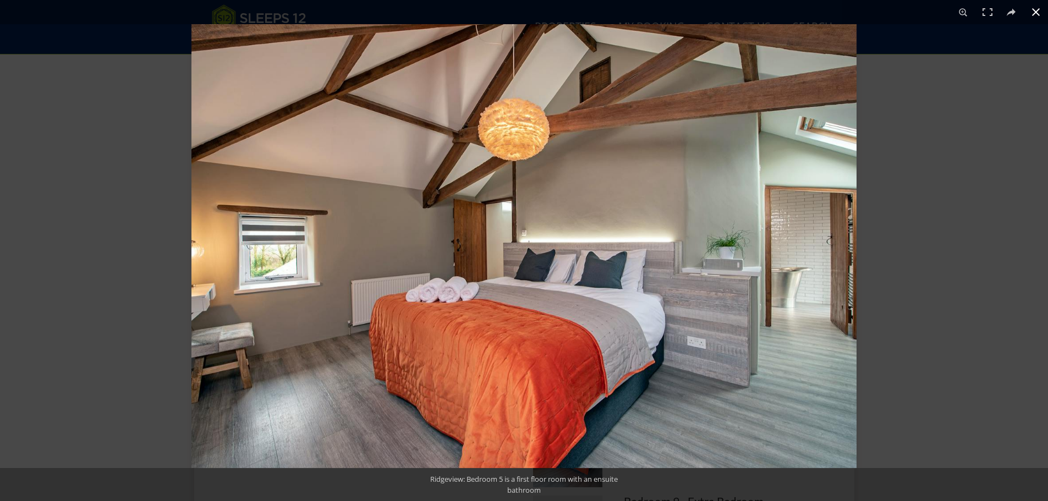
click at [1036, 12] on button at bounding box center [1035, 12] width 24 height 24
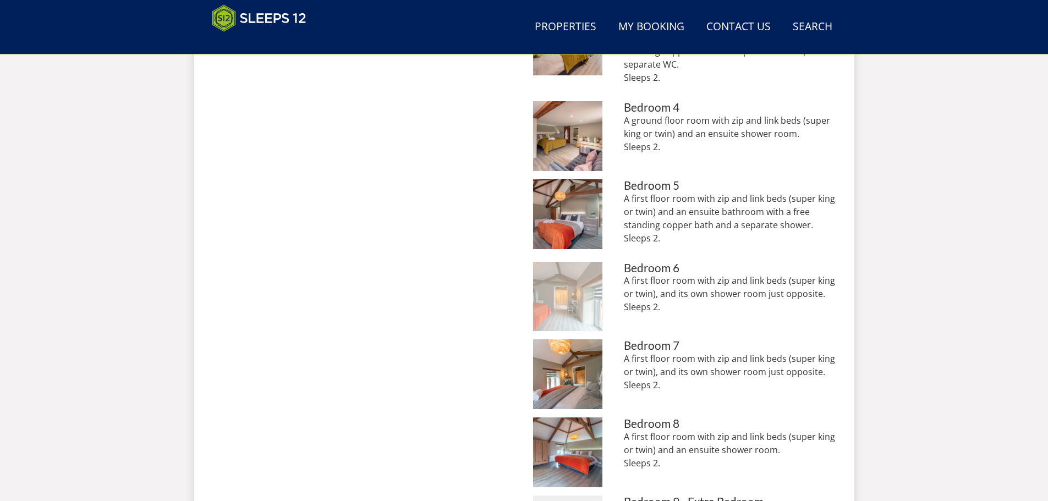
click at [582, 276] on img at bounding box center [568, 297] width 70 height 70
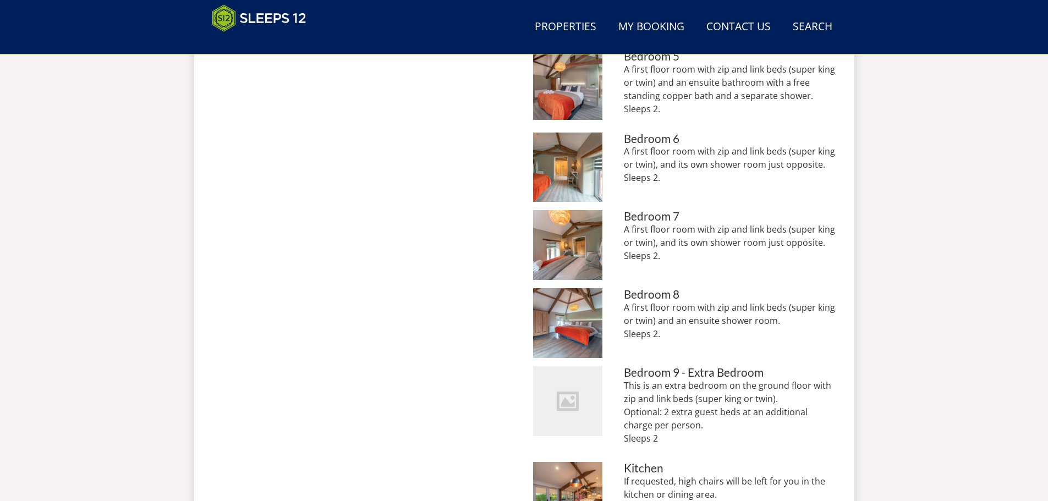
scroll to position [835, 0]
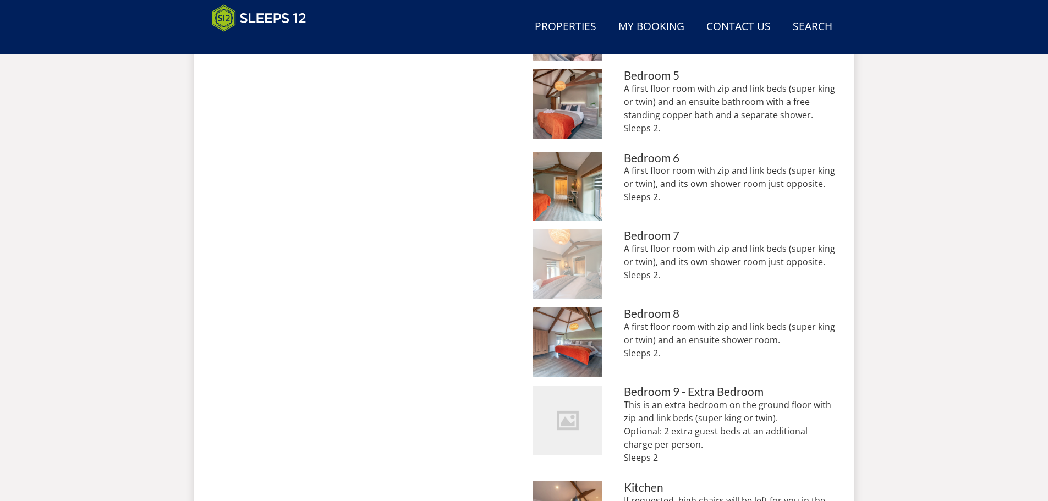
click at [566, 257] on img at bounding box center [568, 264] width 70 height 70
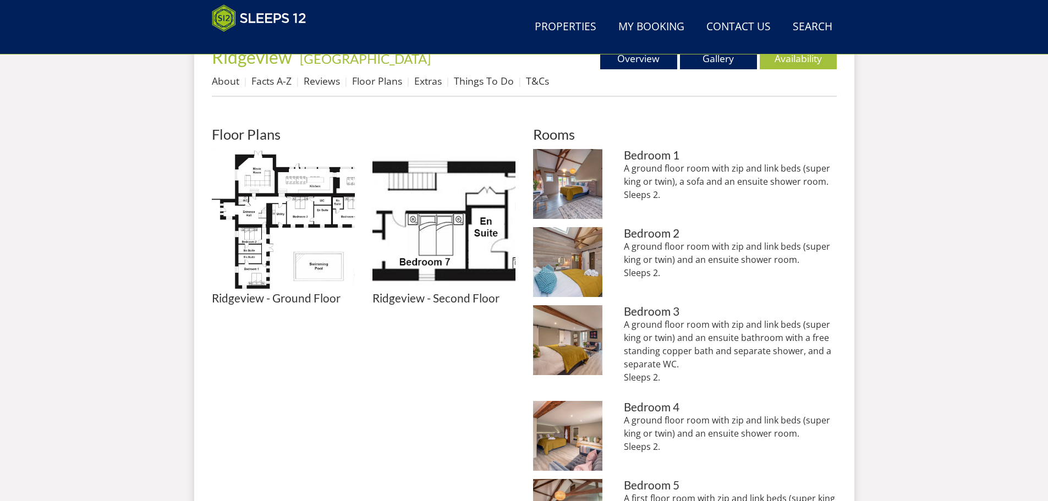
scroll to position [450, 0]
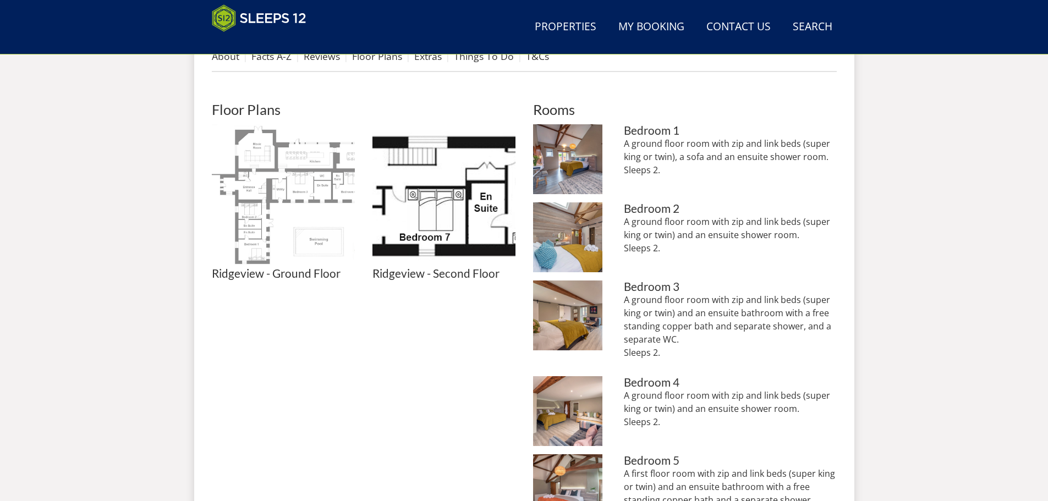
click at [265, 221] on img at bounding box center [283, 195] width 143 height 143
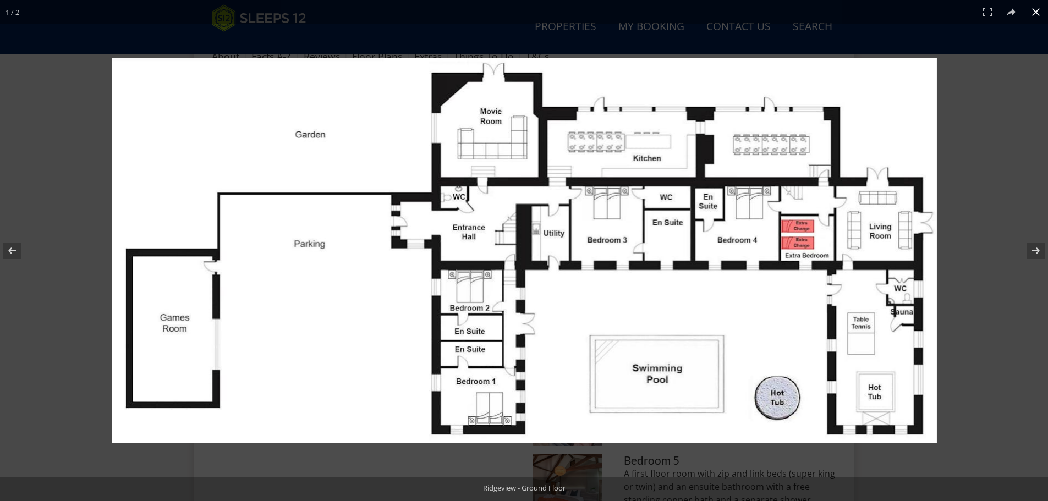
click at [1014, 173] on div at bounding box center [524, 250] width 1048 height 501
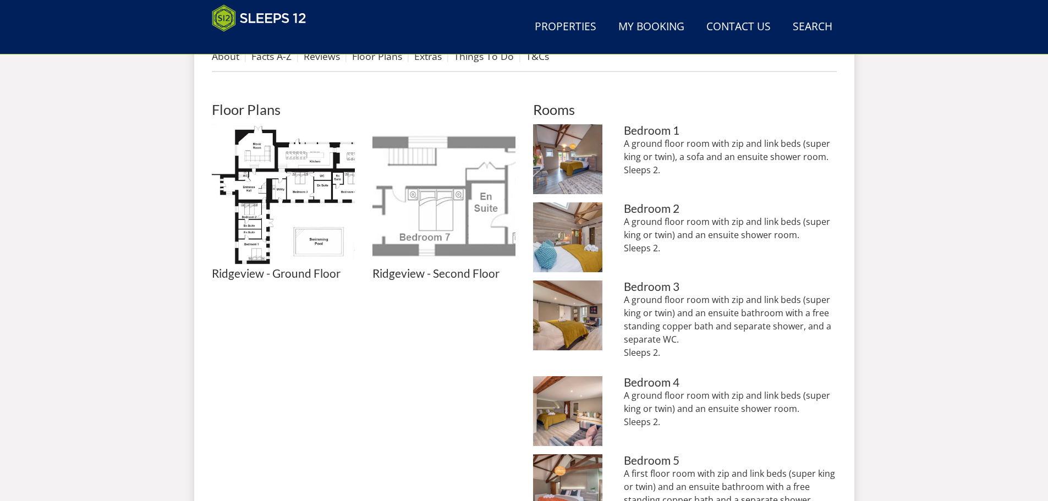
click at [433, 175] on img at bounding box center [443, 195] width 143 height 143
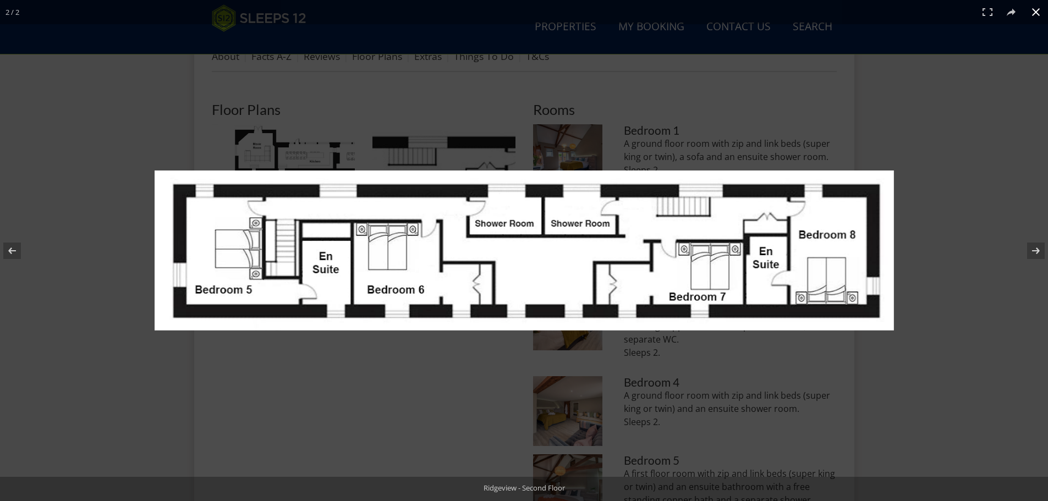
click at [937, 103] on div at bounding box center [524, 250] width 1048 height 501
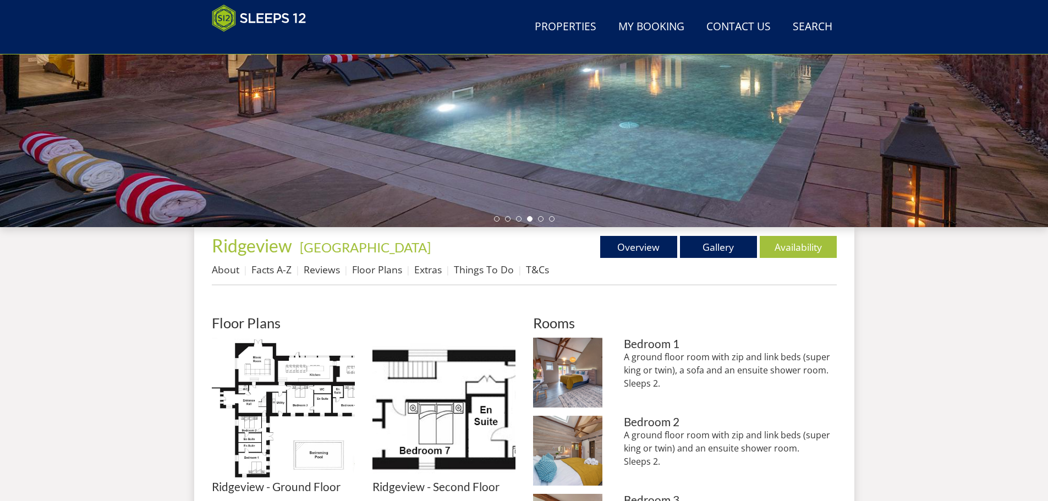
scroll to position [230, 0]
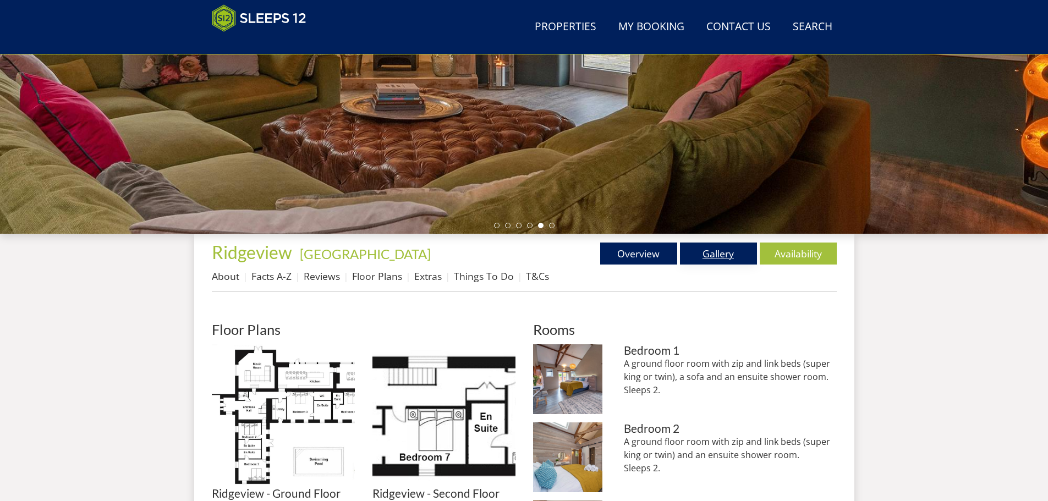
click at [709, 256] on link "Gallery" at bounding box center [718, 254] width 77 height 22
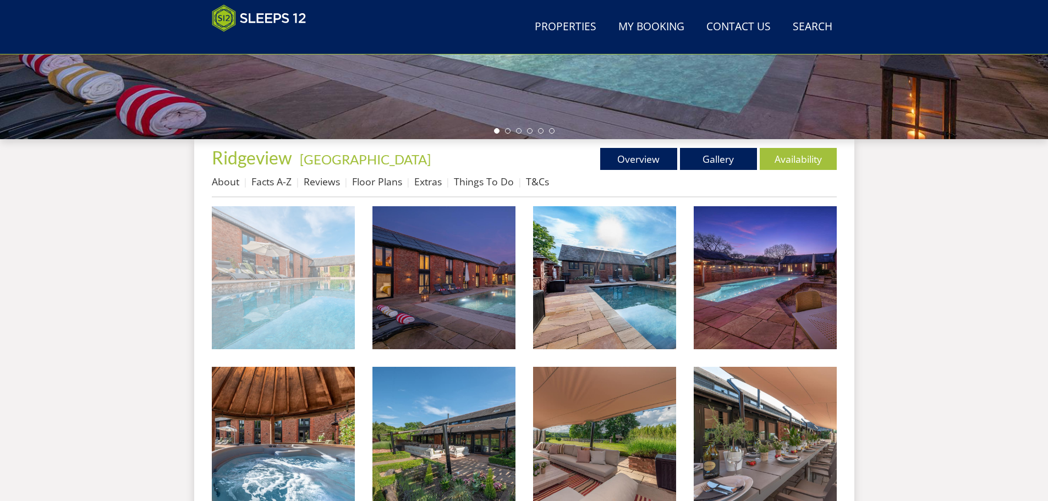
scroll to position [344, 0]
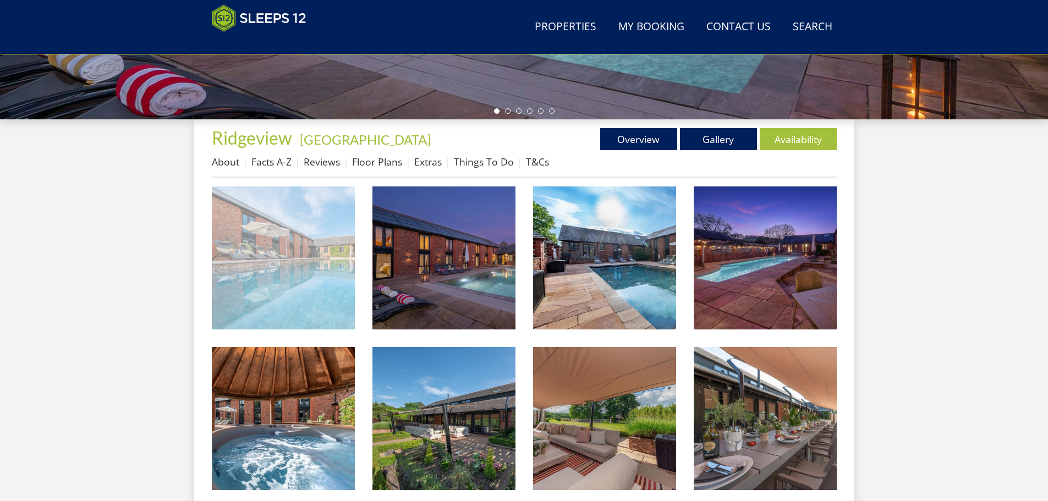
click at [321, 250] on img at bounding box center [283, 257] width 143 height 143
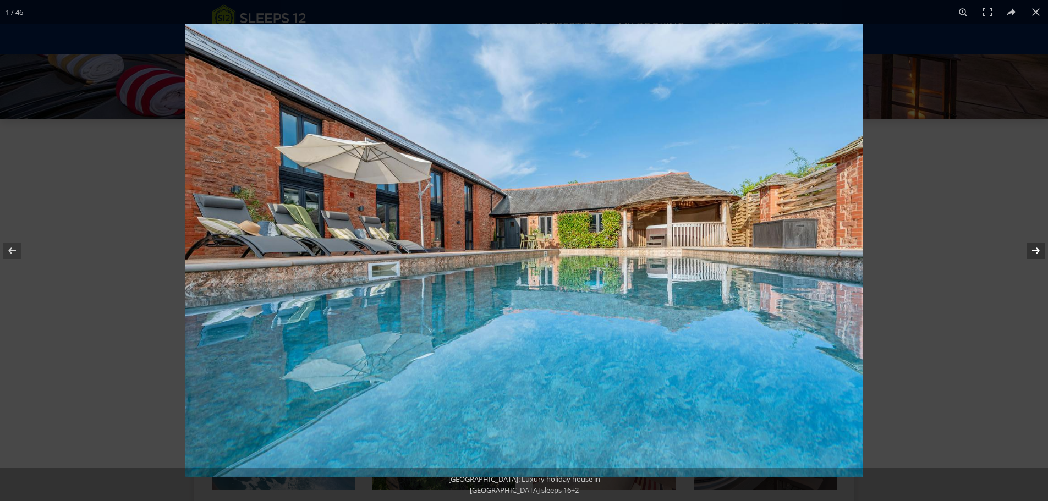
click at [1038, 249] on button at bounding box center [1028, 250] width 38 height 55
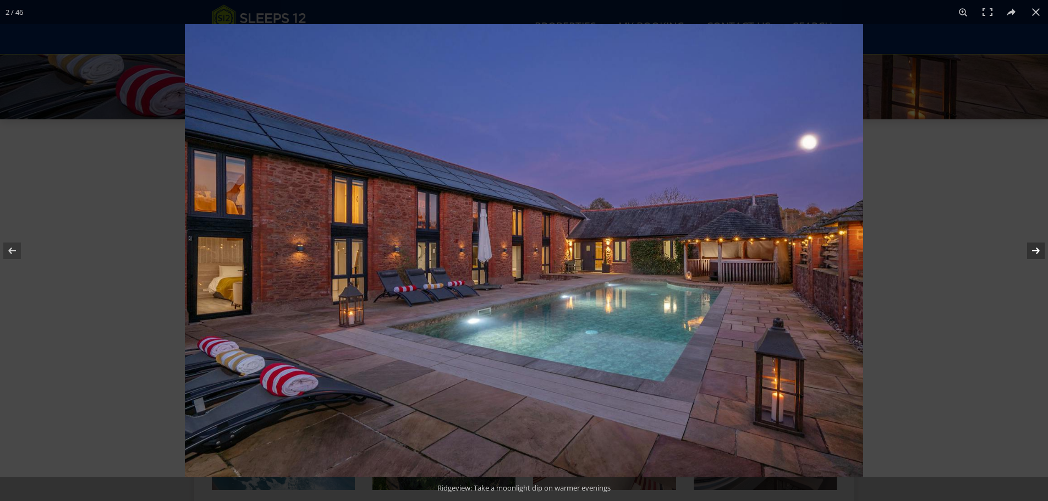
click at [1038, 249] on button at bounding box center [1028, 250] width 38 height 55
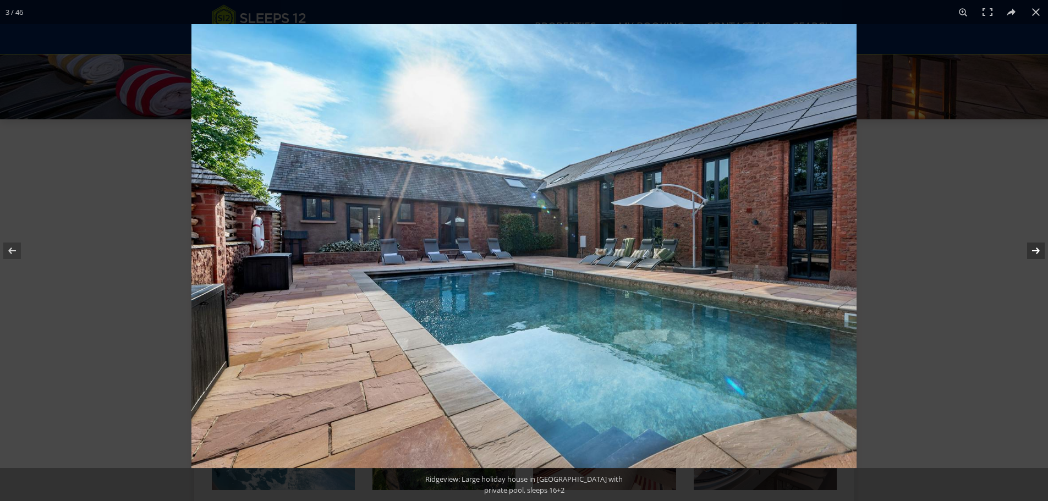
click at [1038, 249] on button at bounding box center [1028, 250] width 38 height 55
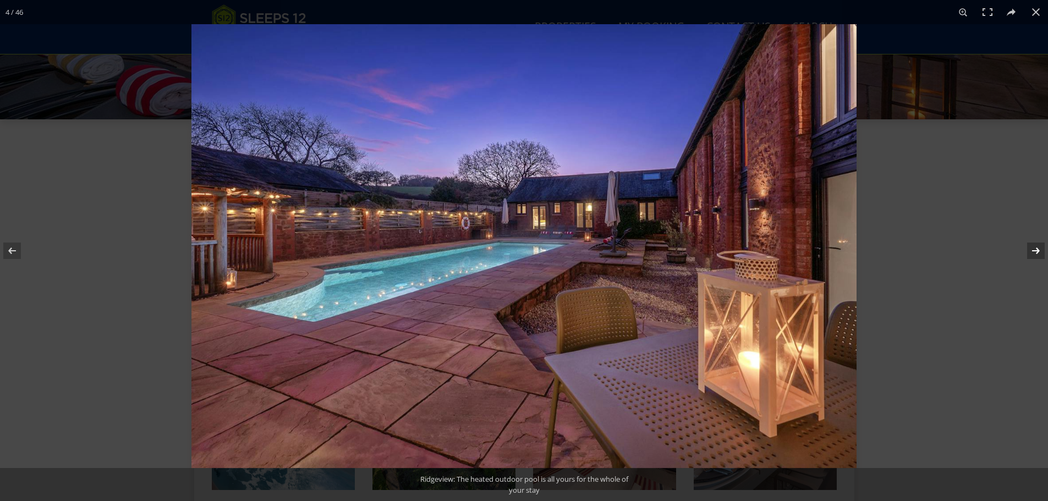
click at [1038, 249] on button at bounding box center [1028, 250] width 38 height 55
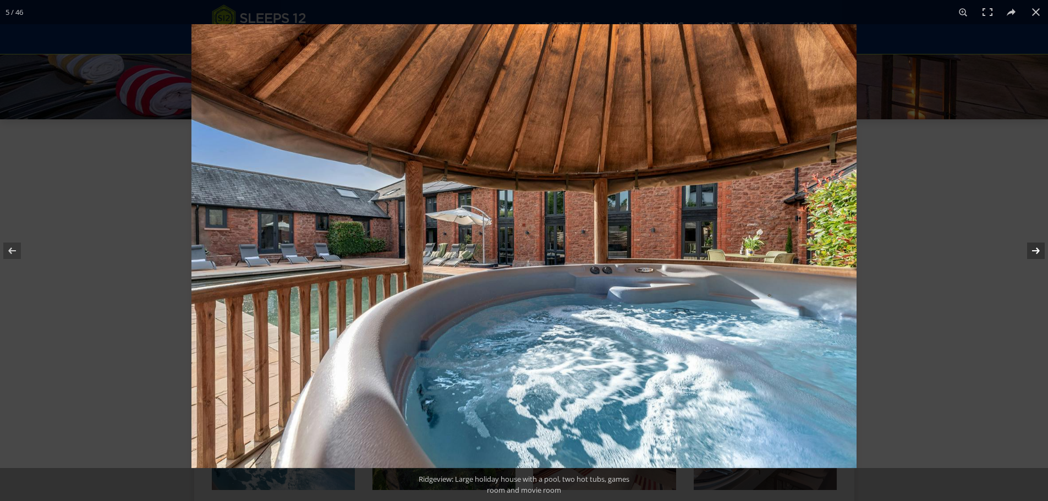
click at [1038, 249] on button at bounding box center [1028, 250] width 38 height 55
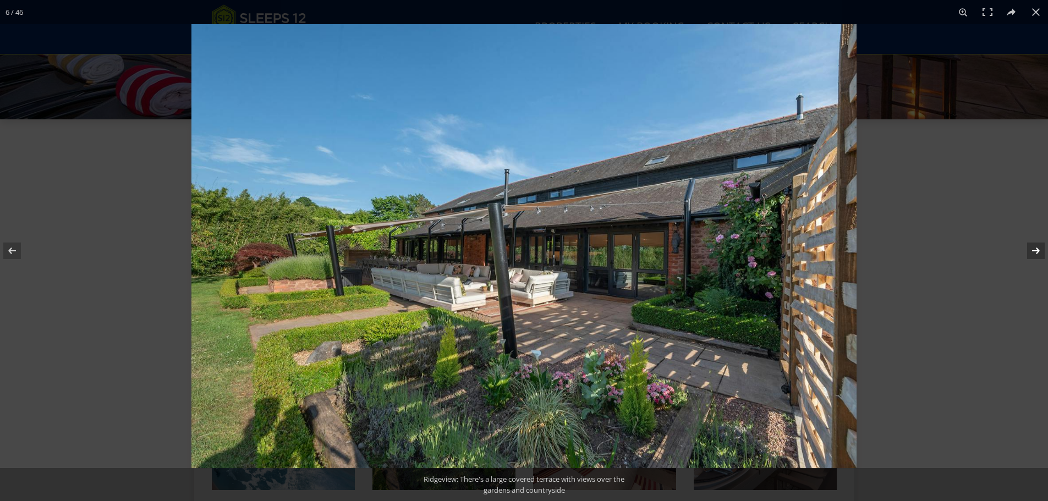
click at [1038, 249] on button at bounding box center [1028, 250] width 38 height 55
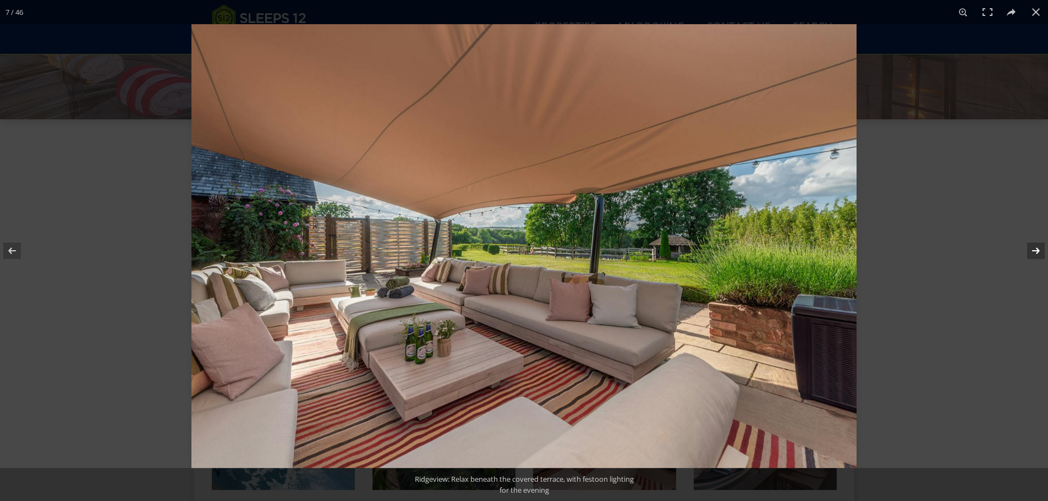
click at [1038, 249] on button at bounding box center [1028, 250] width 38 height 55
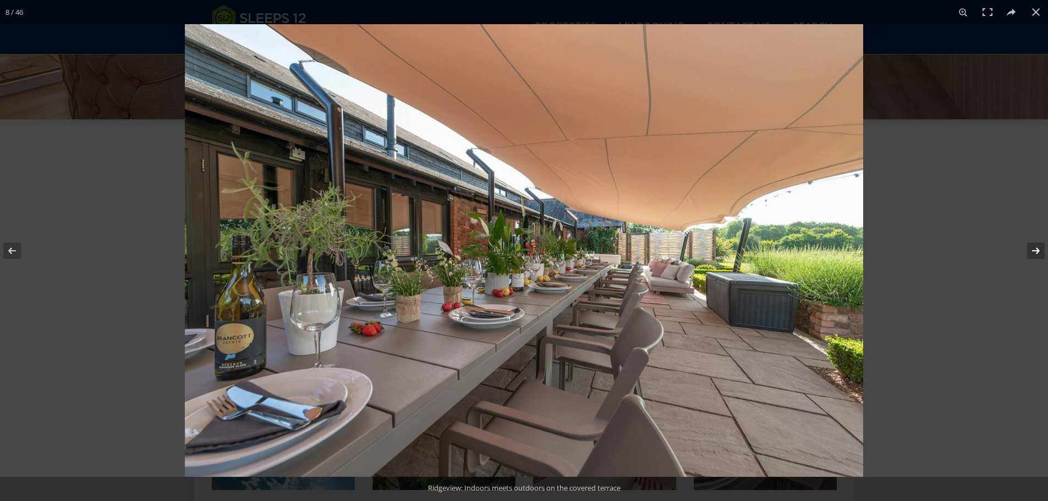
click at [1038, 249] on button at bounding box center [1028, 250] width 38 height 55
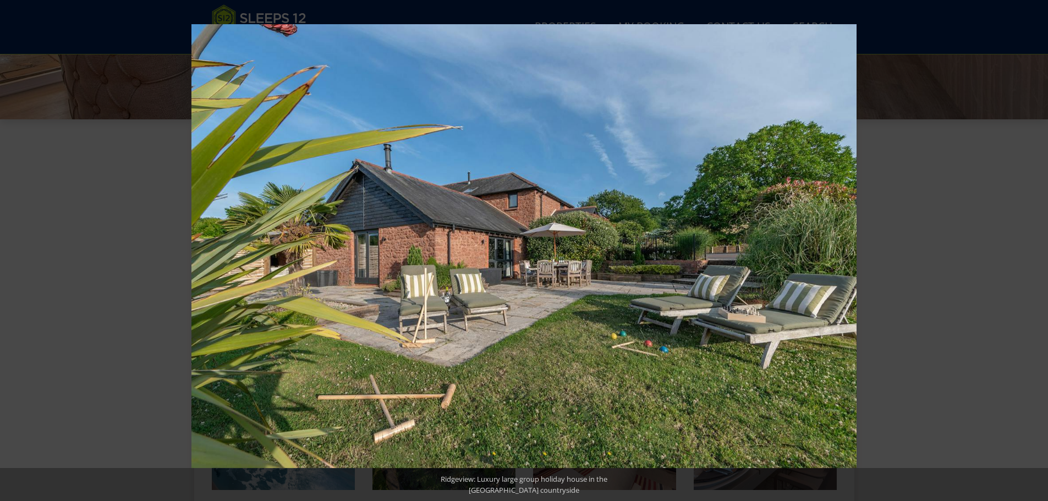
click at [1038, 249] on button at bounding box center [1028, 250] width 38 height 55
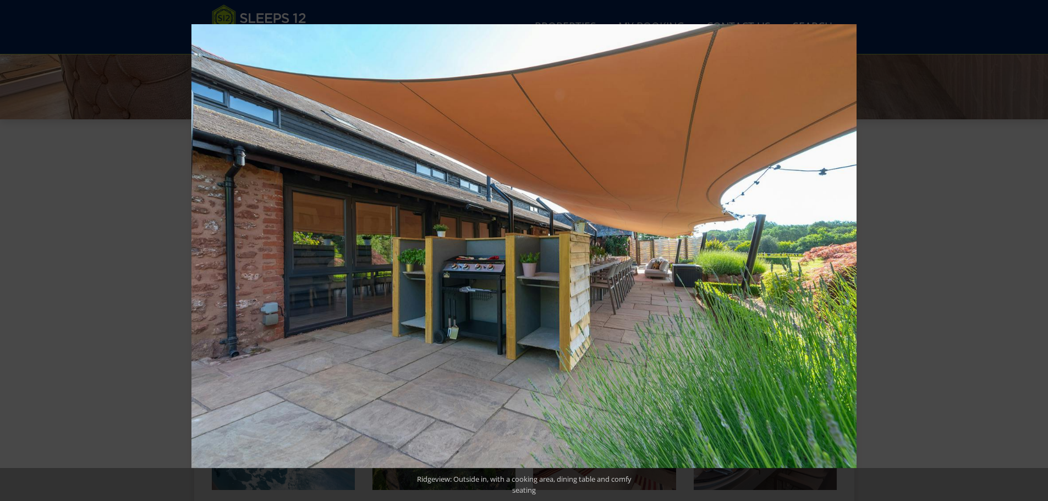
click at [1038, 249] on button at bounding box center [1028, 250] width 38 height 55
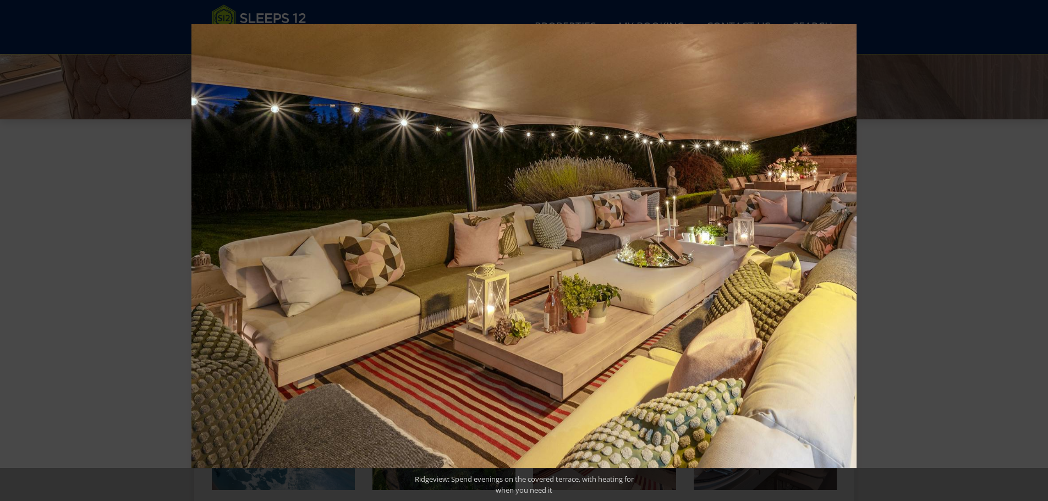
click at [1038, 249] on button at bounding box center [1028, 250] width 38 height 55
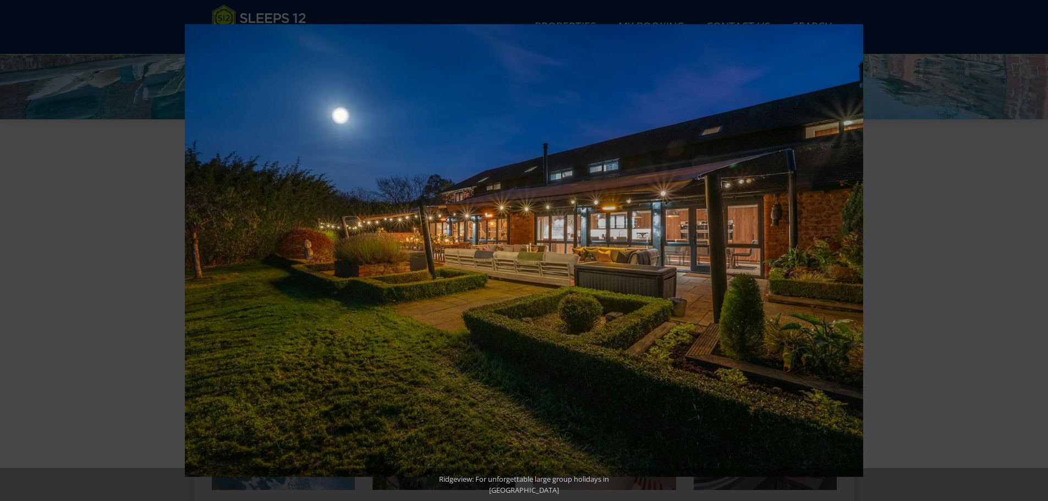
click at [1038, 249] on button at bounding box center [1028, 250] width 38 height 55
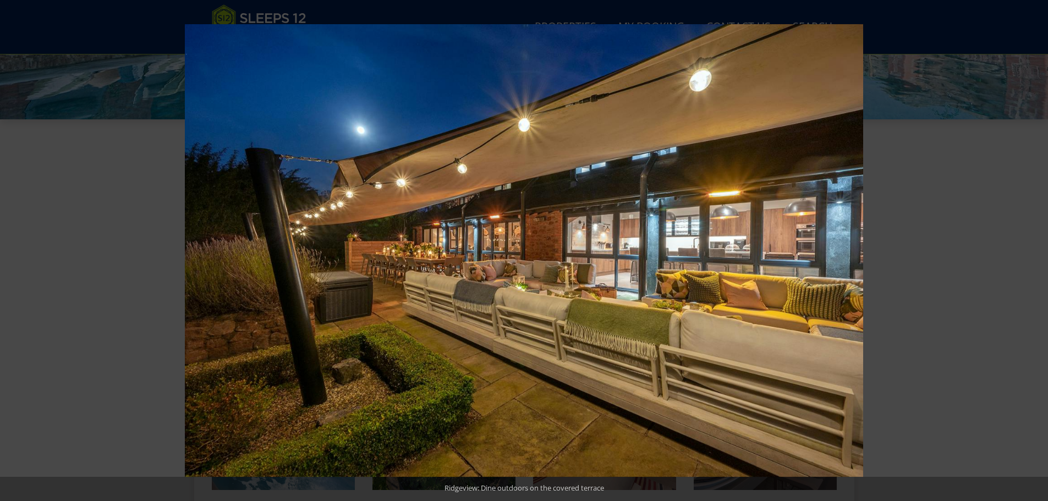
click at [1038, 249] on button at bounding box center [1028, 250] width 38 height 55
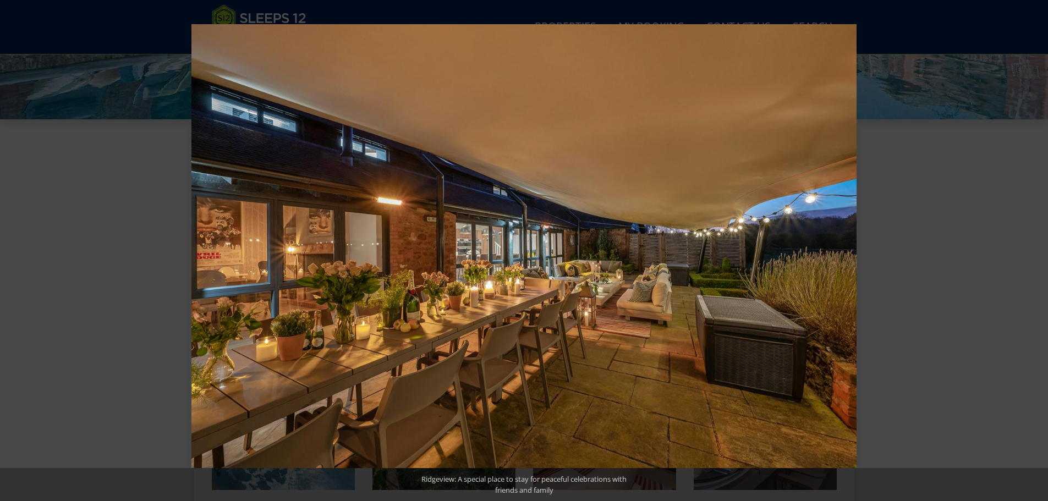
click at [1038, 249] on button at bounding box center [1028, 250] width 38 height 55
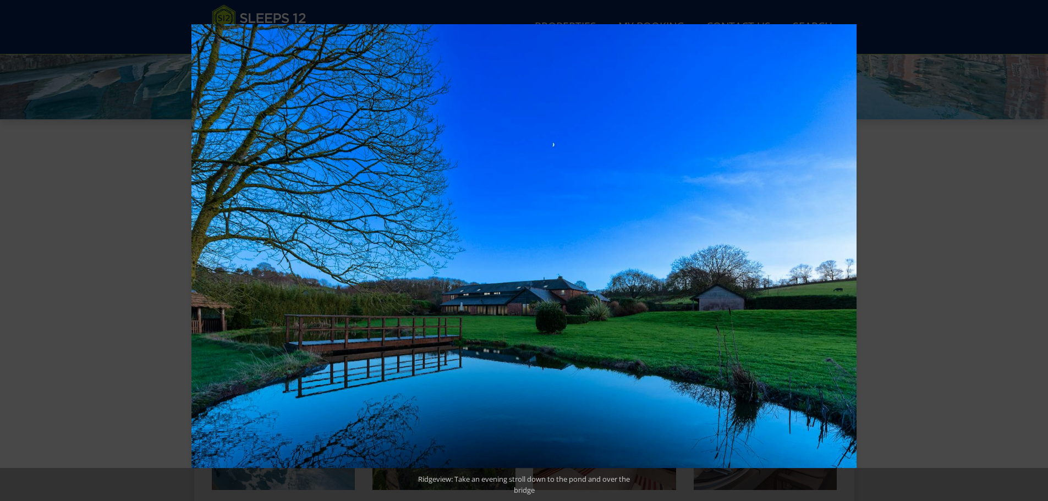
click at [1038, 249] on button at bounding box center [1028, 250] width 38 height 55
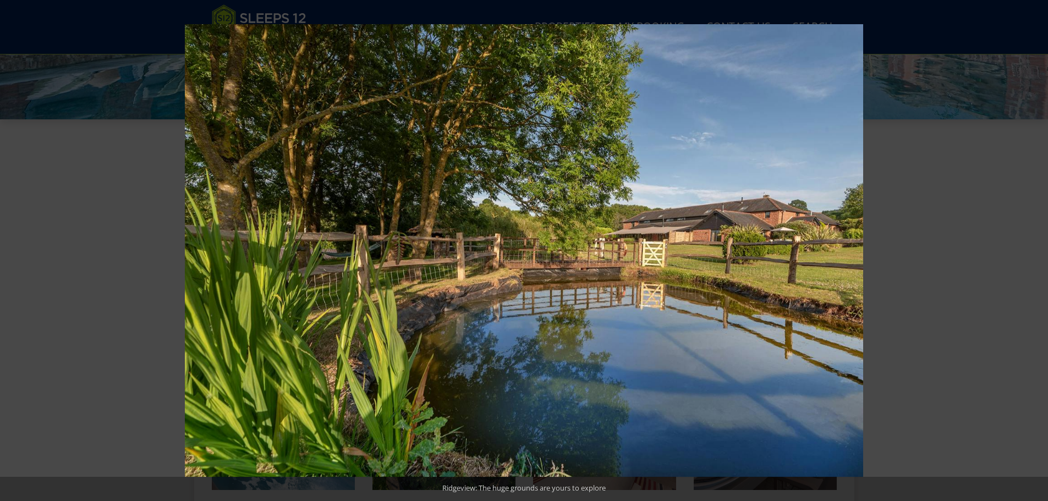
click at [1038, 249] on button at bounding box center [1028, 250] width 38 height 55
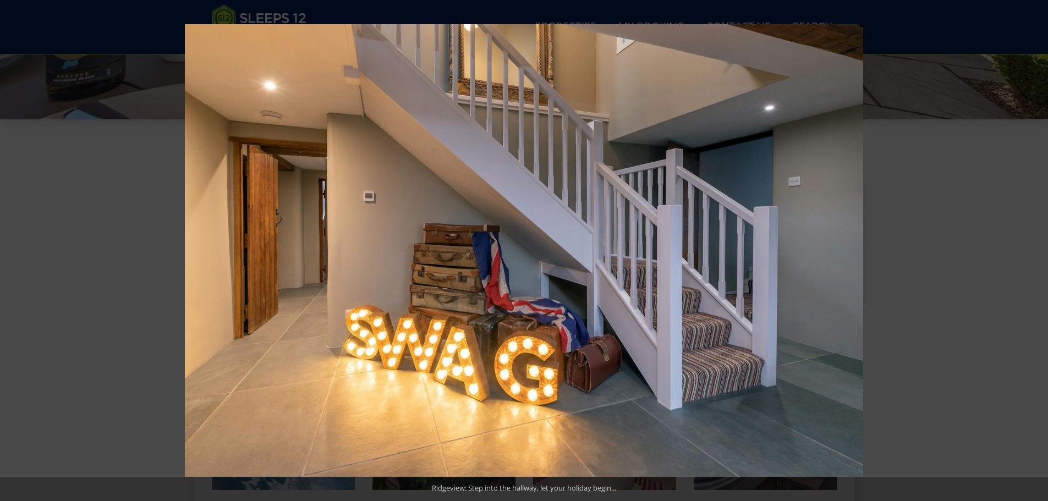
click at [1038, 249] on button at bounding box center [1028, 250] width 38 height 55
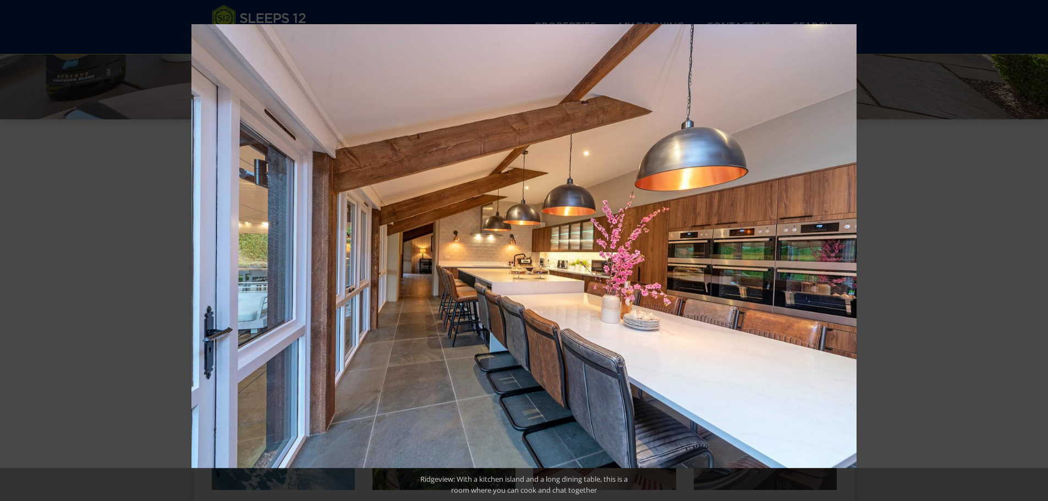
click at [1038, 249] on button at bounding box center [1028, 250] width 38 height 55
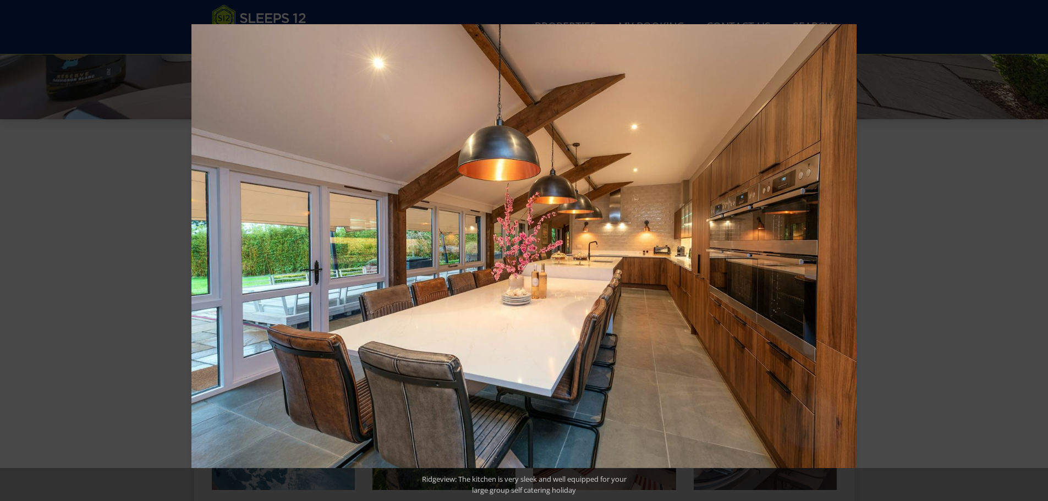
click at [1038, 249] on button at bounding box center [1028, 250] width 38 height 55
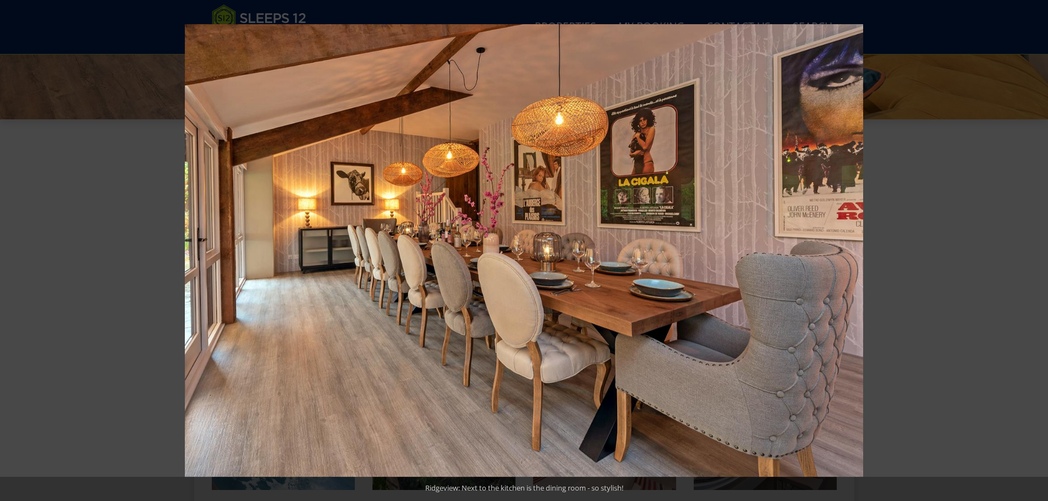
click at [1038, 249] on button at bounding box center [1028, 250] width 38 height 55
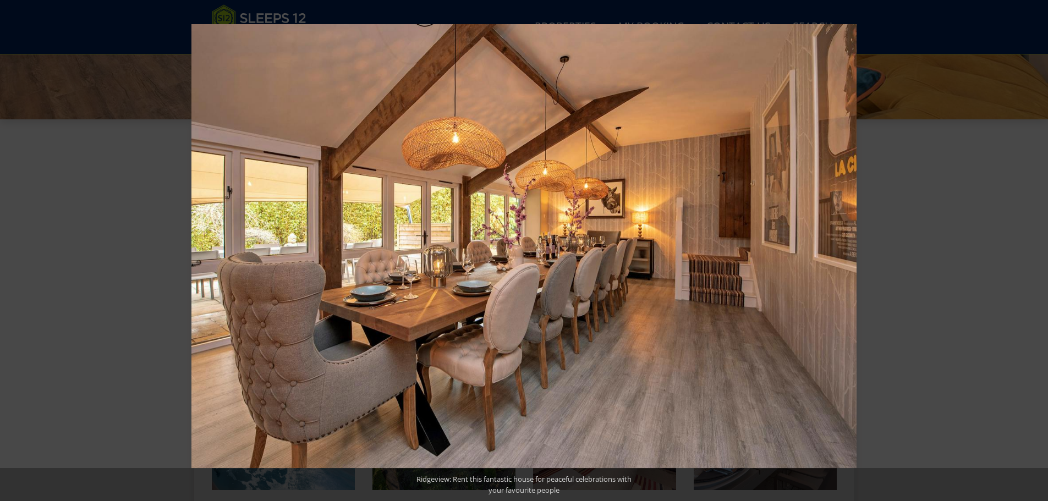
click at [1038, 249] on button at bounding box center [1028, 250] width 38 height 55
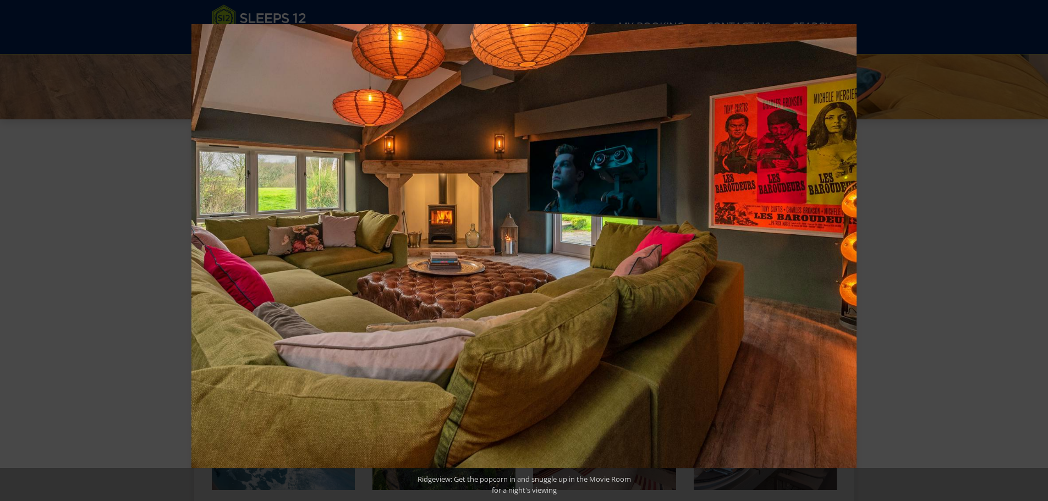
click at [1038, 249] on button at bounding box center [1028, 250] width 38 height 55
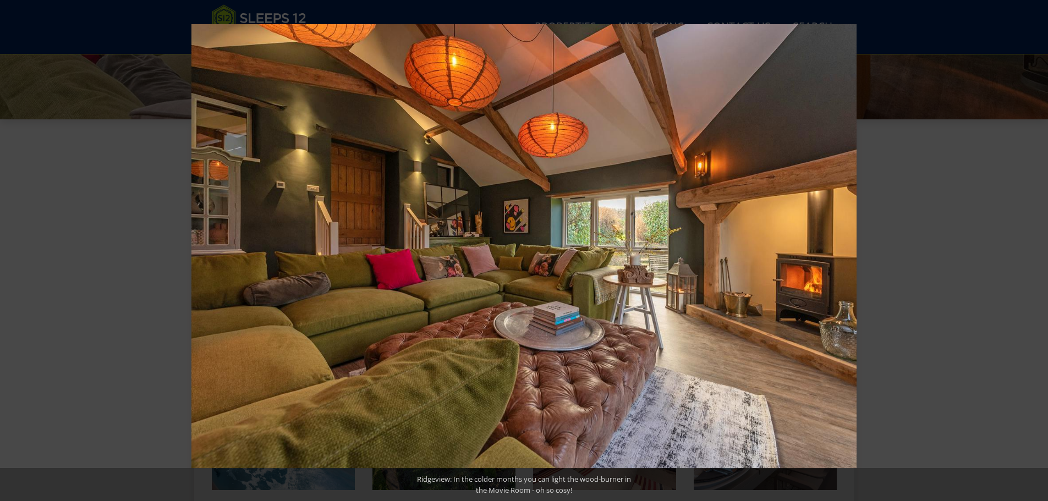
click at [1038, 249] on button at bounding box center [1028, 250] width 38 height 55
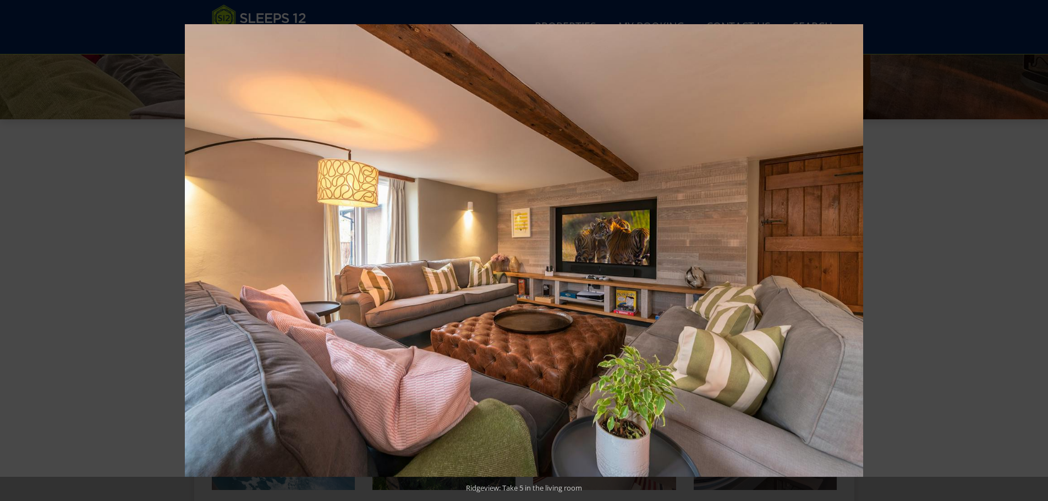
click at [1038, 249] on button at bounding box center [1028, 250] width 38 height 55
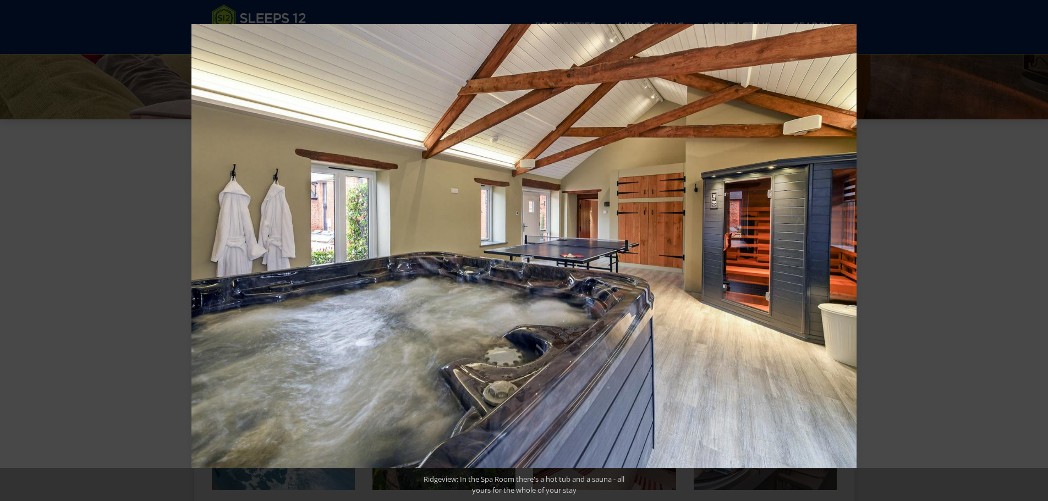
click at [1038, 249] on button at bounding box center [1028, 250] width 38 height 55
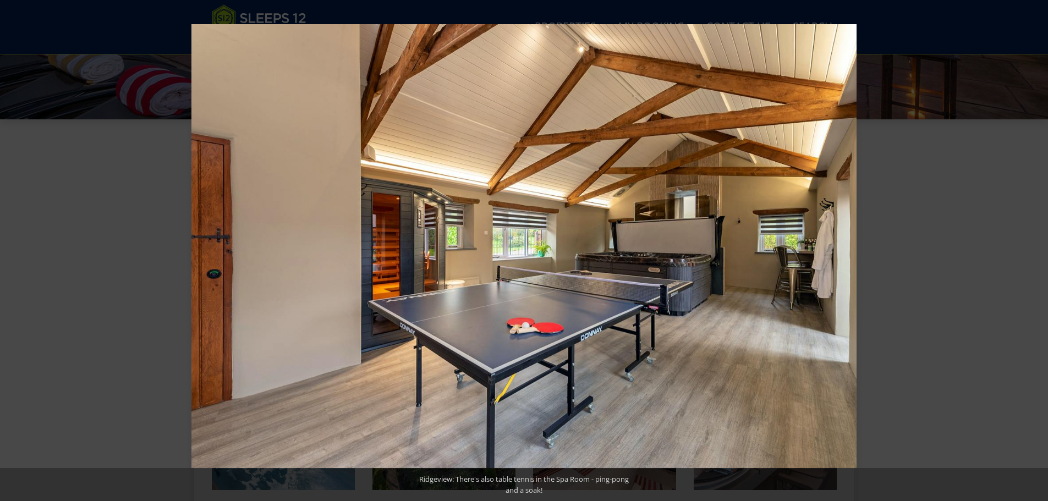
click at [1038, 249] on button at bounding box center [1028, 250] width 38 height 55
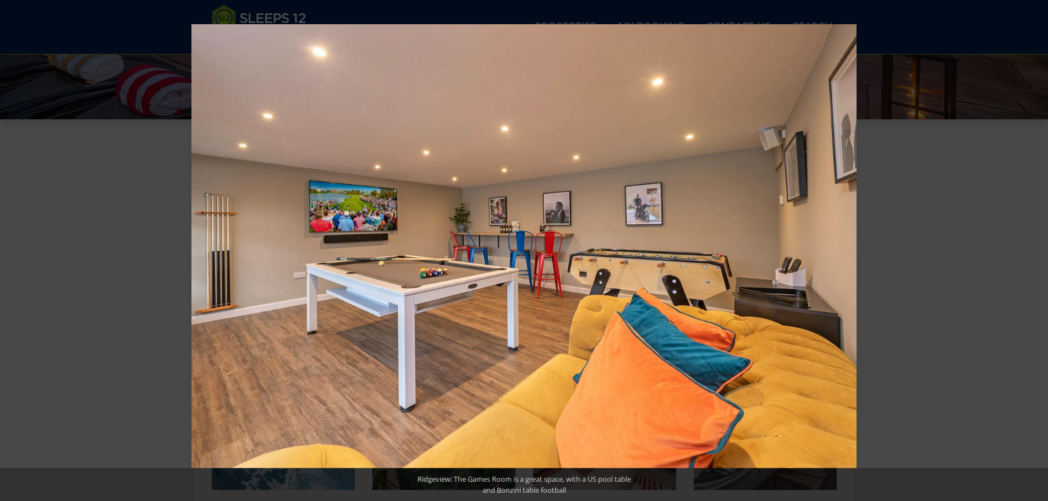
click at [1038, 249] on button at bounding box center [1028, 250] width 38 height 55
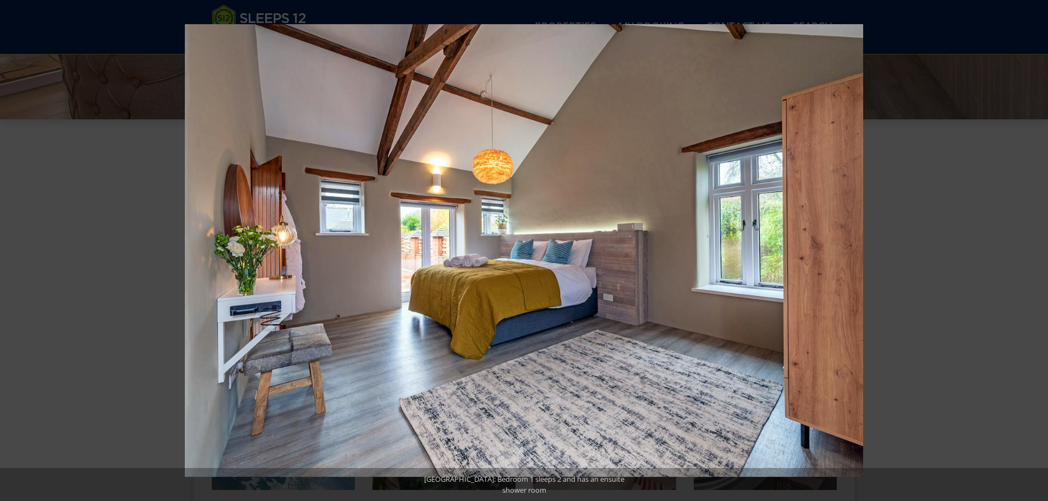
click at [1038, 249] on button at bounding box center [1028, 250] width 38 height 55
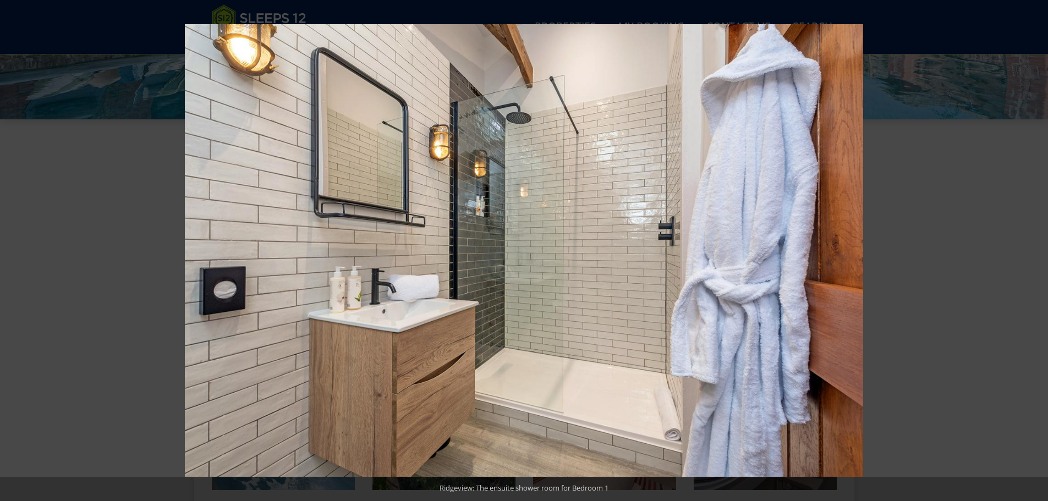
click at [1038, 249] on button at bounding box center [1028, 250] width 38 height 55
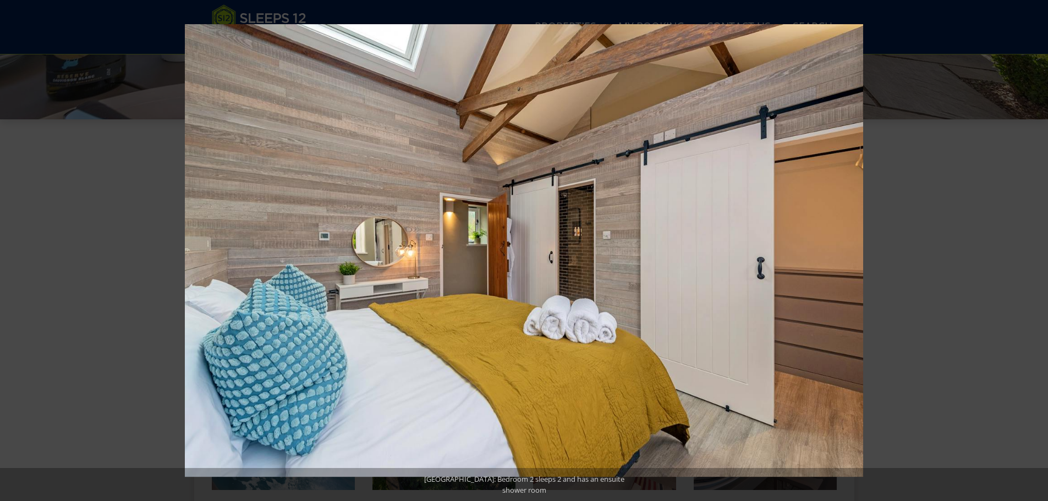
click at [1038, 249] on button at bounding box center [1028, 250] width 38 height 55
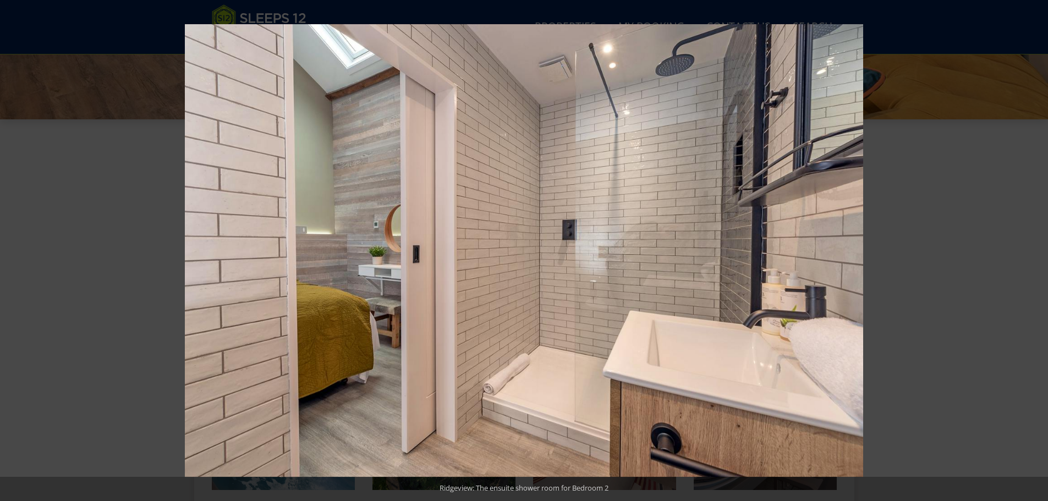
click at [1038, 249] on button at bounding box center [1028, 250] width 38 height 55
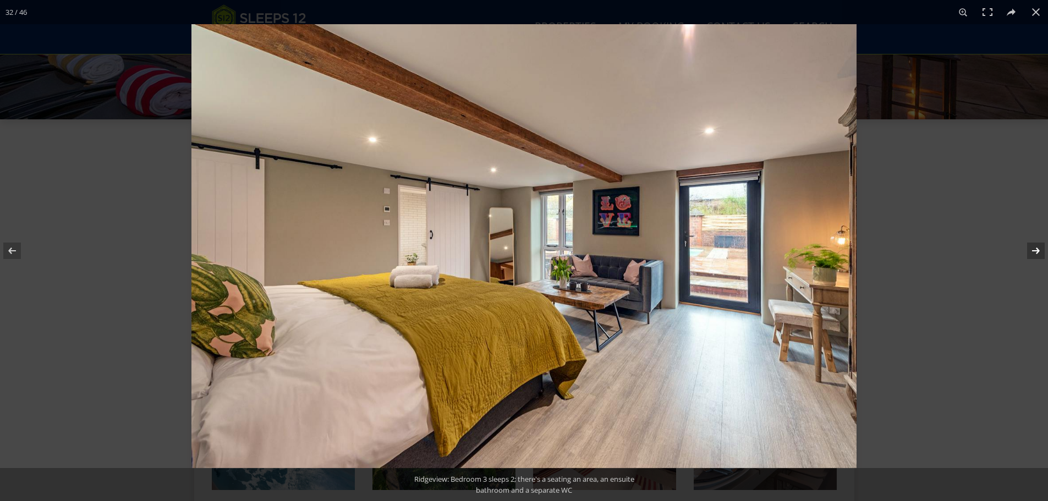
click at [1036, 249] on button at bounding box center [1028, 250] width 38 height 55
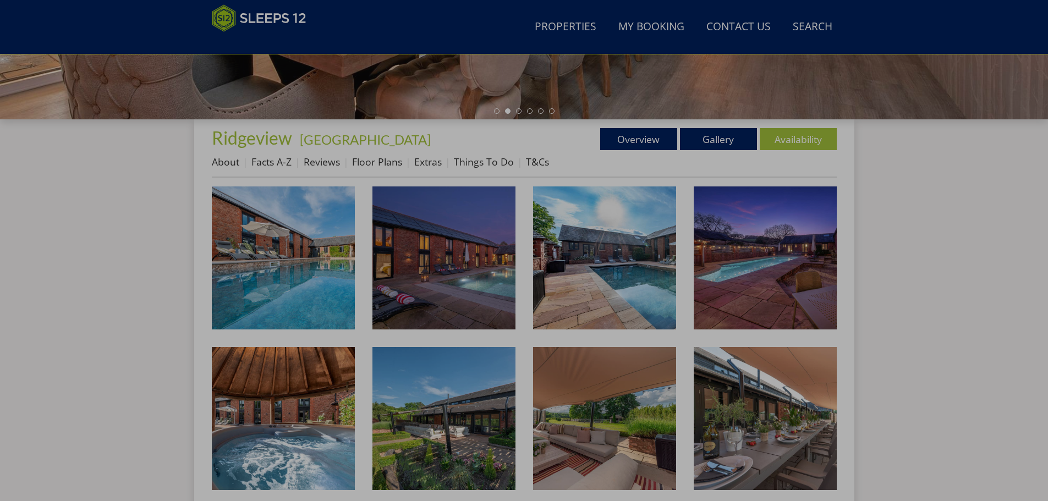
scroll to position [399, 0]
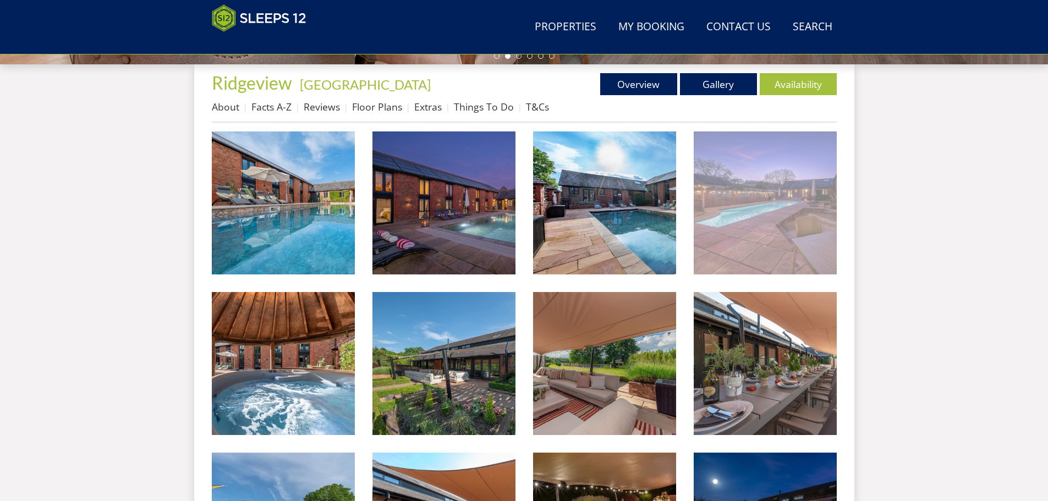
click at [769, 212] on img at bounding box center [764, 202] width 143 height 143
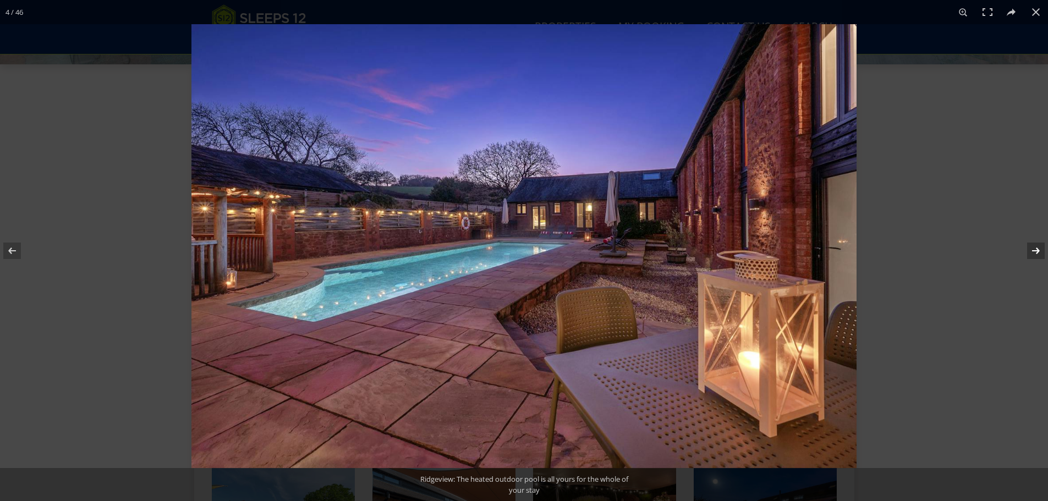
click at [1041, 251] on button at bounding box center [1028, 250] width 38 height 55
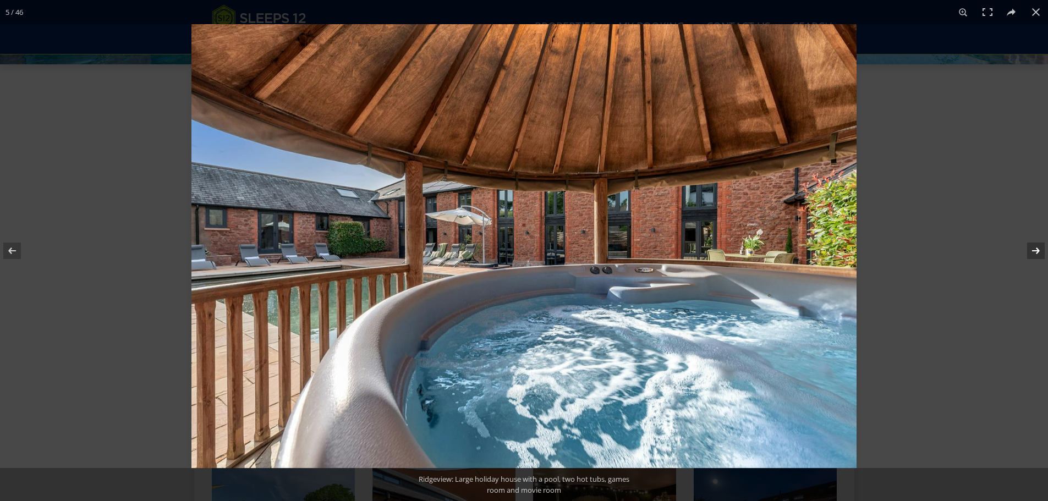
click at [1040, 251] on button at bounding box center [1028, 250] width 38 height 55
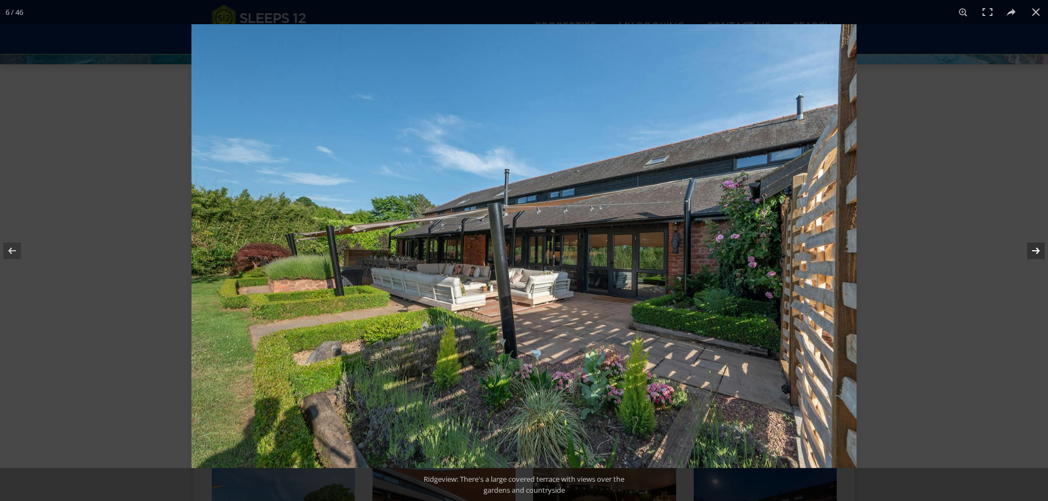
click at [1040, 251] on button at bounding box center [1028, 250] width 38 height 55
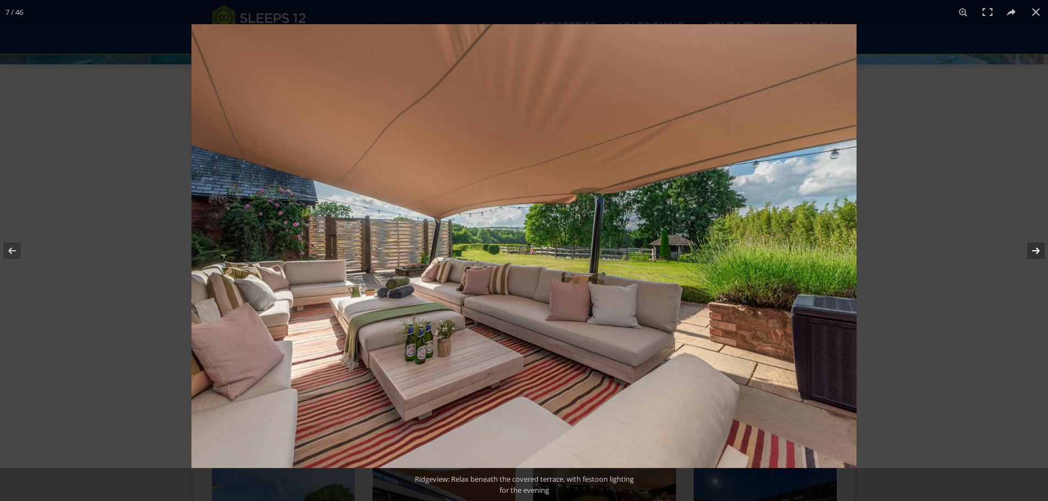
click at [1040, 251] on button at bounding box center [1028, 250] width 38 height 55
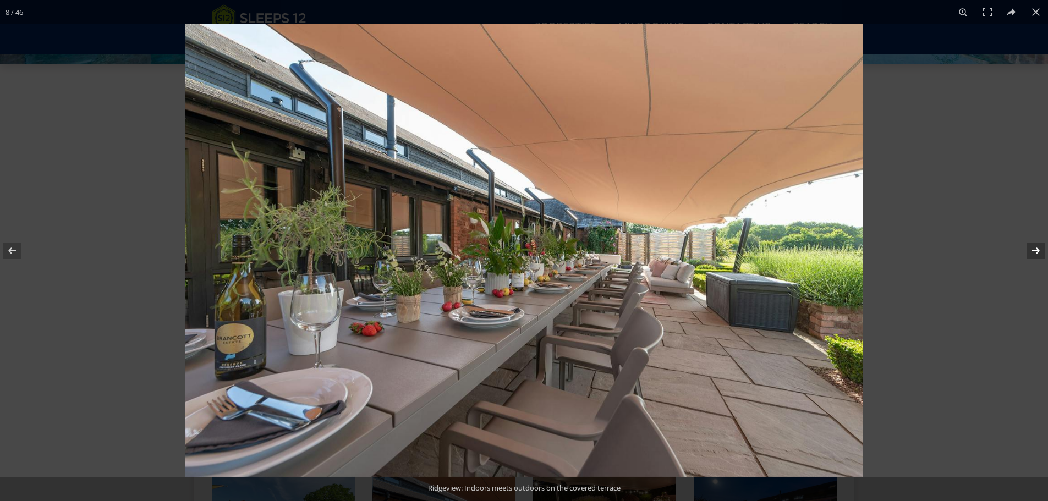
click at [1040, 251] on button at bounding box center [1028, 250] width 38 height 55
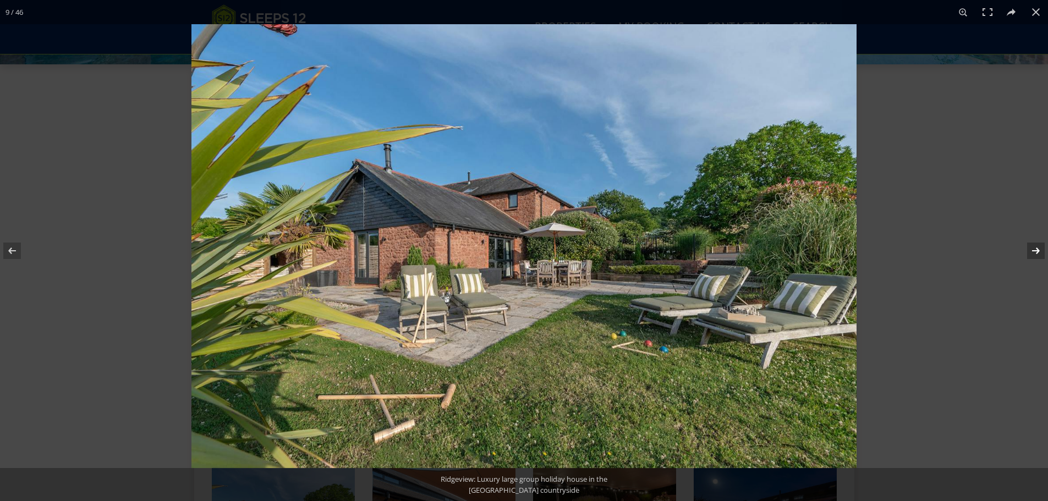
click at [1040, 251] on button at bounding box center [1028, 250] width 38 height 55
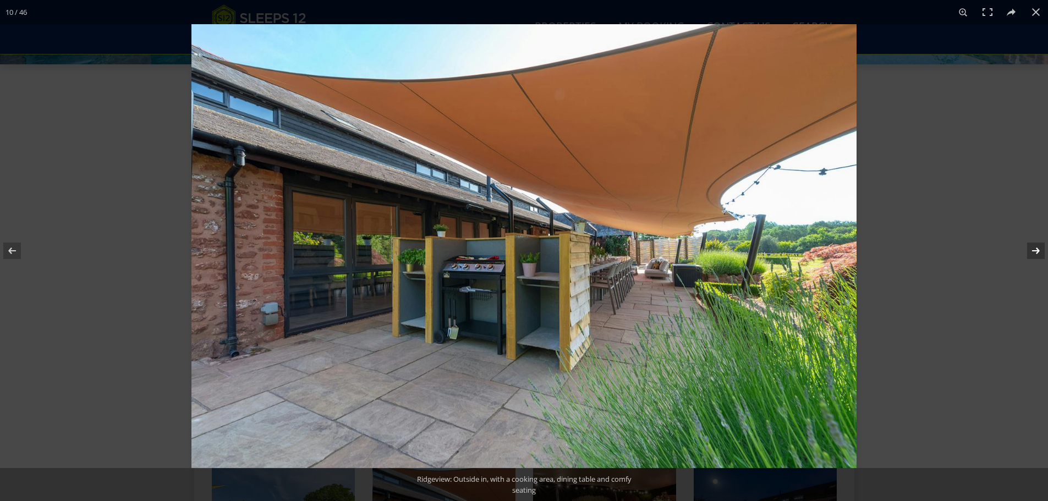
click at [1040, 251] on button at bounding box center [1028, 250] width 38 height 55
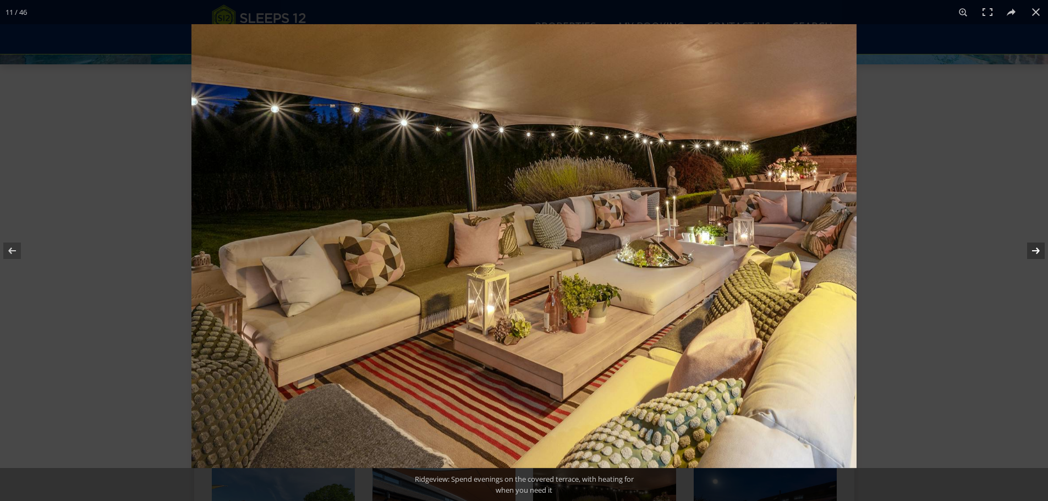
click at [1040, 251] on button at bounding box center [1028, 250] width 38 height 55
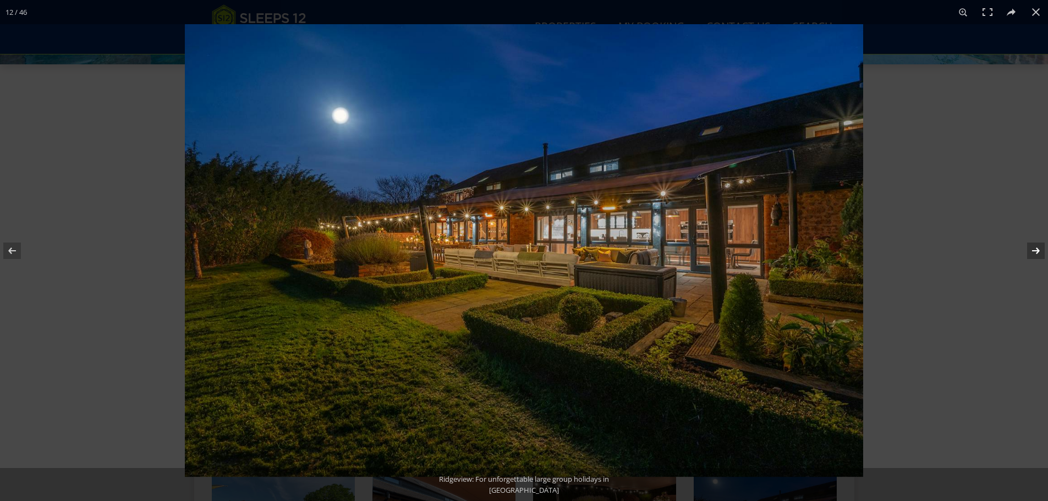
click at [1040, 251] on button at bounding box center [1028, 250] width 38 height 55
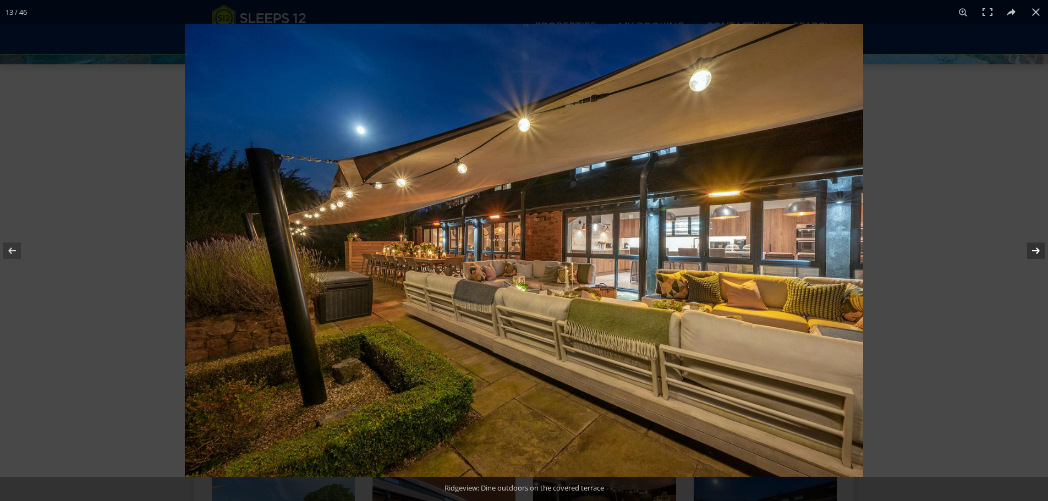
click at [1040, 251] on button at bounding box center [1028, 250] width 38 height 55
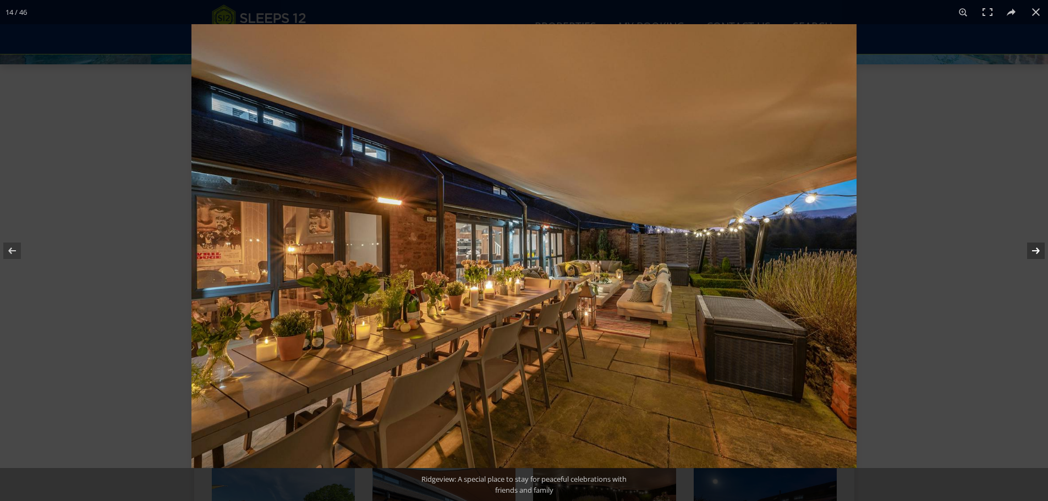
click at [1040, 251] on button at bounding box center [1028, 250] width 38 height 55
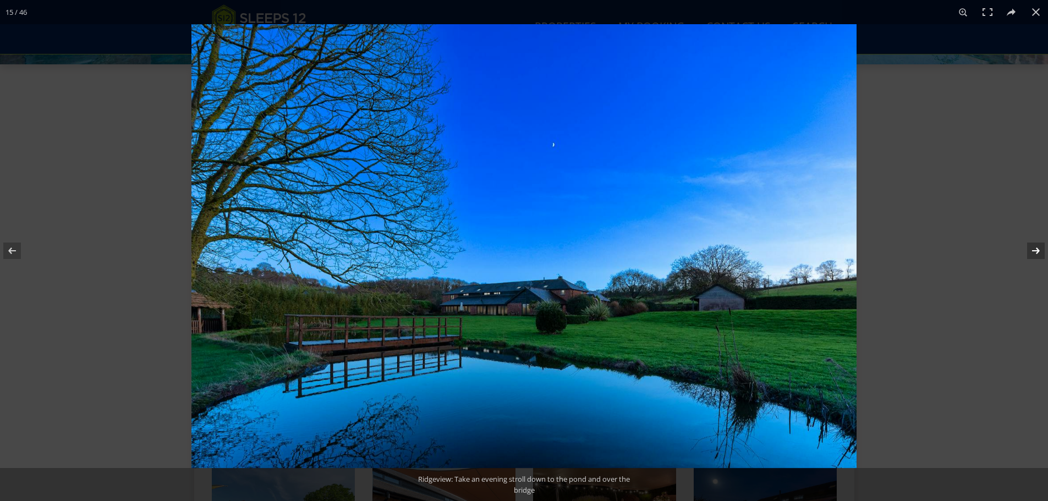
click at [1040, 251] on button at bounding box center [1028, 250] width 38 height 55
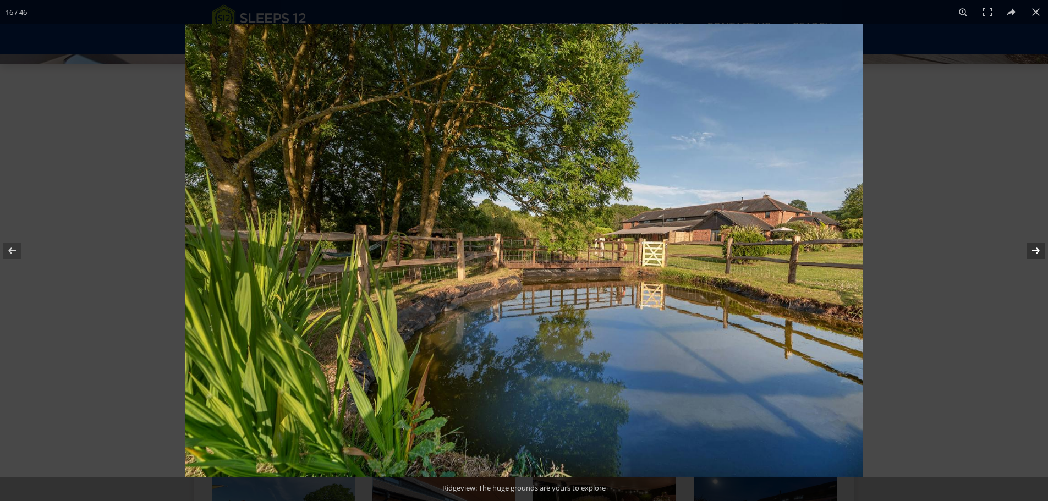
click at [1040, 251] on button at bounding box center [1028, 250] width 38 height 55
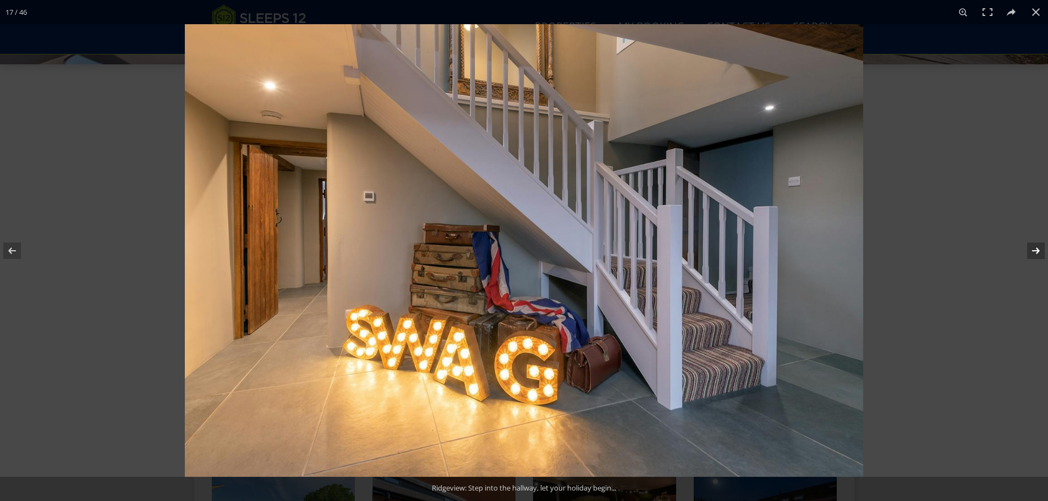
click at [1040, 251] on button at bounding box center [1028, 250] width 38 height 55
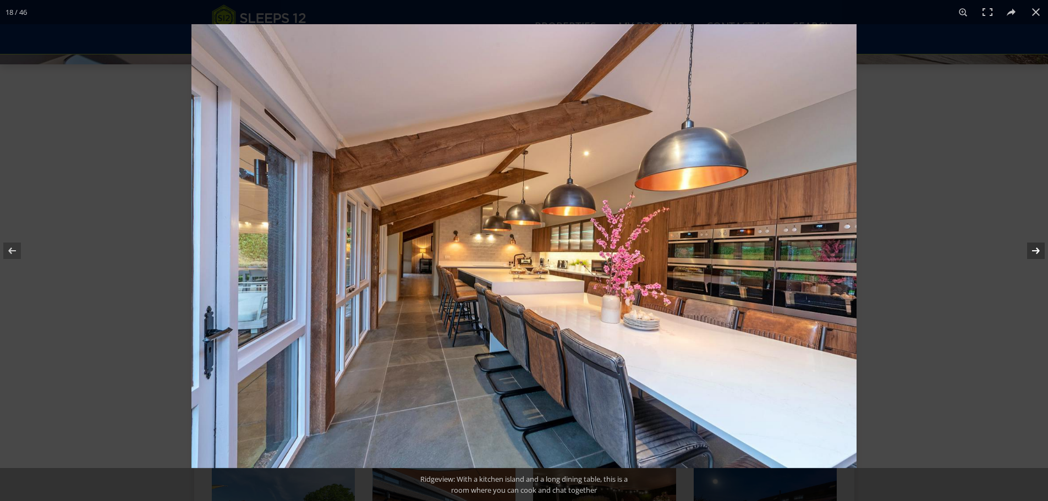
click at [1040, 251] on button at bounding box center [1028, 250] width 38 height 55
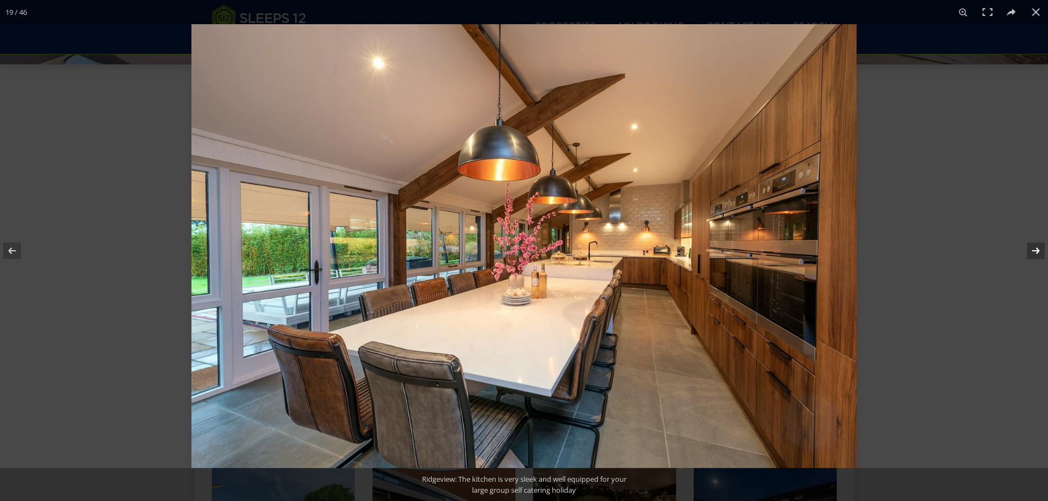
click at [1040, 251] on button at bounding box center [1028, 250] width 38 height 55
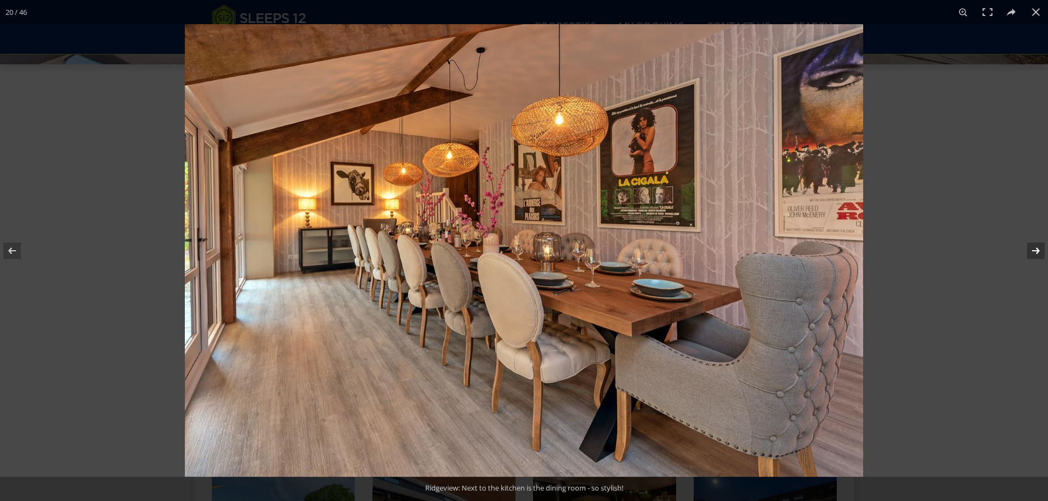
click at [1040, 251] on button at bounding box center [1028, 250] width 38 height 55
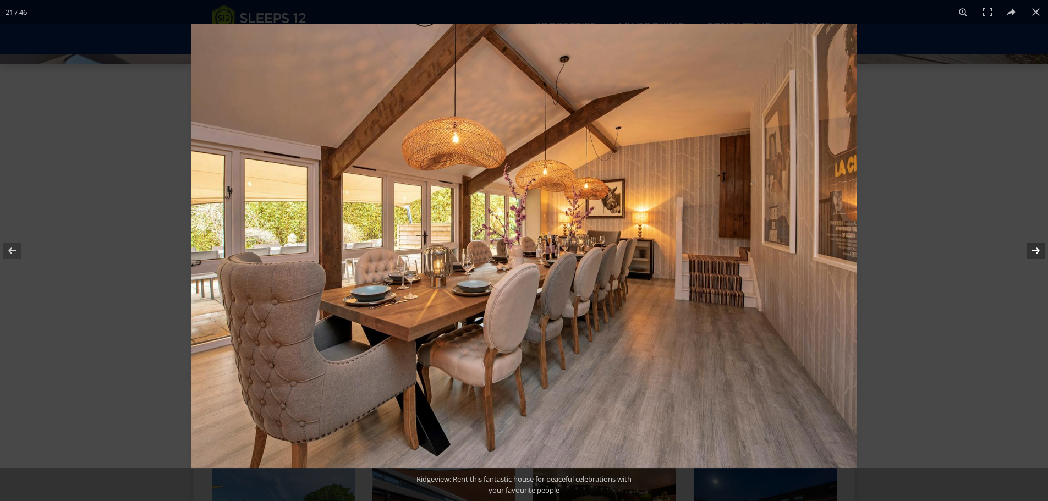
click at [1040, 251] on button at bounding box center [1028, 250] width 38 height 55
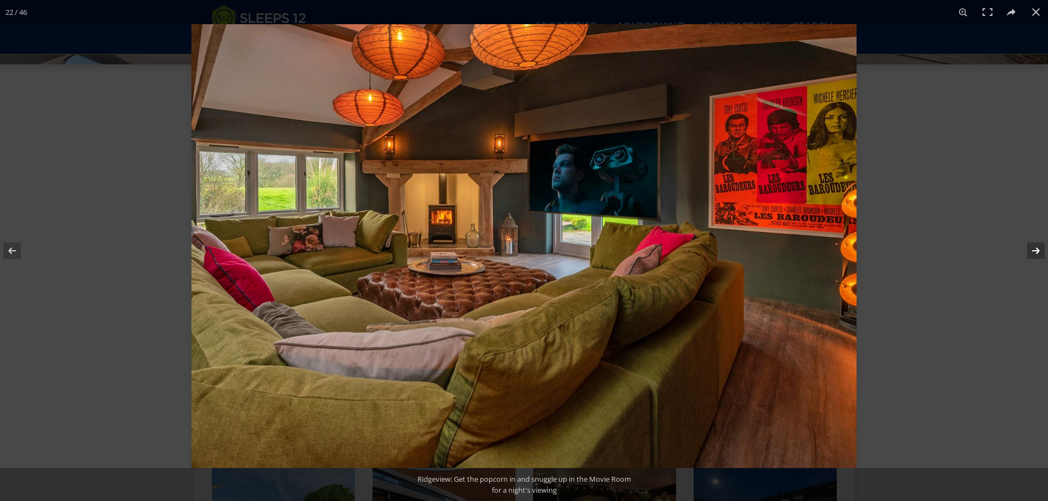
click at [1040, 251] on button at bounding box center [1028, 250] width 38 height 55
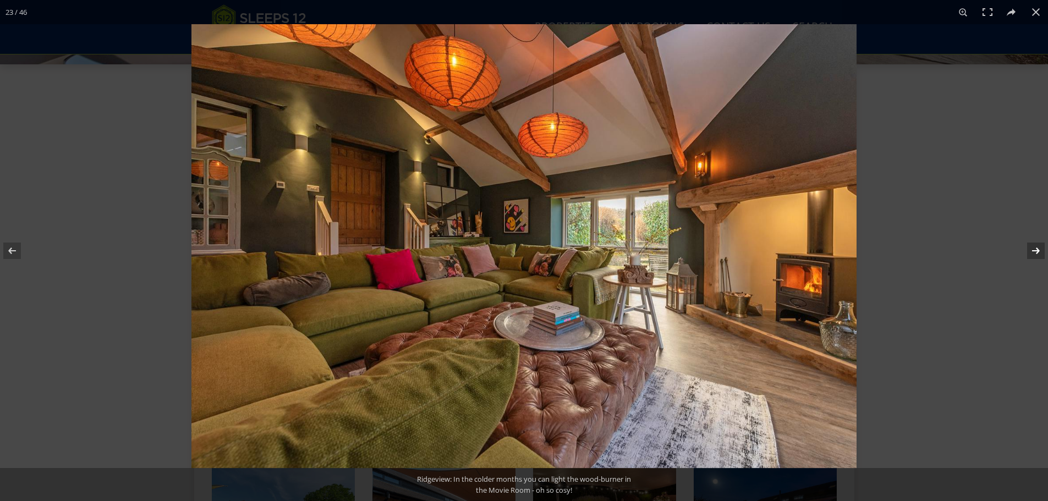
click at [1040, 251] on button at bounding box center [1028, 250] width 38 height 55
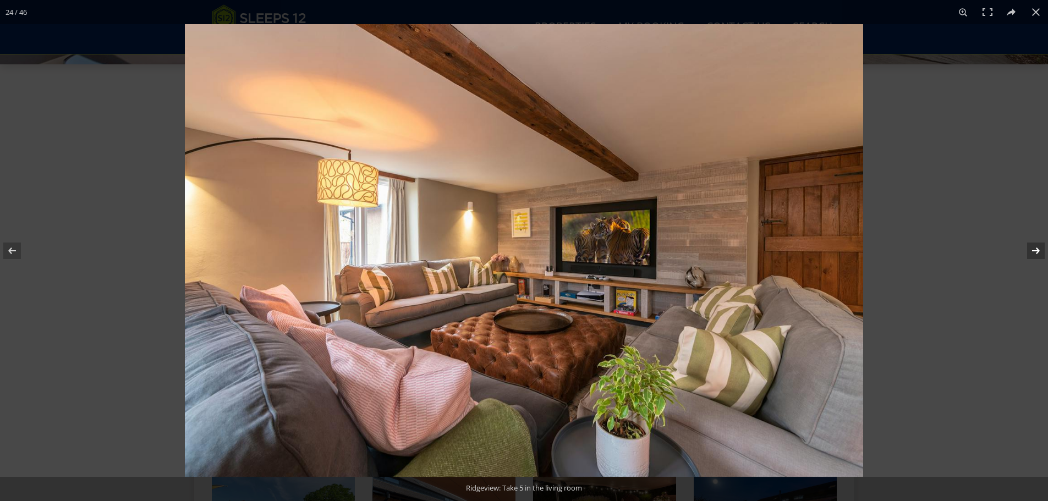
click at [1040, 251] on button at bounding box center [1028, 250] width 38 height 55
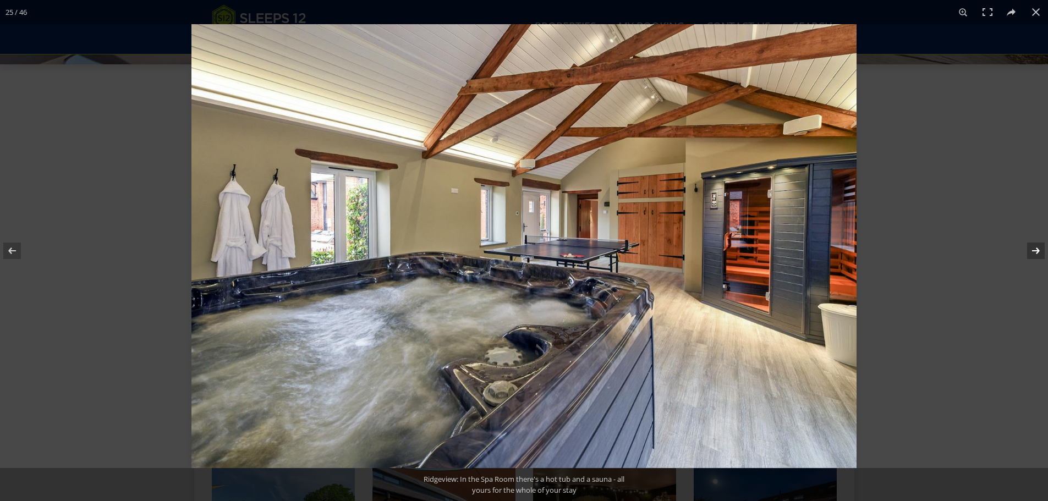
click at [1040, 251] on button at bounding box center [1028, 250] width 38 height 55
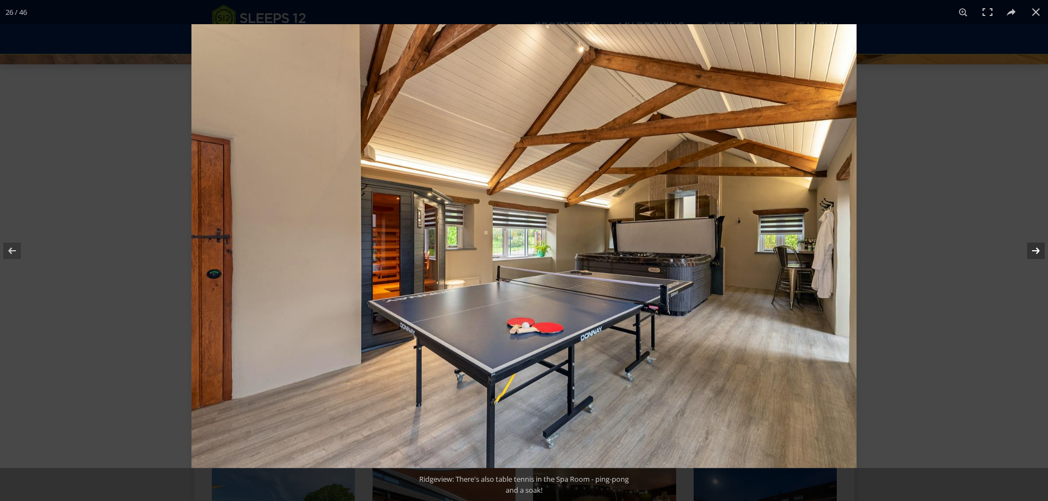
click at [1040, 251] on button at bounding box center [1028, 250] width 38 height 55
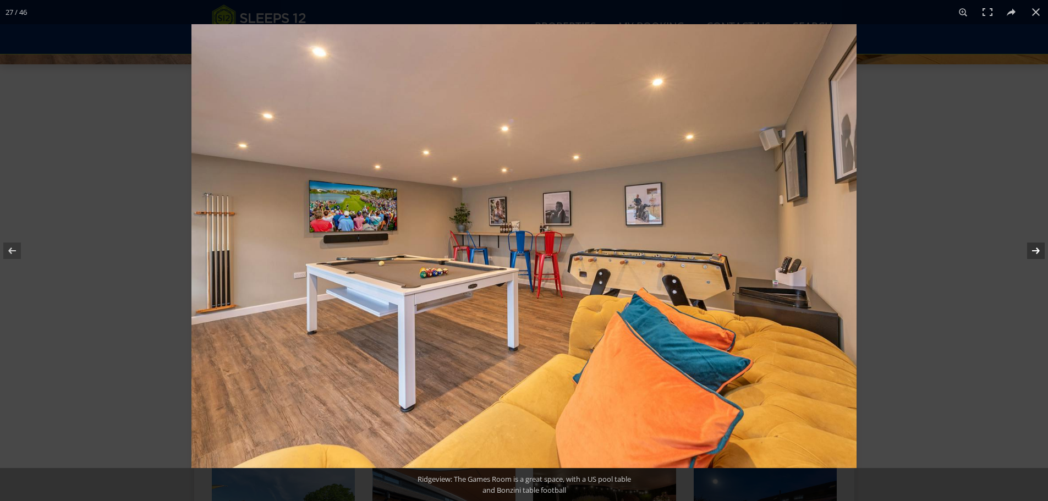
click at [1040, 251] on button at bounding box center [1028, 250] width 38 height 55
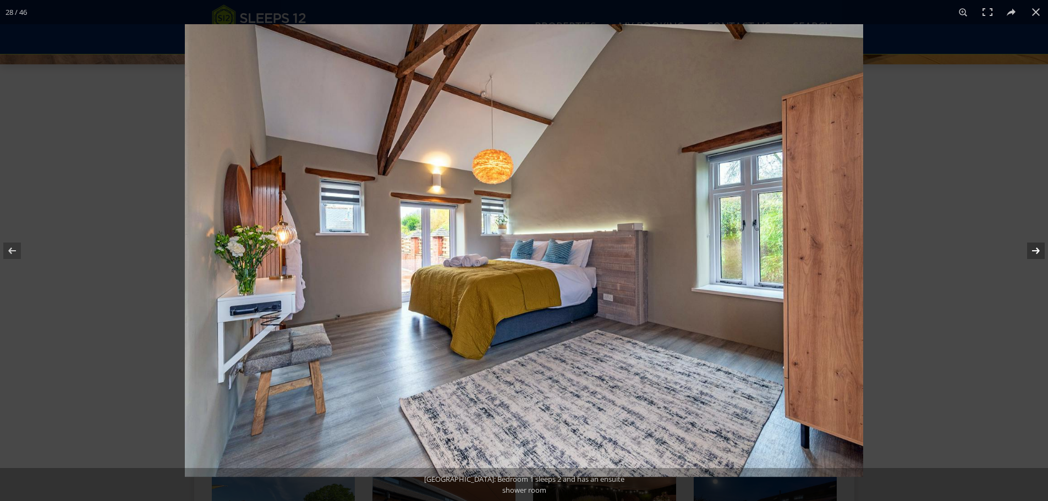
click at [1040, 251] on button at bounding box center [1028, 250] width 38 height 55
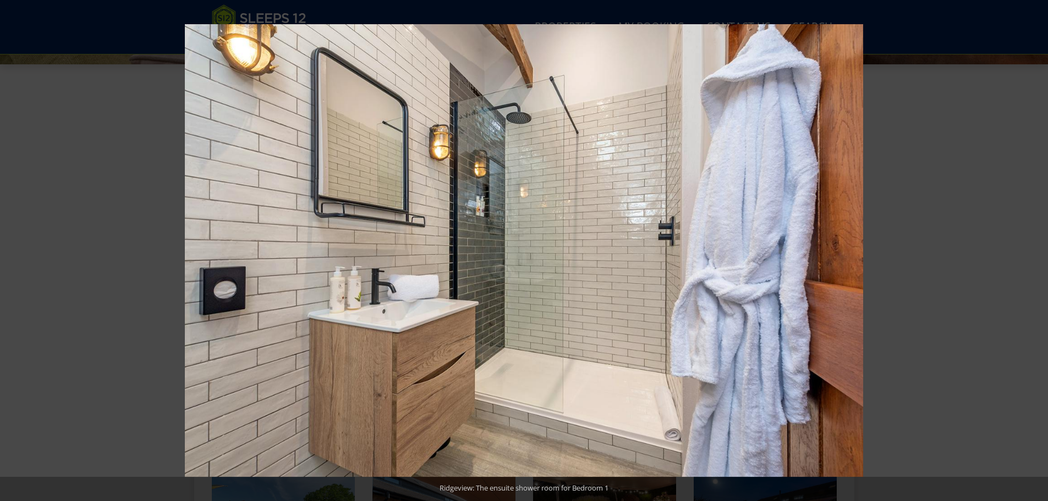
click at [1040, 251] on button at bounding box center [1028, 250] width 38 height 55
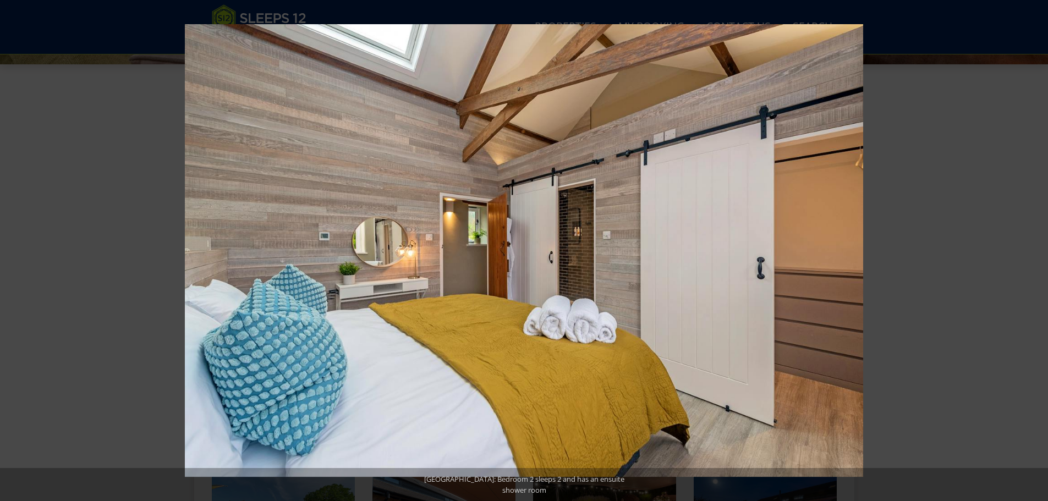
click at [1040, 251] on button at bounding box center [1028, 250] width 38 height 55
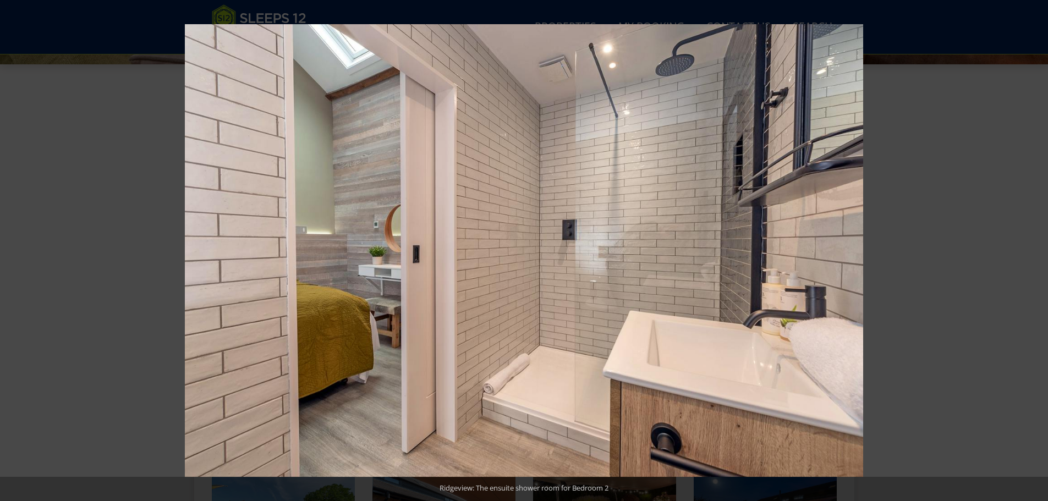
click at [1040, 251] on button at bounding box center [1028, 250] width 38 height 55
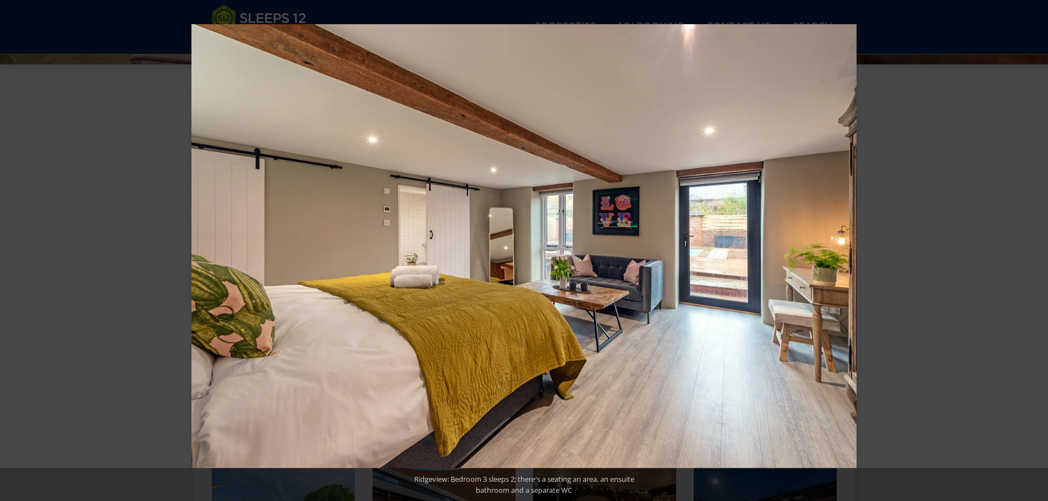
click at [1040, 251] on button at bounding box center [1028, 250] width 38 height 55
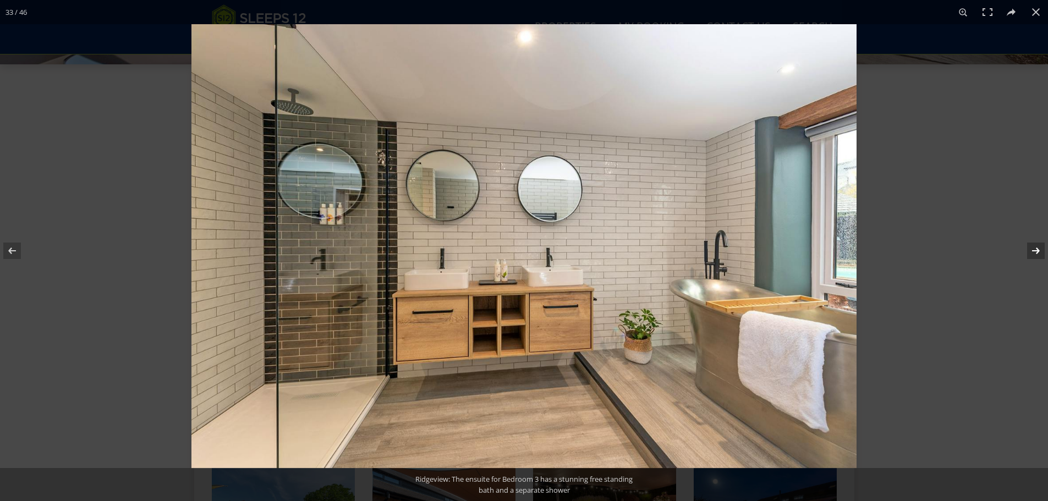
click at [1032, 248] on button at bounding box center [1028, 250] width 38 height 55
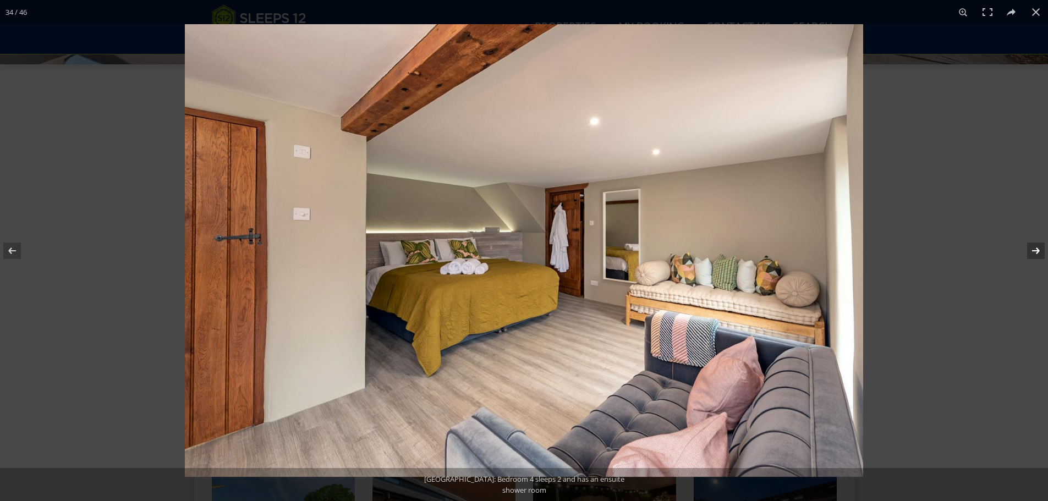
click at [1032, 248] on button at bounding box center [1028, 250] width 38 height 55
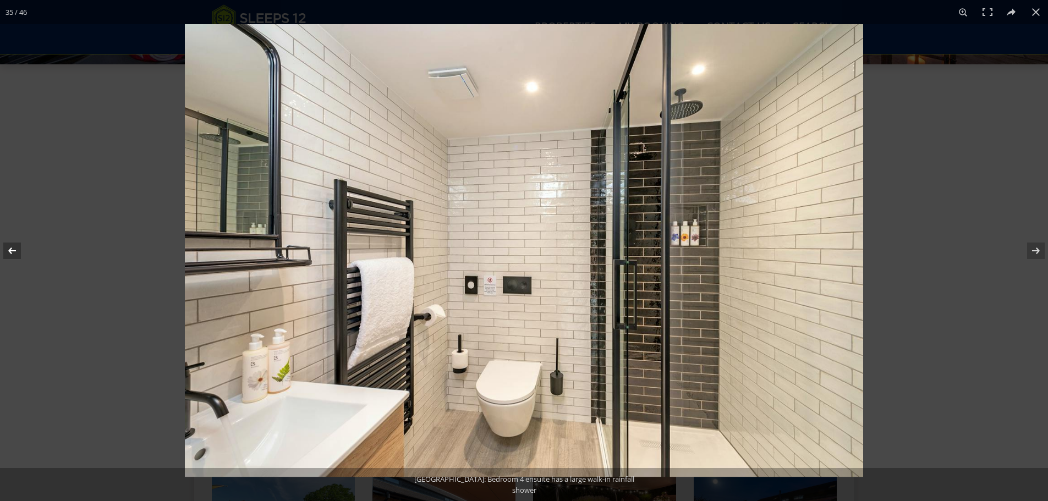
click at [10, 247] on button at bounding box center [19, 250] width 38 height 55
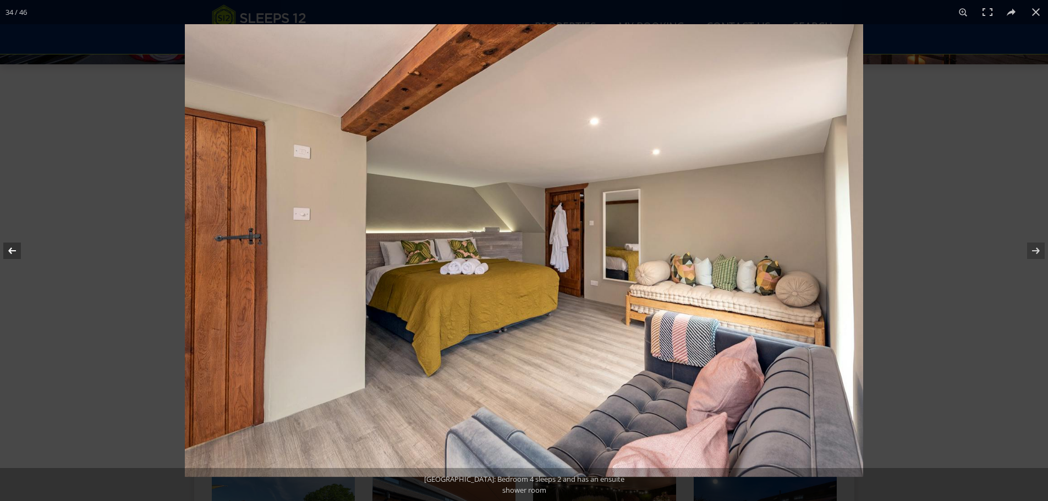
click at [10, 247] on button at bounding box center [19, 250] width 38 height 55
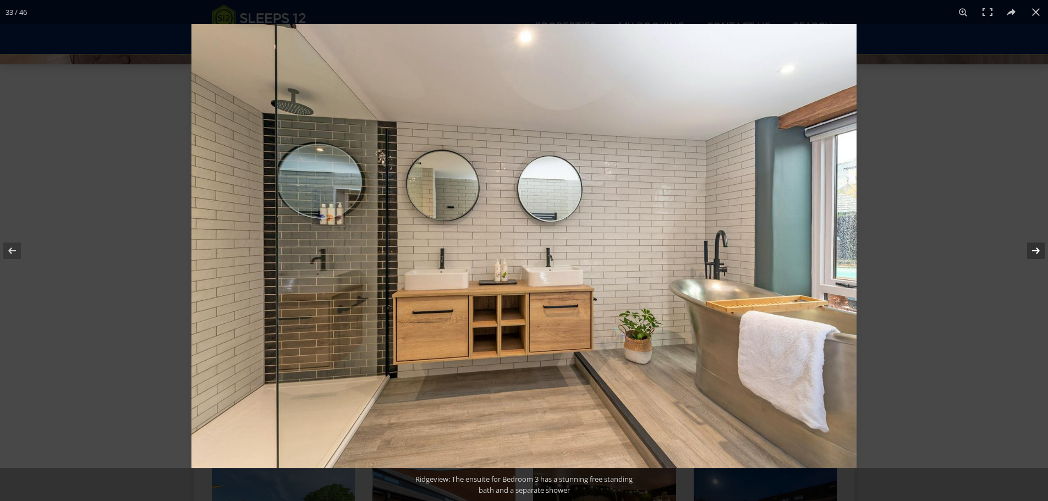
click at [1034, 249] on button at bounding box center [1028, 250] width 38 height 55
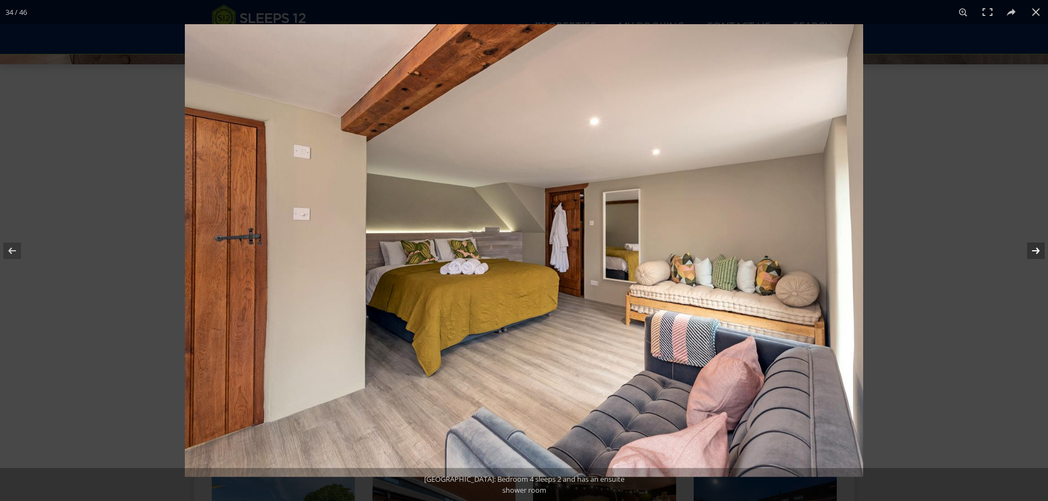
click at [1034, 249] on button at bounding box center [1028, 250] width 38 height 55
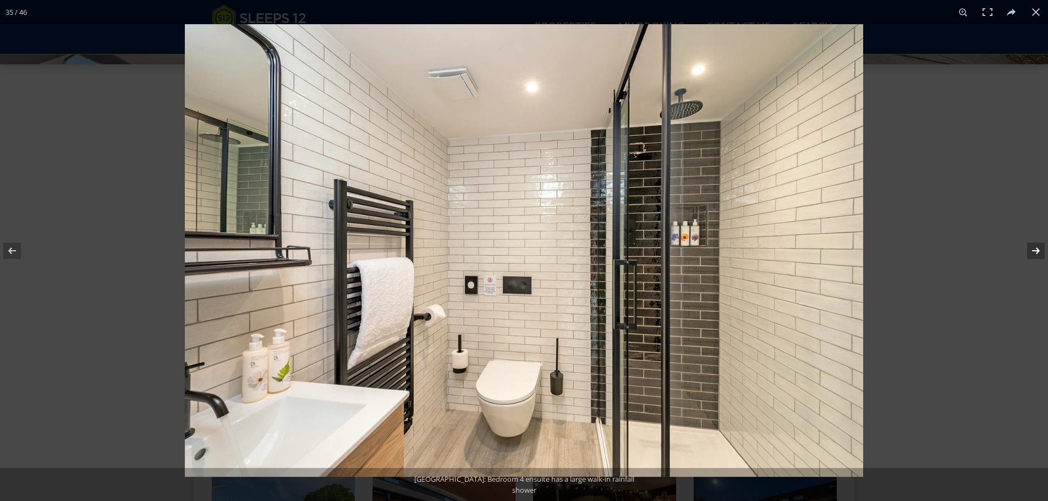
click at [1032, 252] on button at bounding box center [1028, 250] width 38 height 55
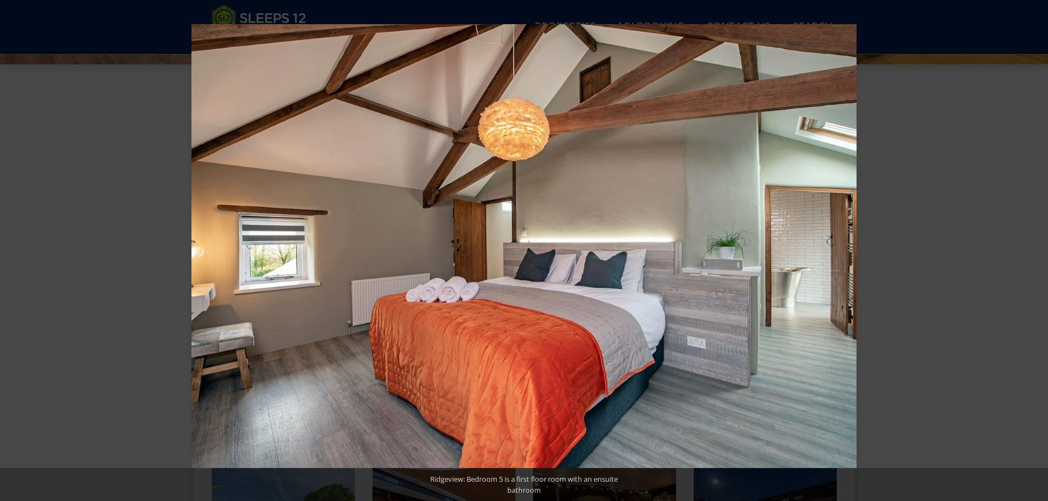
click at [1030, 252] on button at bounding box center [1028, 250] width 38 height 55
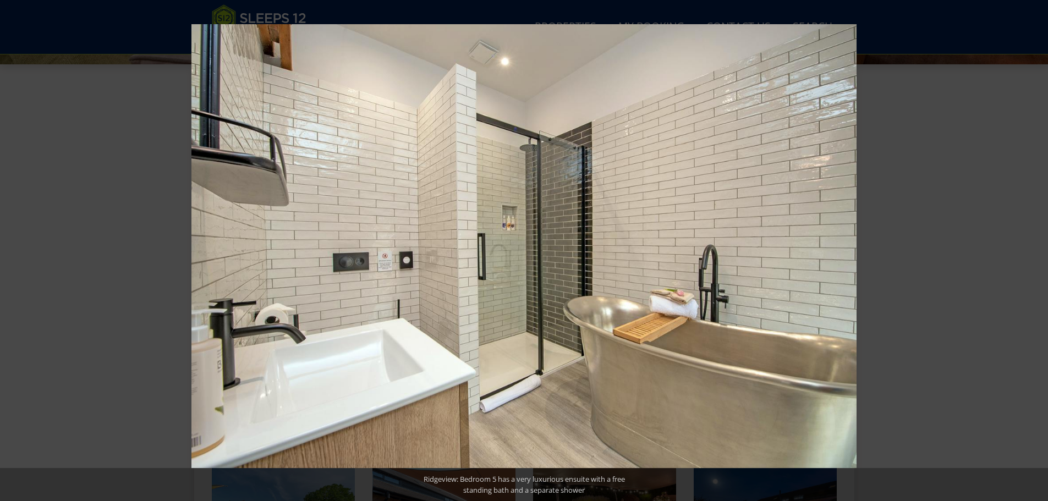
click at [1030, 252] on button at bounding box center [1028, 250] width 38 height 55
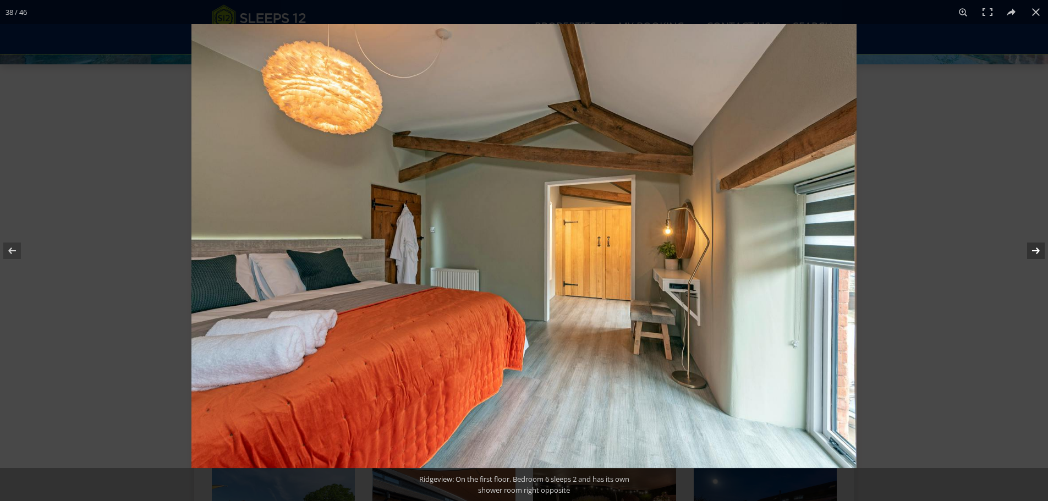
click at [1033, 251] on button at bounding box center [1028, 250] width 38 height 55
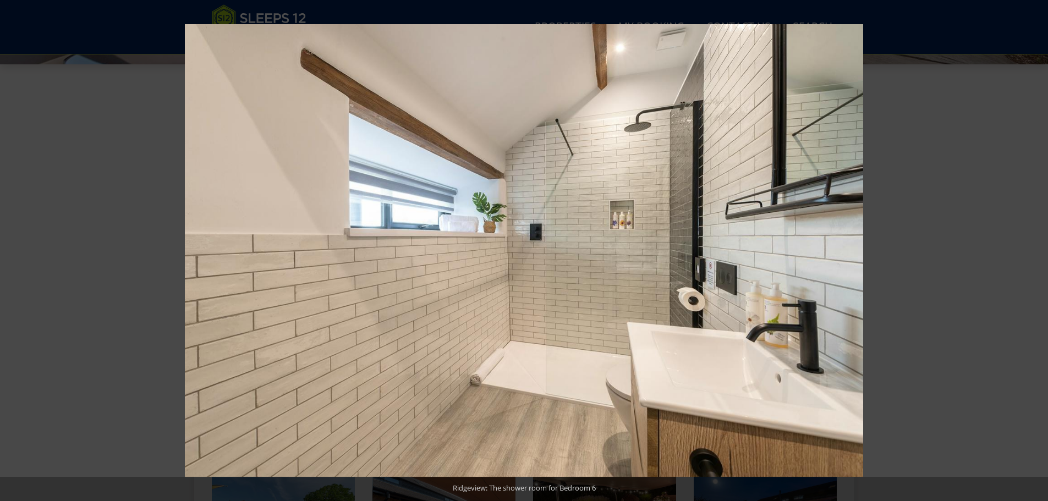
click at [1033, 251] on button at bounding box center [1028, 250] width 38 height 55
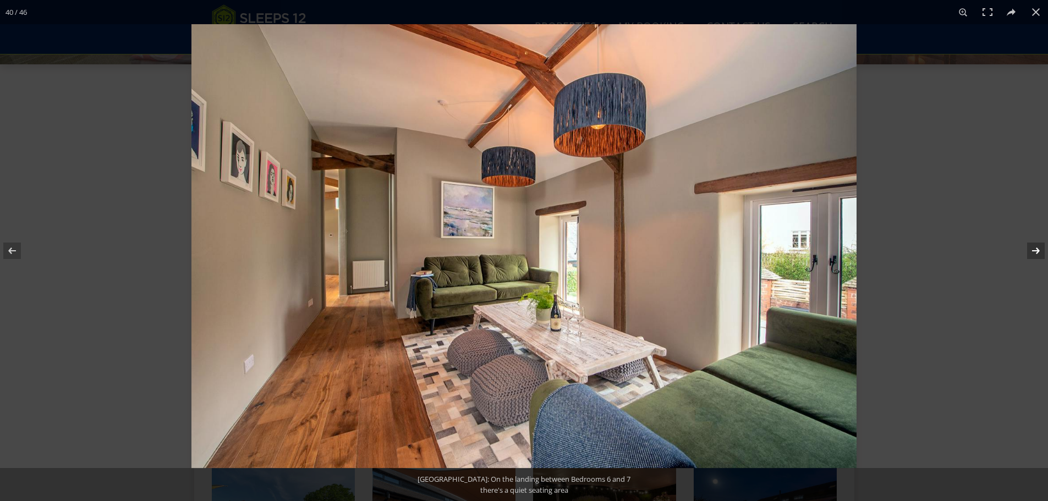
click at [1037, 250] on button at bounding box center [1028, 250] width 38 height 55
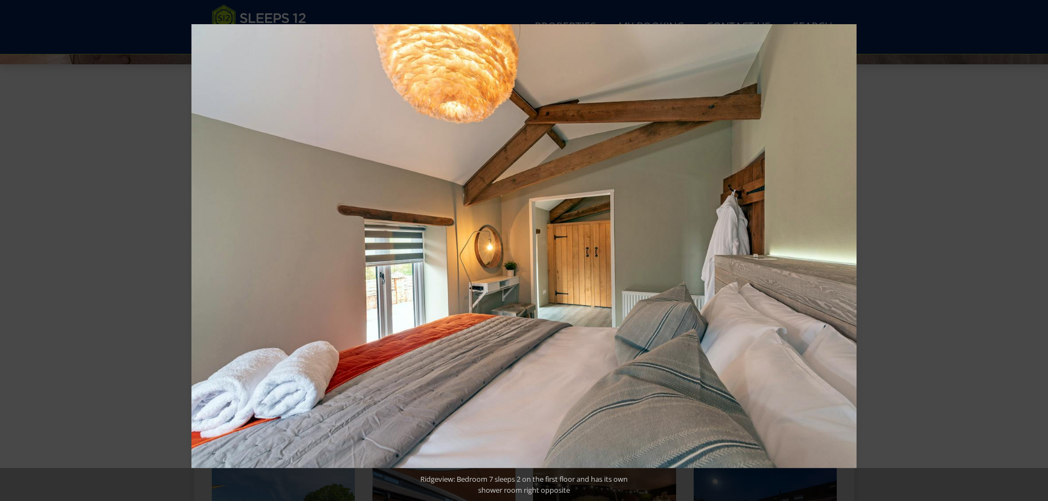
click at [1037, 250] on button at bounding box center [1028, 250] width 38 height 55
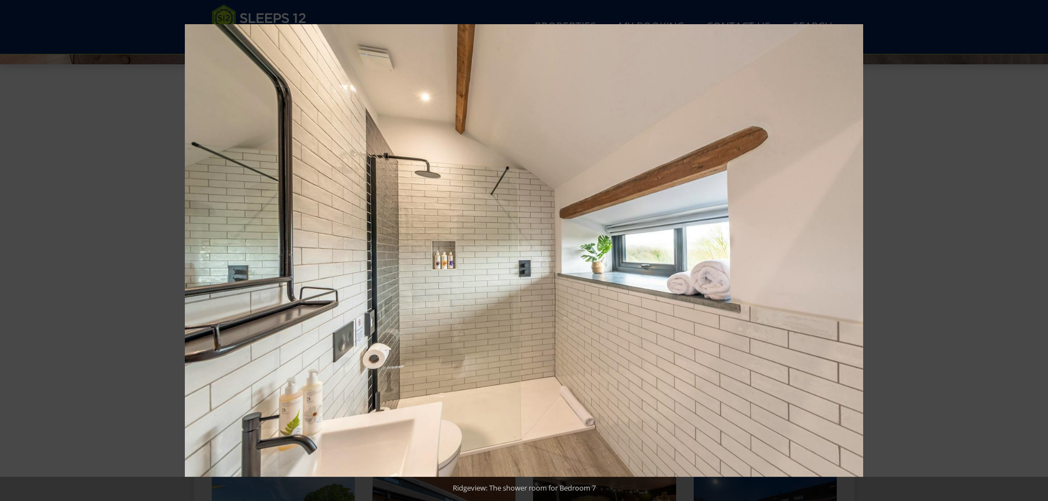
click at [1037, 250] on button at bounding box center [1028, 250] width 38 height 55
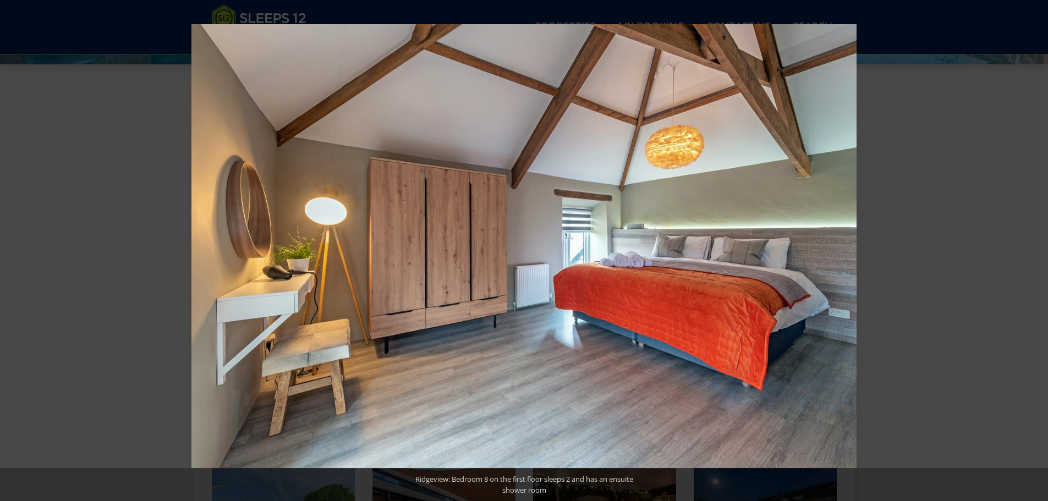
click at [1037, 250] on button at bounding box center [1028, 250] width 38 height 55
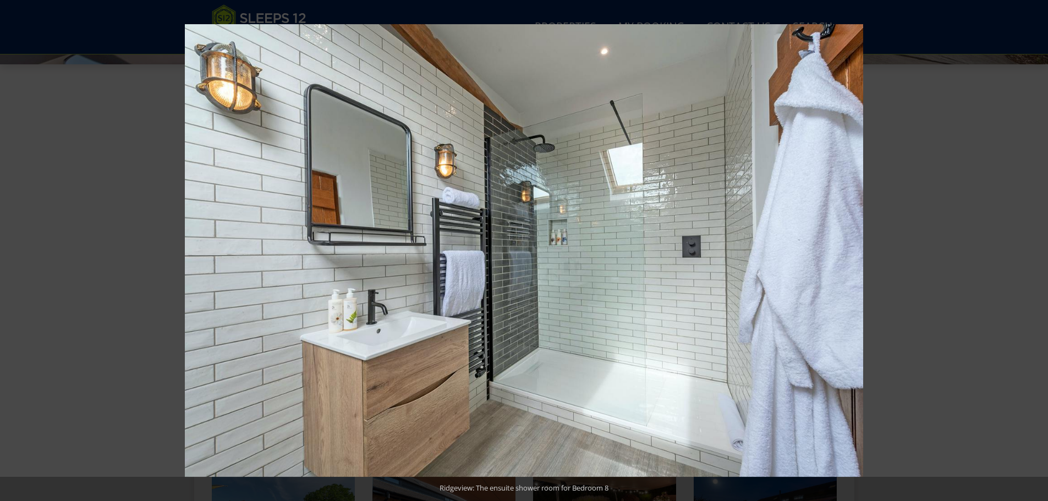
click at [1037, 250] on button at bounding box center [1028, 250] width 38 height 55
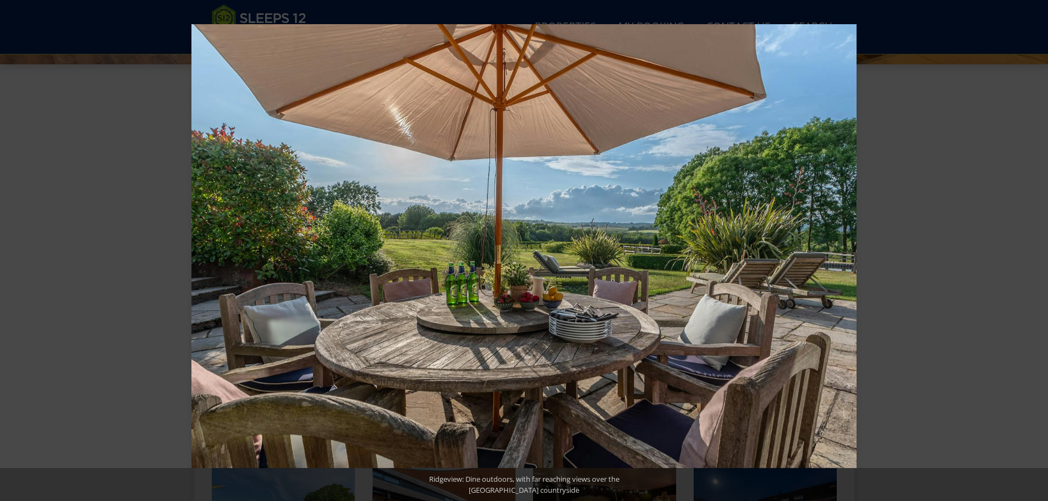
click at [1037, 250] on button at bounding box center [1028, 250] width 38 height 55
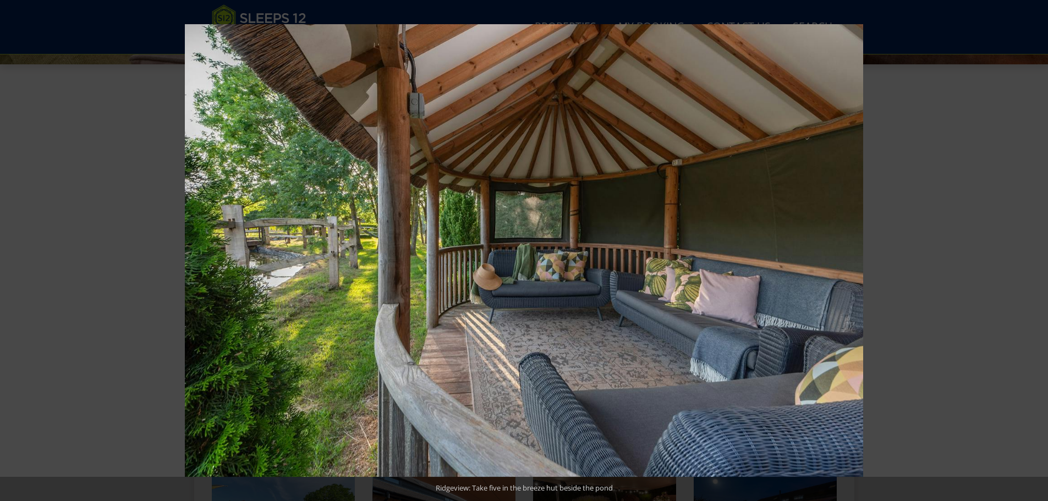
click at [1037, 250] on button at bounding box center [1028, 250] width 38 height 55
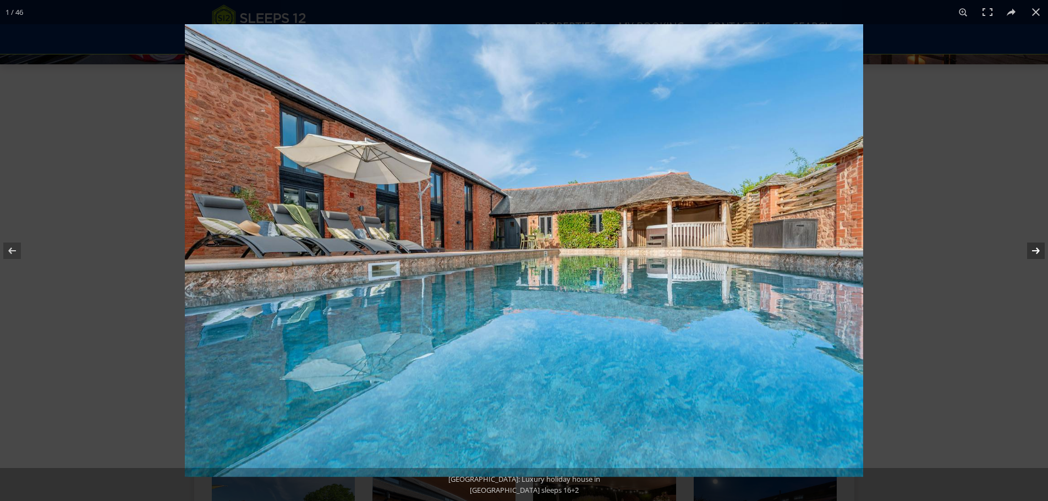
click at [1033, 251] on button at bounding box center [1028, 250] width 38 height 55
